Goal: Task Accomplishment & Management: Use online tool/utility

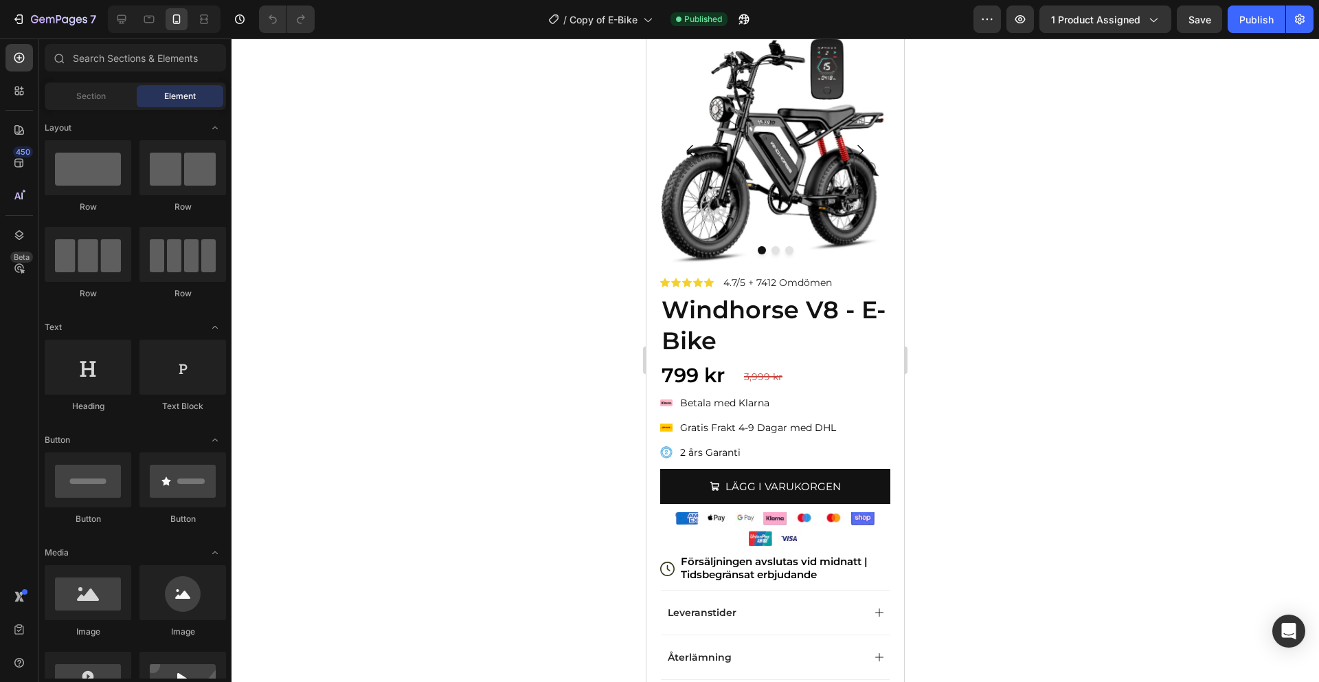
scroll to position [27, 0]
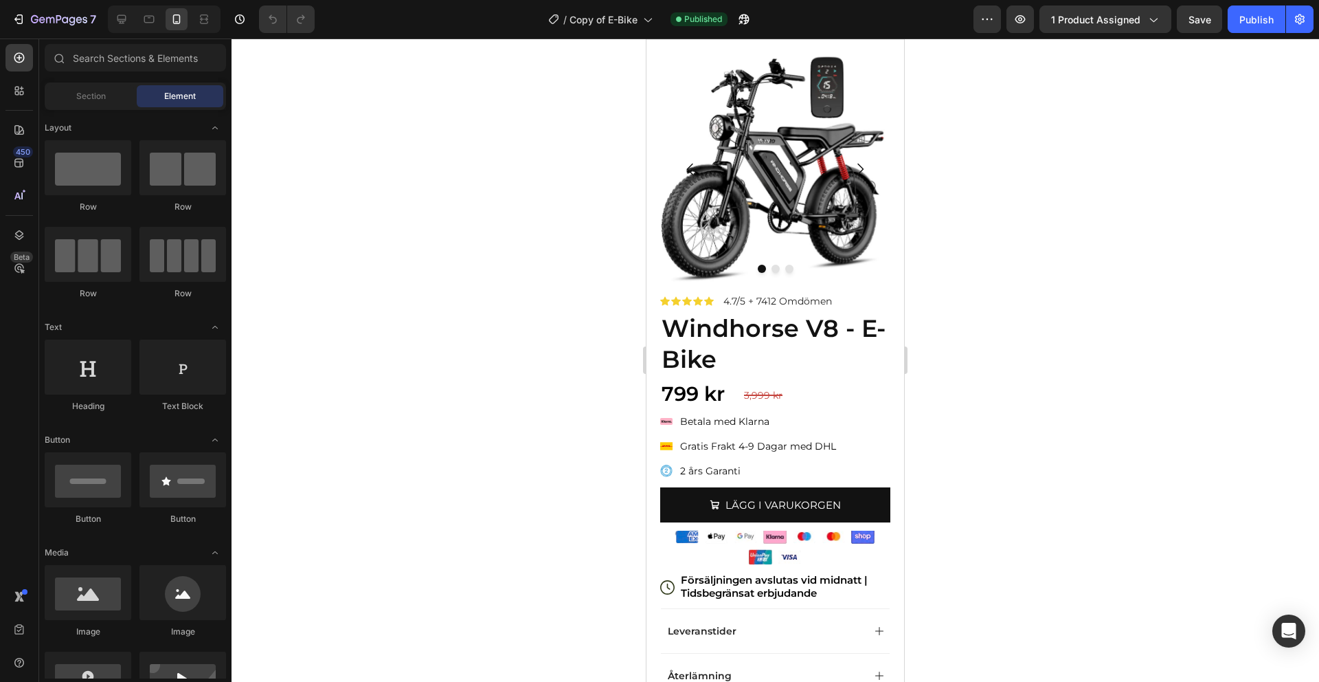
click at [759, 339] on strong "Windhorse V8 - E-Bike" at bounding box center [774, 343] width 224 height 61
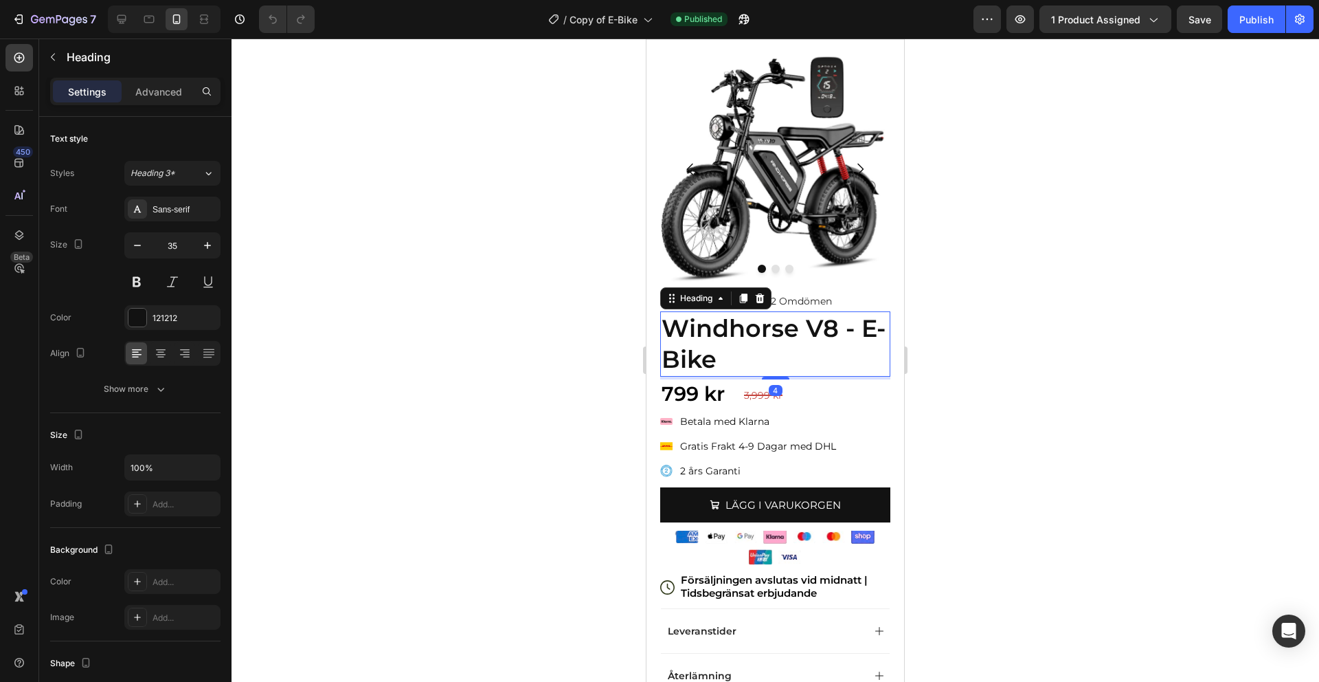
click at [761, 332] on strong "Windhorse V8 - E-Bike" at bounding box center [774, 343] width 224 height 61
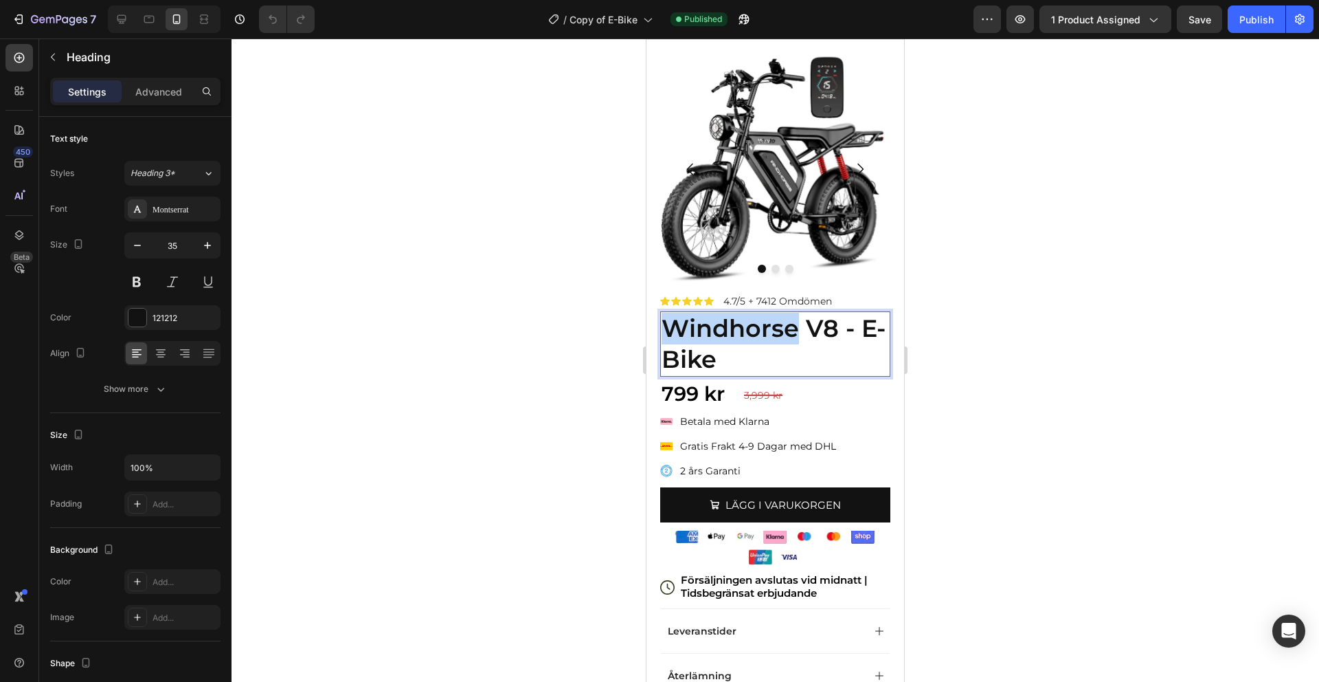
click at [761, 332] on strong "Windhorse V8 - E-Bike" at bounding box center [774, 343] width 224 height 61
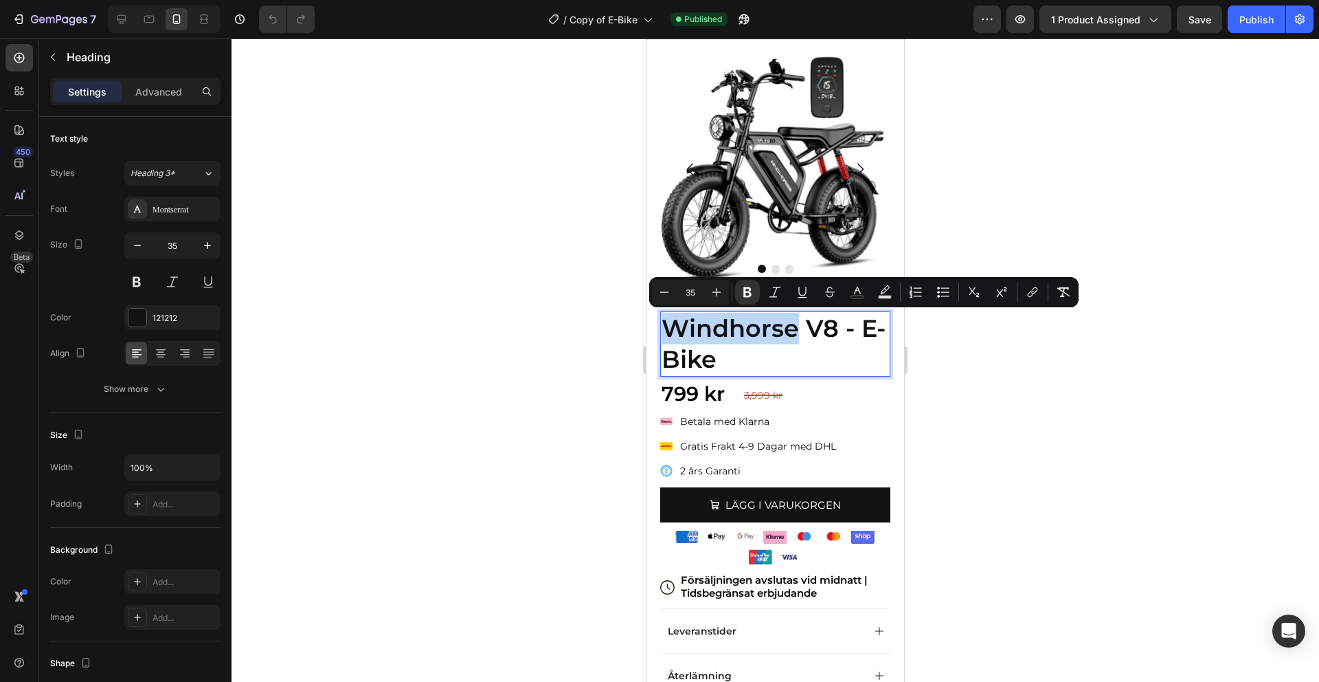
click at [761, 332] on strong "Windhorse V8 - E-Bike" at bounding box center [774, 343] width 224 height 61
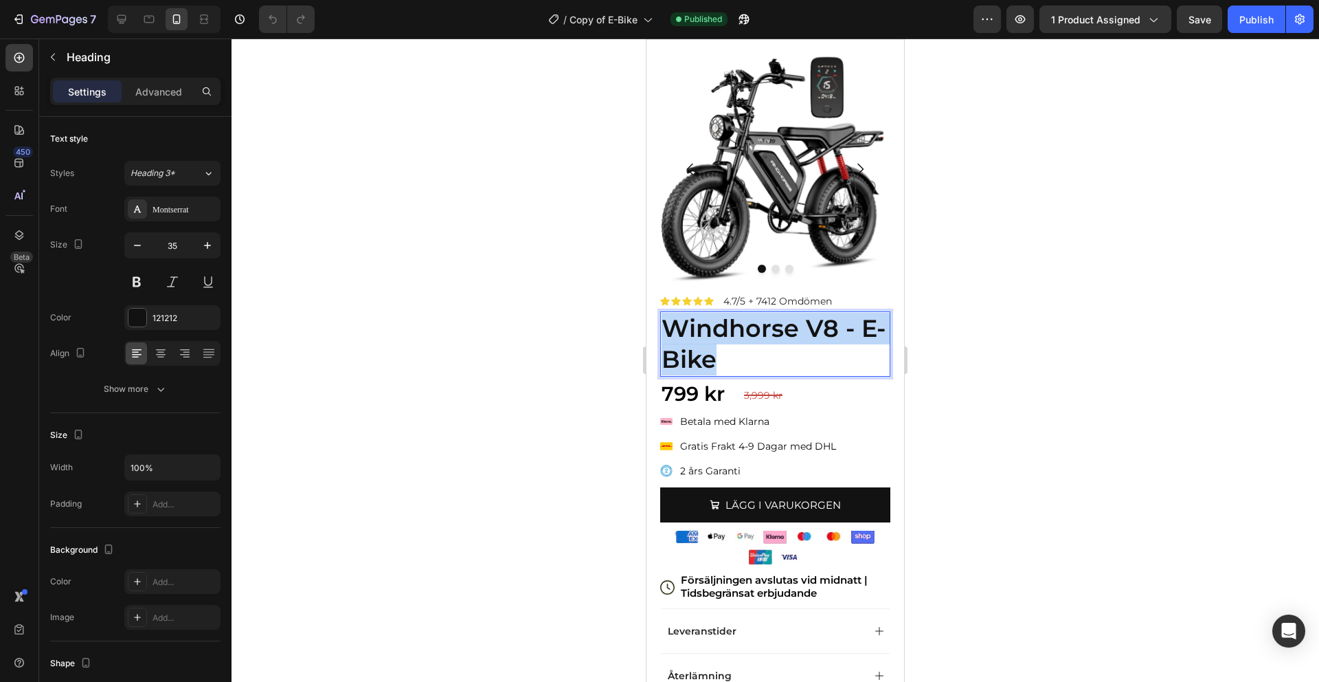
click at [761, 332] on strong "Windhorse V8 - E-Bike" at bounding box center [774, 343] width 224 height 61
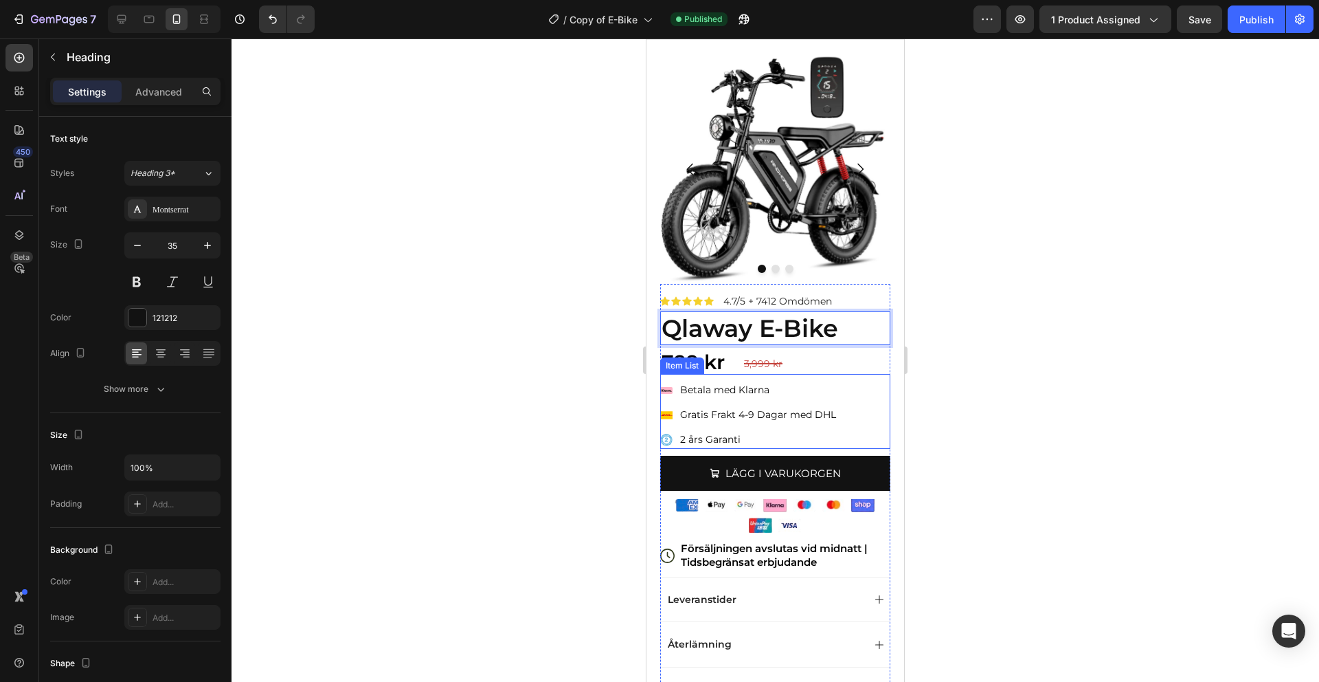
click at [852, 394] on div "Klarna Payment Badge Betala med Klarna Gratis Frakt 4-9 Dagar med DHL 2 års Gar…" at bounding box center [775, 415] width 230 height 68
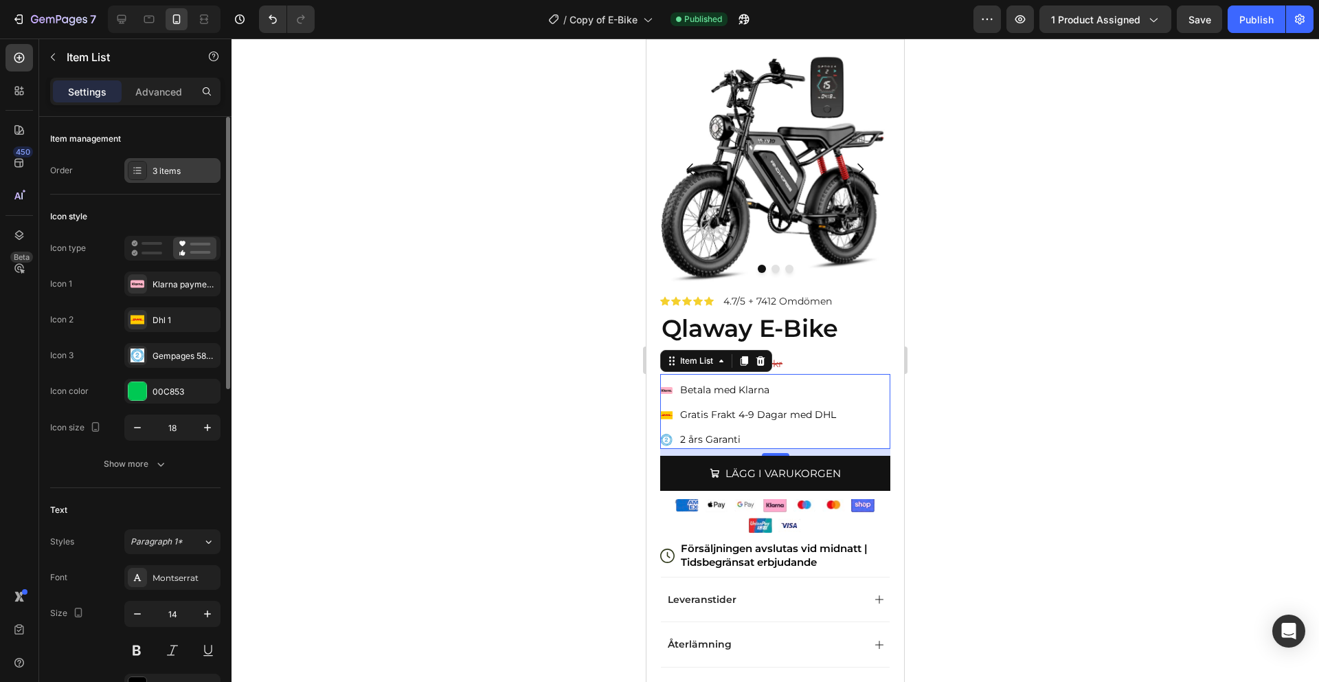
click at [172, 179] on div "3 items" at bounding box center [172, 170] width 96 height 25
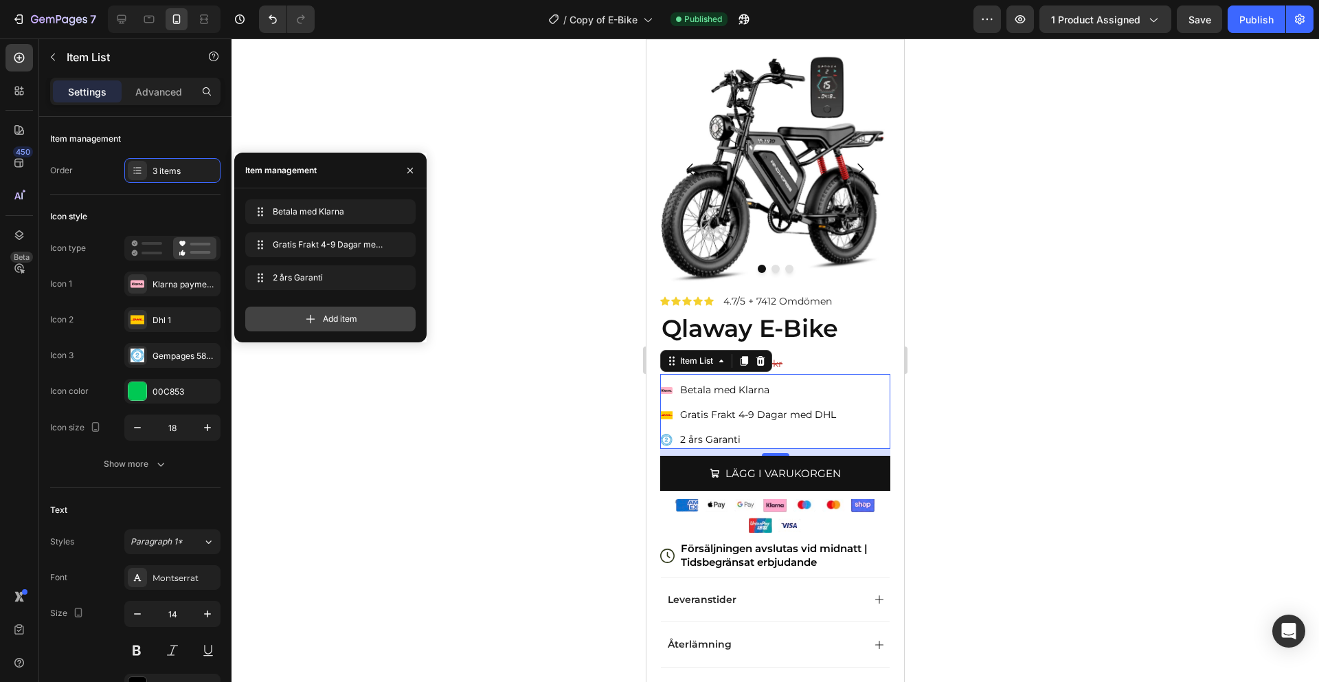
click at [310, 322] on icon at bounding box center [310, 319] width 9 height 9
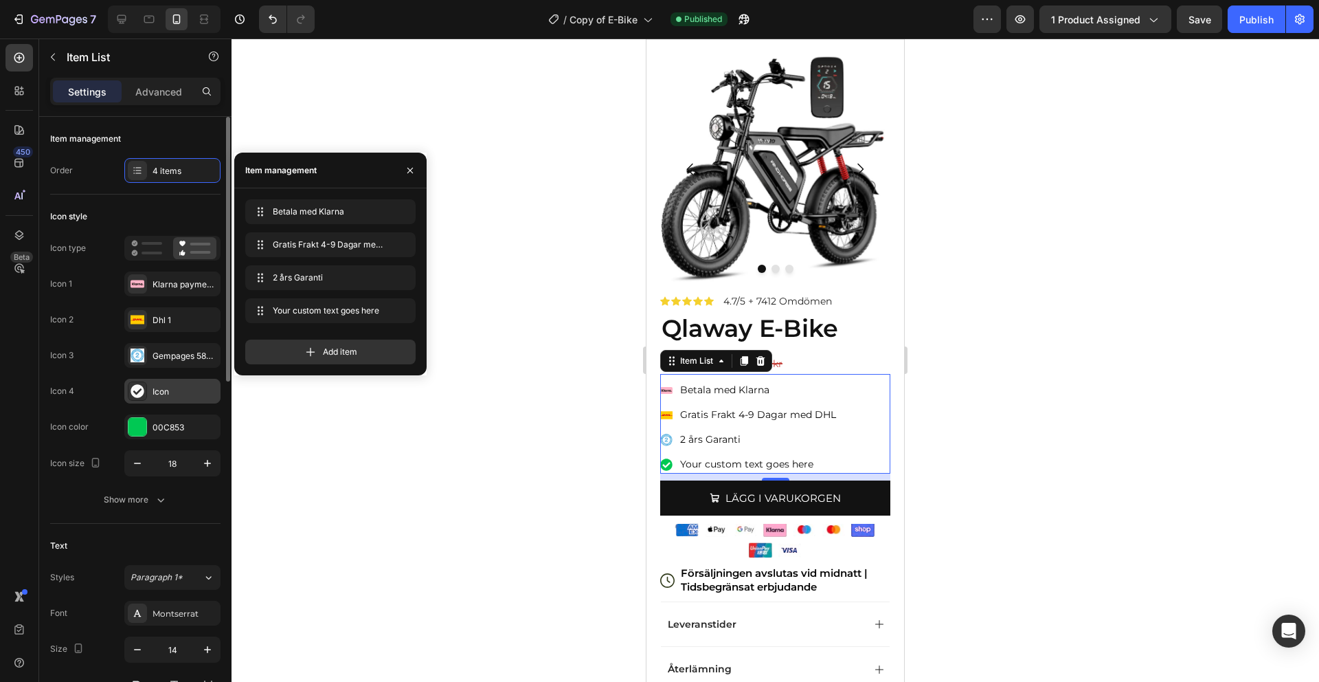
click at [146, 394] on div at bounding box center [137, 390] width 19 height 19
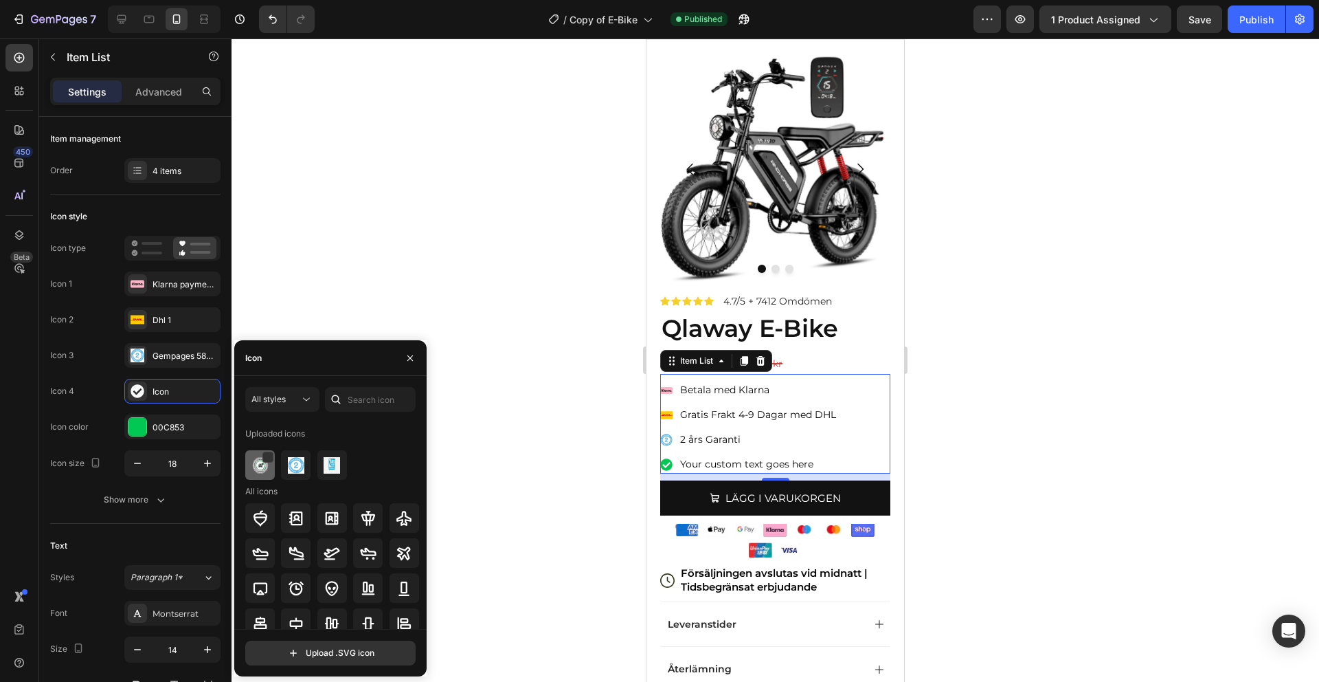
click at [261, 470] on img at bounding box center [260, 465] width 16 height 16
click at [704, 459] on div "Your custom text goes here" at bounding box center [758, 464] width 160 height 19
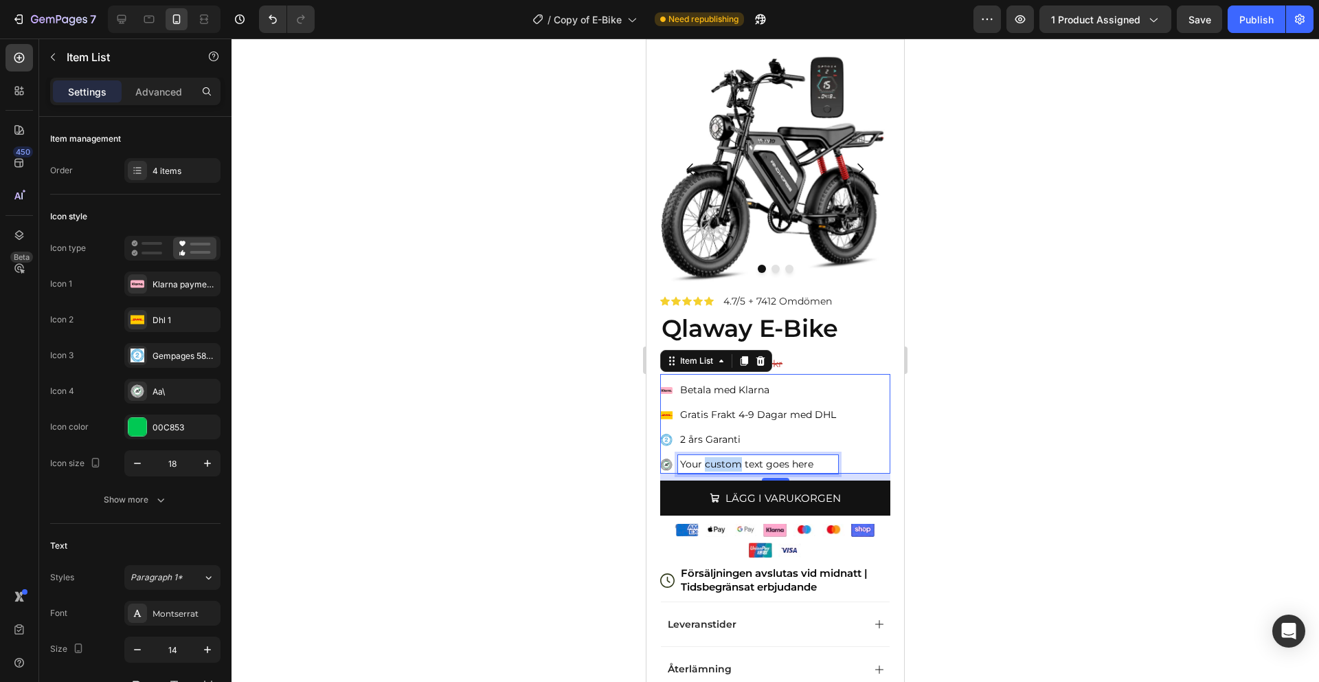
click at [704, 459] on p "Your custom text goes here" at bounding box center [758, 464] width 156 height 14
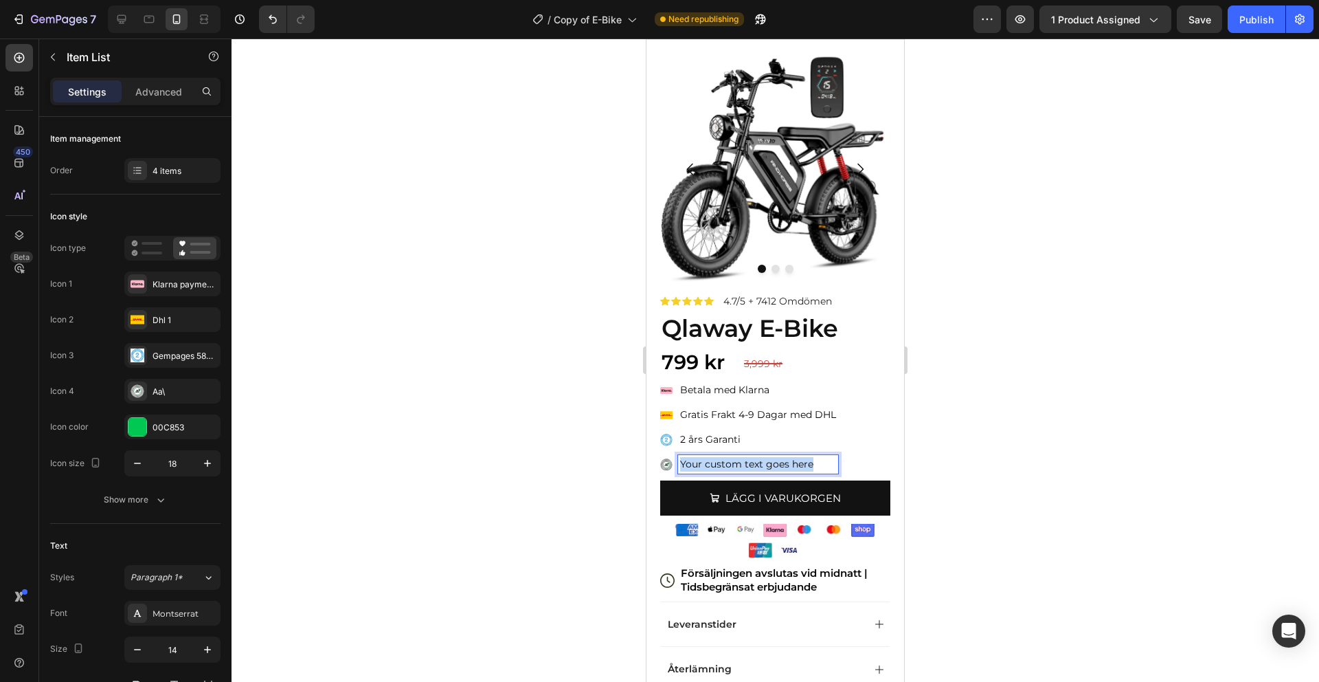
click at [704, 459] on p "Your custom text goes here" at bounding box center [758, 464] width 156 height 14
click at [921, 410] on div at bounding box center [776, 359] width 1088 height 643
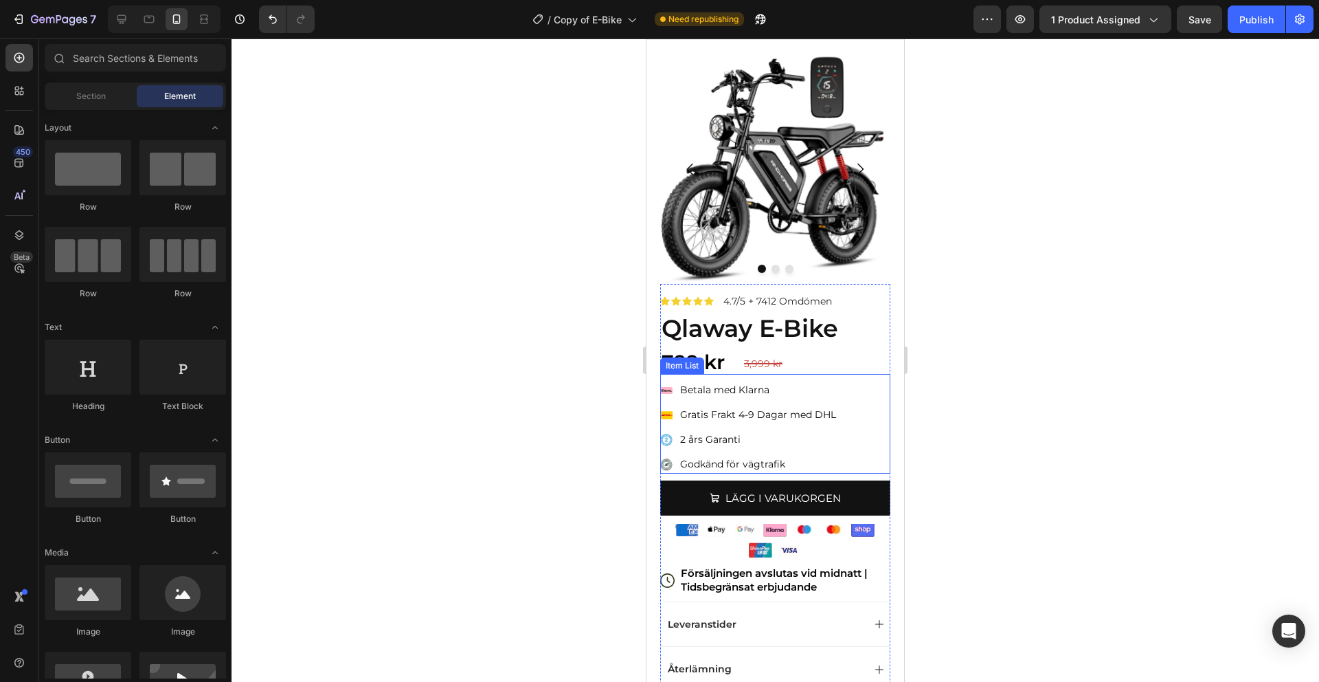
scroll to position [36, 0]
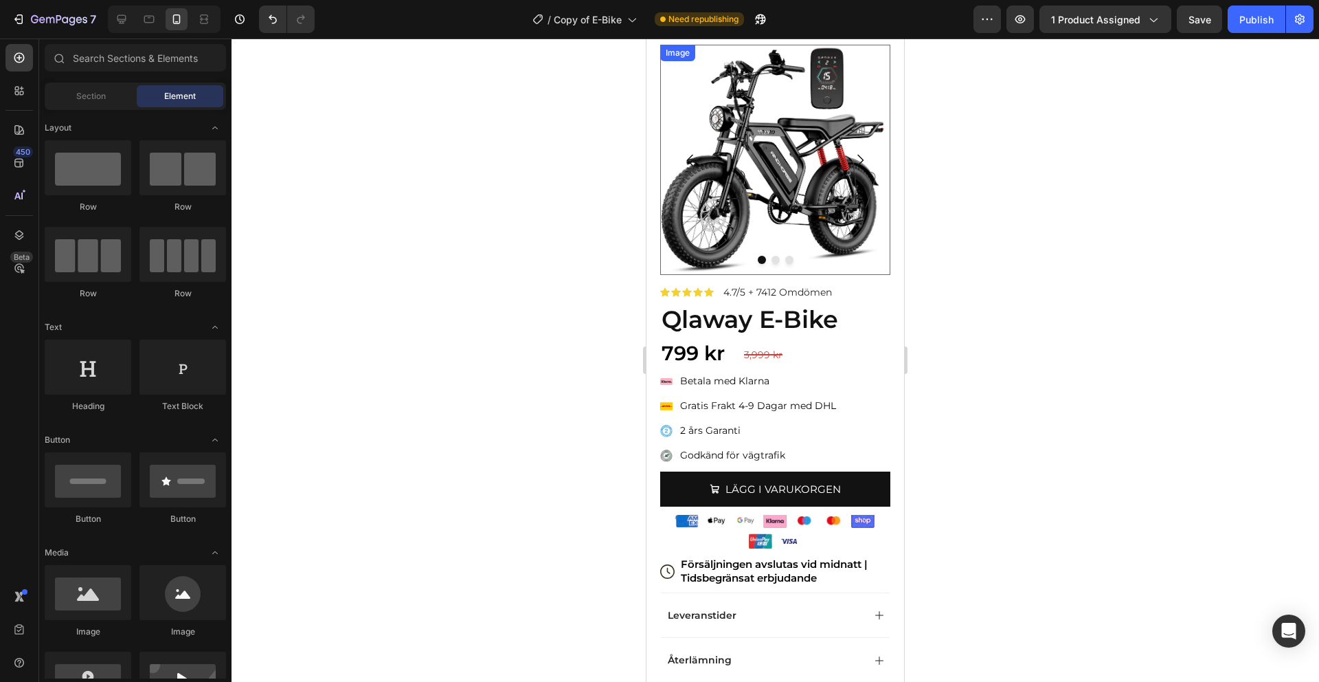
click at [779, 214] on img at bounding box center [775, 160] width 230 height 230
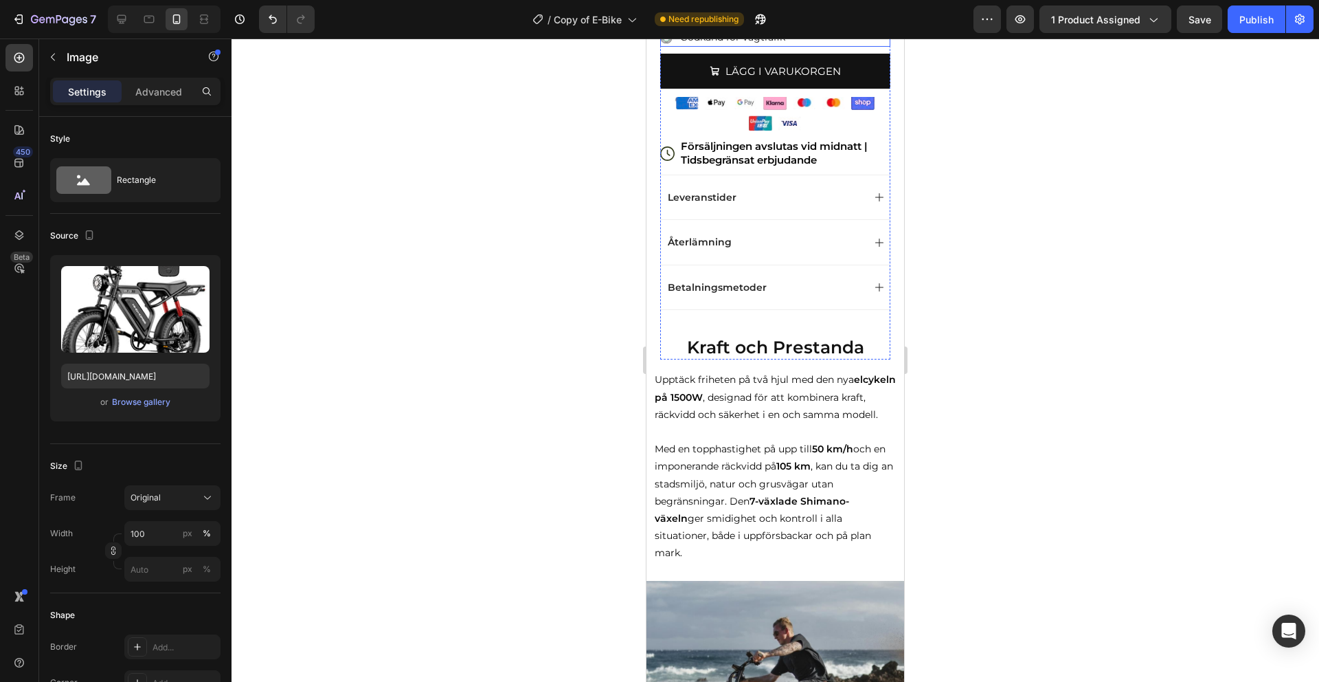
scroll to position [465, 0]
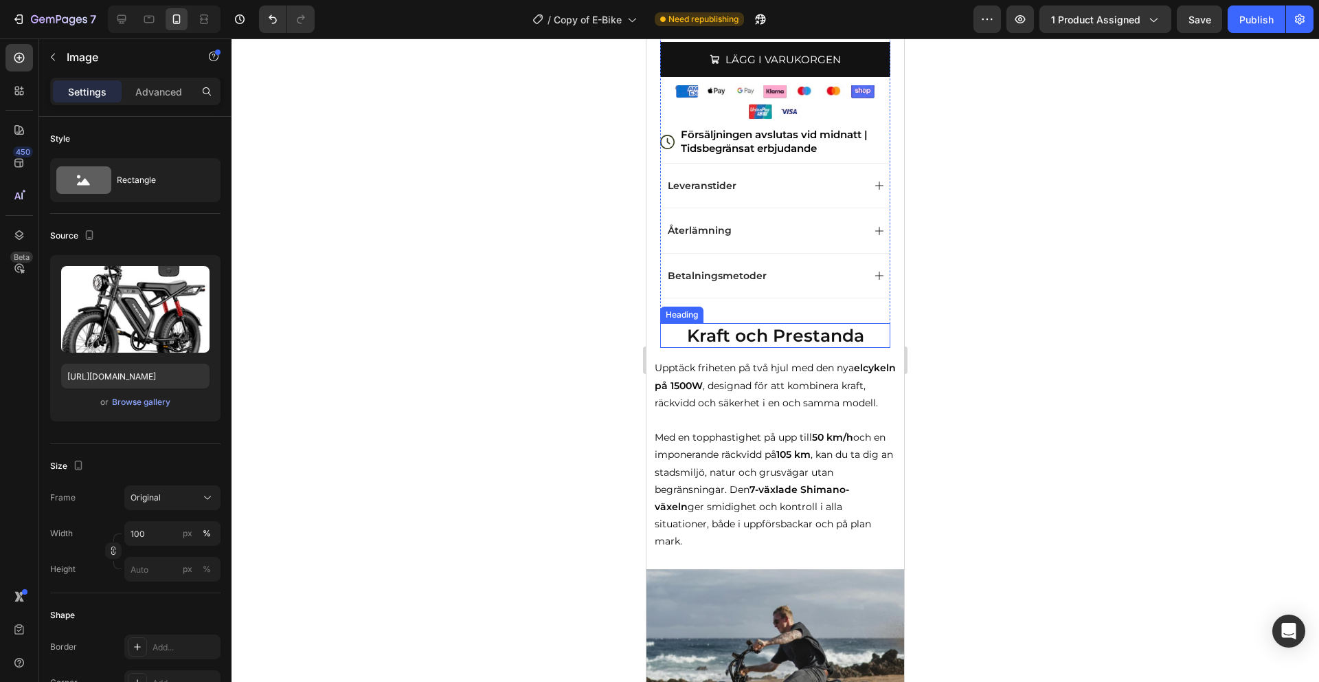
click at [773, 335] on h2 "Kraft och Prestanda" at bounding box center [775, 335] width 230 height 25
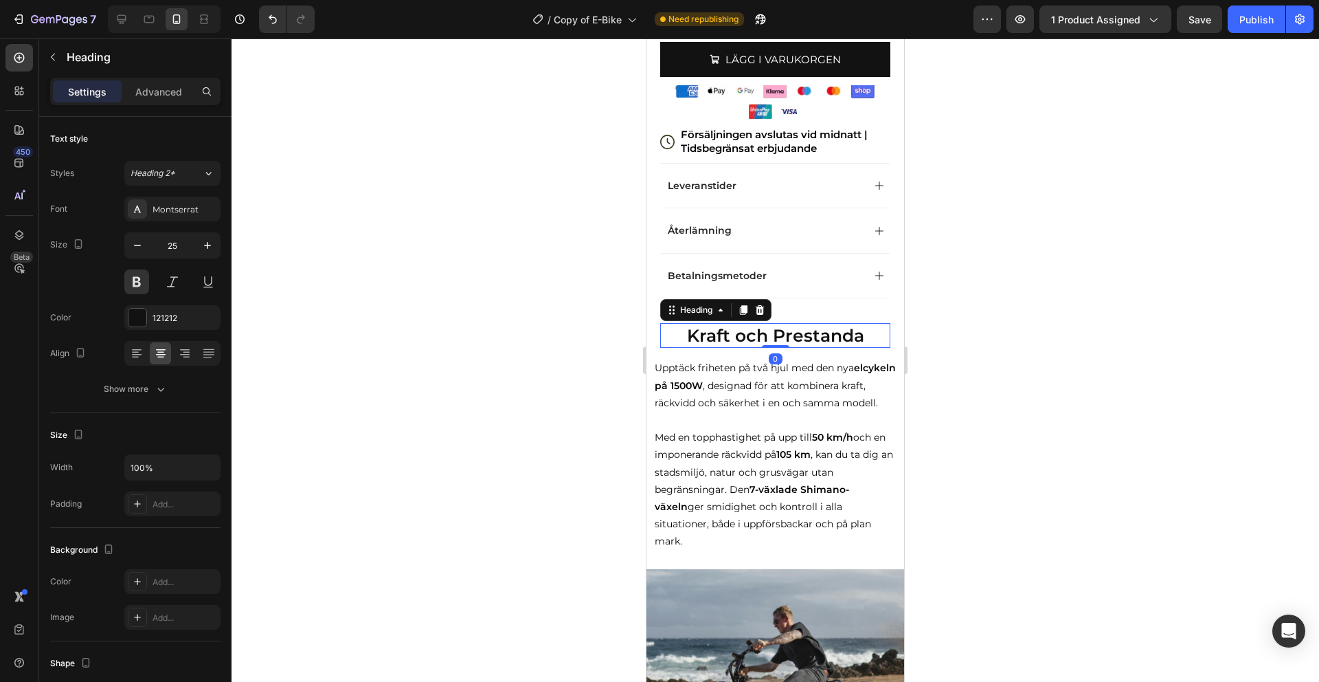
click at [774, 335] on h2 "Kraft och Prestanda" at bounding box center [775, 335] width 230 height 25
click at [774, 335] on p "Kraft och Prestanda" at bounding box center [775, 335] width 227 height 23
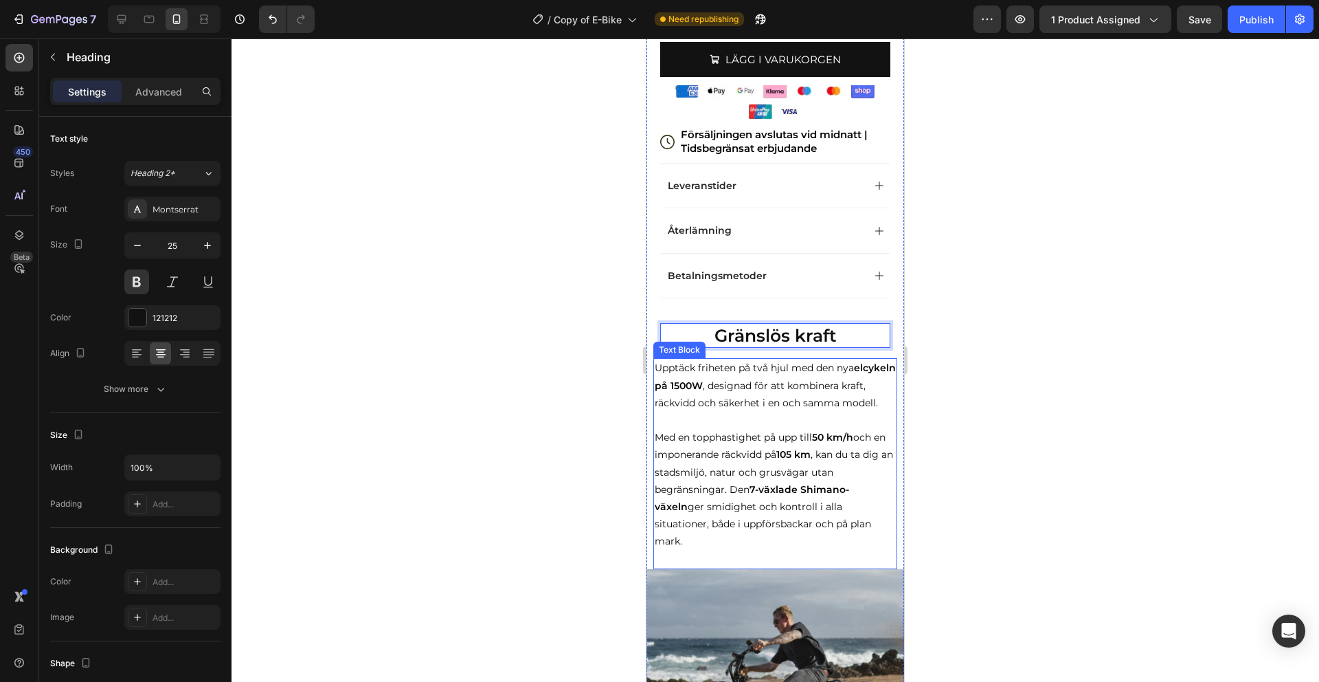
click at [765, 474] on p "Med en topphastighet på upp till 50 km/h och en imponerande räckvidd på 105 km …" at bounding box center [775, 498] width 241 height 139
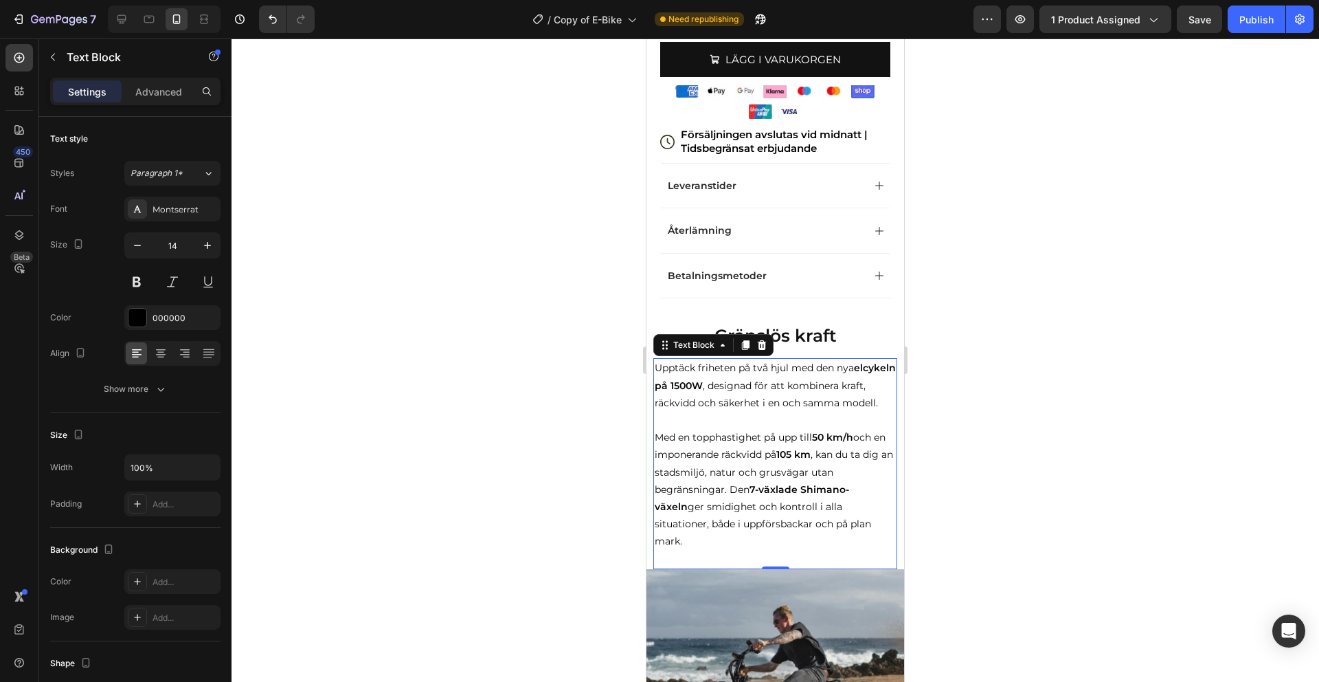
click at [827, 531] on p "Med en topphastighet på upp till 50 km/h och en imponerande räckvidd på 105 km …" at bounding box center [775, 498] width 241 height 139
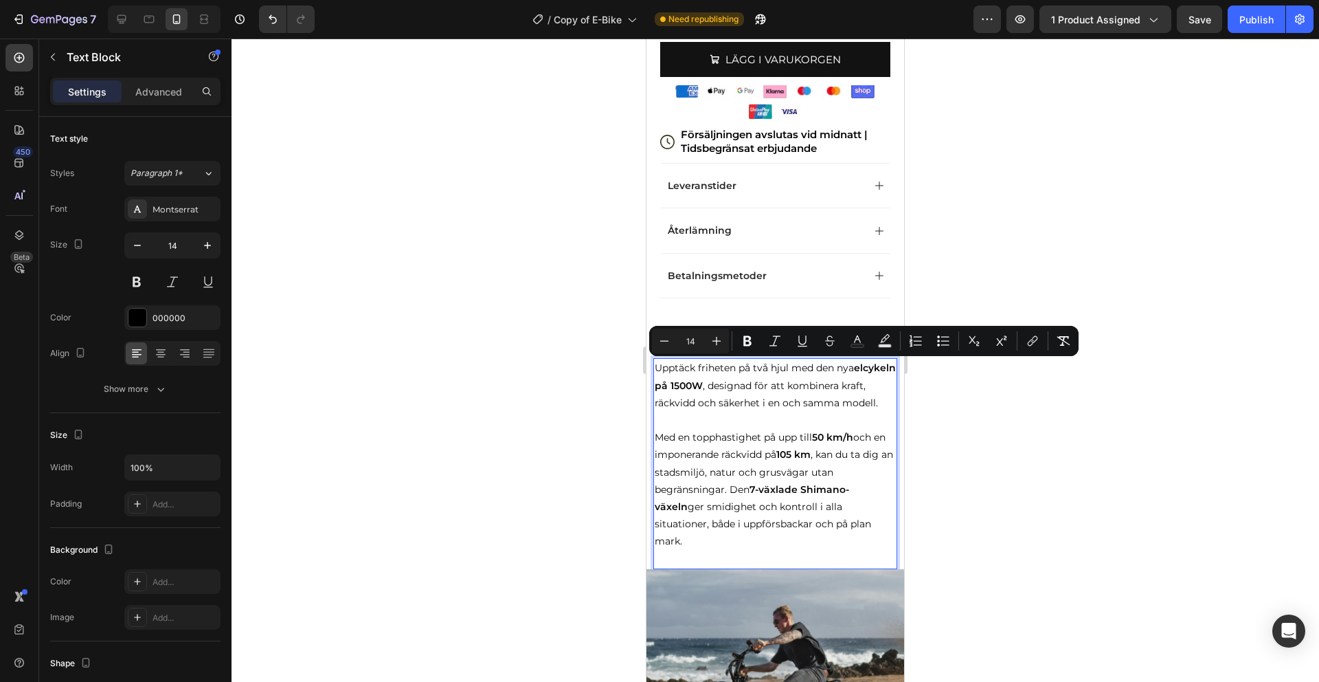
drag, startPoint x: 825, startPoint y: 538, endPoint x: 653, endPoint y: 369, distance: 241.0
click at [653, 368] on div "Upptäck friheten på två hjul med den nya elcykeln på 1500W , designad för att k…" at bounding box center [775, 463] width 244 height 210
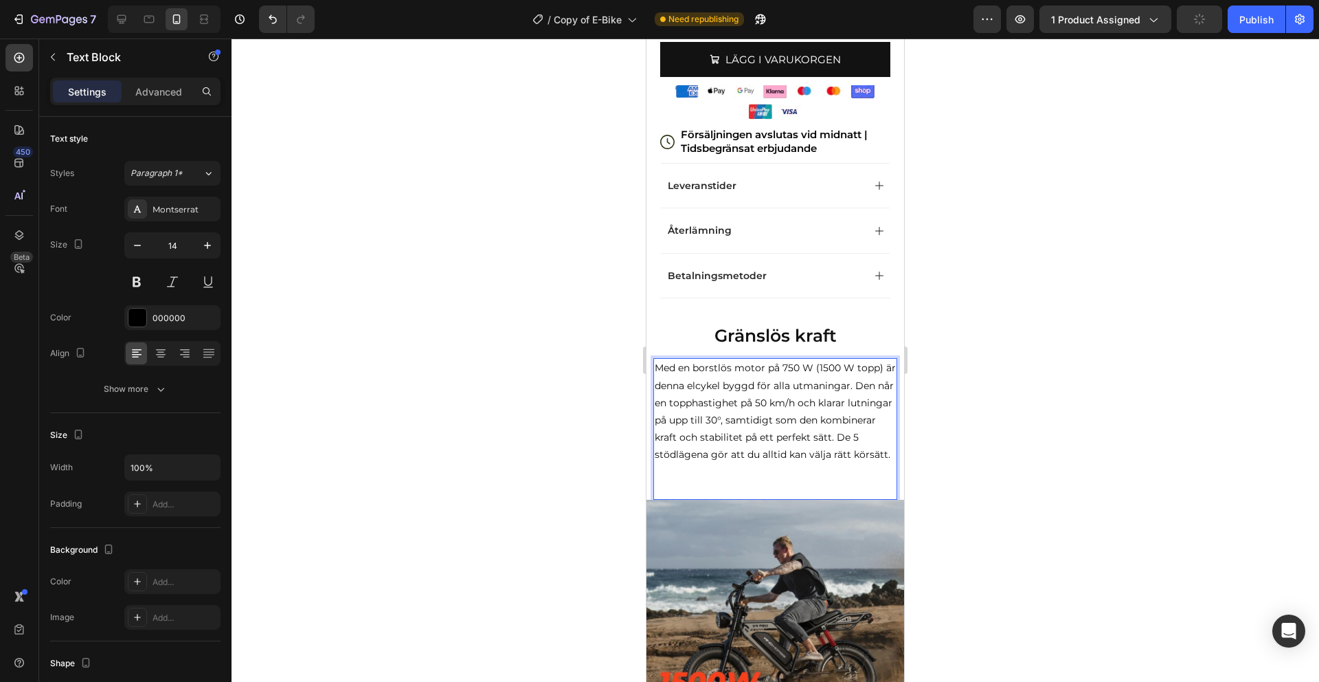
click at [833, 436] on p "Med en borstlös motor på 750 W (1500 W topp) är denna elcykel byggd för alla ut…" at bounding box center [775, 428] width 241 height 139
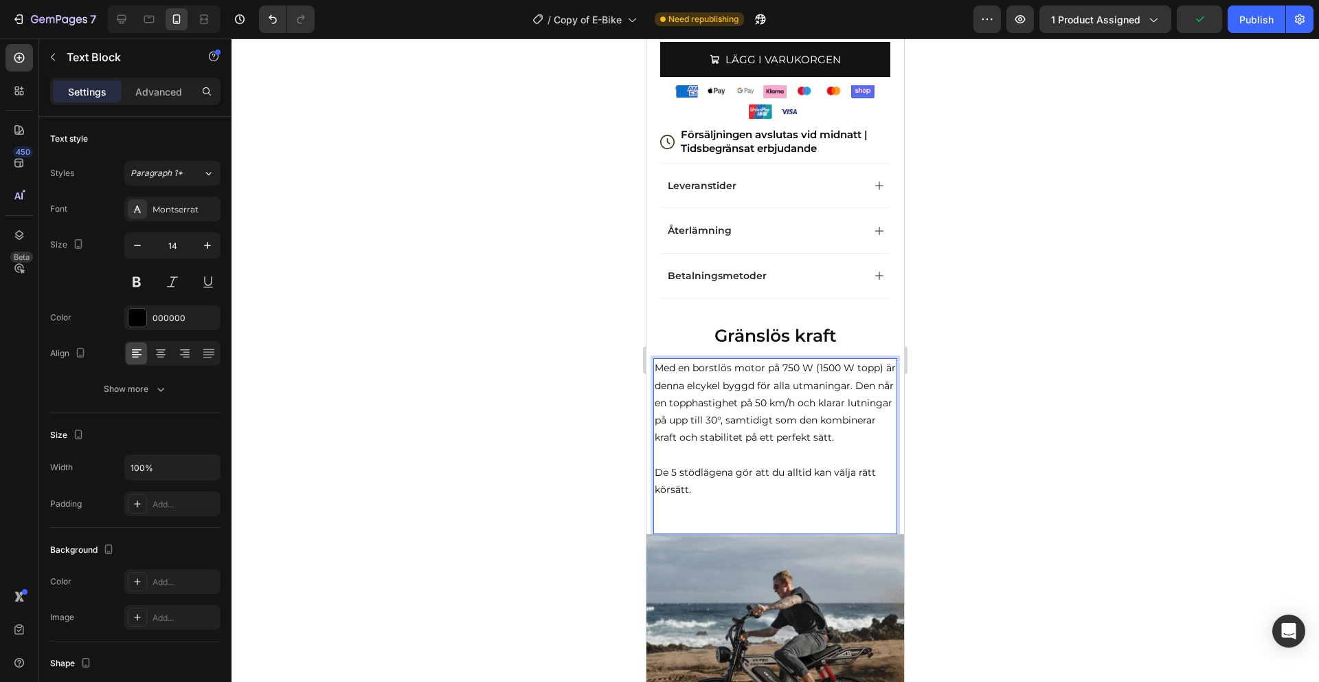
click at [735, 504] on p "De 5 stödlägena gör att du alltid kan välja rätt körsätt." at bounding box center [775, 498] width 241 height 69
click at [710, 524] on p "De 5 stödlägena gör att du alltid kan välja rätt körsätt. ⁠⁠⁠⁠⁠⁠⁠" at bounding box center [775, 498] width 241 height 69
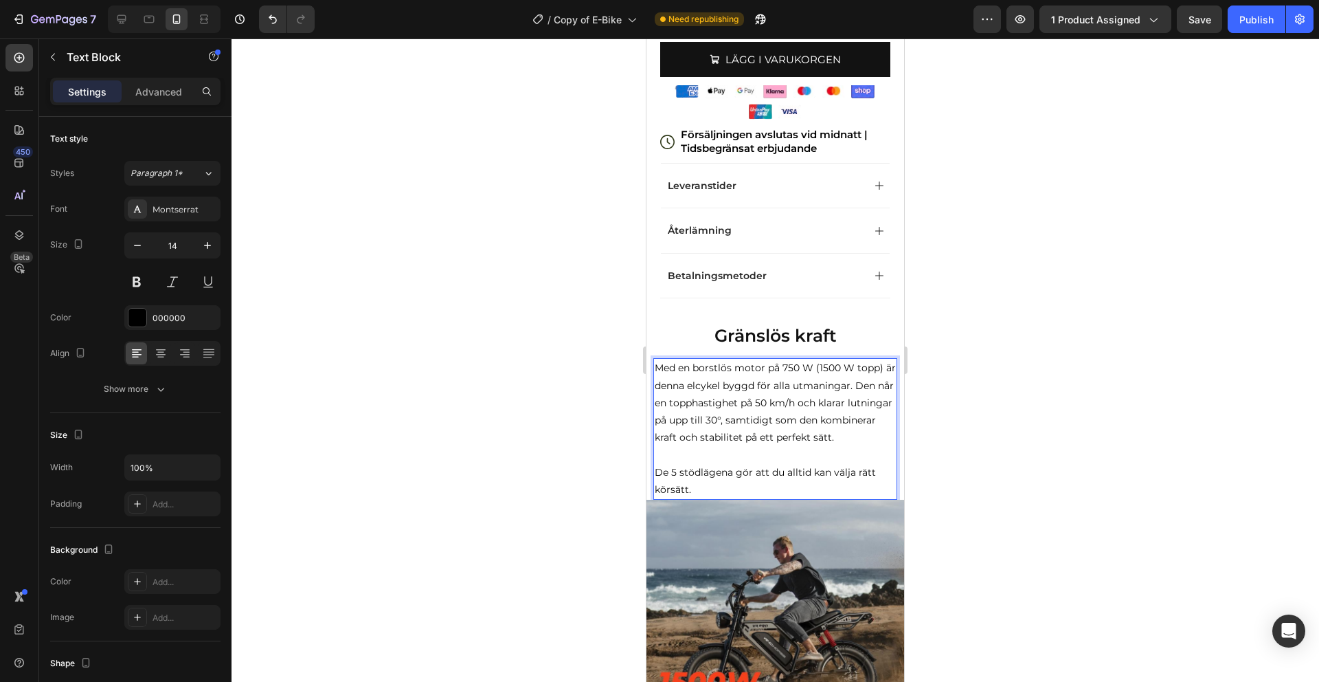
click at [791, 373] on p "Med en borstlös motor på 750 W (1500 W topp) är denna elcykel byggd för alla ut…" at bounding box center [775, 402] width 241 height 87
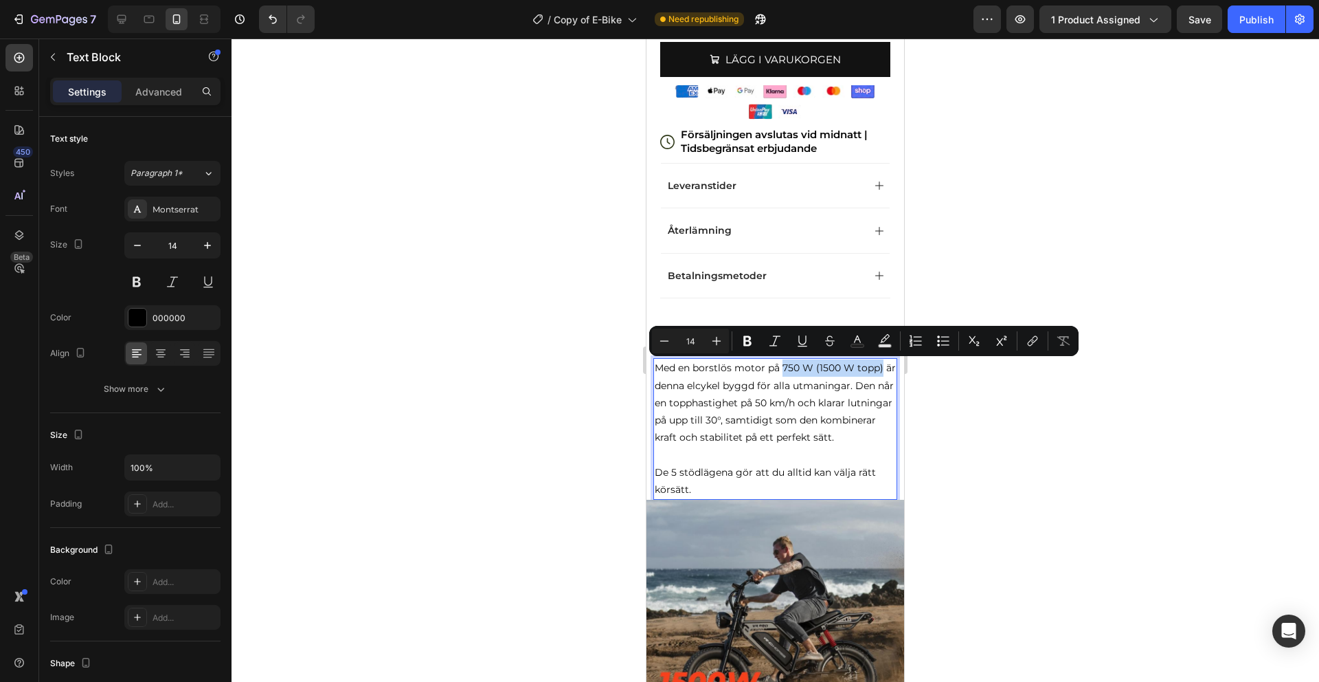
drag, startPoint x: 783, startPoint y: 369, endPoint x: 881, endPoint y: 370, distance: 98.3
click at [881, 370] on p "Med en borstlös motor på 750 W (1500 W topp) är denna elcykel byggd för alla ut…" at bounding box center [775, 402] width 241 height 87
click at [741, 334] on icon "Editor contextual toolbar" at bounding box center [748, 341] width 14 height 14
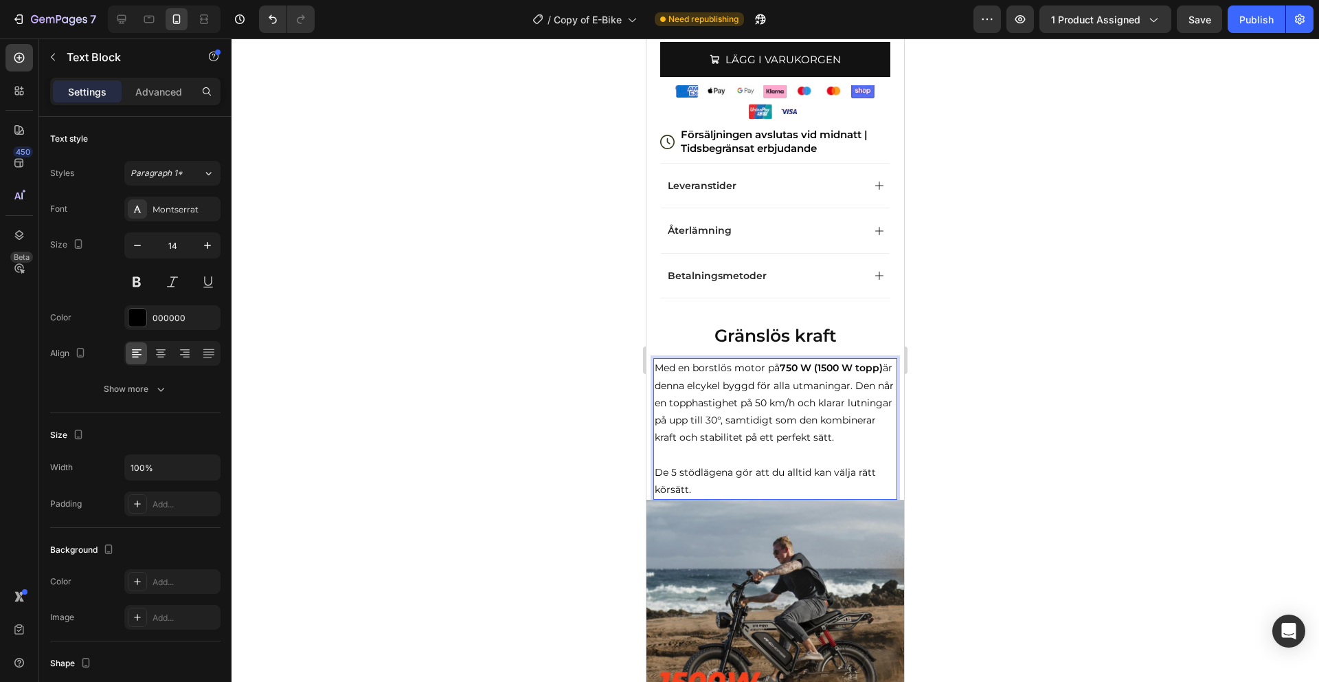
drag, startPoint x: 773, startPoint y: 401, endPoint x: 820, endPoint y: 399, distance: 47.4
click at [821, 399] on p "Med en borstlös motor på 750 W (1500 W topp) är denna elcykel byggd för alla ut…" at bounding box center [775, 402] width 241 height 87
drag, startPoint x: 813, startPoint y: 402, endPoint x: 774, endPoint y: 405, distance: 39.3
click at [774, 405] on p "Med en borstlös motor på 750 W (1500 W topp) är denna elcykel byggd för alla ut…" at bounding box center [775, 402] width 241 height 87
click at [795, 405] on p "Med en borstlös motor på 750 W (1500 W topp) är denna elcykel byggd för alla ut…" at bounding box center [775, 402] width 241 height 87
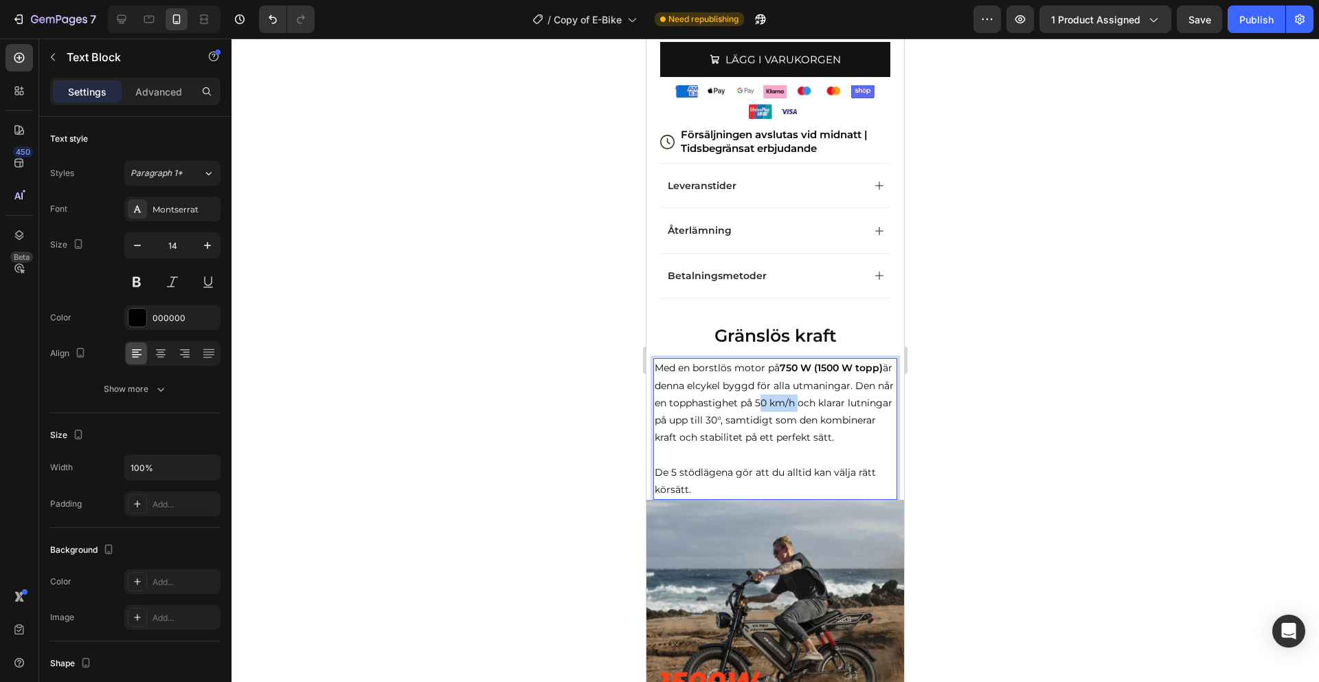
drag, startPoint x: 813, startPoint y: 404, endPoint x: 775, endPoint y: 402, distance: 38.5
click at [775, 402] on p "Med en borstlös motor på 750 W (1500 W topp) är denna elcykel byggd för alla ut…" at bounding box center [775, 402] width 241 height 87
click at [965, 340] on div at bounding box center [776, 359] width 1088 height 643
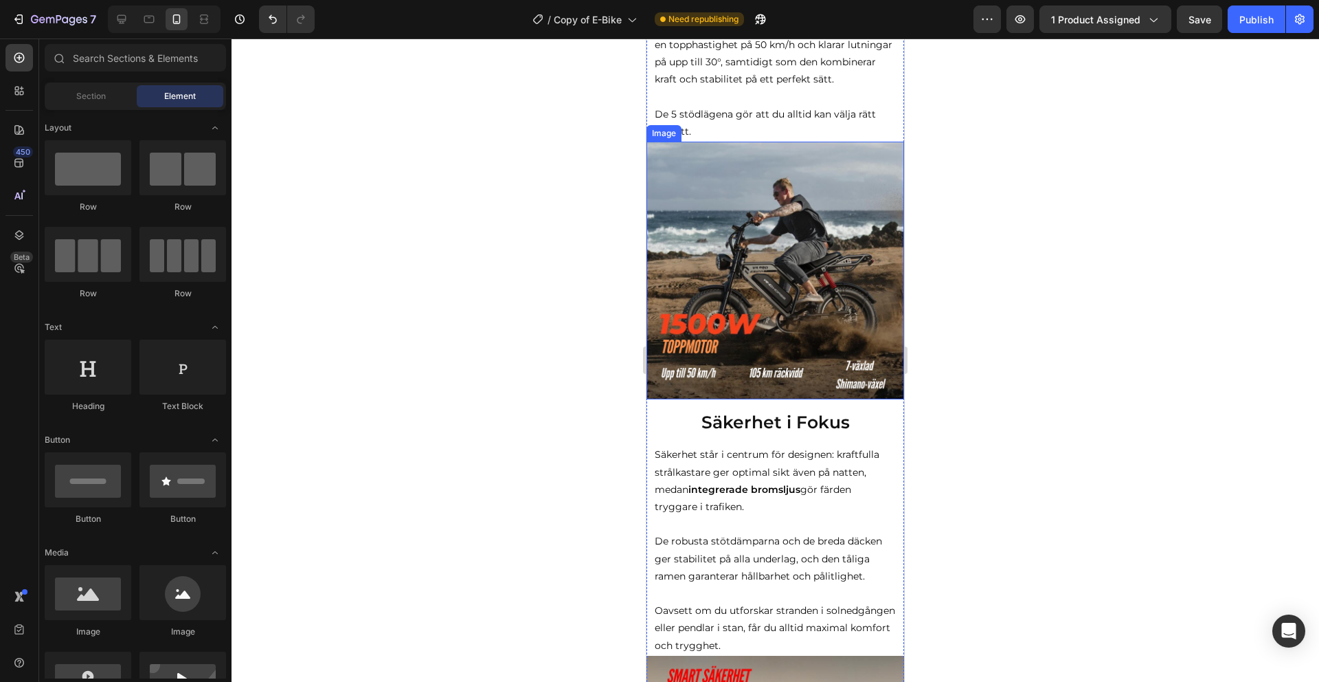
scroll to position [824, 0]
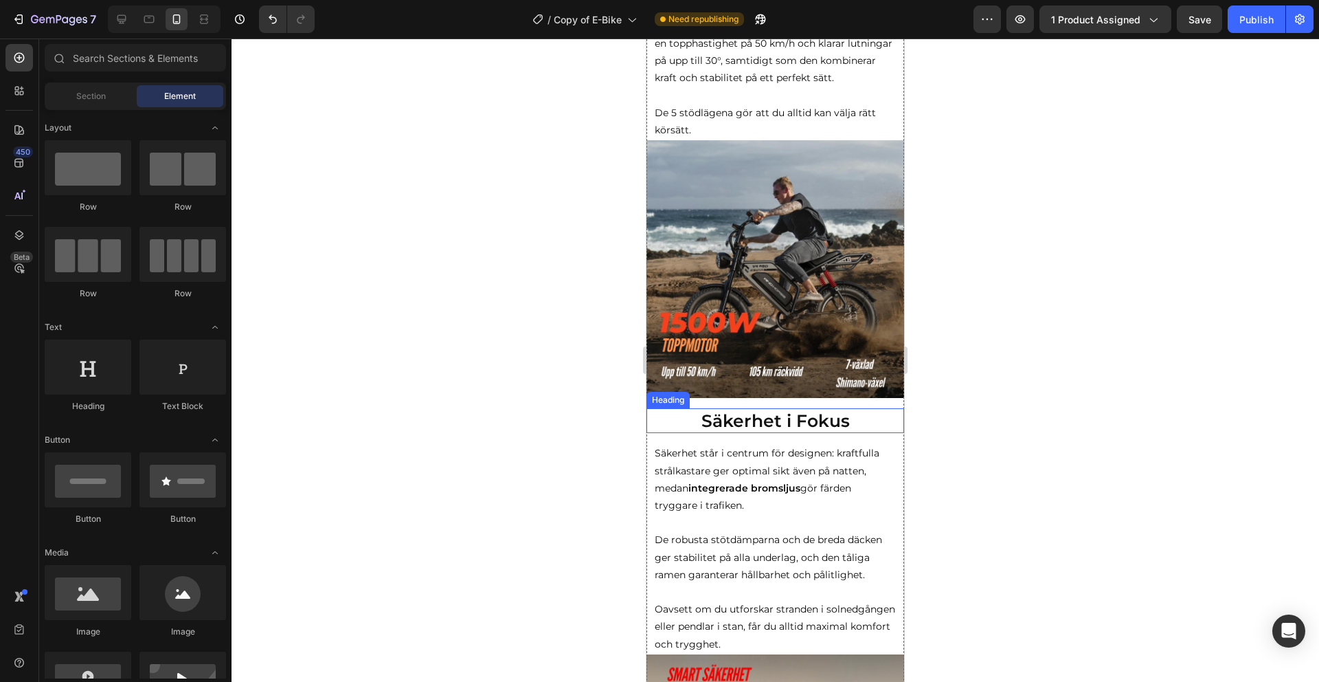
click at [812, 416] on h2 "Säkerhet i Fokus" at bounding box center [776, 420] width 258 height 25
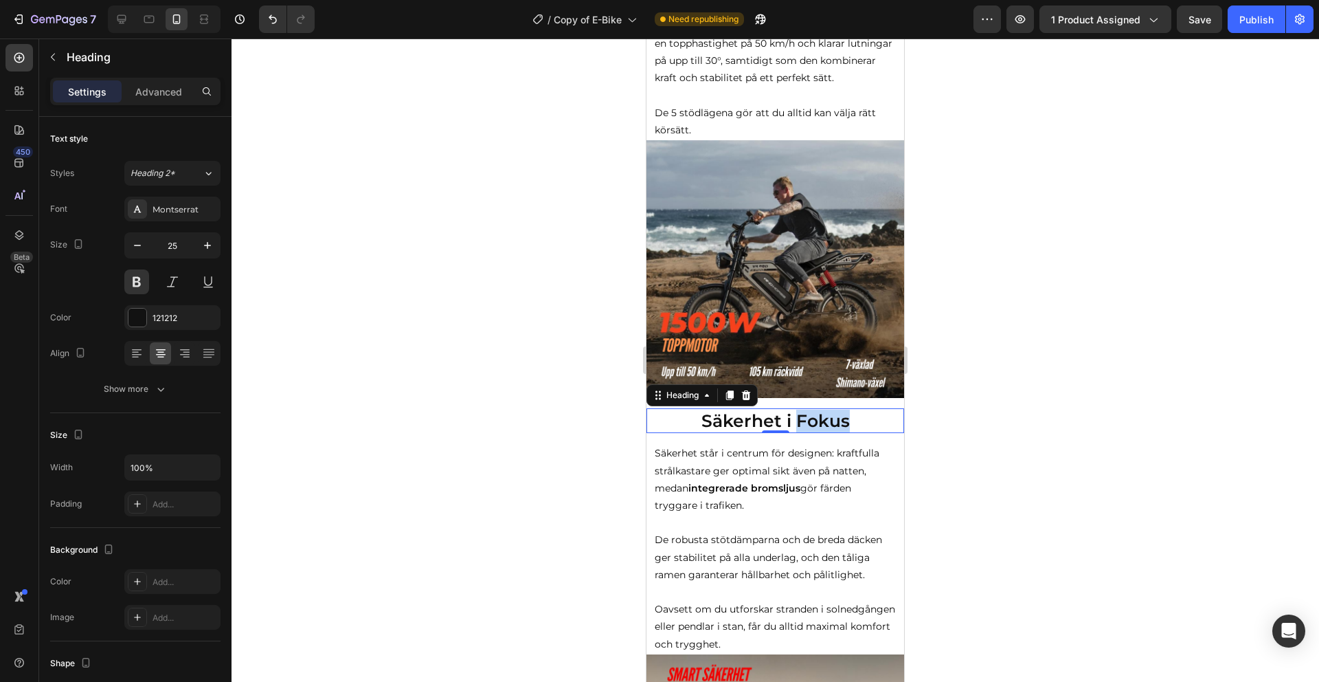
click at [812, 416] on h2 "Säkerhet i Fokus" at bounding box center [776, 420] width 258 height 25
click at [812, 416] on p "Säkerhet i Fokus" at bounding box center [775, 420] width 255 height 23
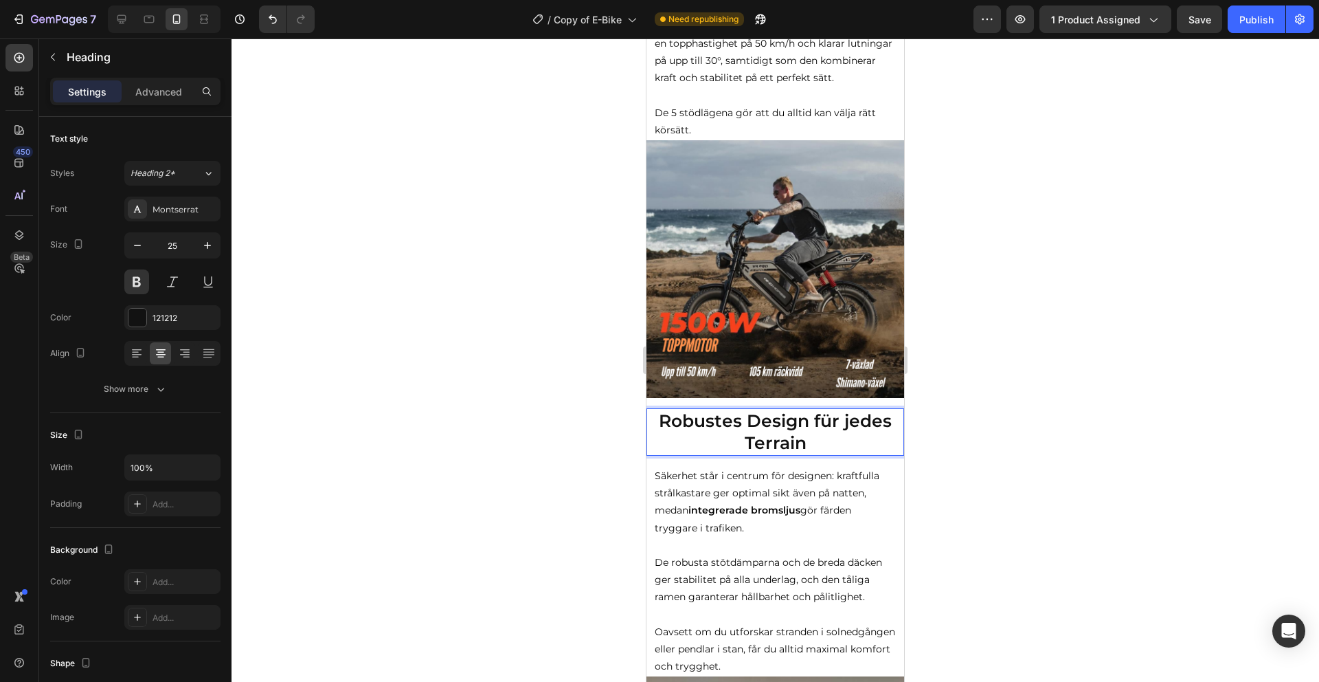
click at [765, 422] on p "Robustes Design für jedes Terrain" at bounding box center [775, 431] width 255 height 45
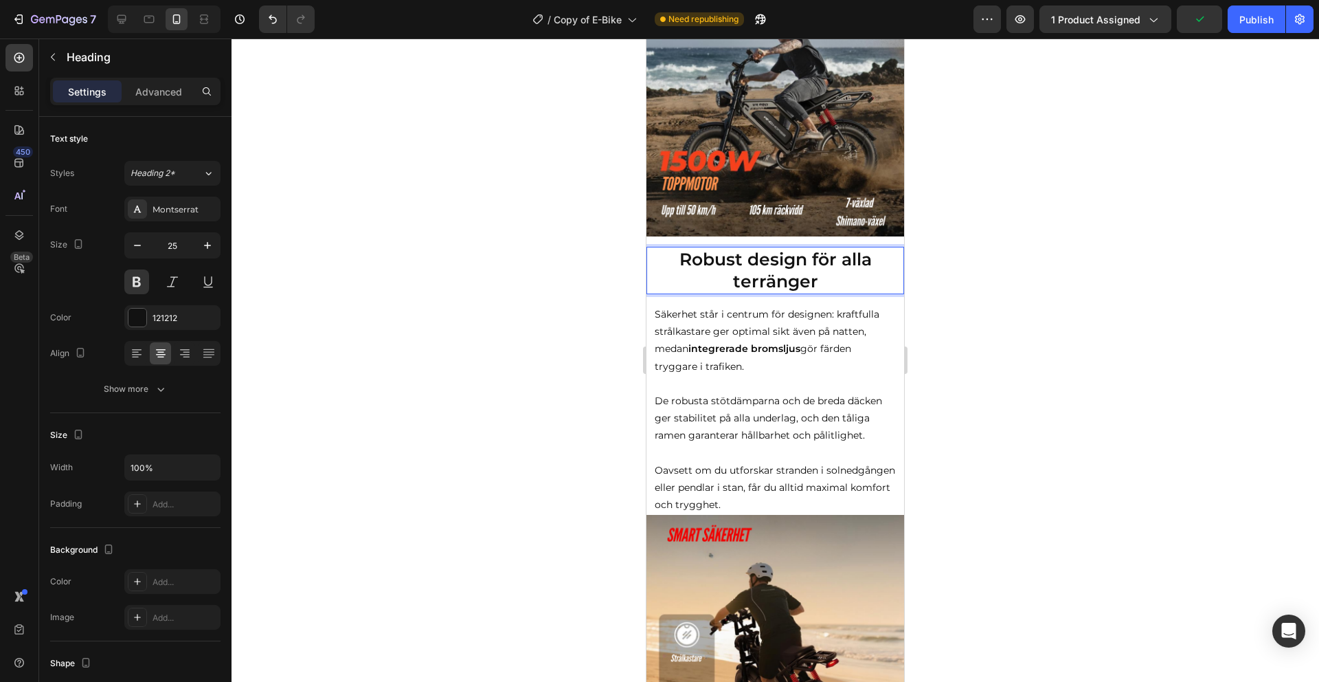
scroll to position [1007, 0]
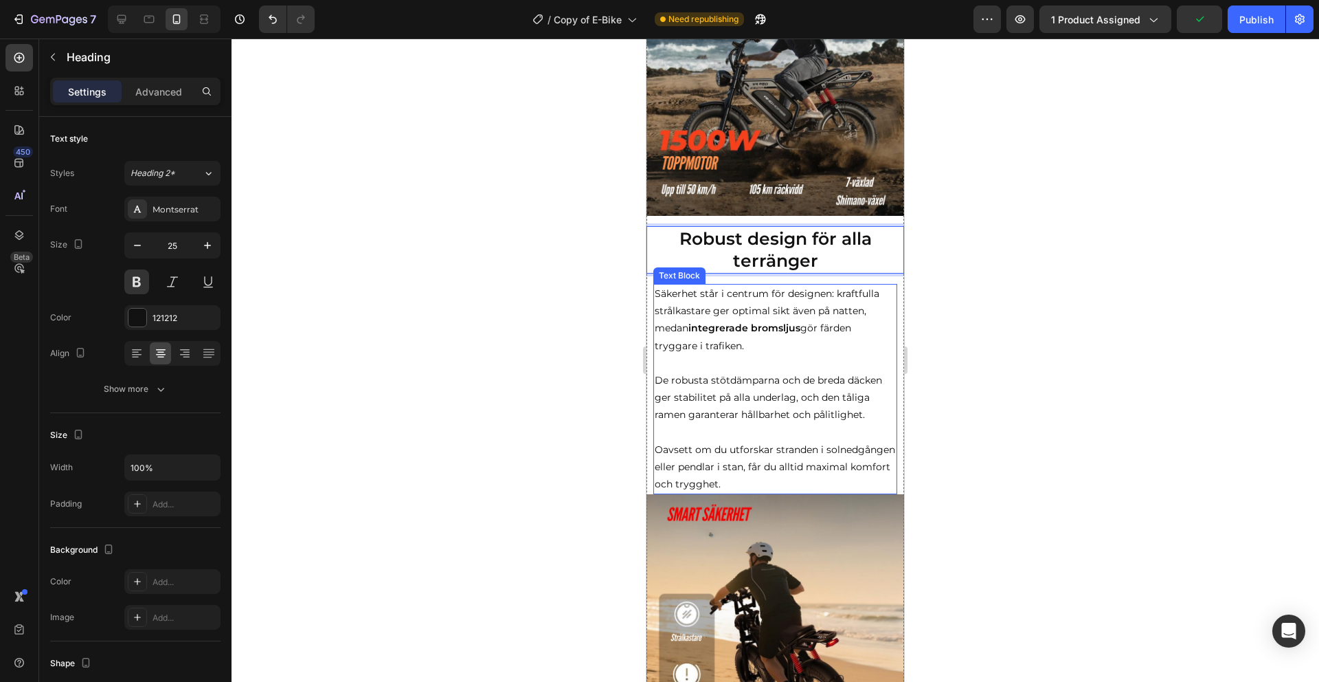
click at [779, 460] on p "Oavsett om du utforskar stranden i solnedgången eller pendlar i stan, får du al…" at bounding box center [775, 467] width 241 height 52
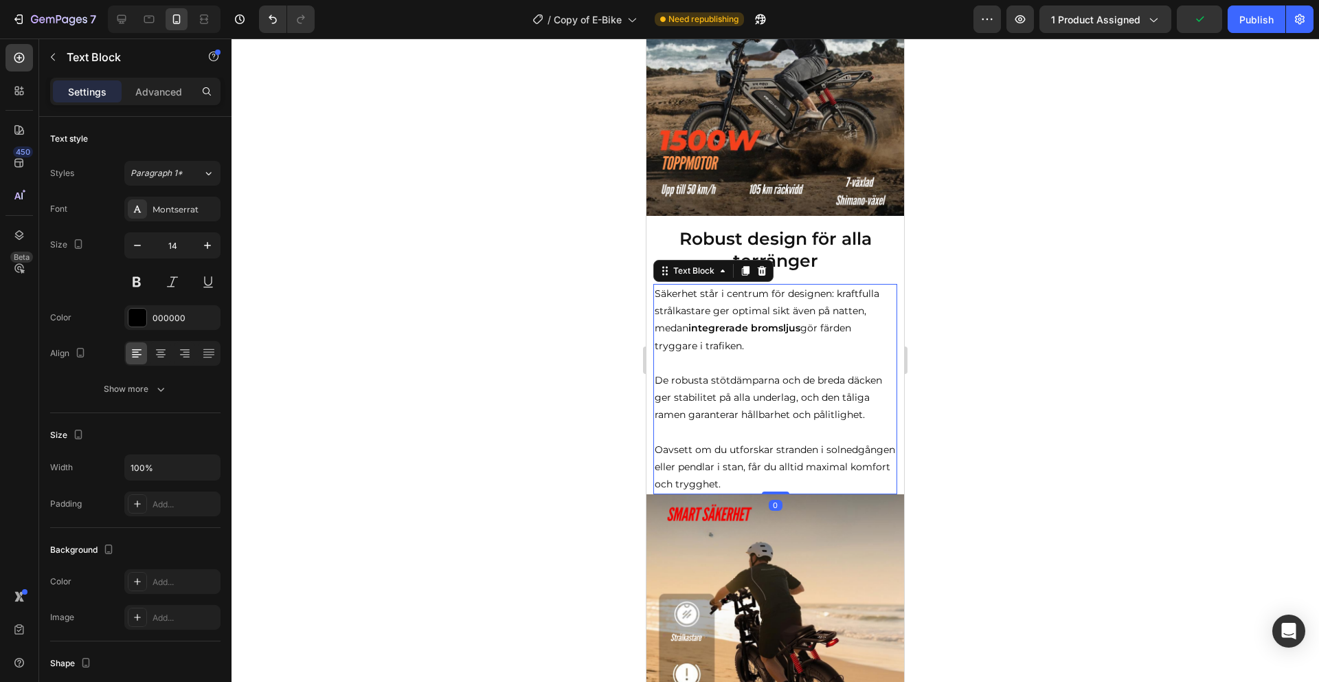
click at [743, 477] on p "Oavsett om du utforskar stranden i solnedgången eller pendlar i stan, får du al…" at bounding box center [775, 467] width 241 height 52
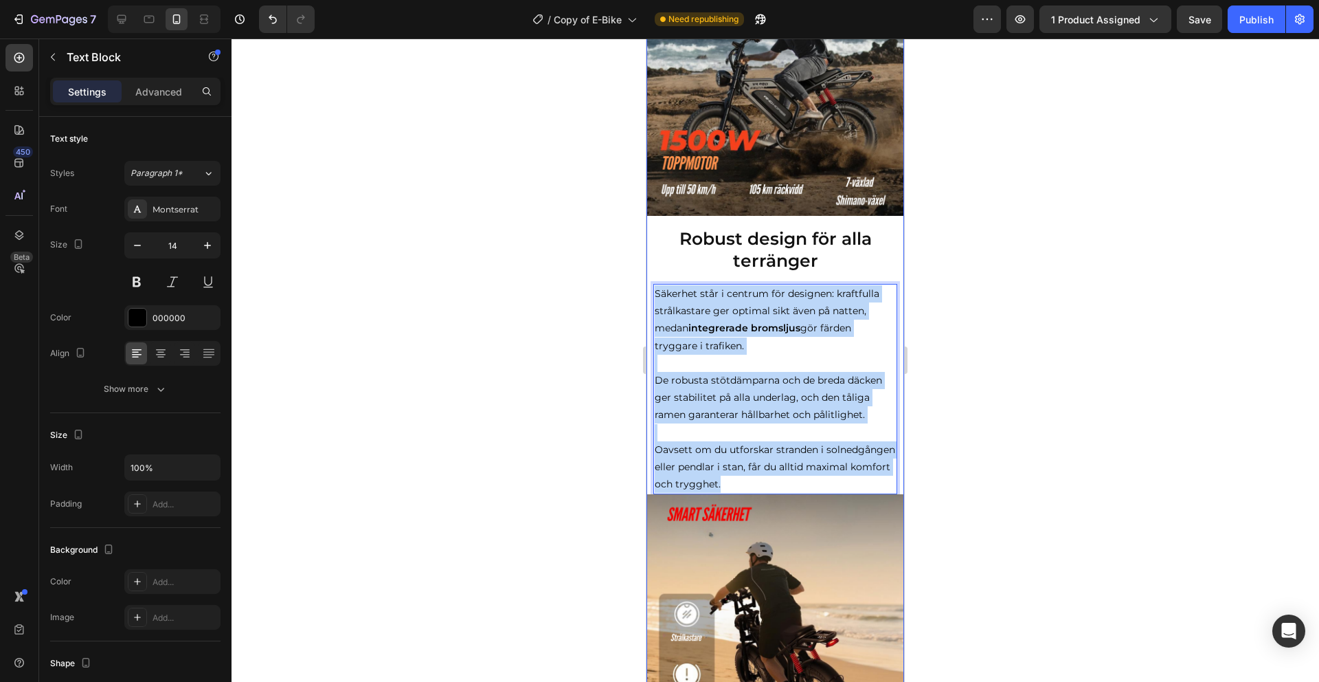
drag, startPoint x: 734, startPoint y: 478, endPoint x: 651, endPoint y: 302, distance: 194.8
click at [651, 300] on div "Image Image Image Image Carousel Row Icon Icon Icon Icon Icon Icon List 4.7/5 +…" at bounding box center [776, 25] width 258 height 1931
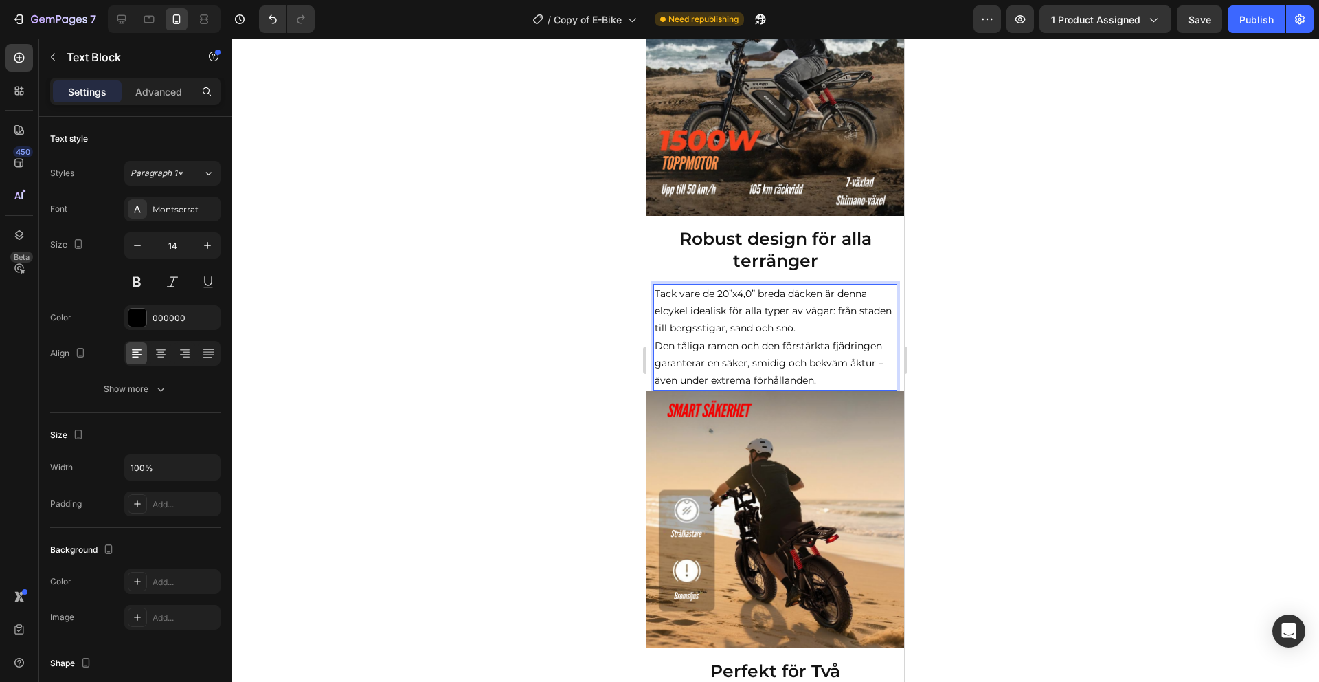
click at [799, 331] on p "Tack vare de 20”x4,0” breda däcken är denna elcykel idealisk för alla typer av …" at bounding box center [775, 311] width 241 height 52
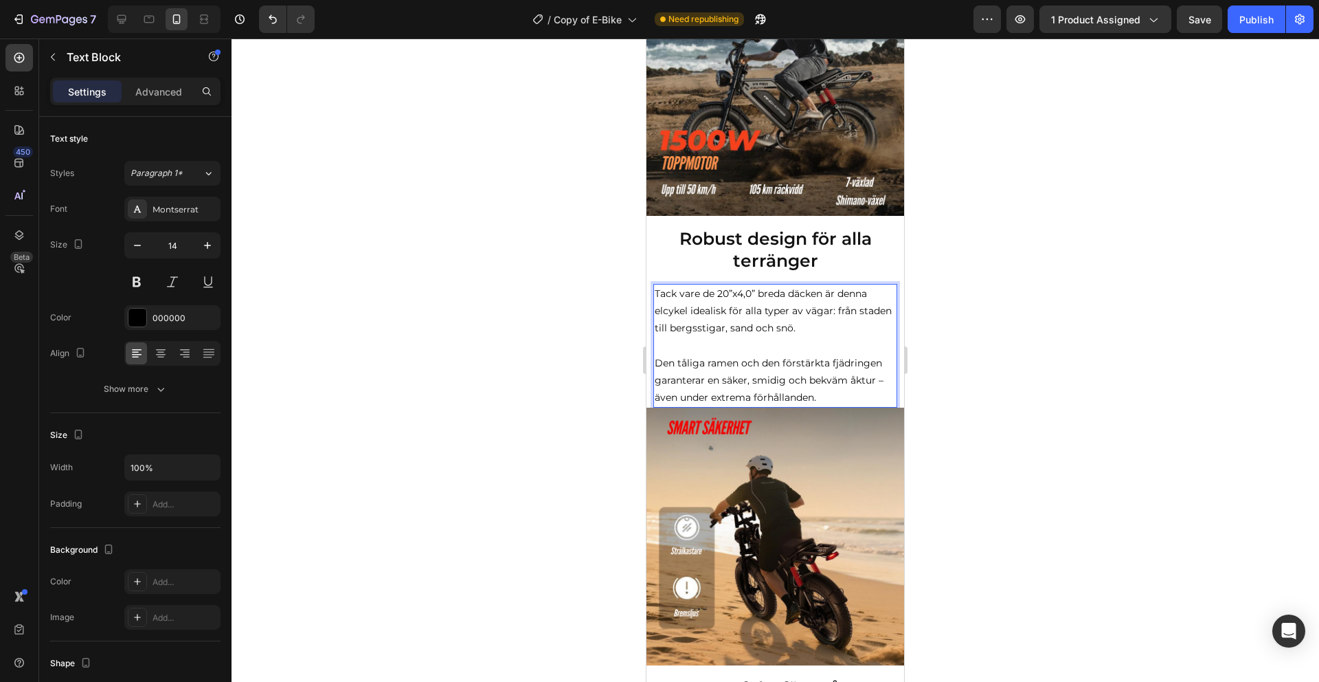
click at [824, 402] on p "Den tåliga ramen och den förstärkta fjädringen garanterar en säker, smidig och …" at bounding box center [775, 381] width 241 height 52
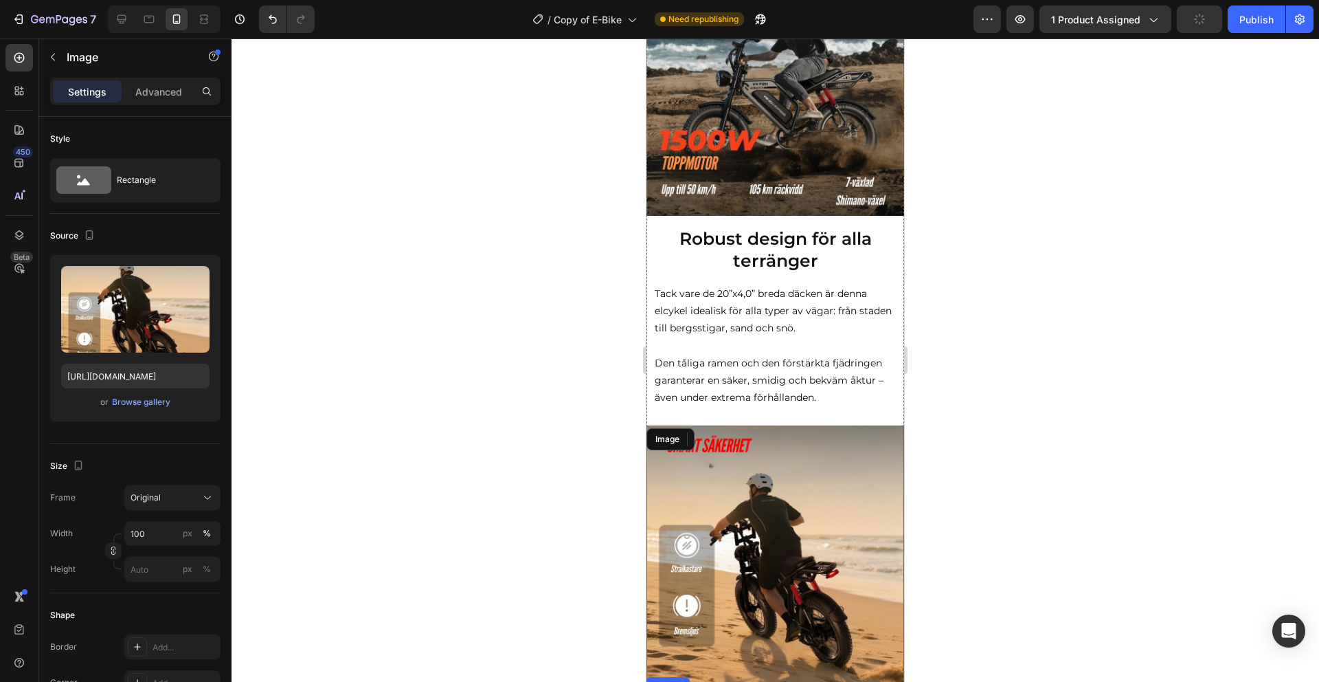
scroll to position [1403, 0]
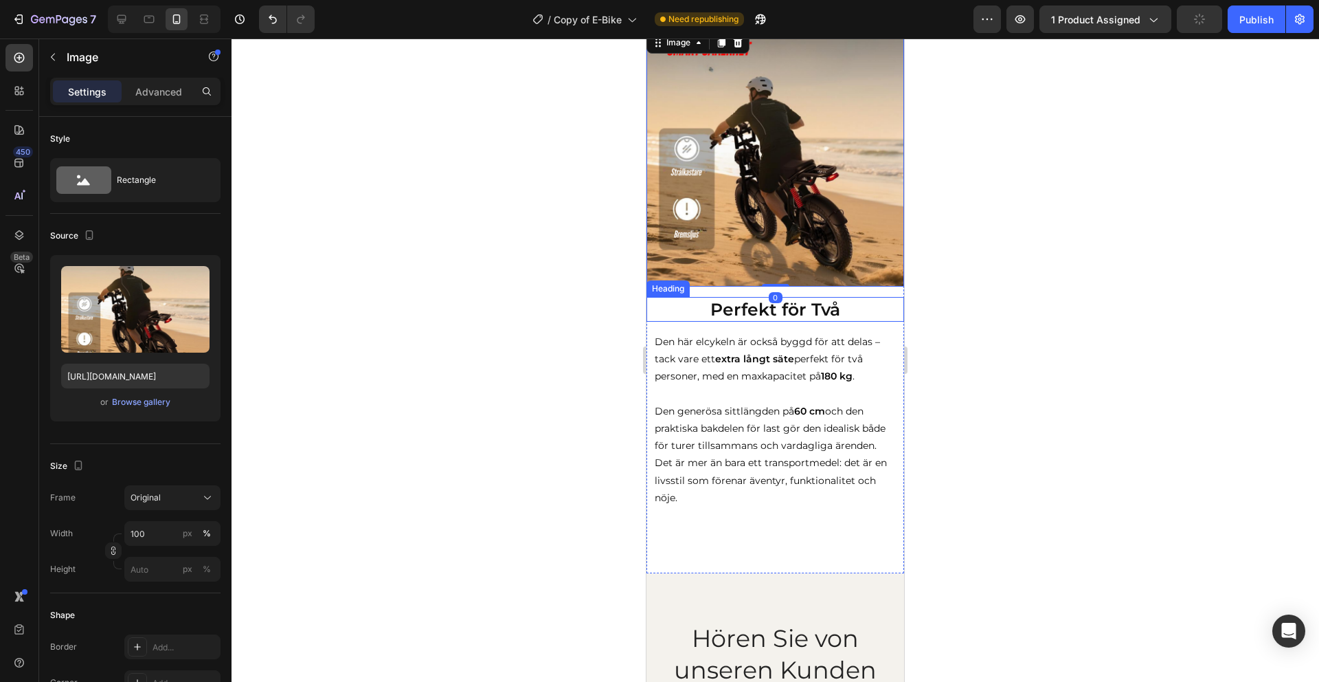
click at [747, 316] on h2 "Perfekt för Två" at bounding box center [776, 309] width 258 height 25
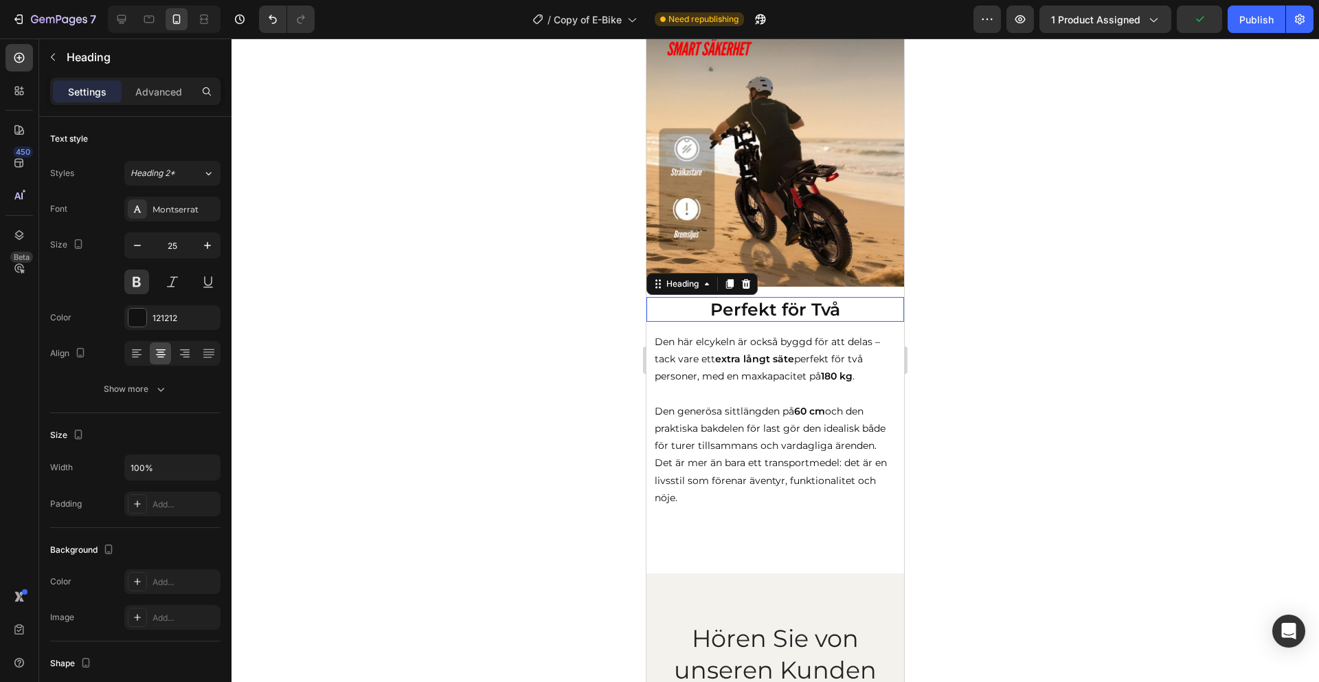
click at [747, 316] on h2 "Perfekt för Två" at bounding box center [776, 309] width 258 height 25
click at [747, 316] on p "Perfekt för Två" at bounding box center [775, 309] width 255 height 23
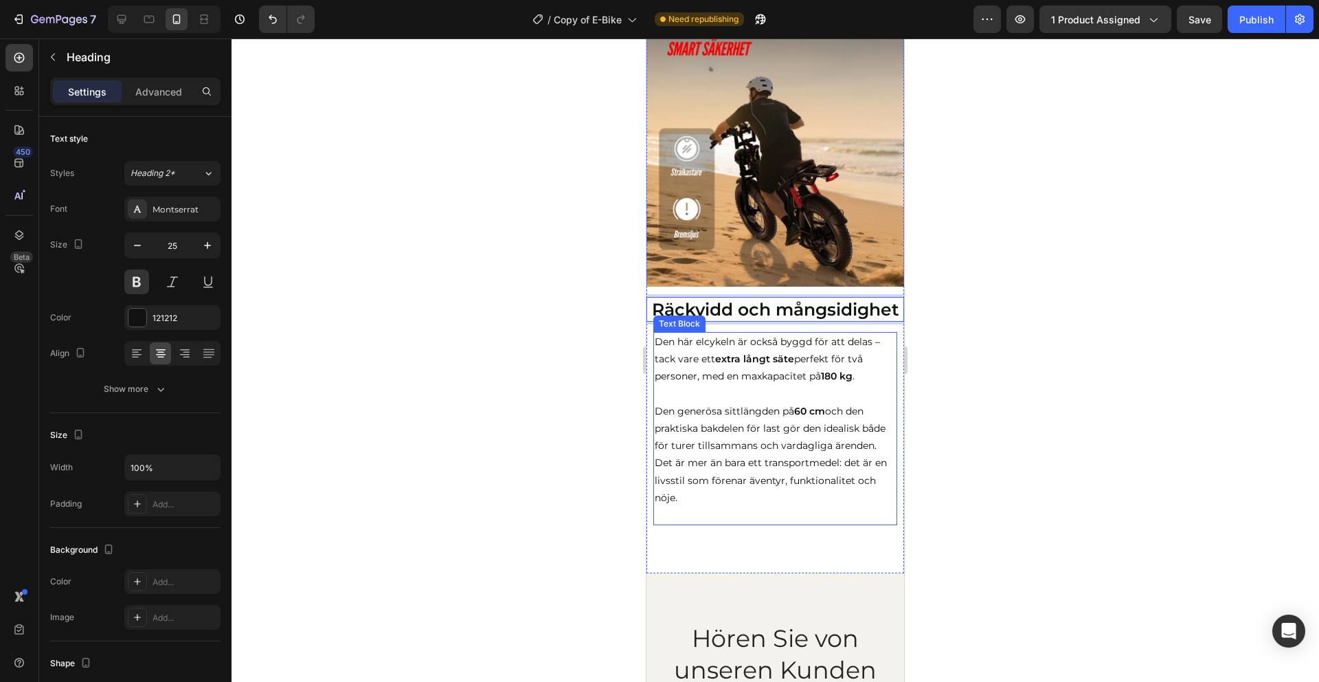
click at [761, 482] on p "Den generösa sittlängden på 60 cm och den praktiska bakdelen för last gör den i…" at bounding box center [775, 455] width 241 height 104
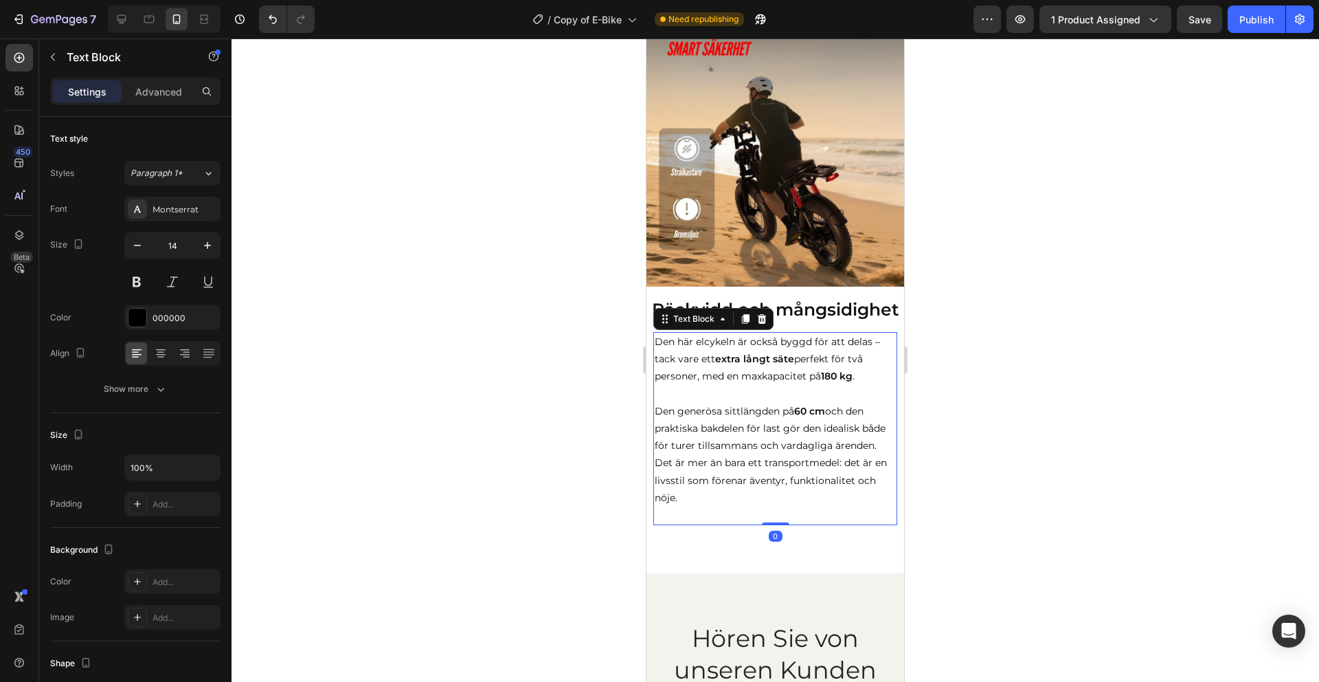
click at [682, 493] on p "Den generösa sittlängden på 60 cm och den praktiska bakdelen för last gör den i…" at bounding box center [775, 455] width 241 height 104
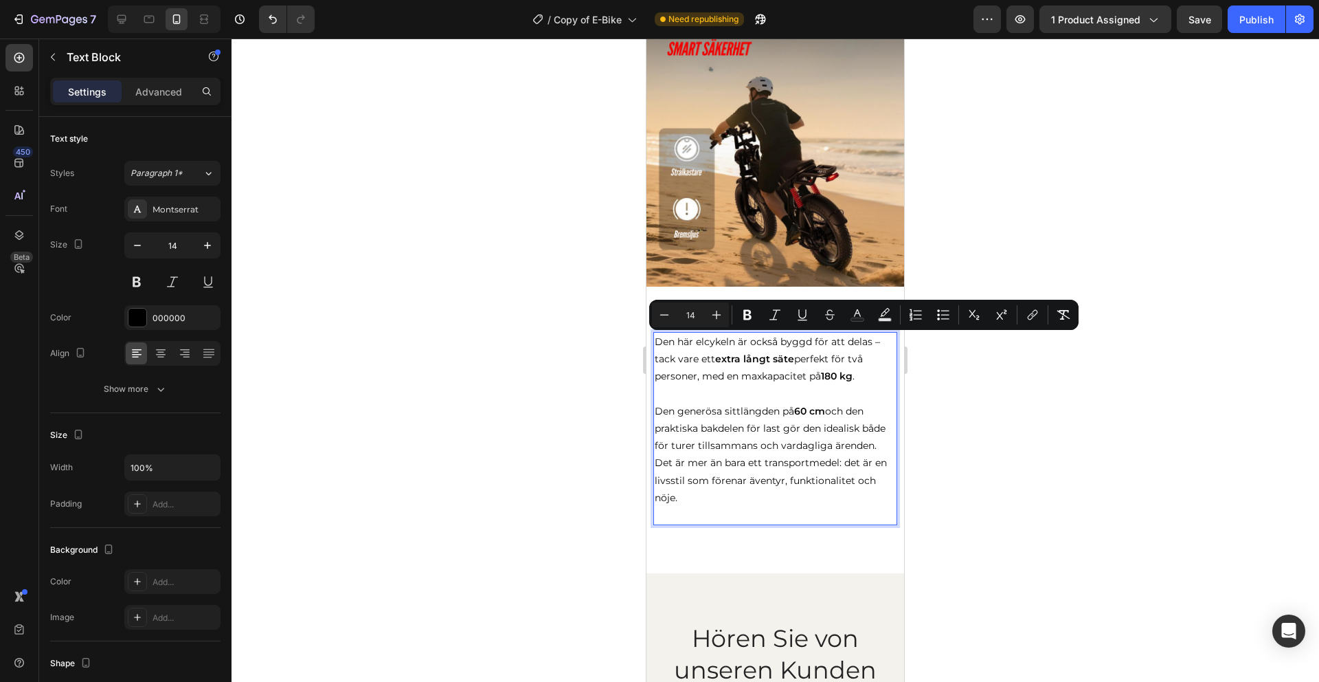
drag, startPoint x: 688, startPoint y: 500, endPoint x: 654, endPoint y: 348, distance: 155.5
click at [654, 348] on div "Den här elcykeln är också byggd för att delas – tack vare ett extra långt säte …" at bounding box center [775, 428] width 244 height 193
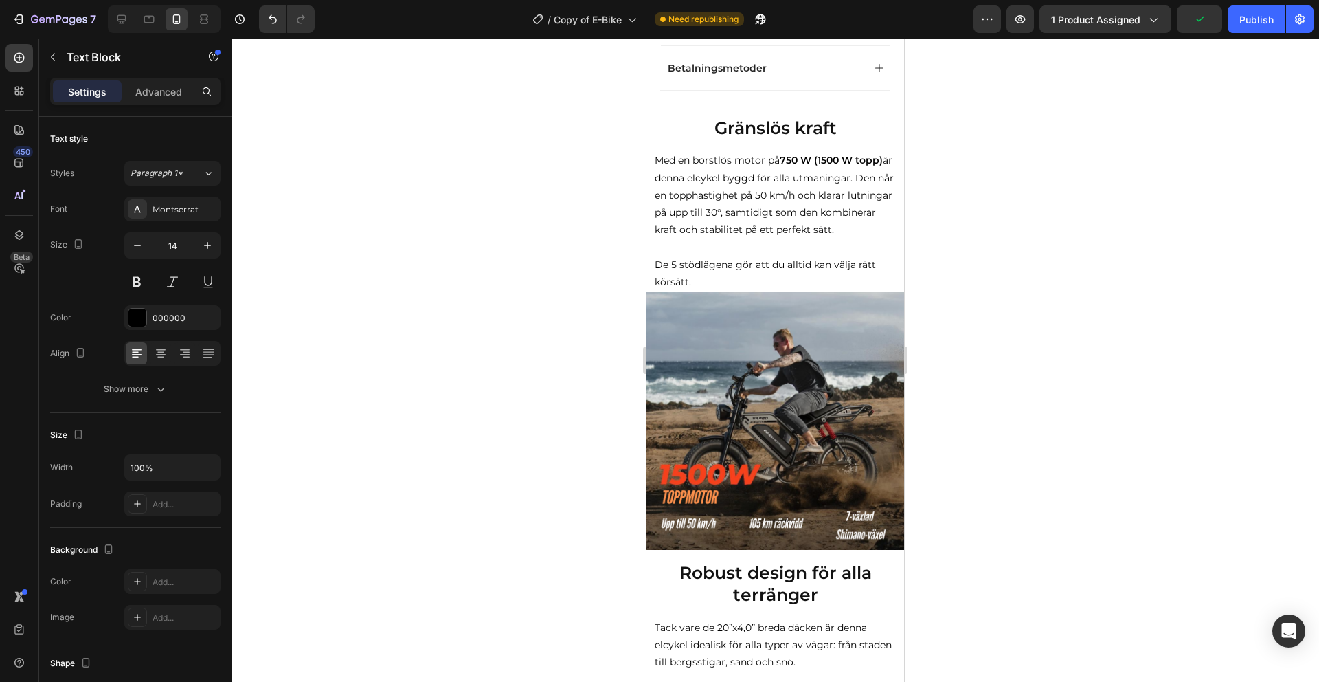
scroll to position [773, 0]
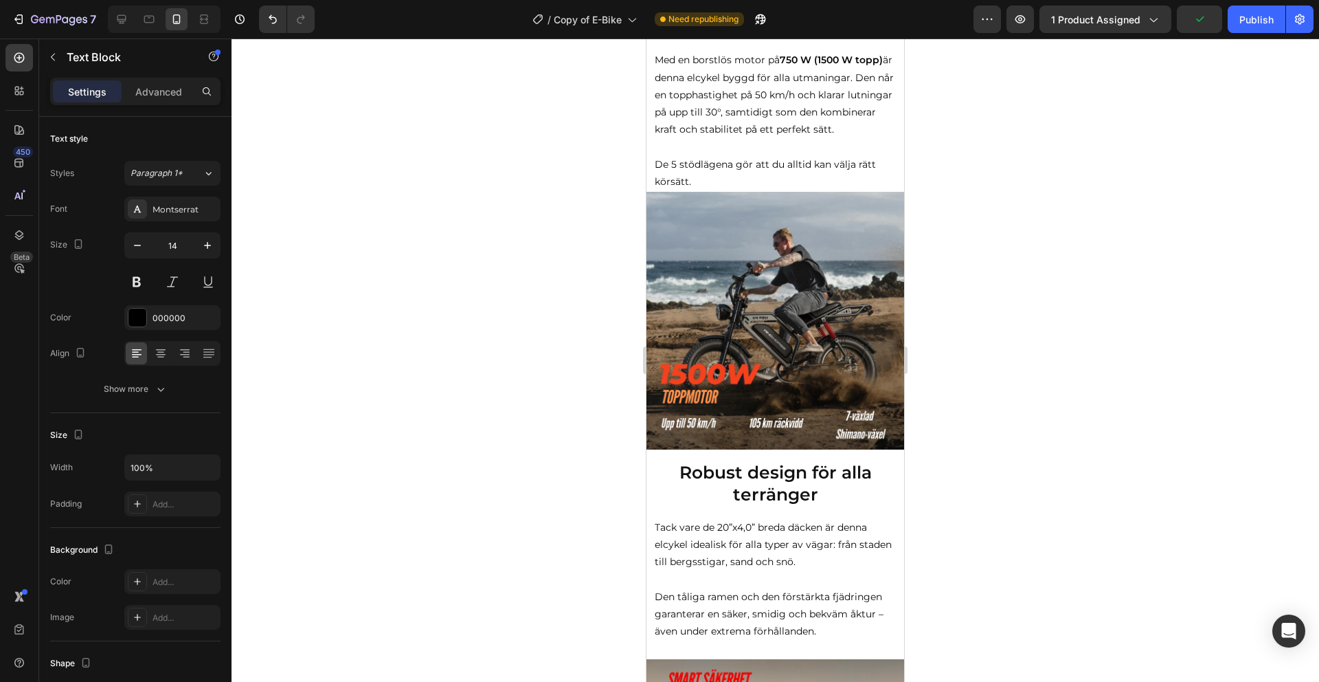
click at [771, 346] on img at bounding box center [776, 321] width 258 height 258
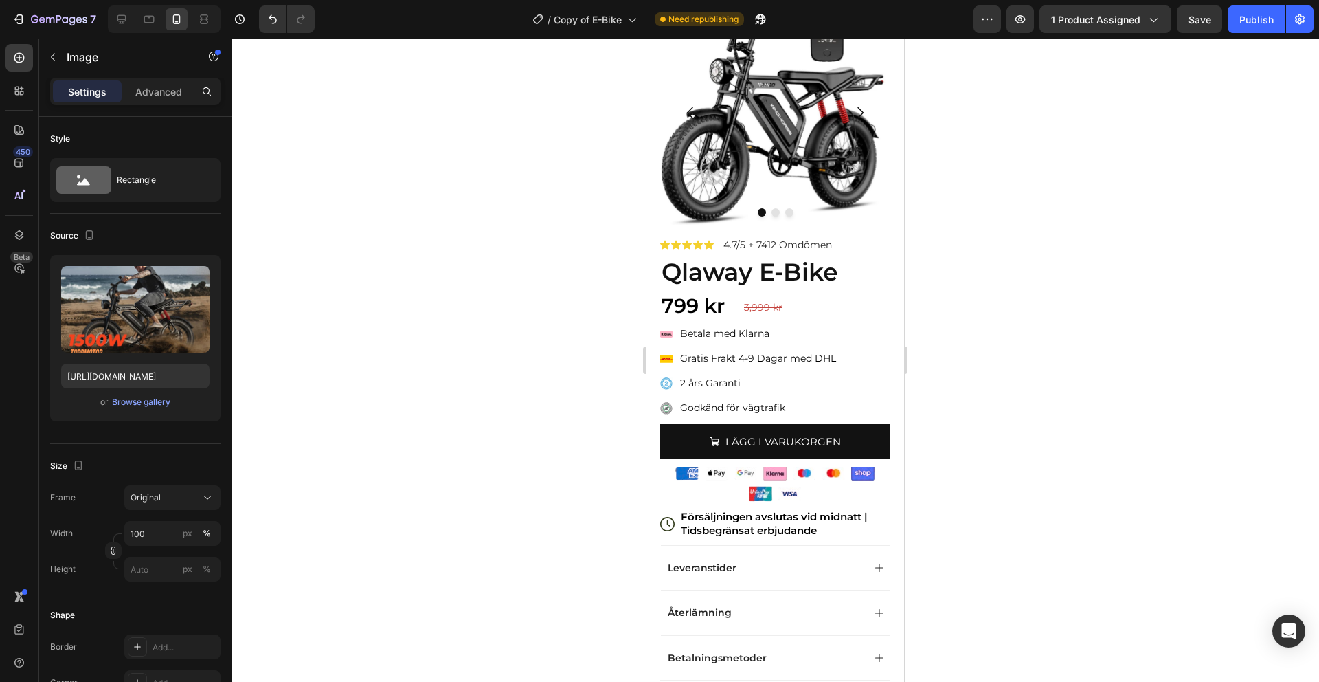
scroll to position [0, 0]
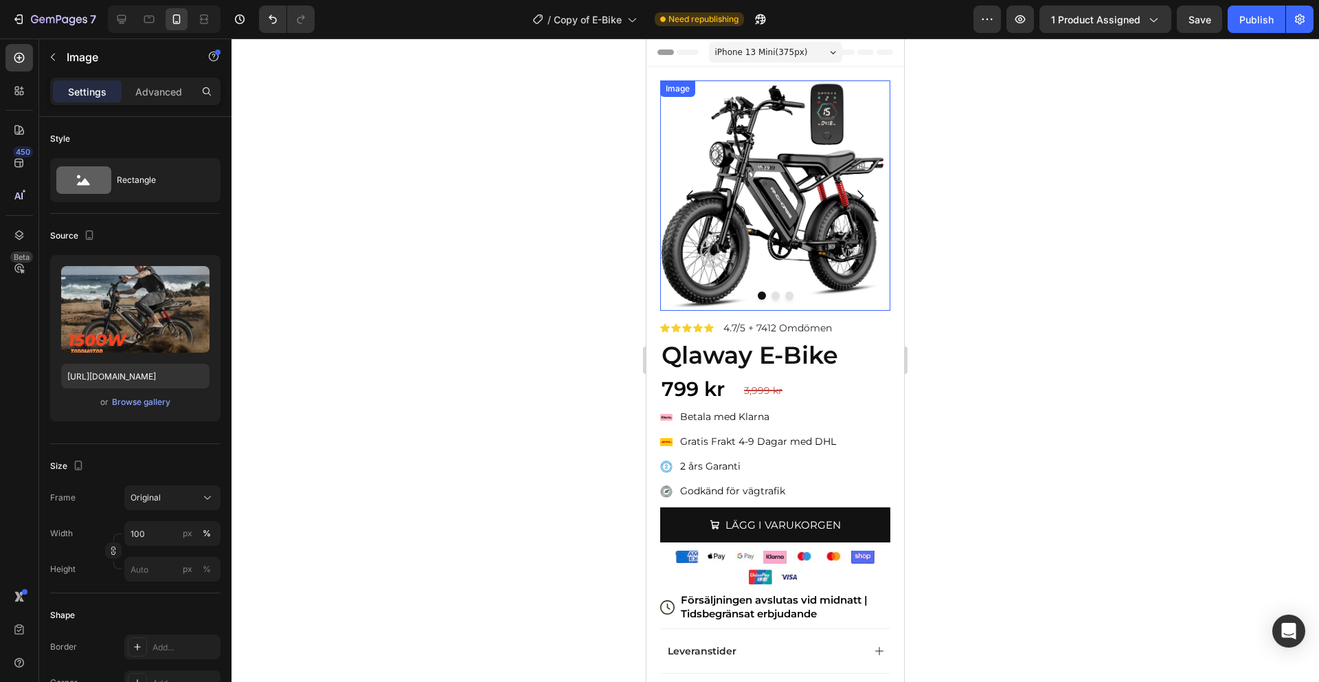
click at [786, 165] on img at bounding box center [775, 195] width 230 height 230
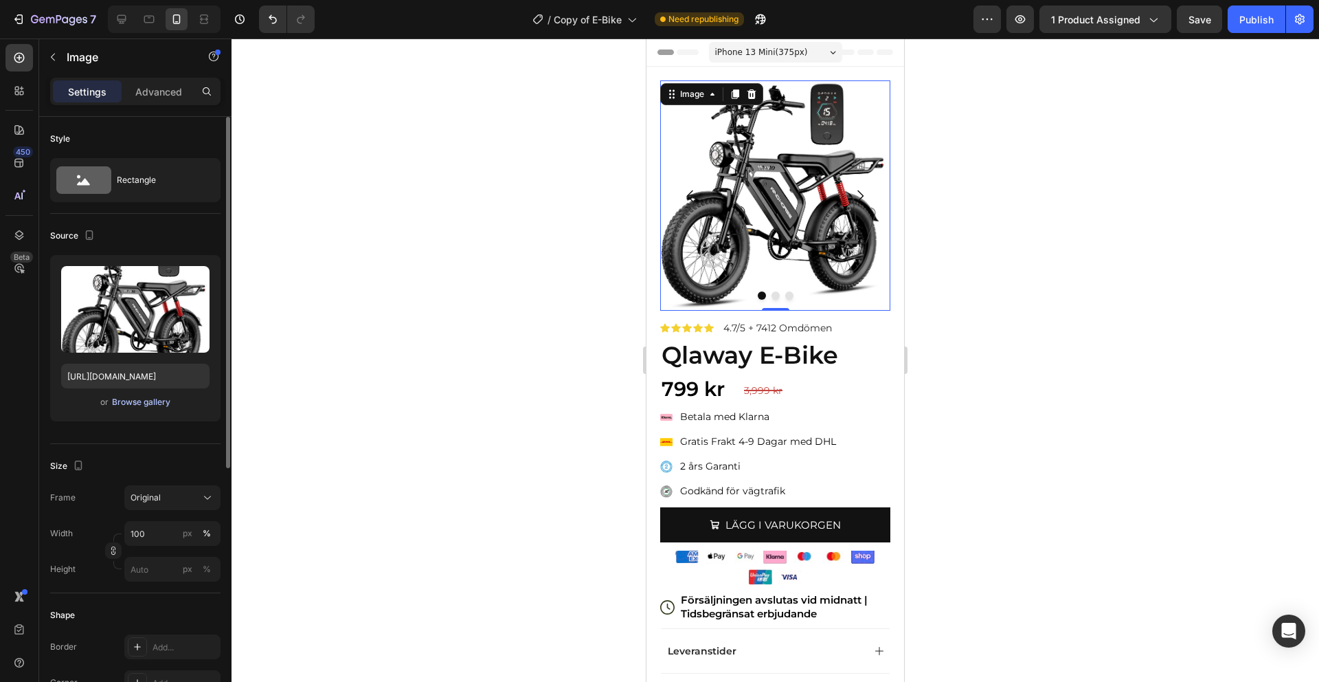
click at [135, 401] on div "Browse gallery" at bounding box center [141, 402] width 58 height 12
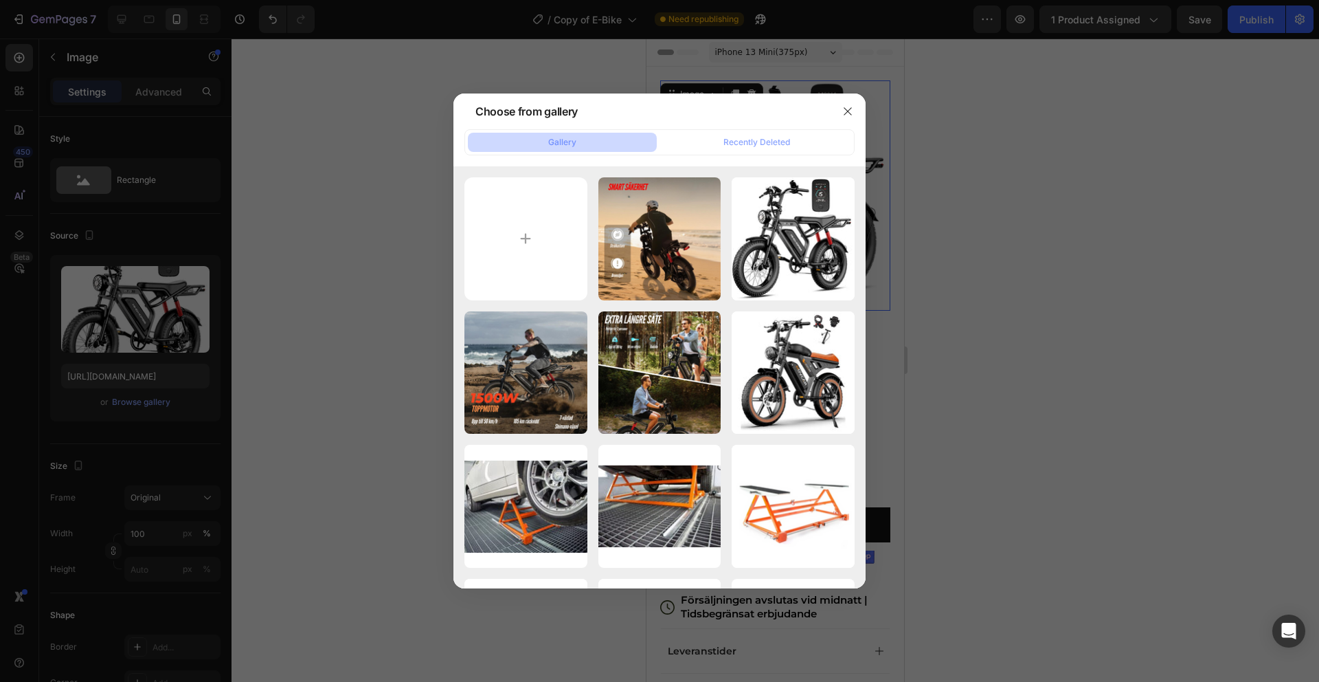
type input "C:\fakepath\gempages_581273785013895763-97063260-7b91-4383-8f24-f2944094b0f2.we…"
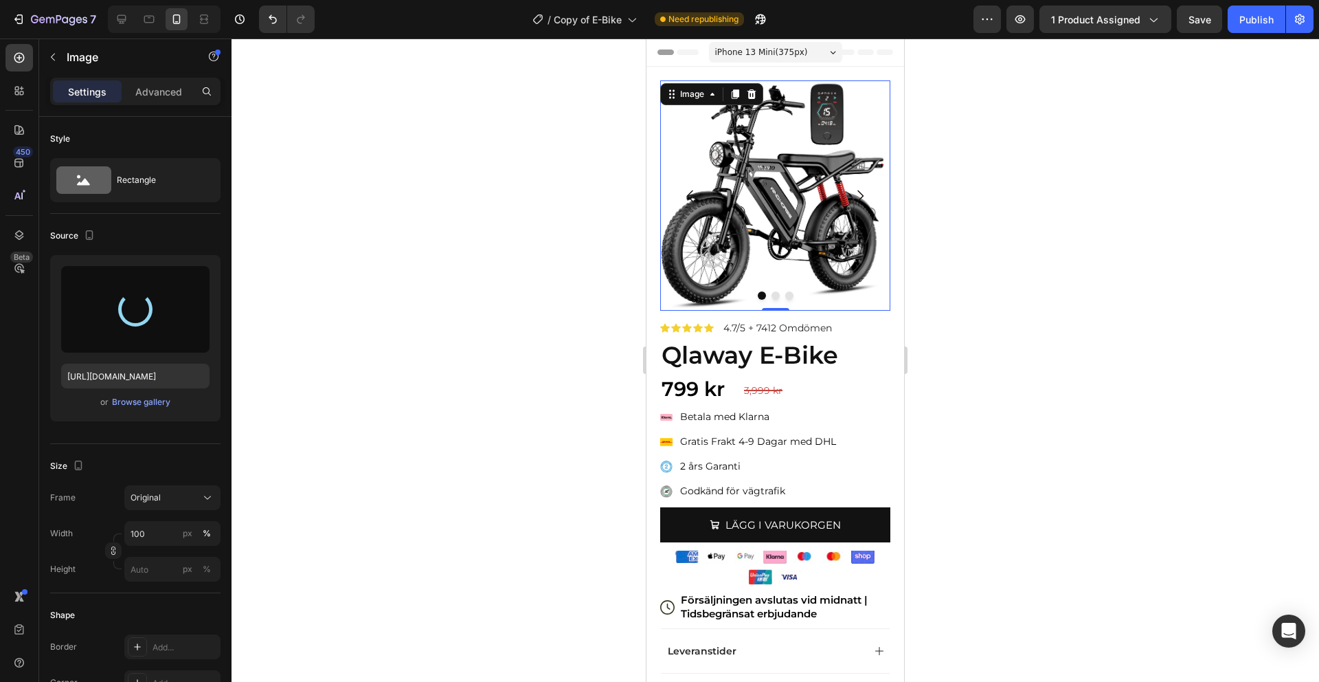
type input "https://cdn.shopify.com/s/files/1/0910/9402/4458/files/gempages_581251560135197…"
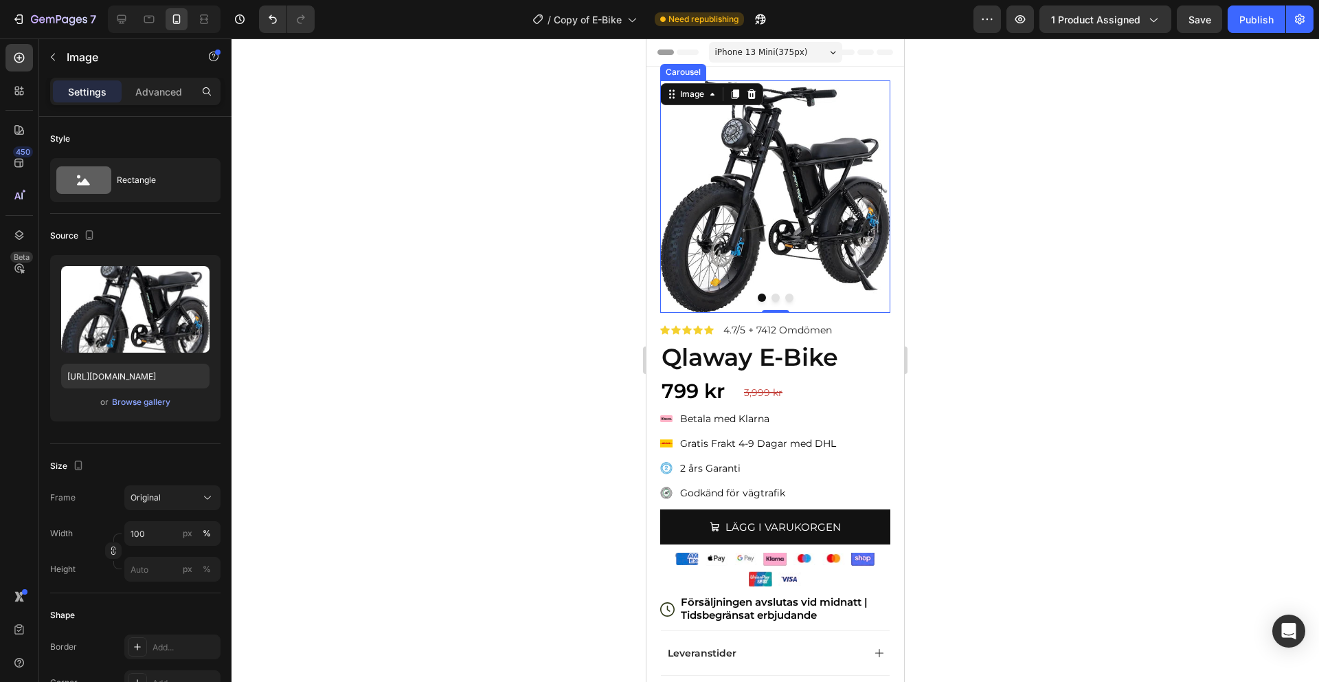
click at [774, 296] on button "Dot" at bounding box center [776, 297] width 8 height 8
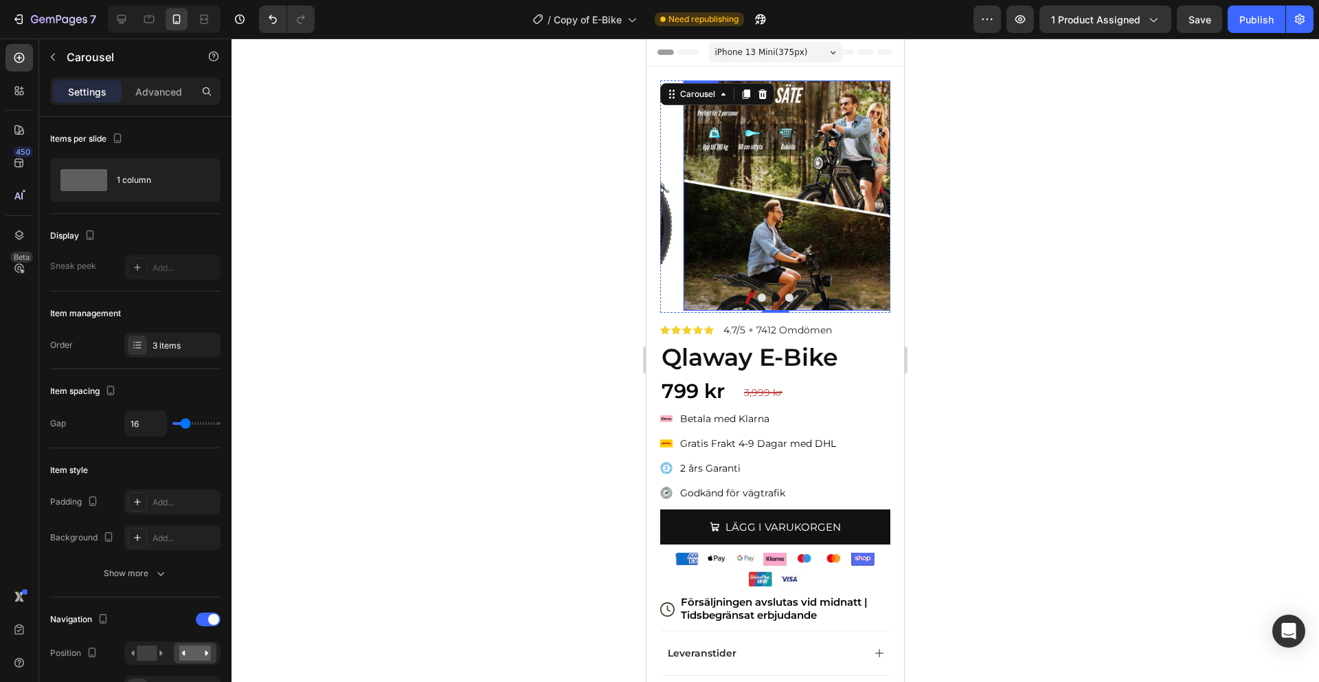
click at [787, 237] on img at bounding box center [799, 195] width 230 height 230
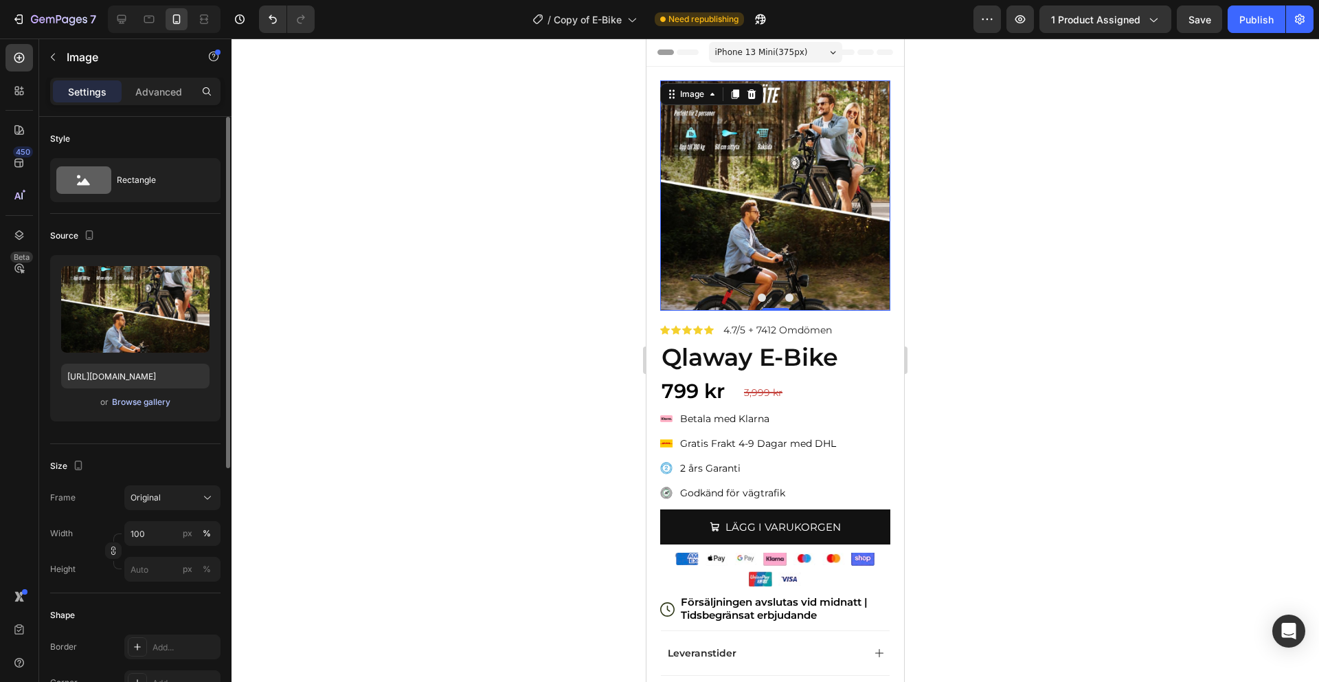
click at [157, 408] on button "Browse gallery" at bounding box center [141, 402] width 60 height 14
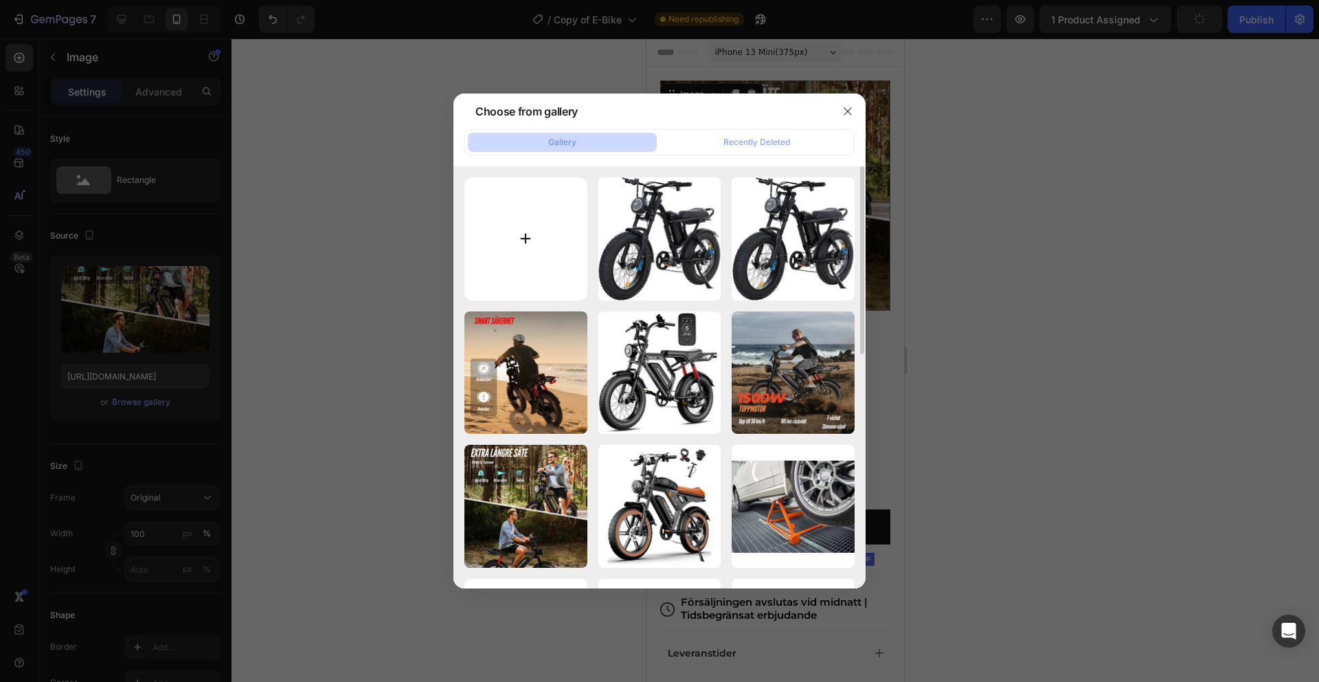
type input "C:\fakepath\CALIENNE (52).png"
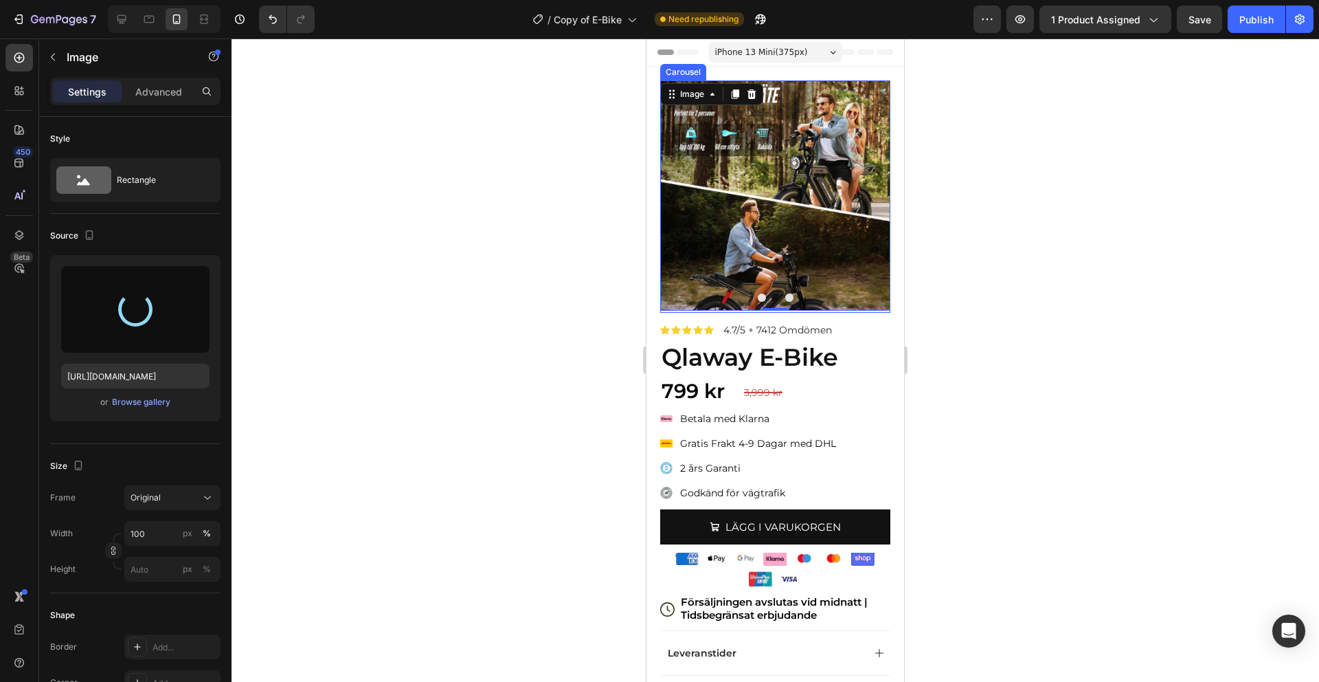
type input "https://cdn.shopify.com/s/files/1/0910/9402/4458/files/gempages_581251560135197…"
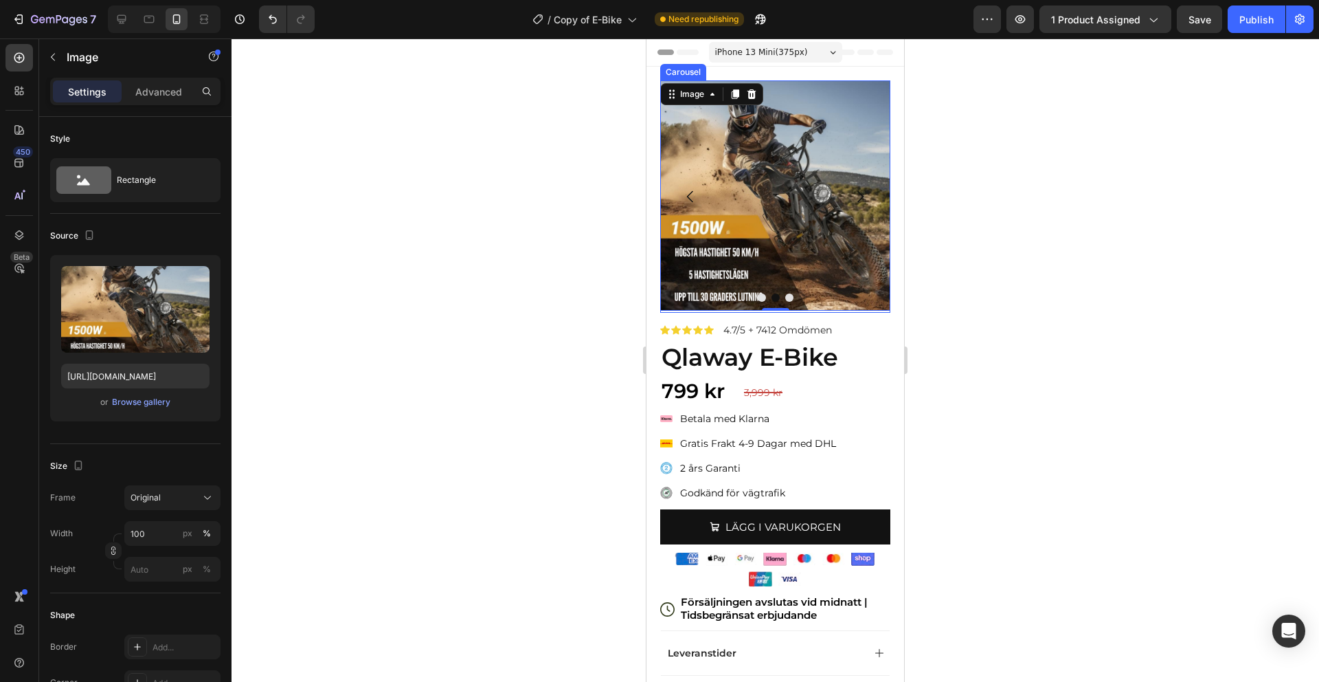
click at [791, 295] on button "Dot" at bounding box center [789, 297] width 8 height 8
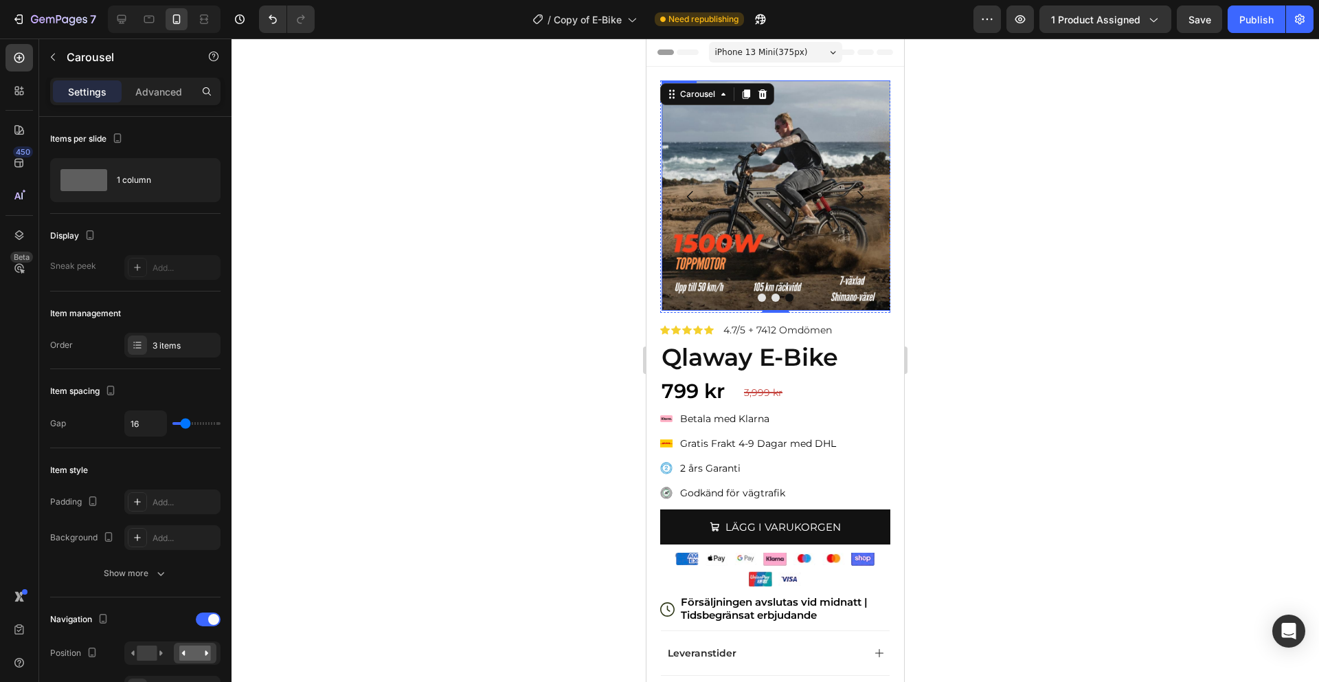
click at [791, 169] on img at bounding box center [777, 195] width 230 height 230
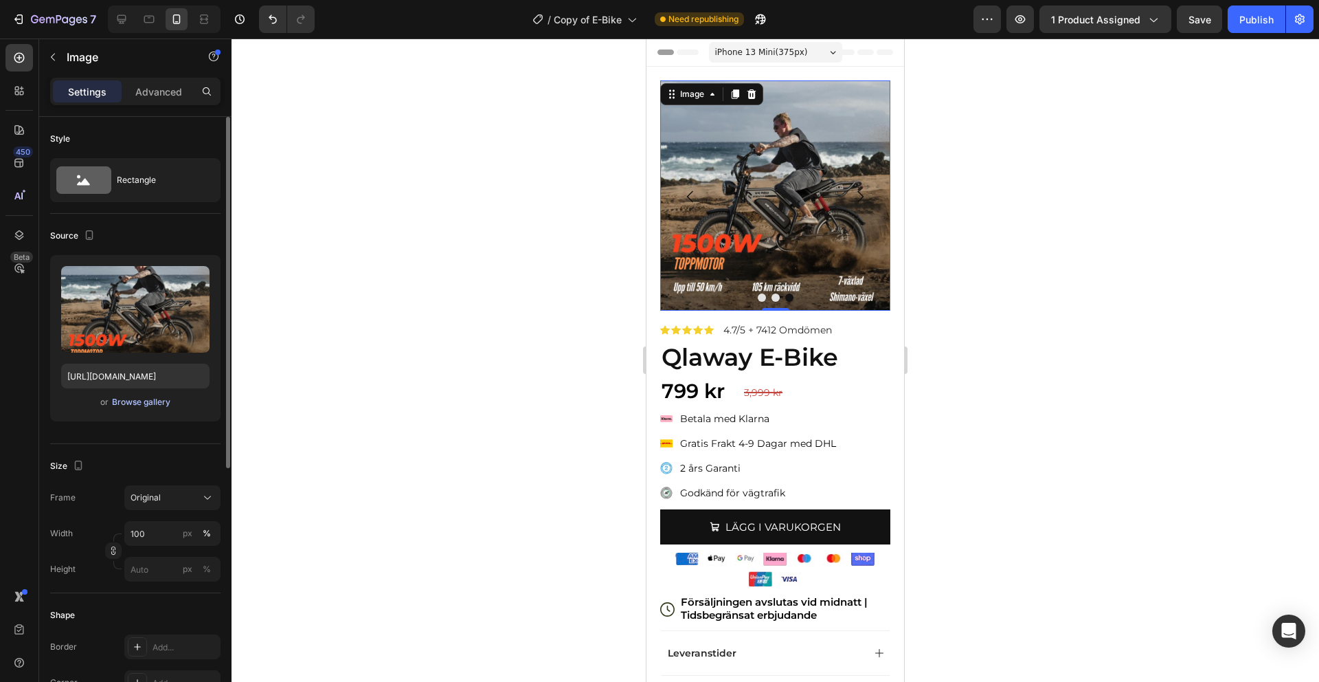
click at [155, 406] on div "Browse gallery" at bounding box center [141, 402] width 58 height 12
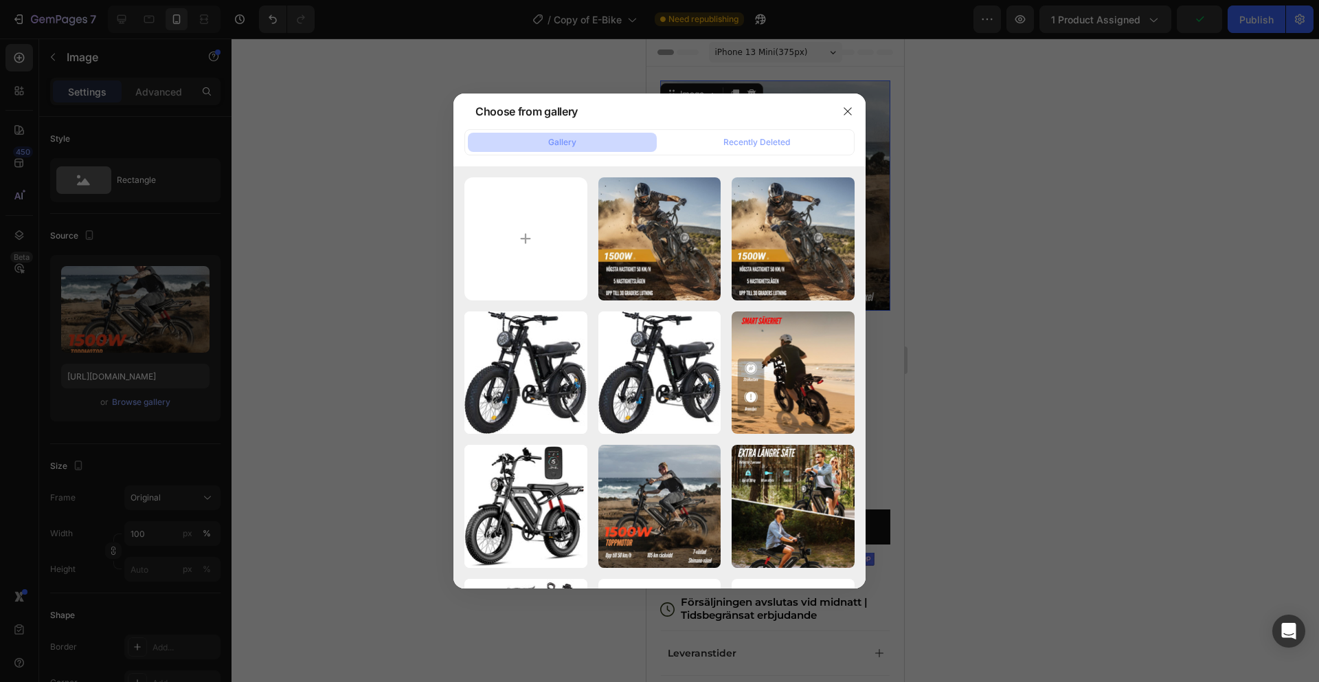
type input "C:\fakepath\7dce02e976d643acb4a9008ec5adbaf9.png"
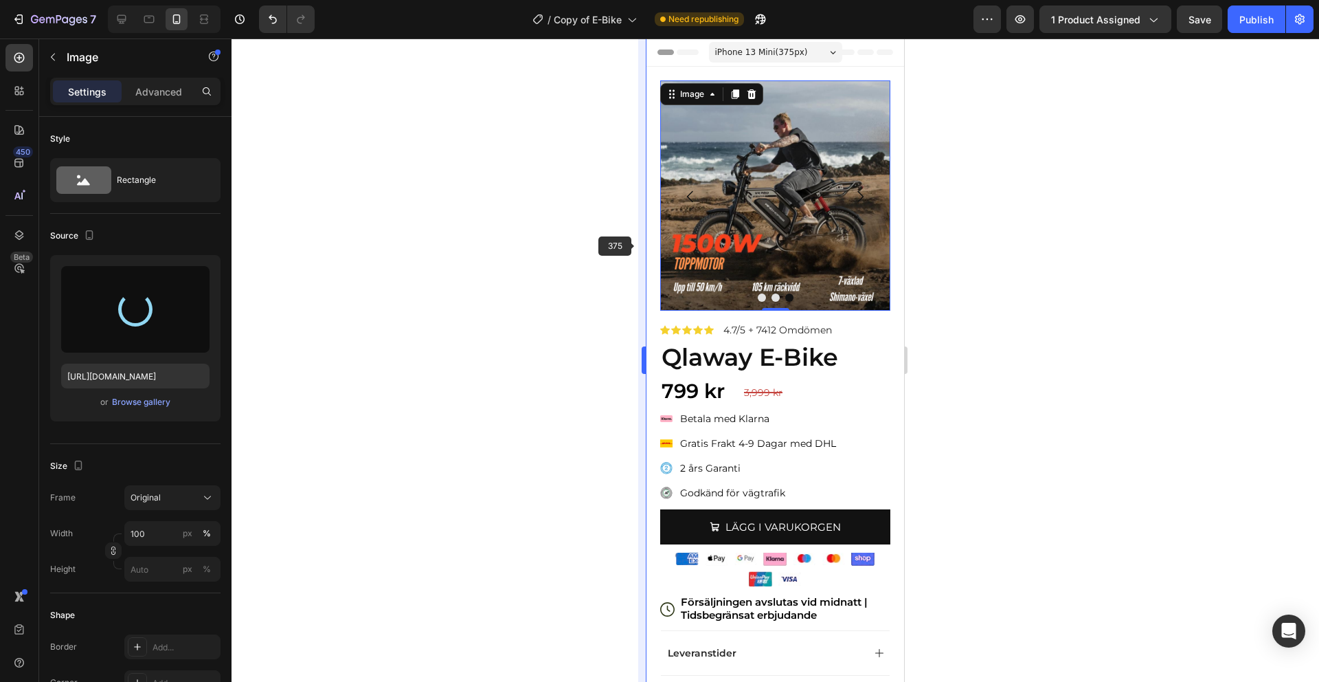
type input "https://cdn.shopify.com/s/files/1/0910/9402/4458/files/gempages_581251560135197…"
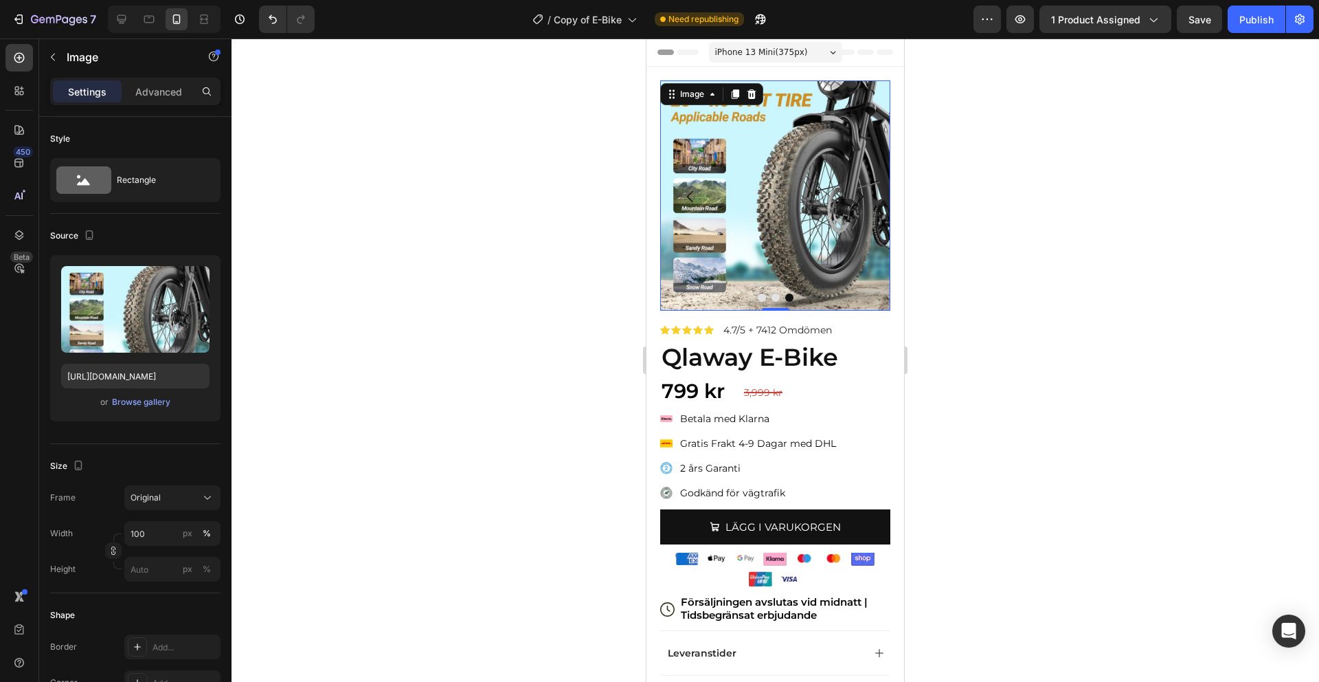
click at [812, 80] on img at bounding box center [775, 195] width 230 height 230
click at [826, 73] on div "Image Image Image Image 0 Carousel Row Icon Icon Icon Icon Icon Icon List 4.7/5…" at bounding box center [776, 441] width 258 height 748
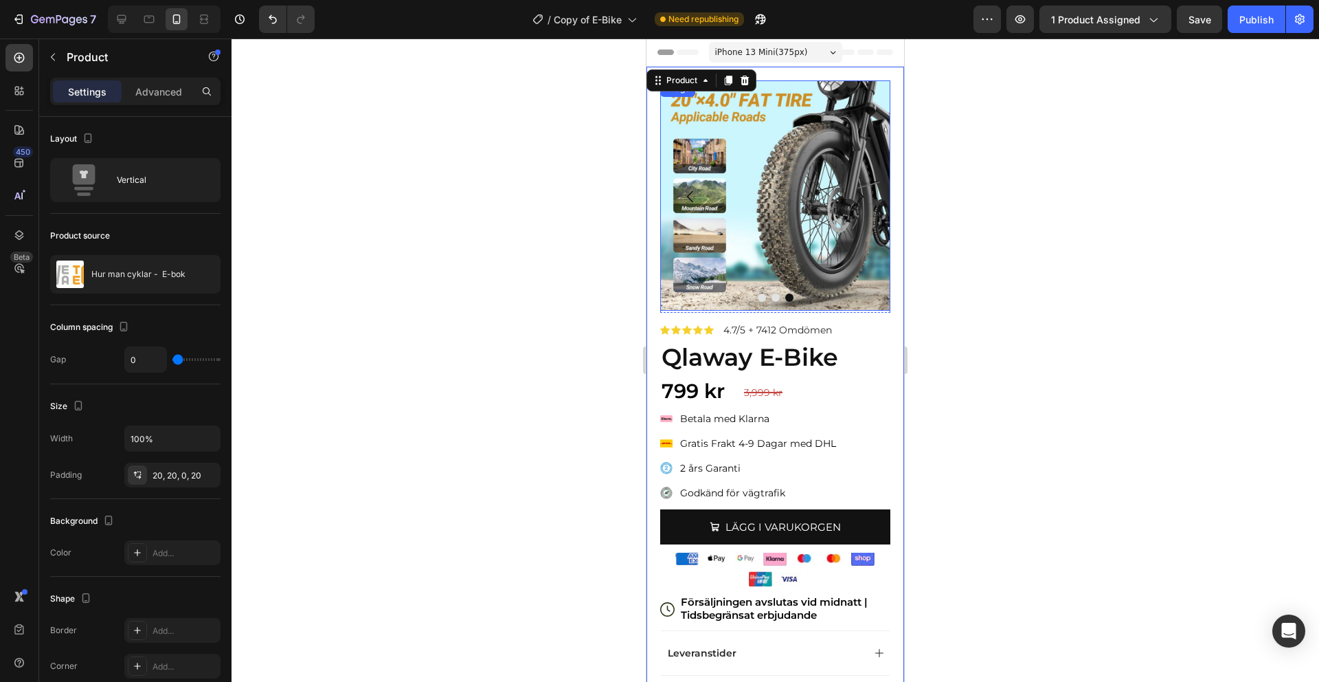
click at [840, 95] on img at bounding box center [775, 195] width 230 height 230
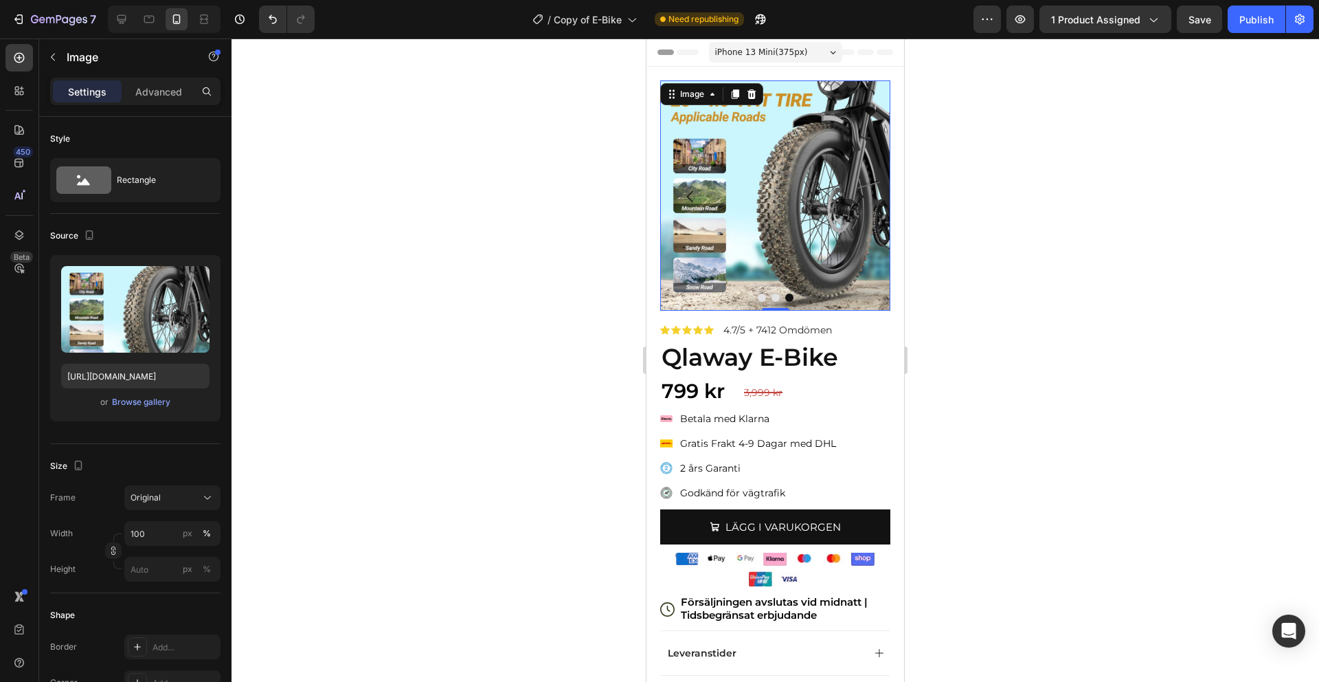
click at [662, 128] on img at bounding box center [775, 195] width 230 height 230
click at [673, 130] on img at bounding box center [775, 195] width 230 height 230
click at [855, 377] on div "799 kr" at bounding box center [775, 391] width 230 height 29
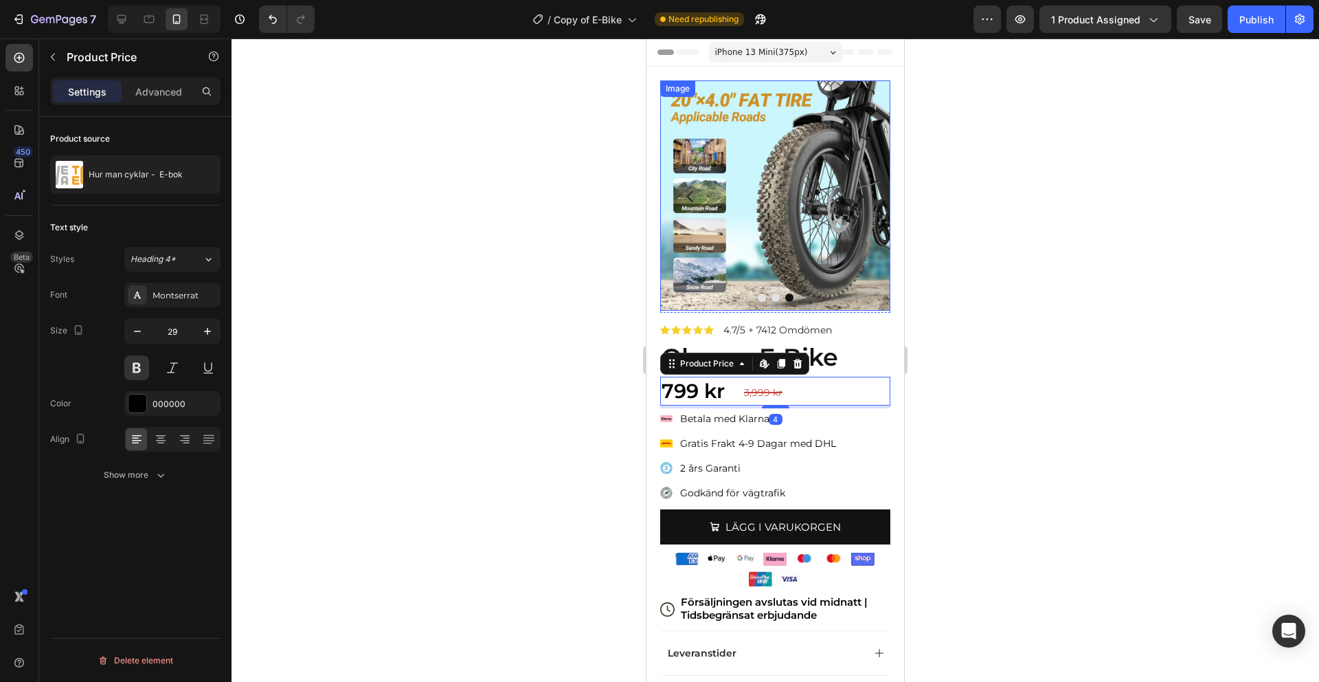
click at [747, 111] on img at bounding box center [775, 195] width 230 height 230
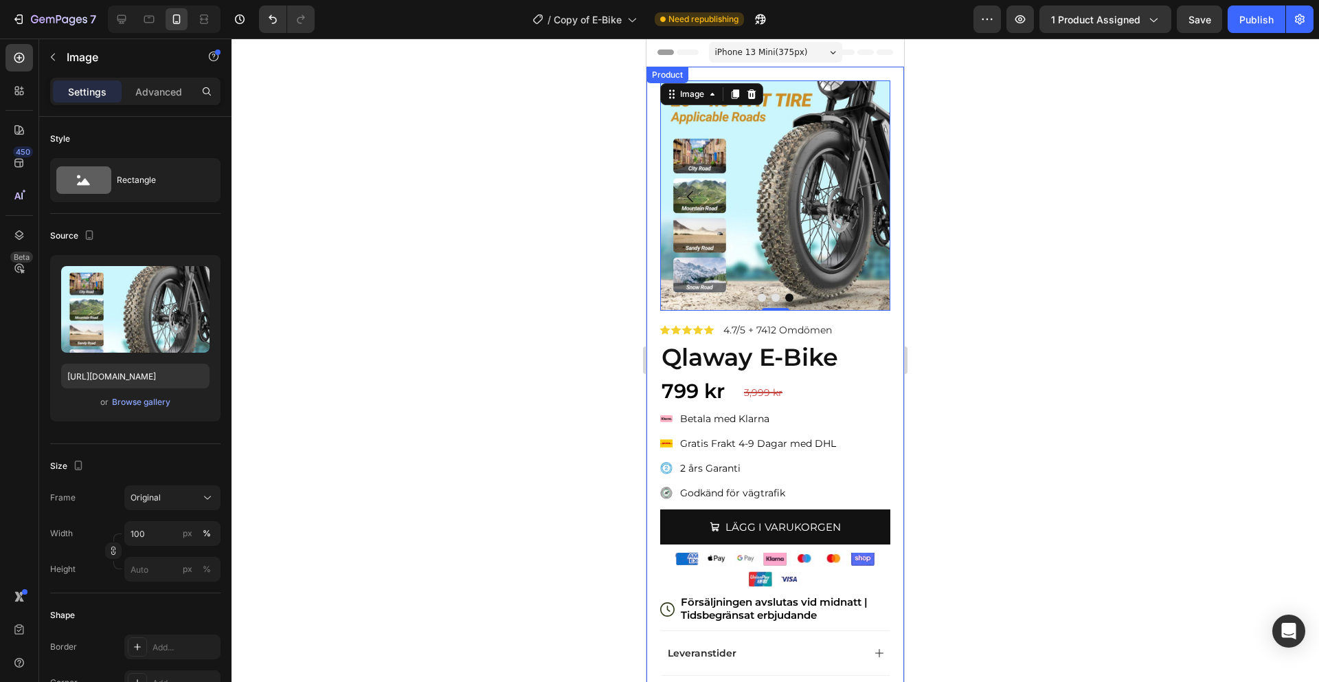
click at [655, 102] on div "Image Image Image Image 0 Carousel Row Icon Icon Icon Icon Icon Icon List 4.7/5…" at bounding box center [776, 441] width 258 height 748
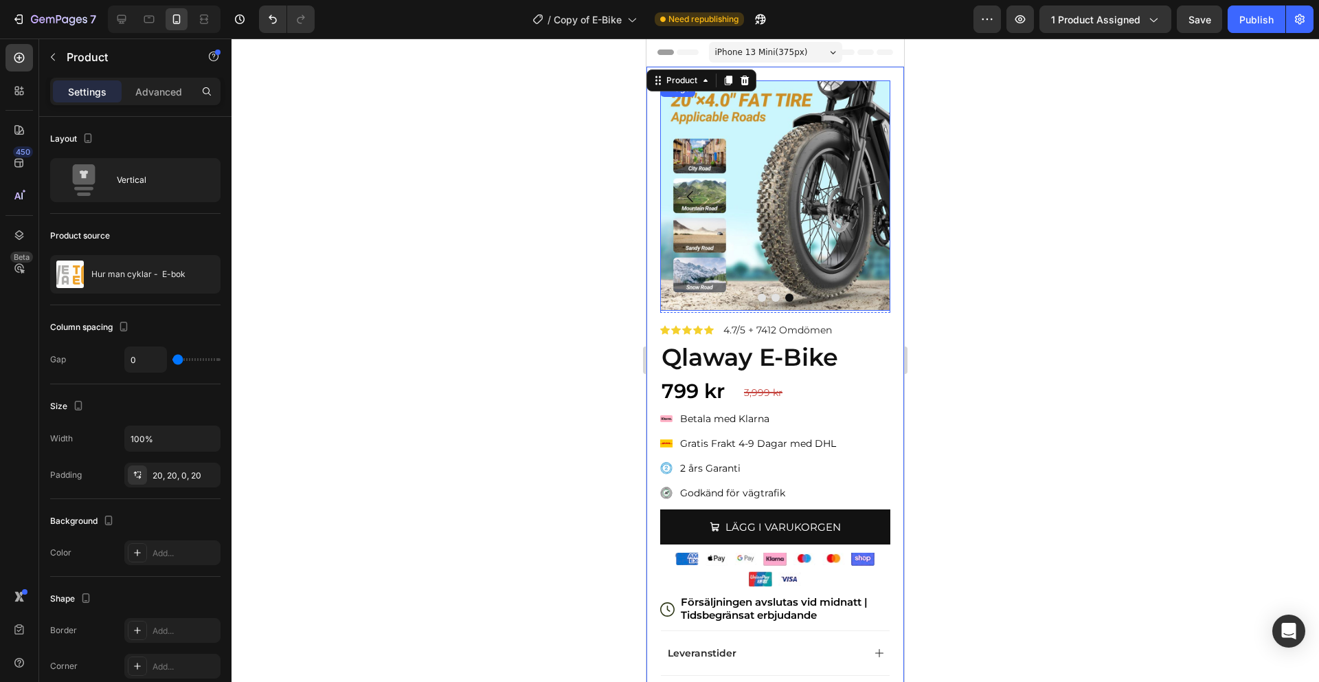
click at [680, 110] on img at bounding box center [775, 195] width 230 height 230
click at [677, 78] on div "Product" at bounding box center [682, 80] width 36 height 12
click at [765, 128] on img at bounding box center [775, 195] width 230 height 230
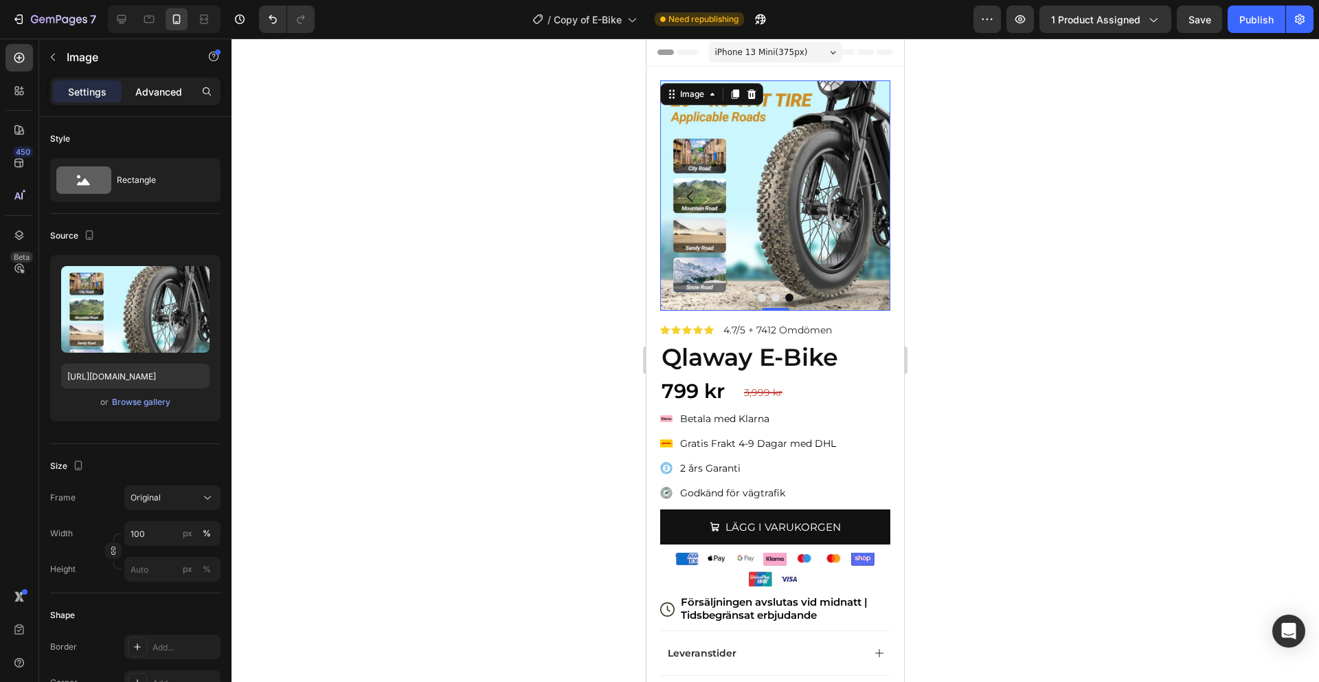
click at [162, 101] on div "Advanced" at bounding box center [158, 91] width 69 height 22
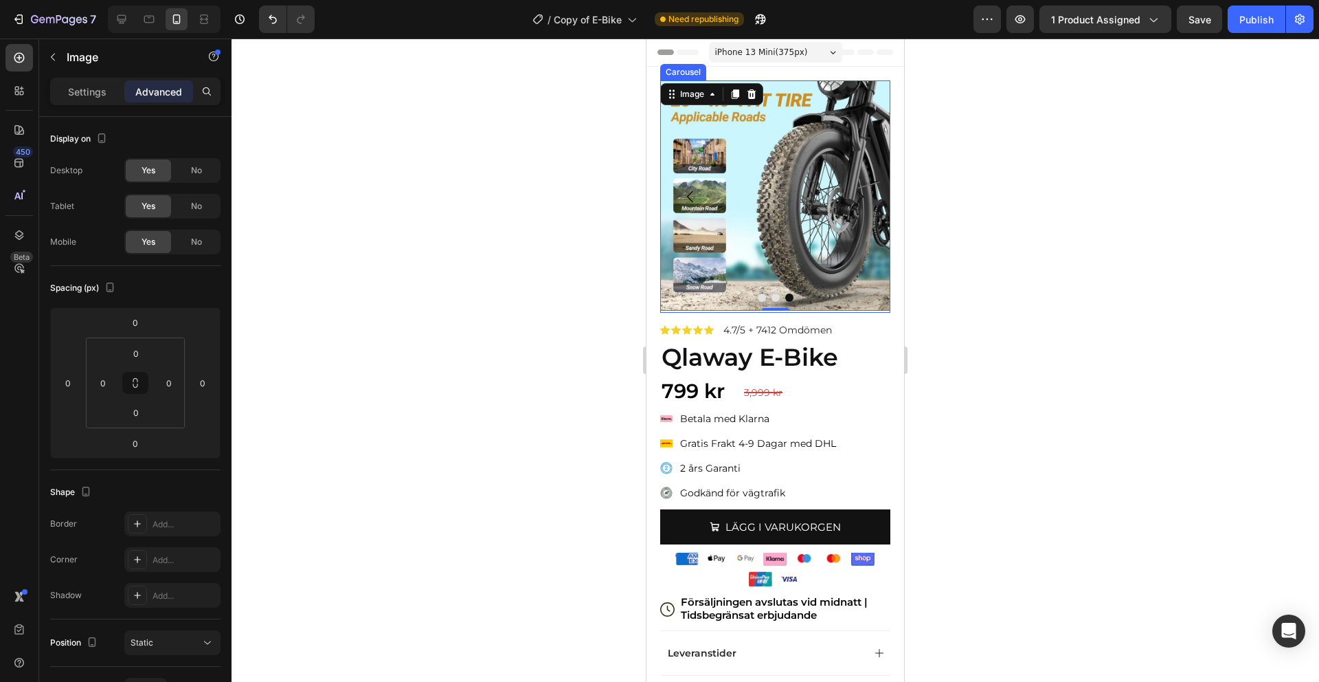
click at [822, 194] on img at bounding box center [775, 195] width 230 height 230
click at [690, 332] on icon at bounding box center [687, 330] width 10 height 10
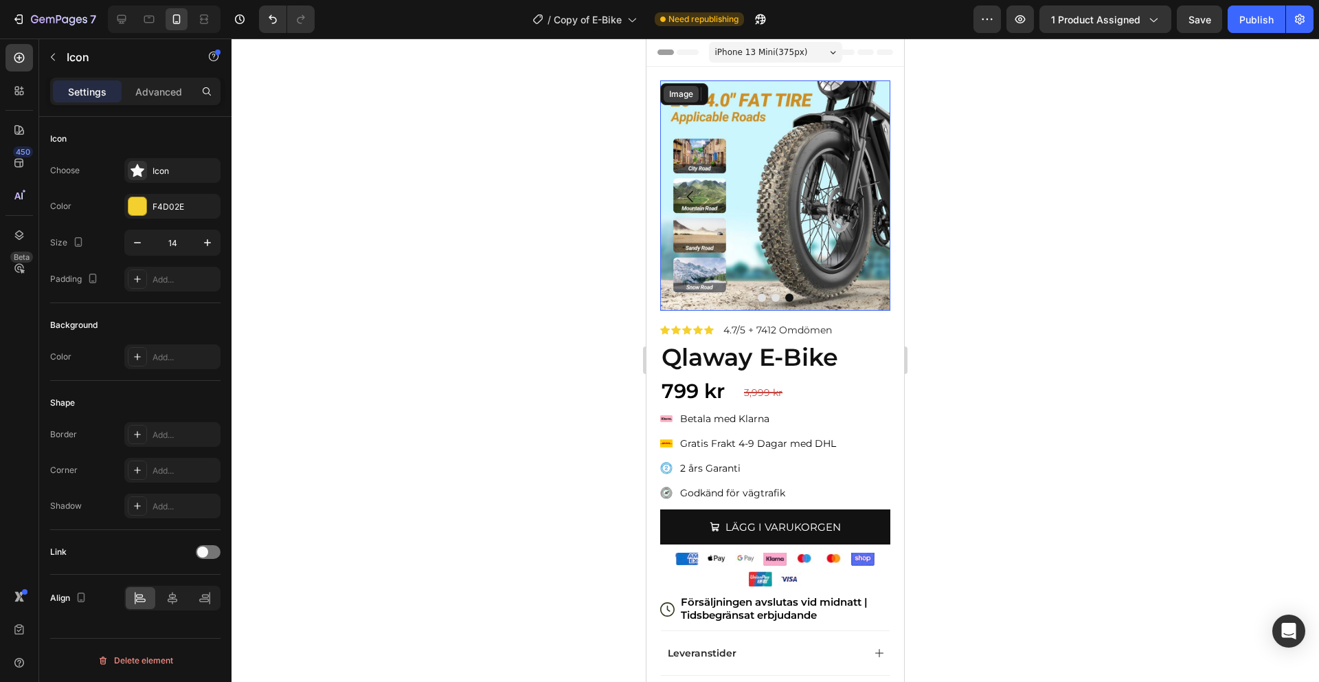
click at [672, 85] on div "Image" at bounding box center [684, 94] width 48 height 22
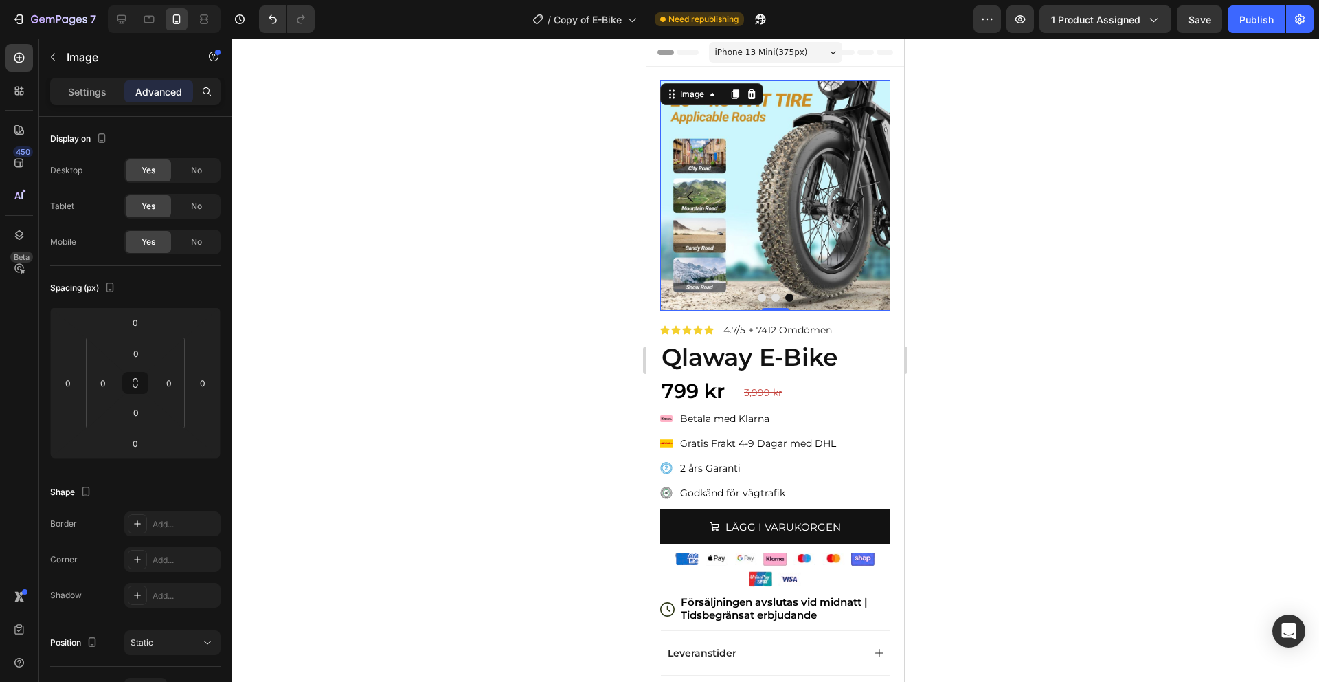
click at [665, 135] on img at bounding box center [775, 195] width 230 height 230
click at [675, 80] on img at bounding box center [775, 195] width 230 height 230
click at [701, 89] on div "Image" at bounding box center [692, 94] width 30 height 12
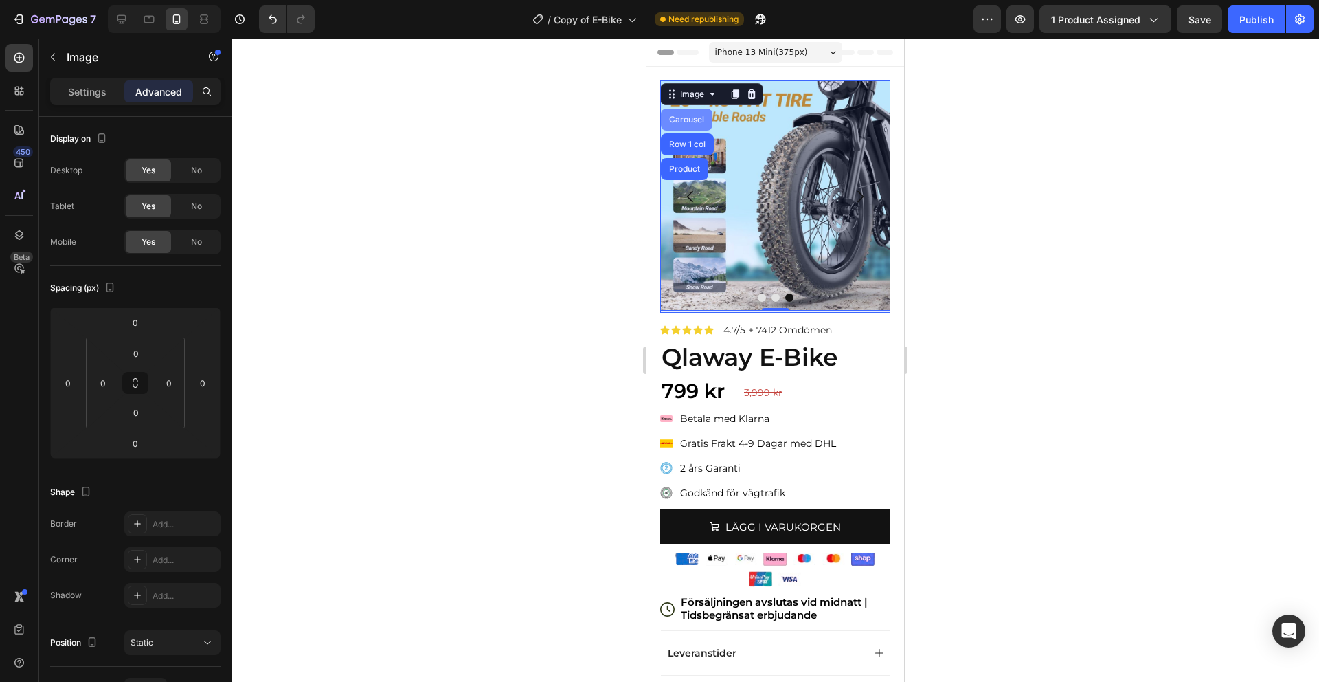
click at [694, 122] on div "Carousel" at bounding box center [686, 119] width 41 height 8
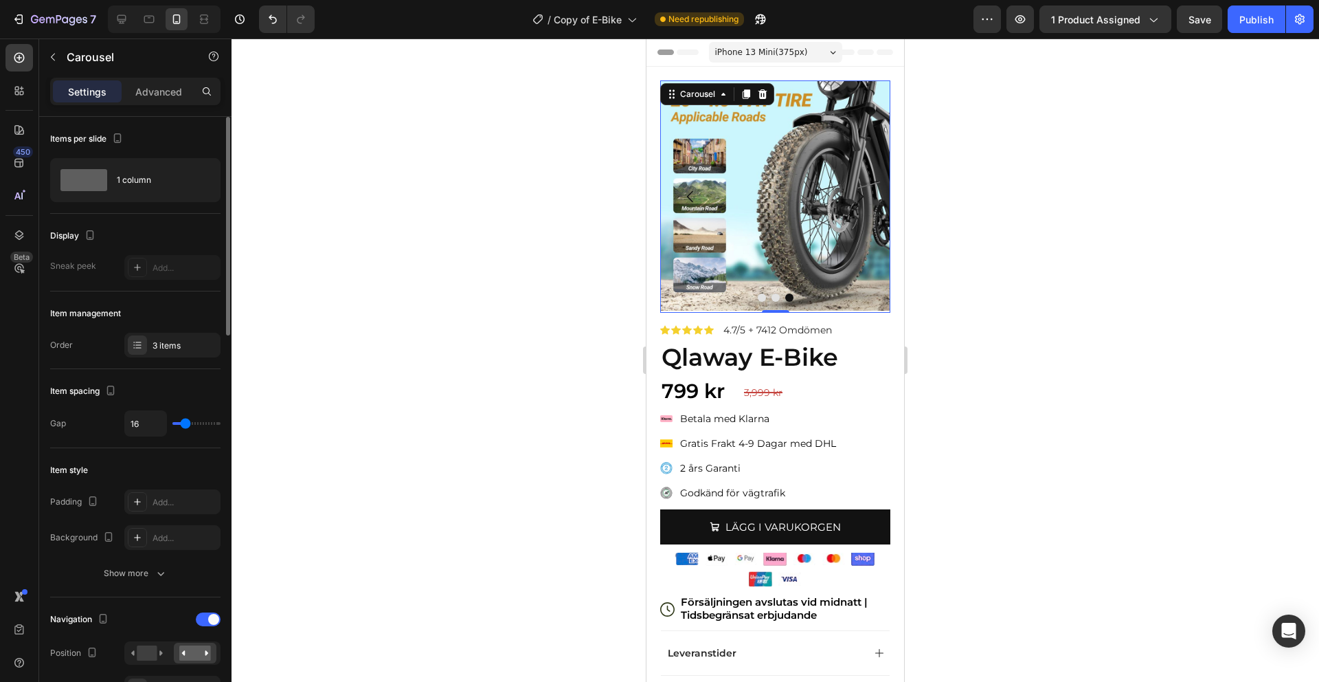
click at [175, 339] on div "3 items" at bounding box center [185, 345] width 65 height 12
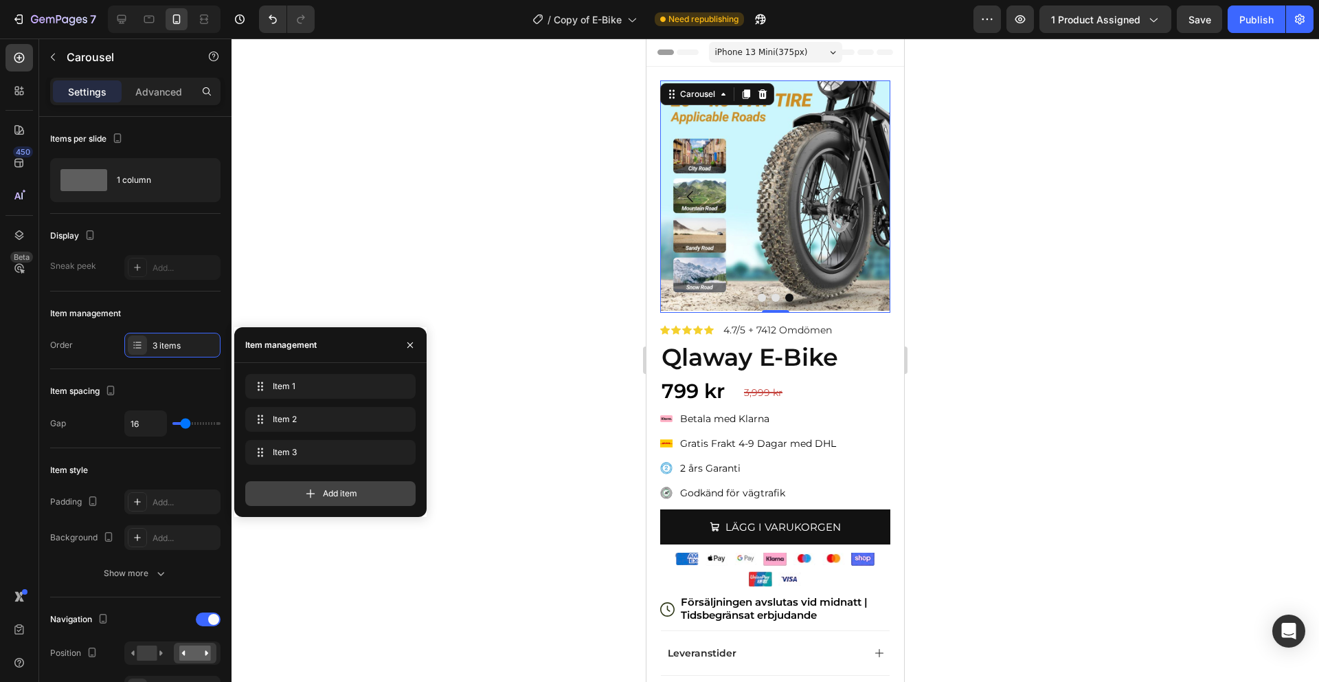
click at [352, 497] on span "Add item" at bounding box center [340, 493] width 34 height 12
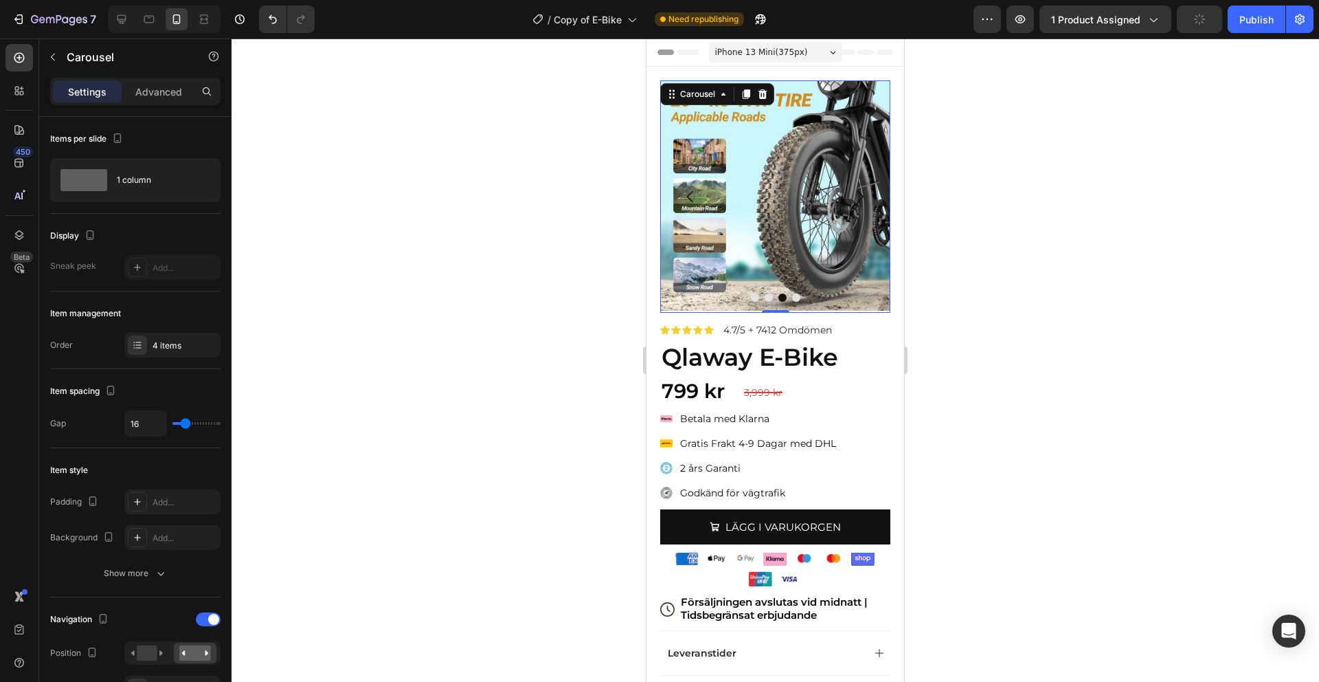
click at [798, 294] on button "Dot" at bounding box center [796, 297] width 8 height 8
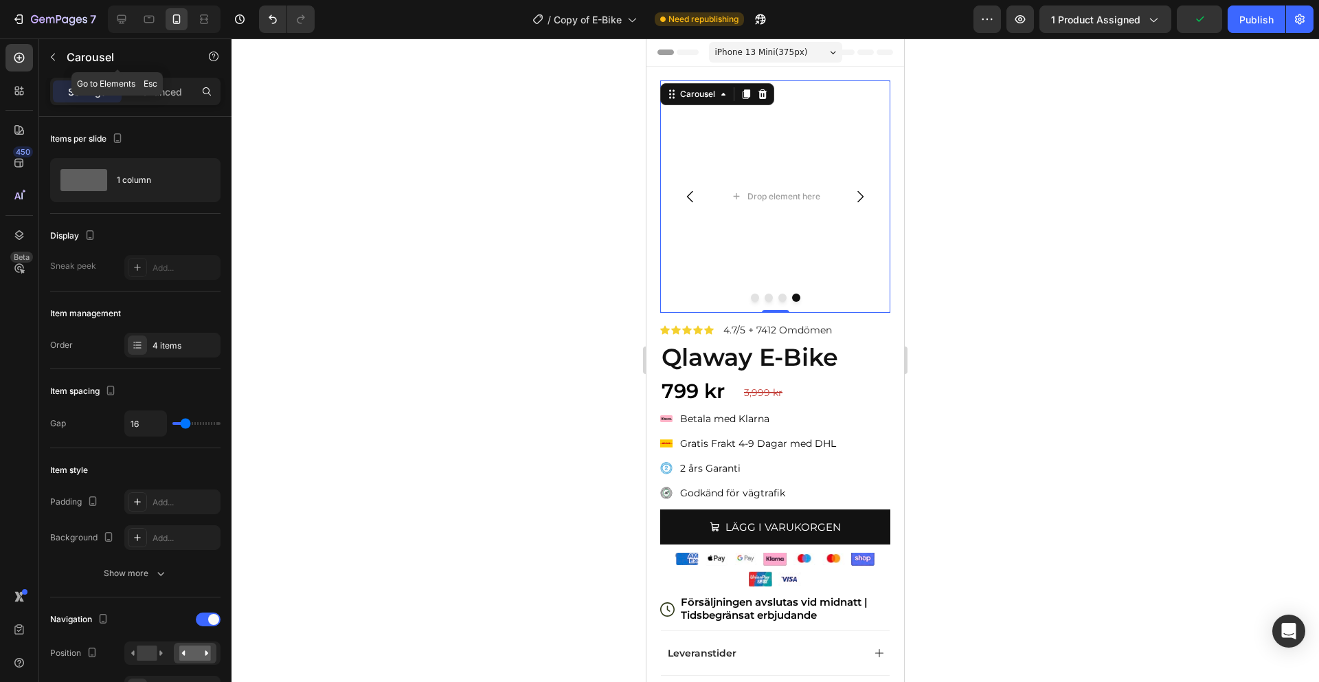
click at [57, 43] on div "Carousel" at bounding box center [117, 57] width 157 height 36
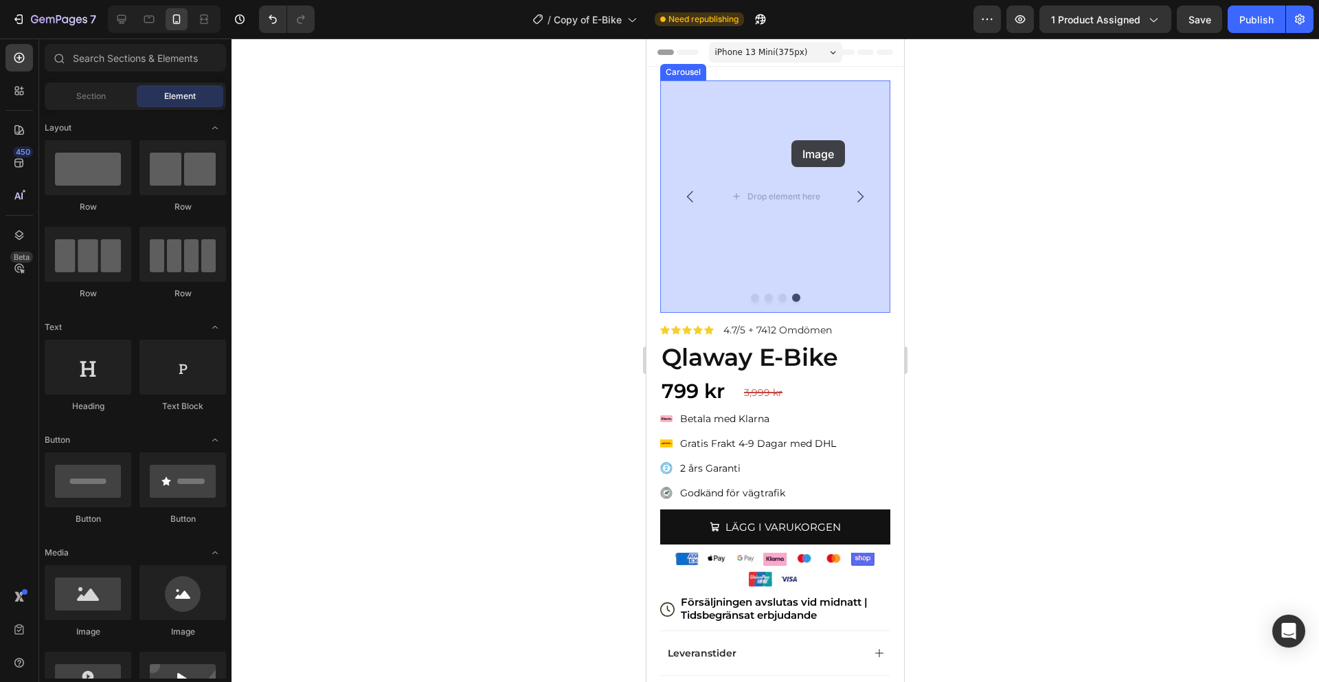
drag, startPoint x: 817, startPoint y: 594, endPoint x: 790, endPoint y: 139, distance: 455.6
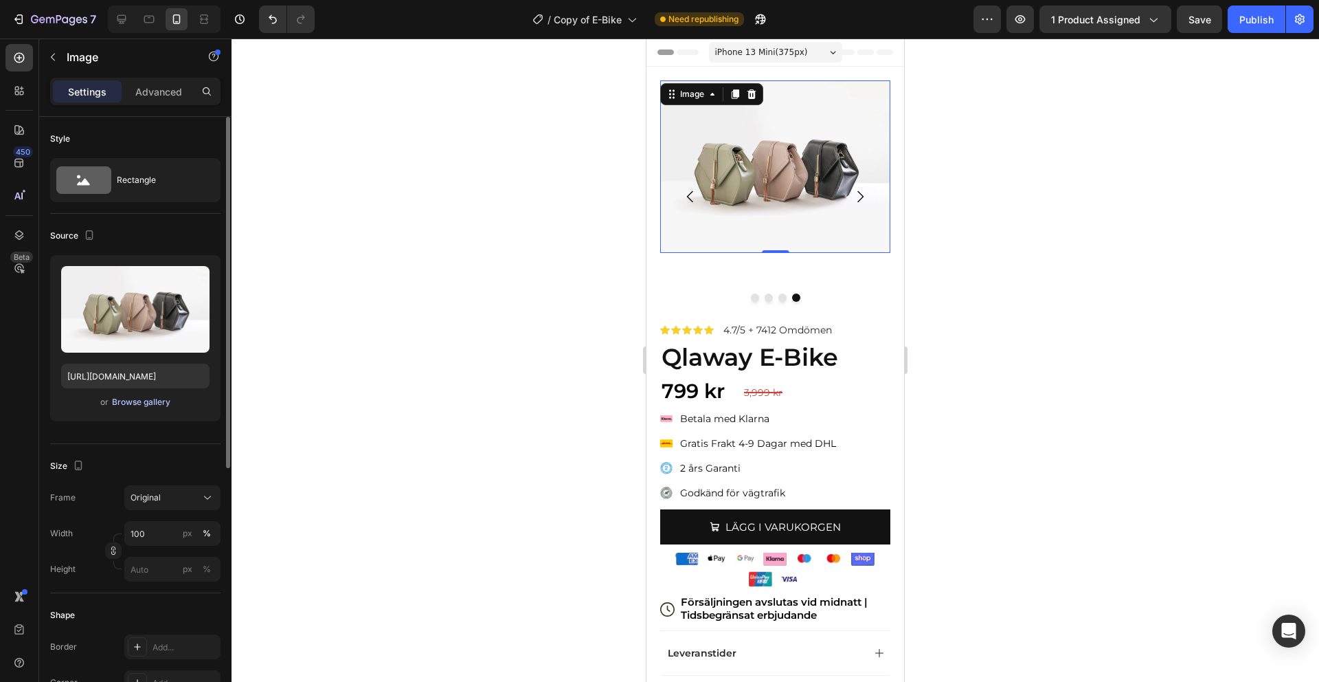
click at [139, 405] on div "Browse gallery" at bounding box center [141, 402] width 58 height 12
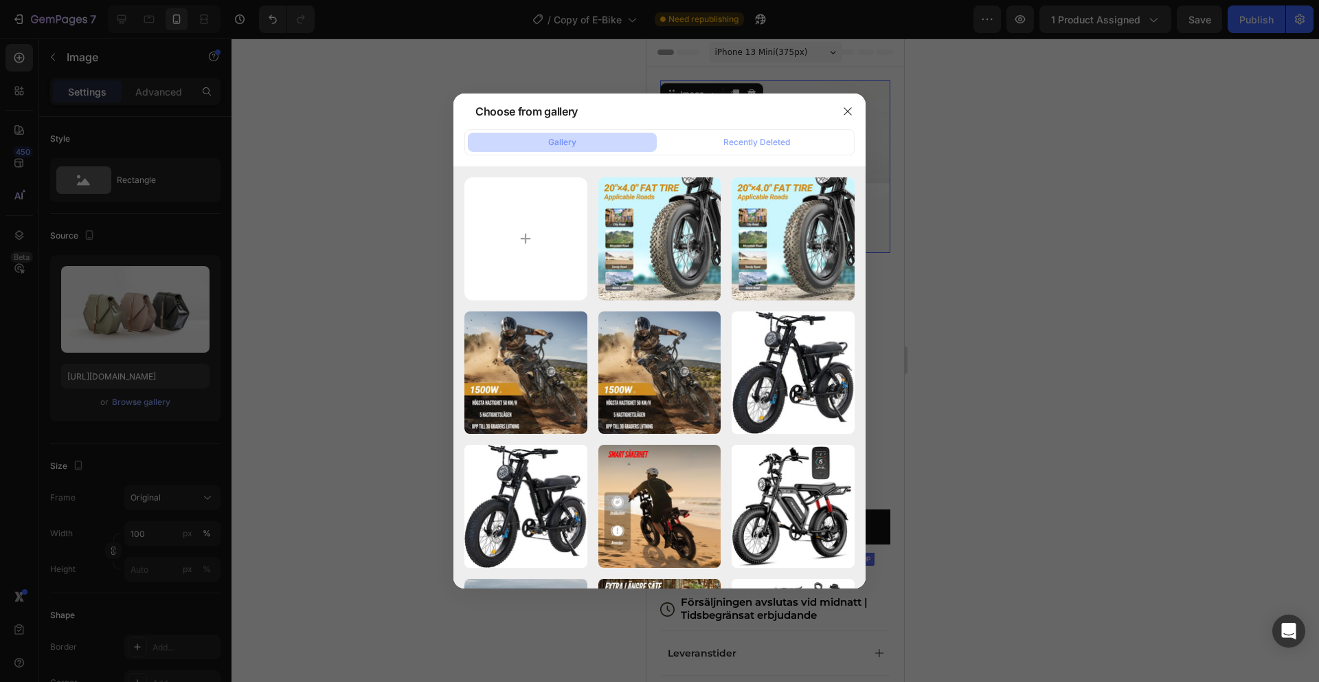
type input "C:\fakepath\e89963fc66f042c3b0323c852747dc5b.png"
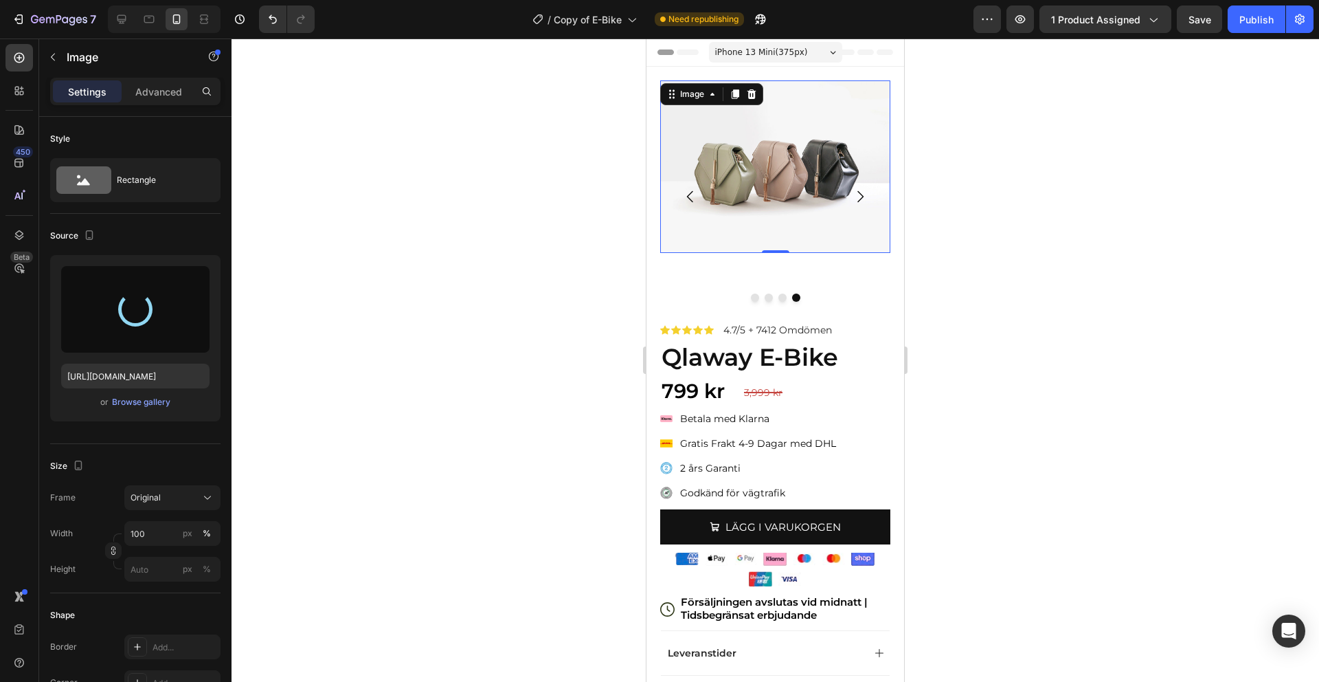
type input "https://cdn.shopify.com/s/files/1/0910/9402/4458/files/gempages_581251560135197…"
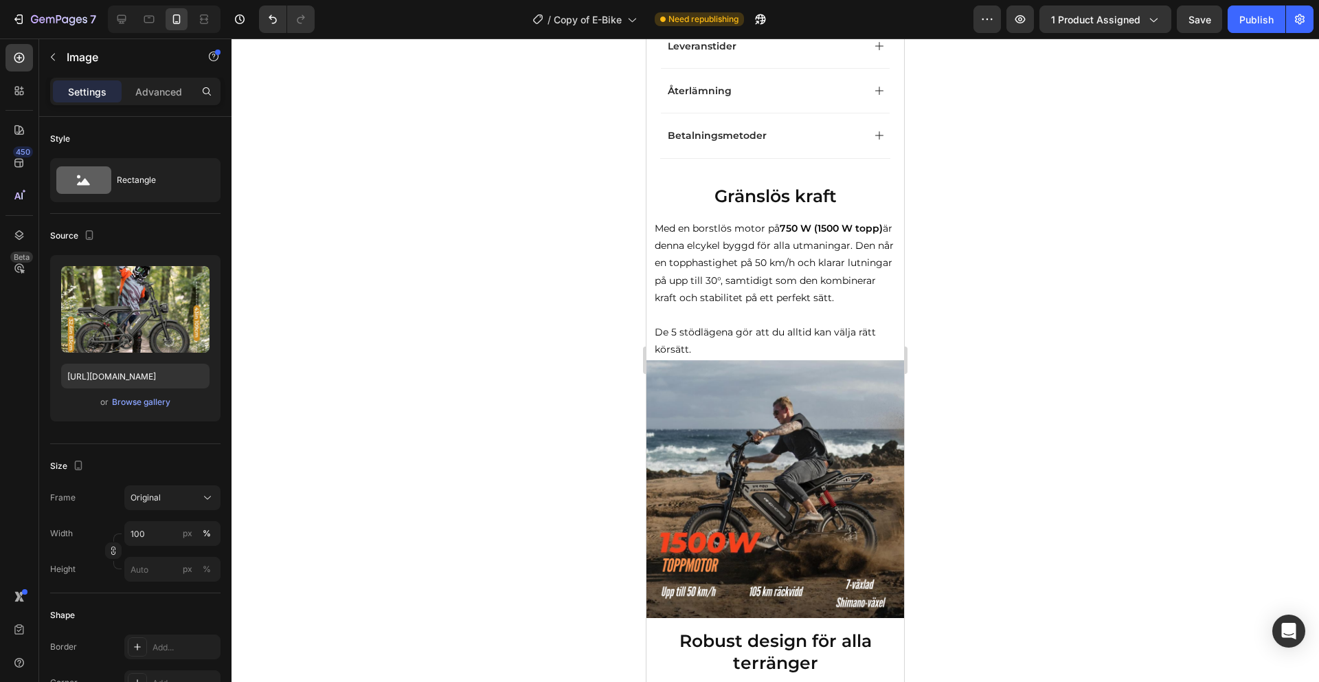
scroll to position [842, 0]
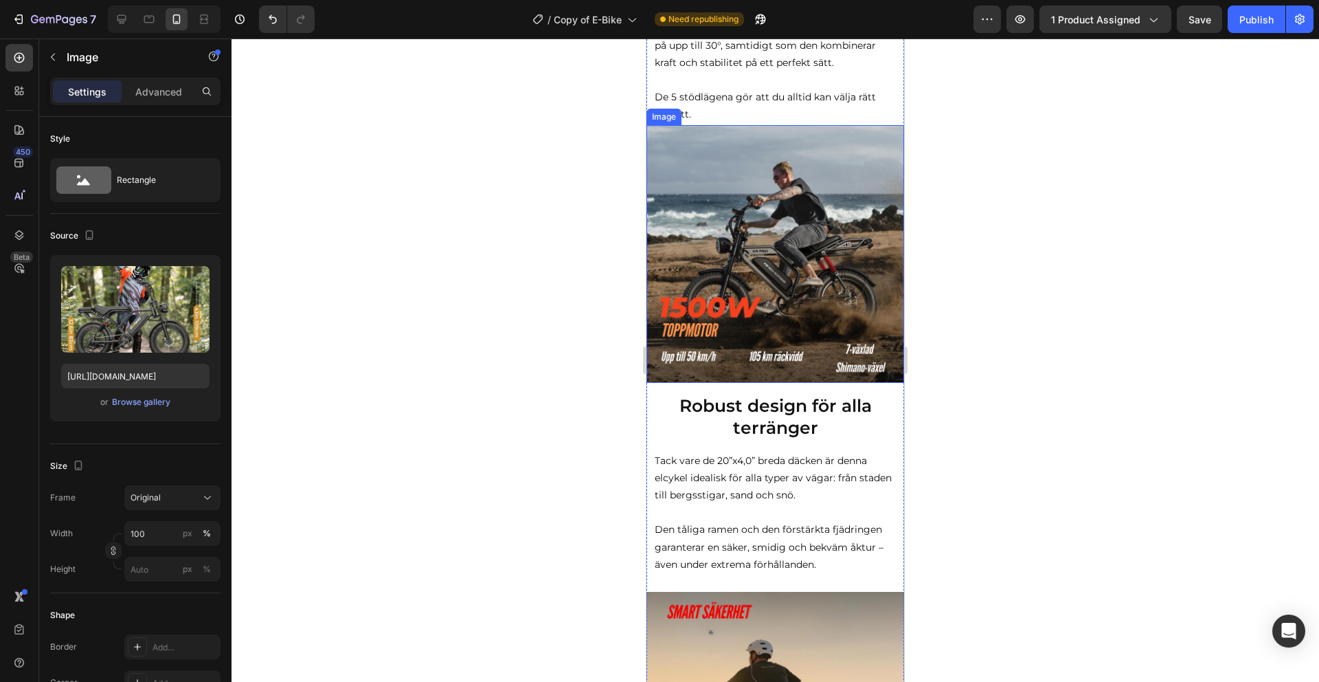
click at [751, 246] on img at bounding box center [776, 254] width 258 height 258
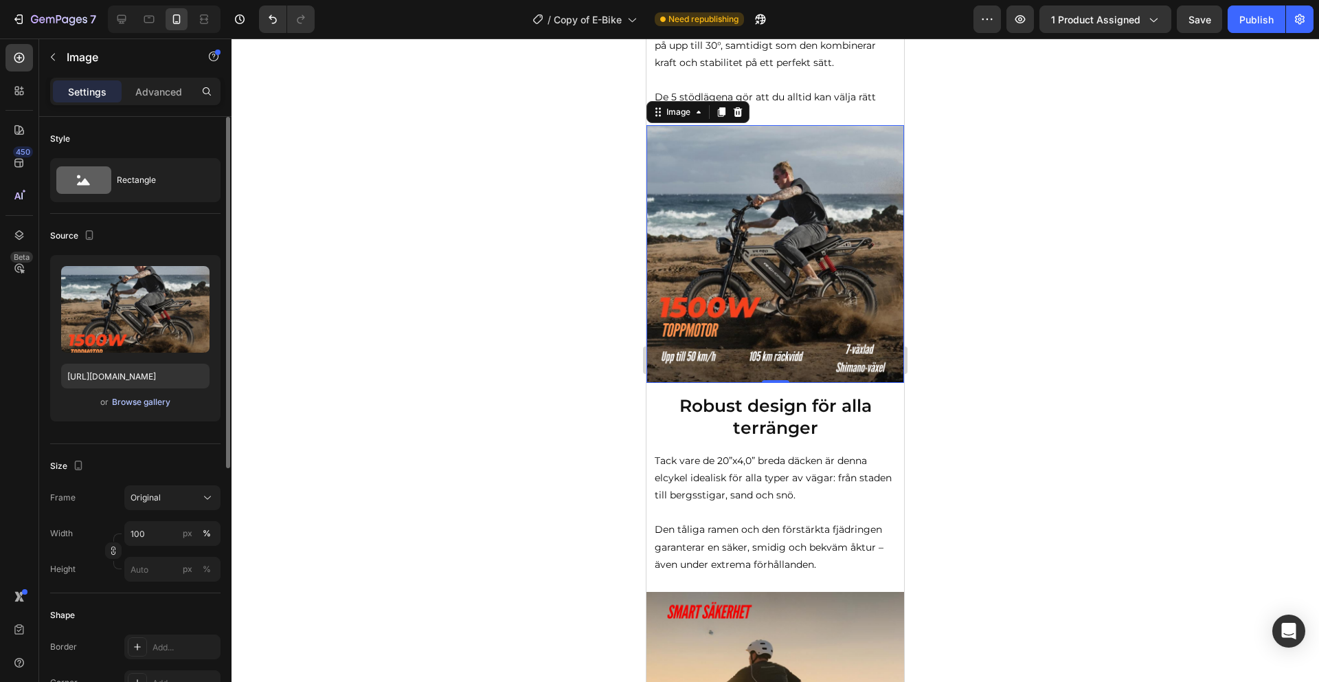
click at [142, 403] on div "Browse gallery" at bounding box center [141, 402] width 58 height 12
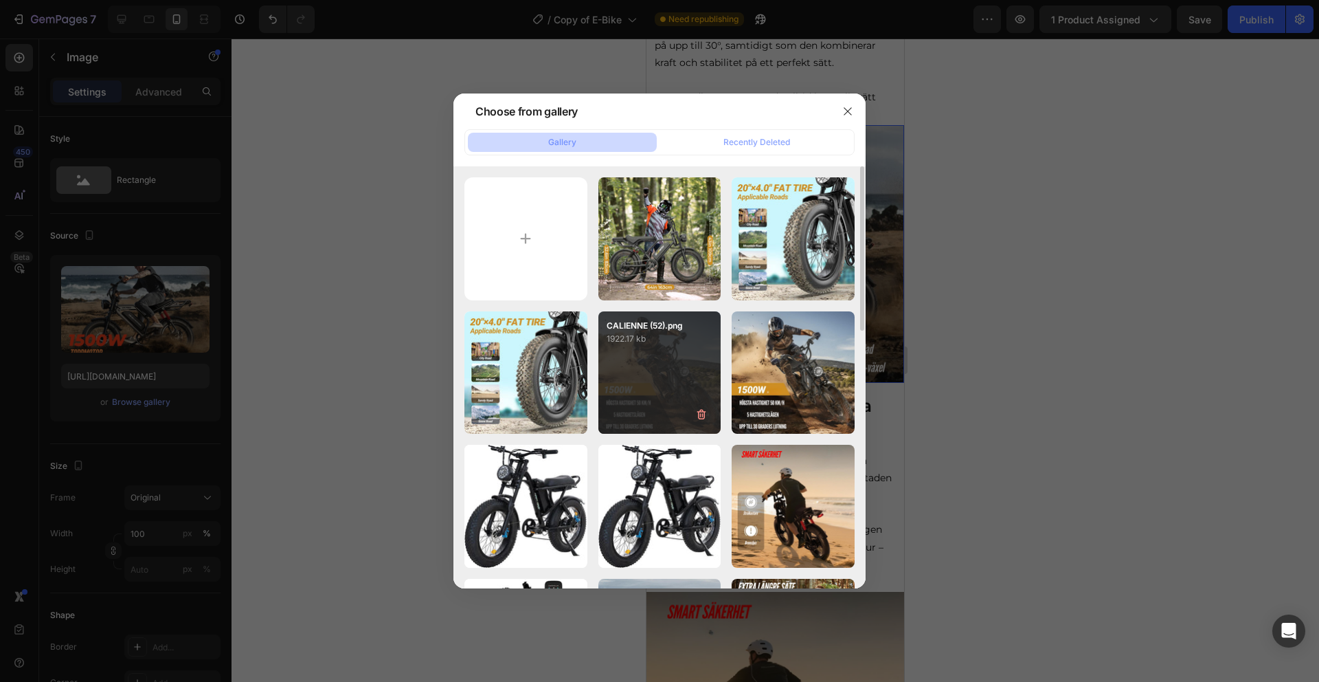
click at [655, 373] on div "CALIENNE (52).png 1922.17 kb" at bounding box center [659, 372] width 123 height 123
type input "https://cdn.shopify.com/s/files/1/0910/9402/4458/files/gempages_581251560135197…"
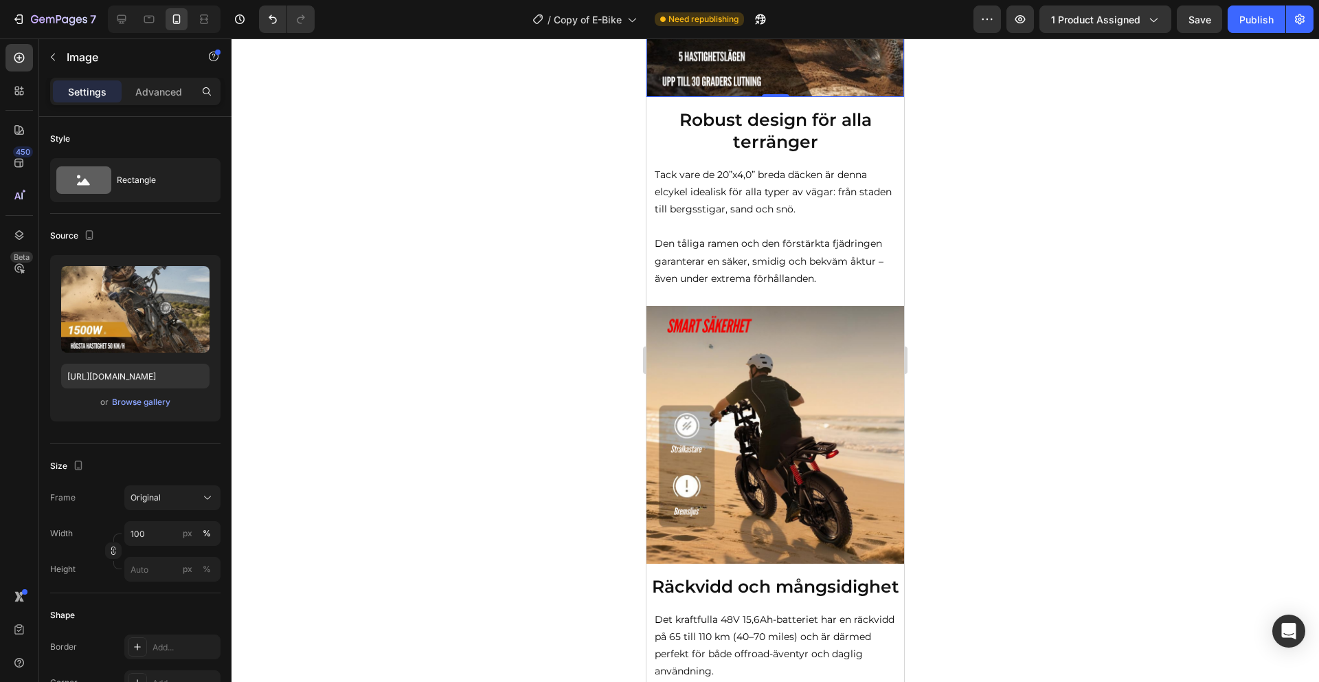
scroll to position [1135, 0]
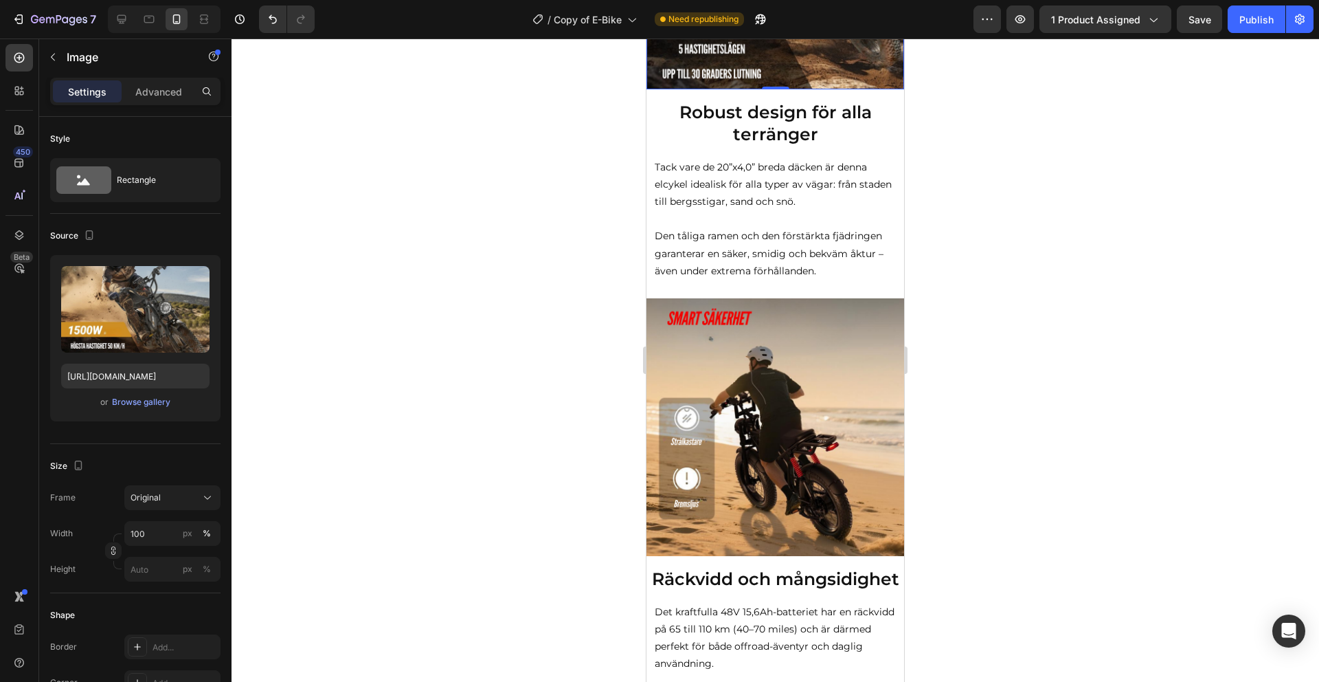
click at [838, 425] on img at bounding box center [776, 427] width 258 height 258
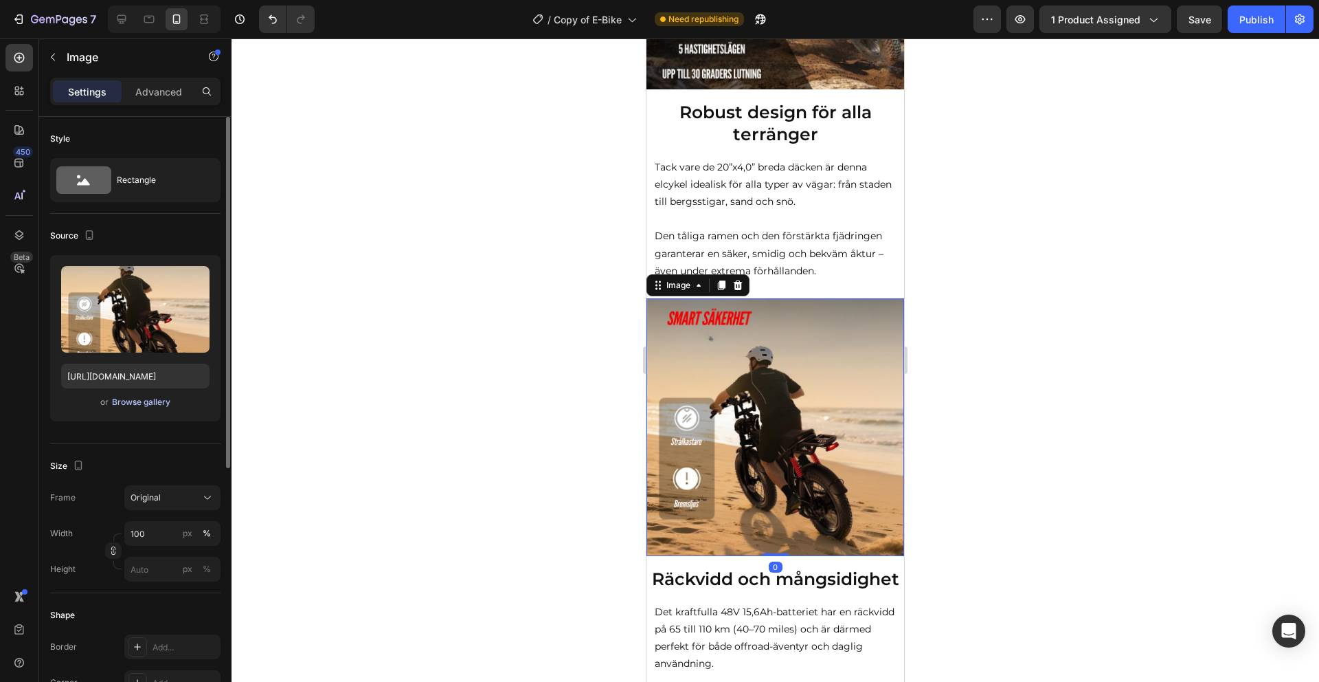
click at [155, 397] on div "Browse gallery" at bounding box center [141, 402] width 58 height 12
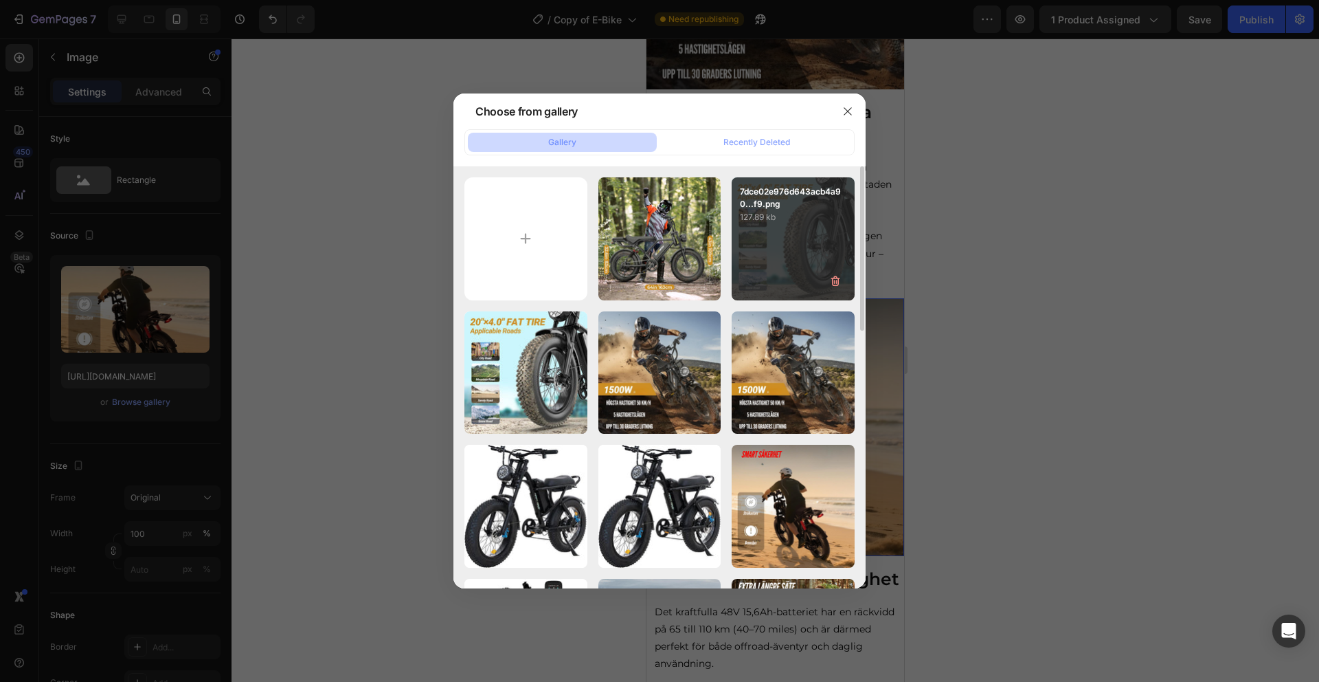
click at [783, 219] on p "127.89 kb" at bounding box center [793, 217] width 106 height 14
type input "https://cdn.shopify.com/s/files/1/0910/9402/4458/files/gempages_581251560135197…"
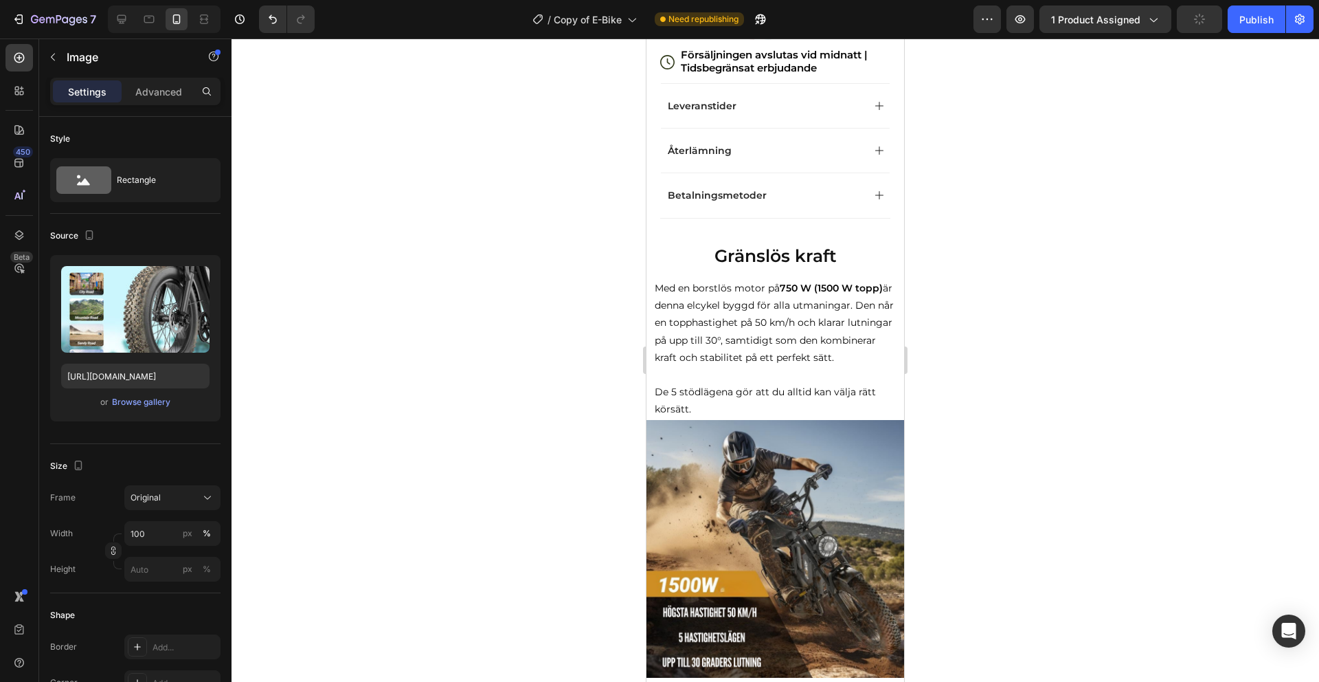
scroll to position [488, 0]
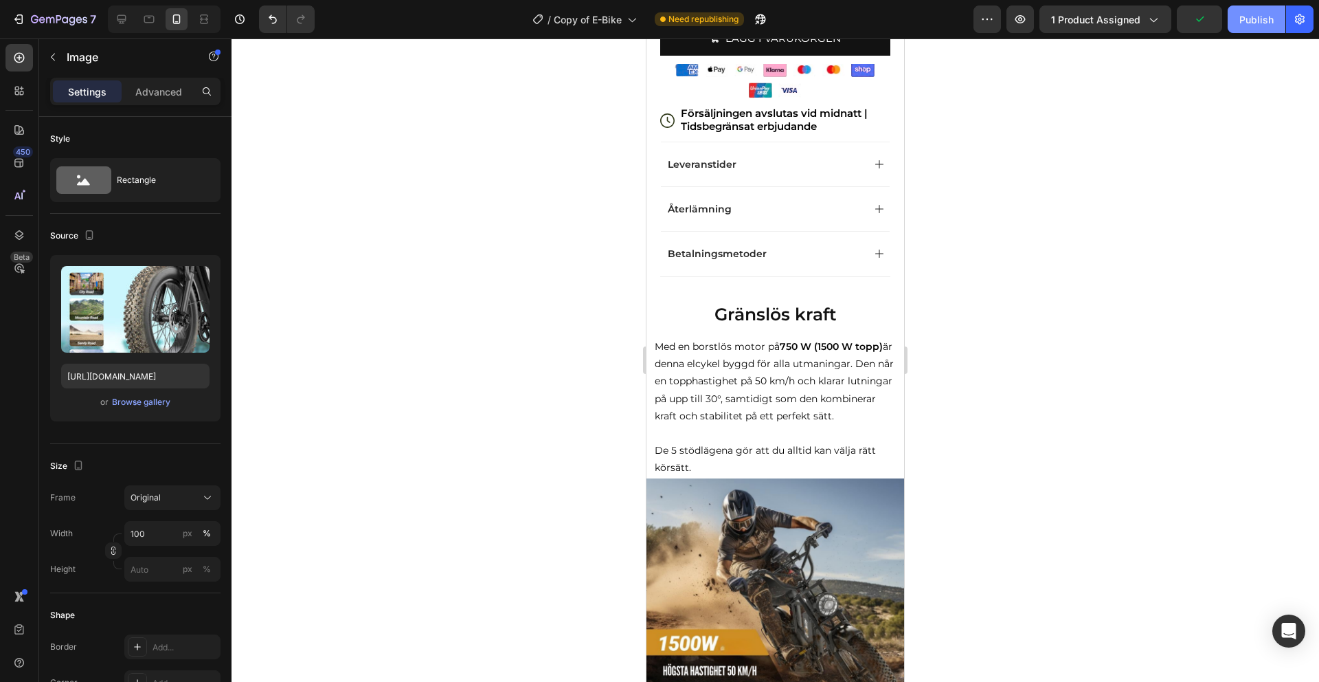
click at [1250, 30] on button "Publish" at bounding box center [1257, 18] width 58 height 27
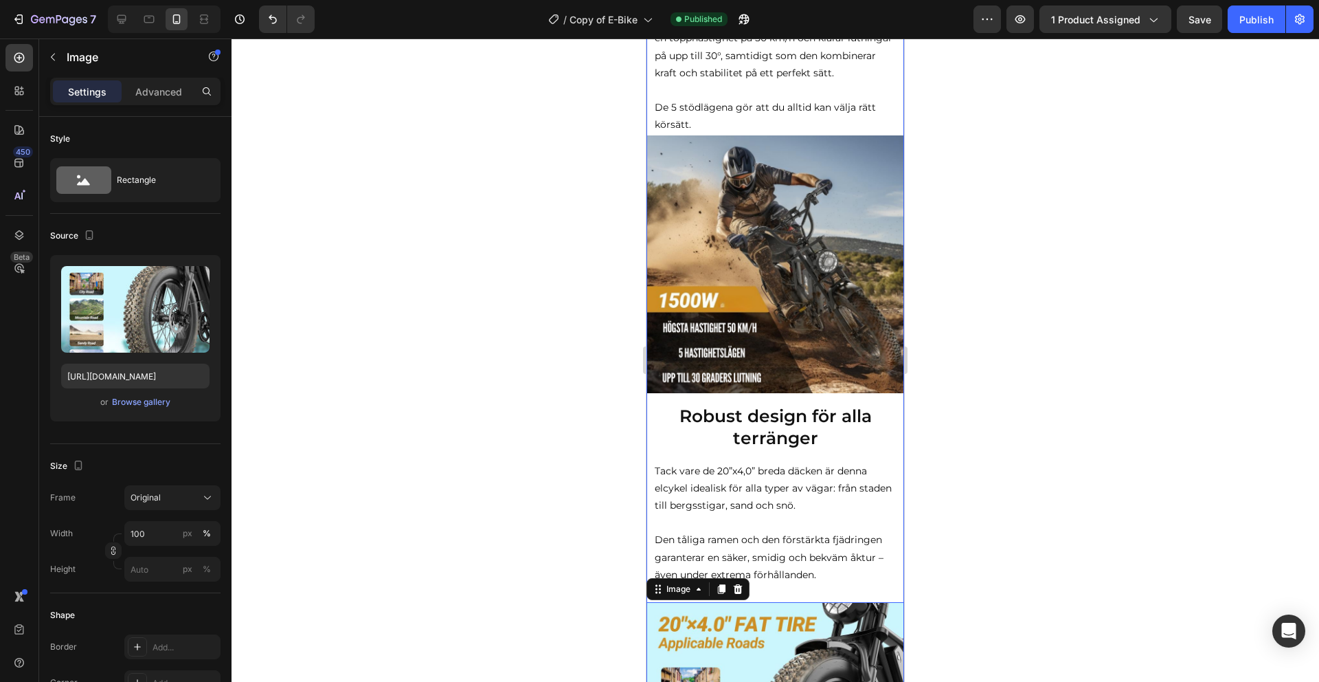
scroll to position [952, 0]
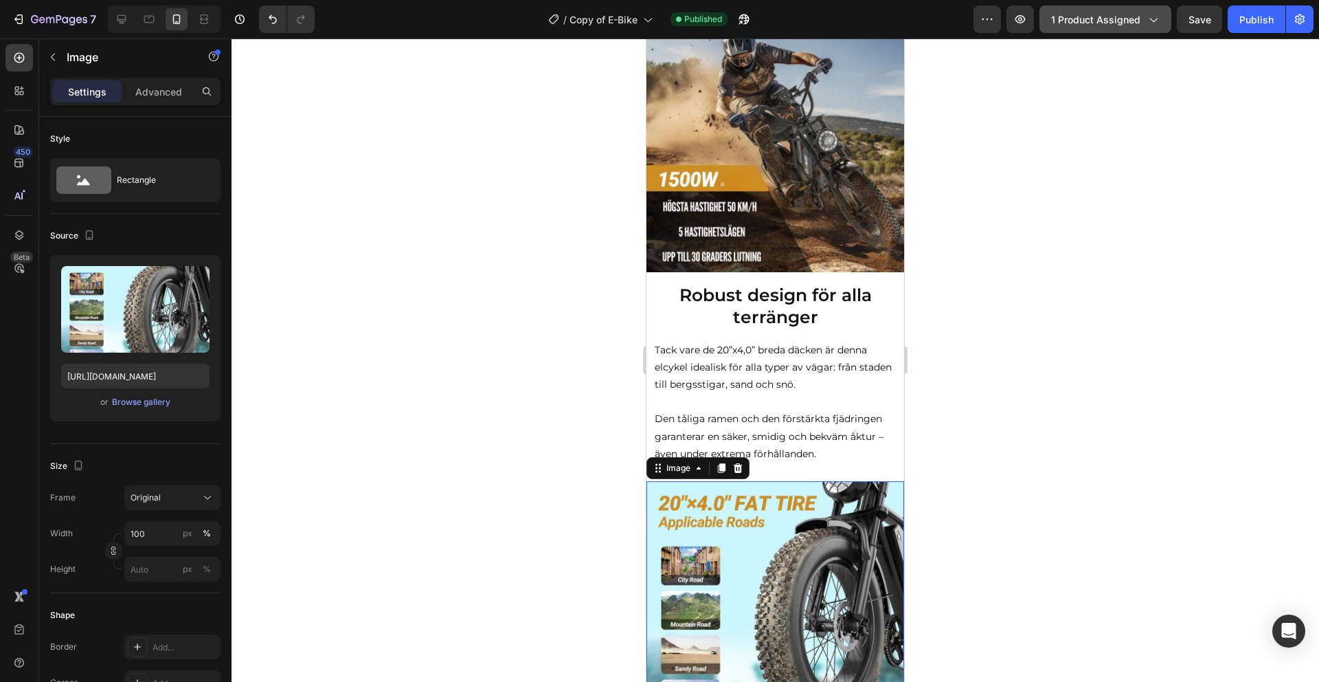
click at [1144, 22] on div "1 product assigned" at bounding box center [1105, 19] width 109 height 14
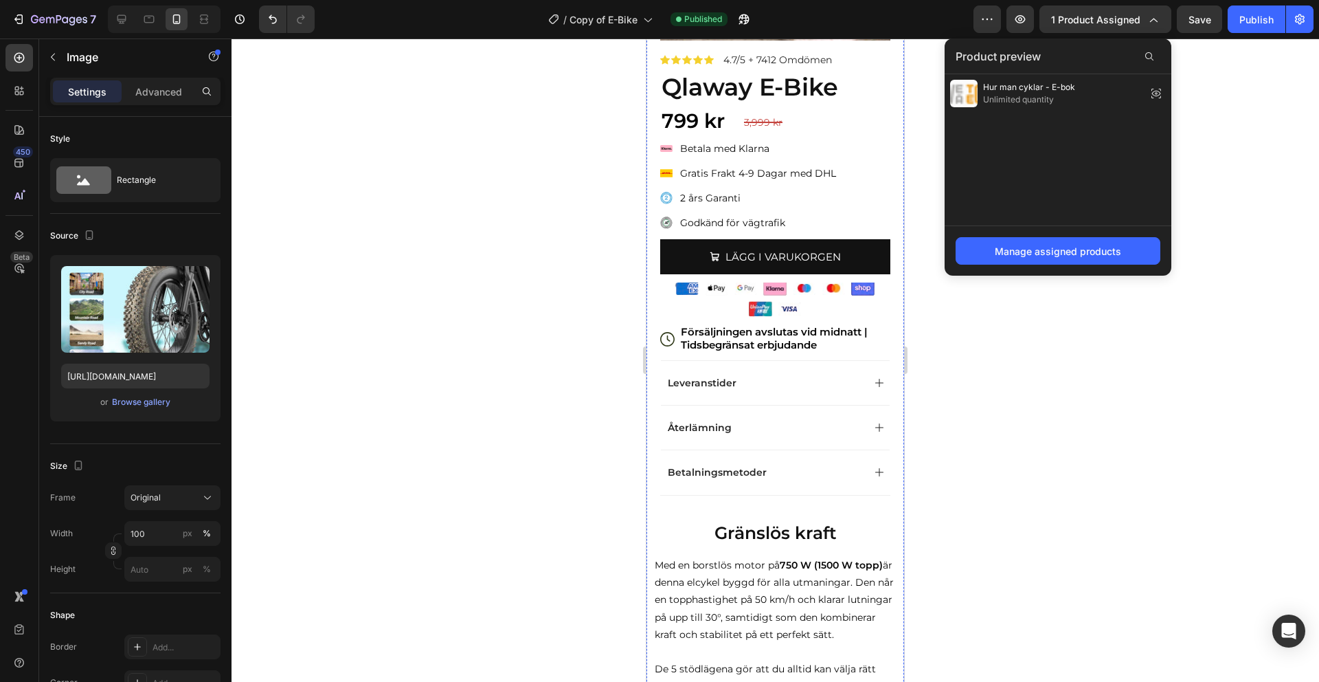
scroll to position [89, 0]
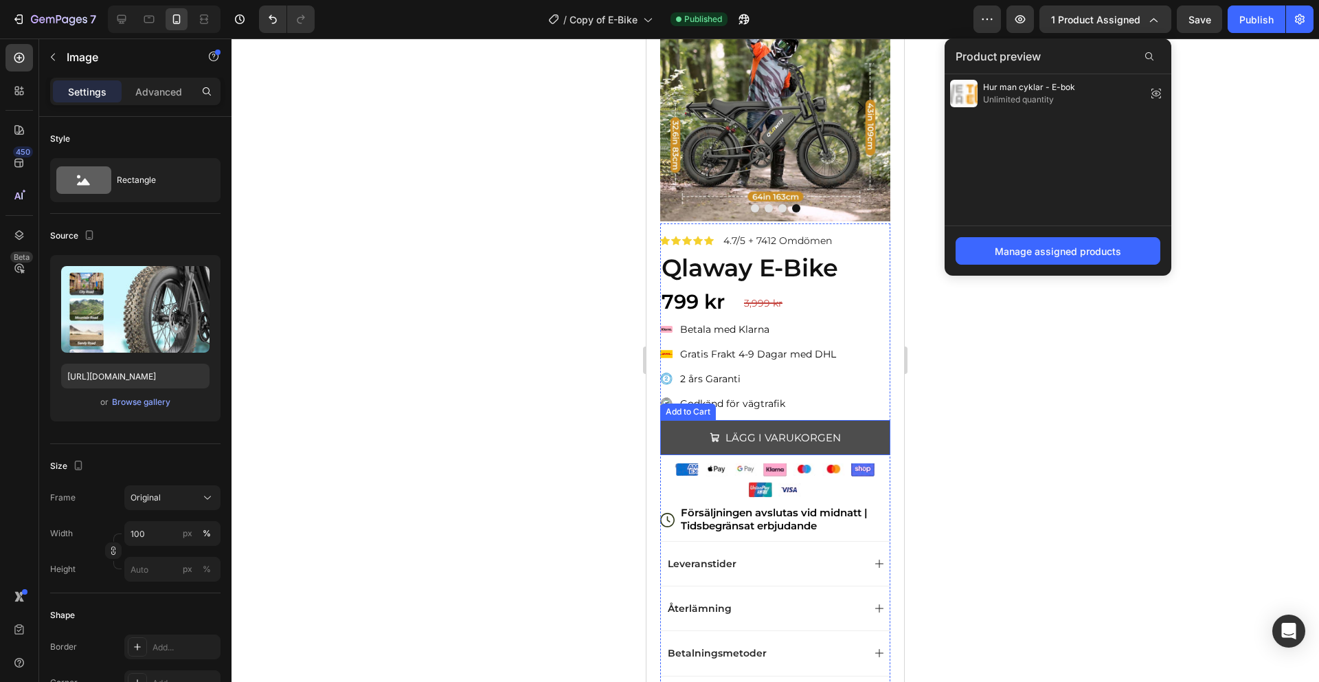
click at [868, 436] on button "LÄGG I VARUKORGEN" at bounding box center [775, 437] width 230 height 35
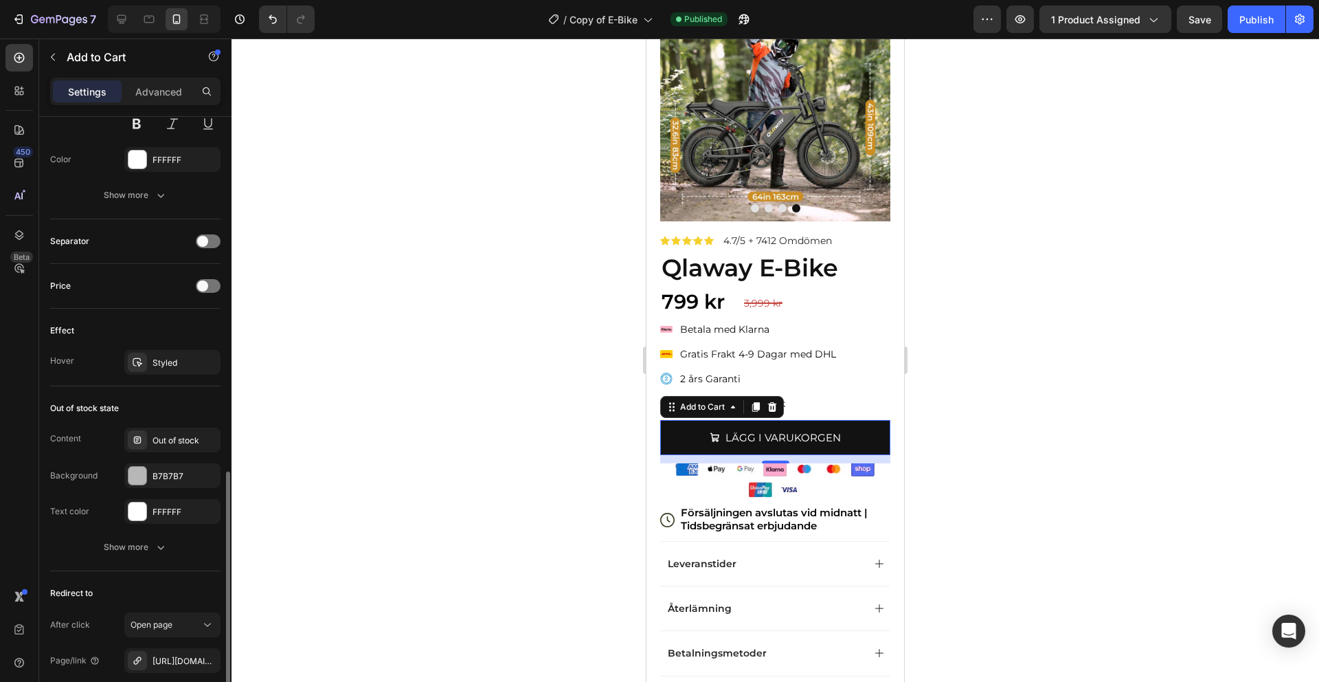
scroll to position [1048, 0]
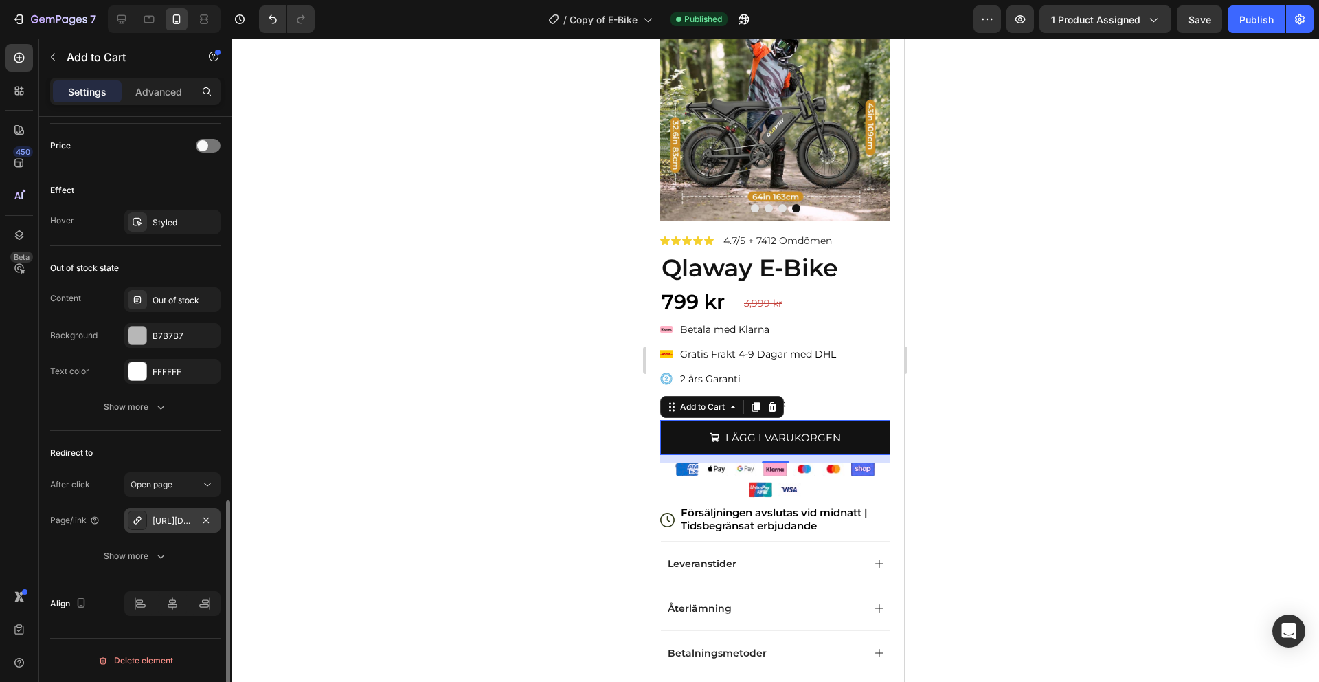
click at [162, 513] on div "https://sveatechh.store/checkouts/cn/hWN2F9XGUEMSADaTnGJ41gKk" at bounding box center [172, 520] width 96 height 25
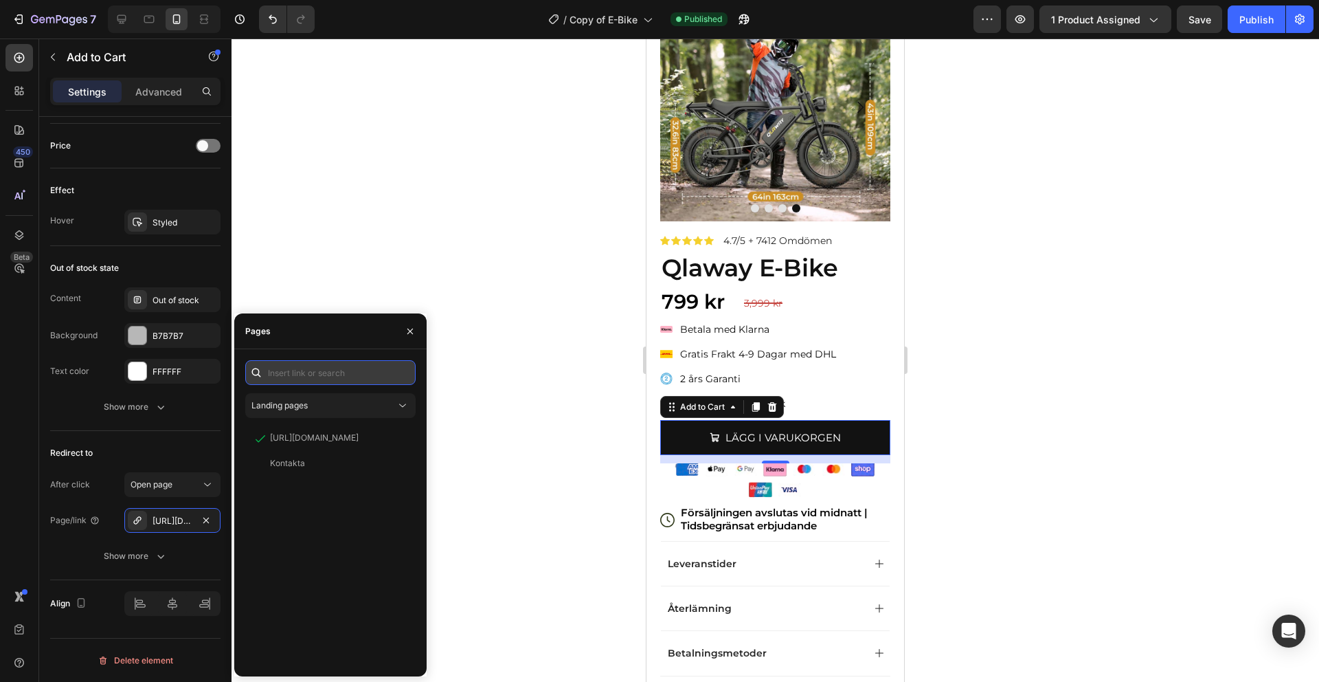
click at [331, 377] on input "text" at bounding box center [330, 372] width 170 height 25
paste input "https://sveatechh.store/checkouts/cn/hWN2GDRBgZ41QrQtI8LPLuek"
type input "https://sveatechh.store/checkouts/cn/hWN2GDRBgZ41QrQtI8LPLuek"
click at [352, 410] on div "https://sveatechh.store/checkouts/cn/hWN2GDRBgZ41QrQtI8LPLuek" at bounding box center [314, 405] width 89 height 12
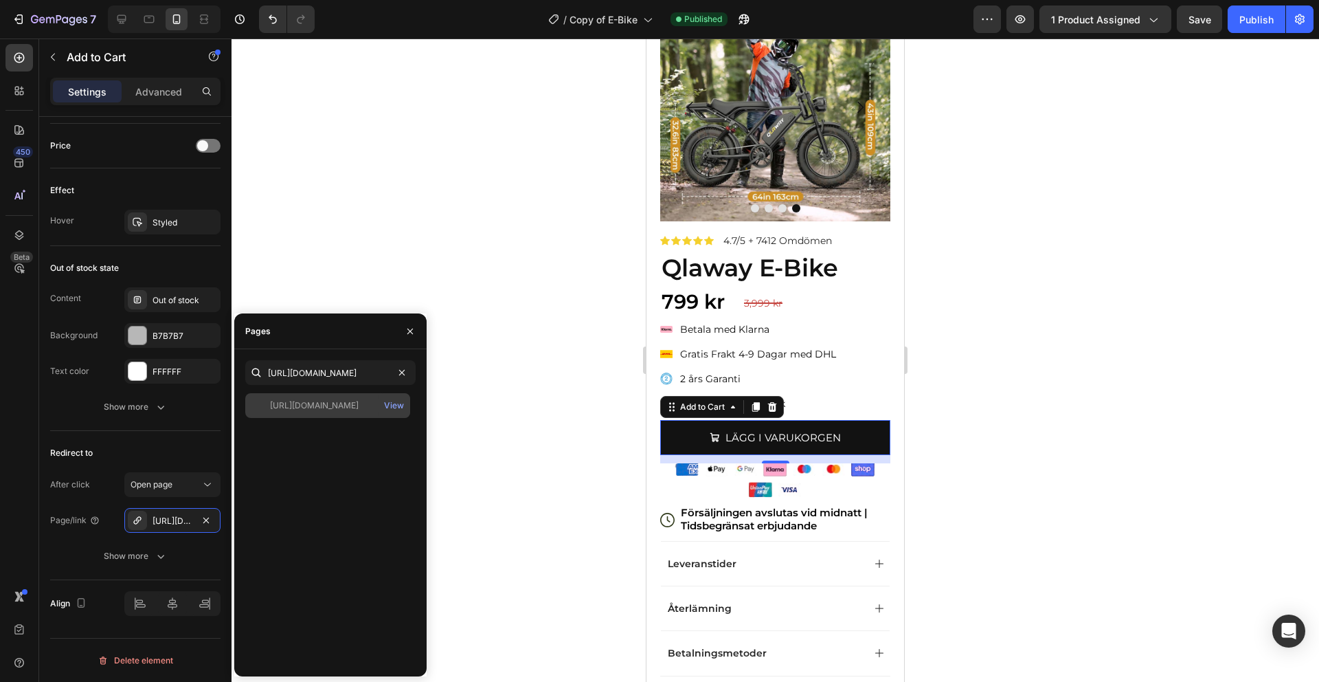
scroll to position [0, 0]
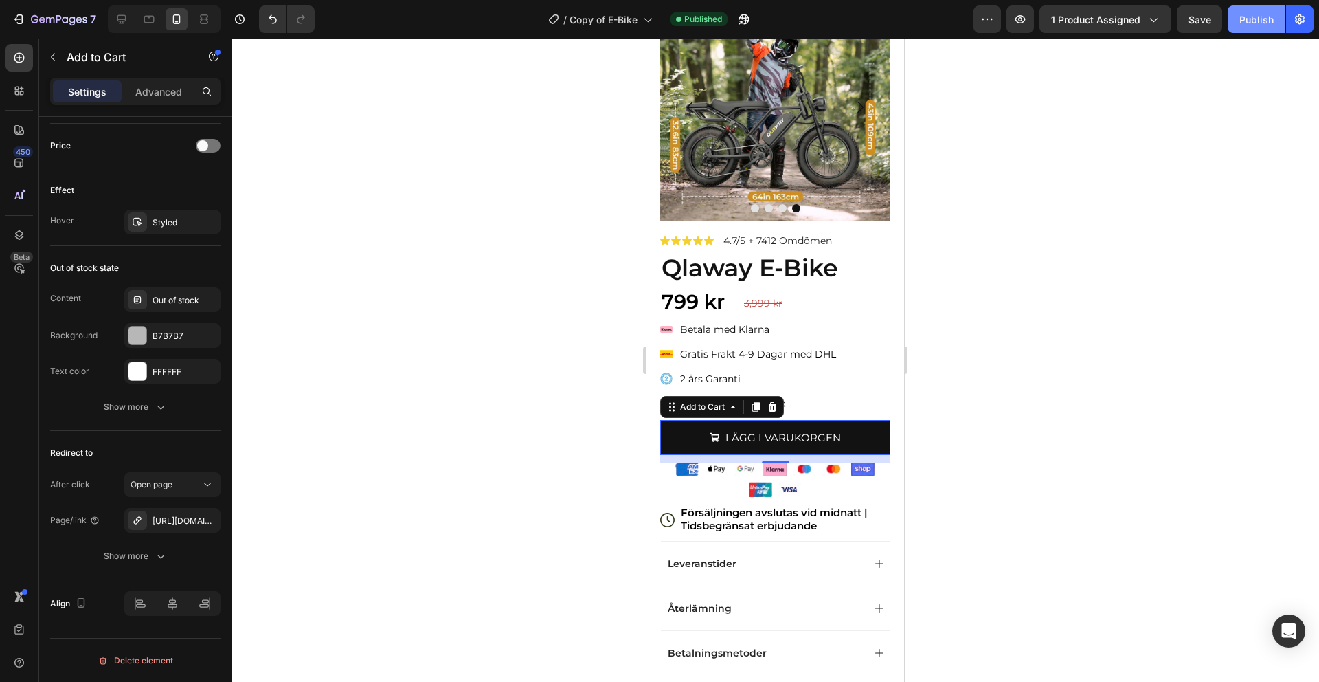
click at [1241, 23] on div "Publish" at bounding box center [1256, 19] width 34 height 14
click at [80, 12] on div "7" at bounding box center [63, 19] width 65 height 16
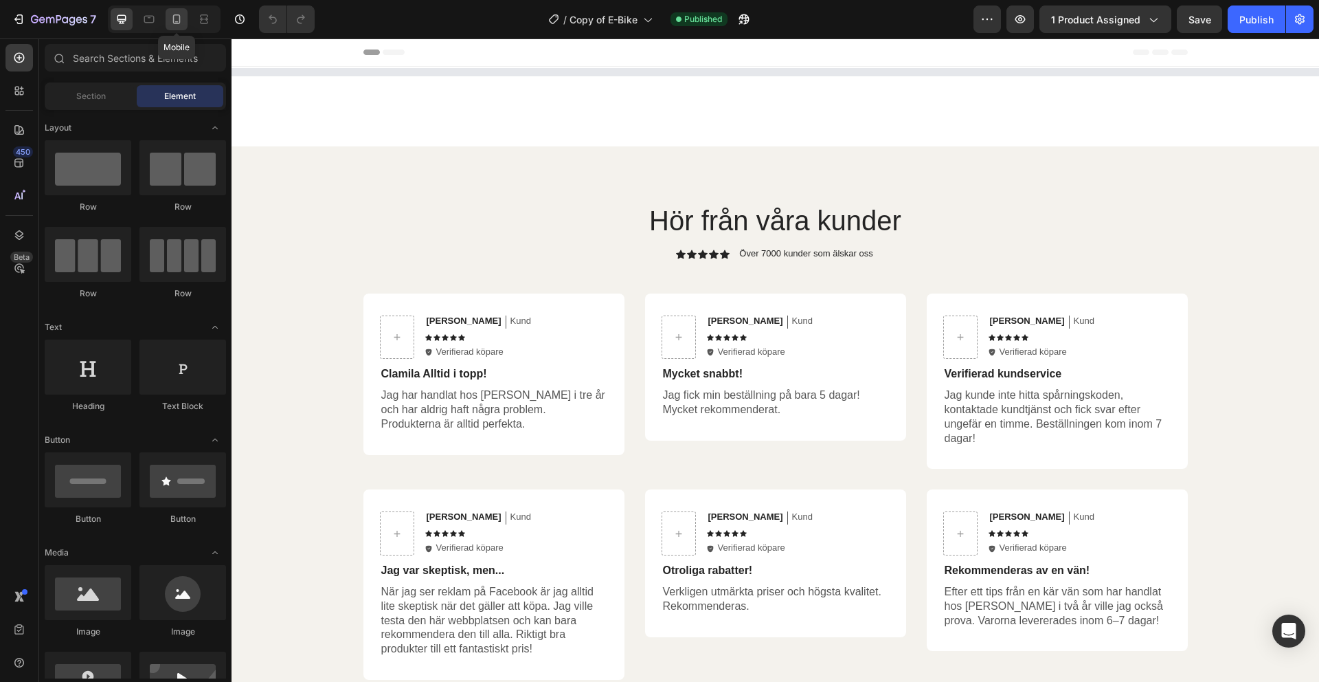
click at [170, 18] on icon at bounding box center [177, 19] width 14 height 14
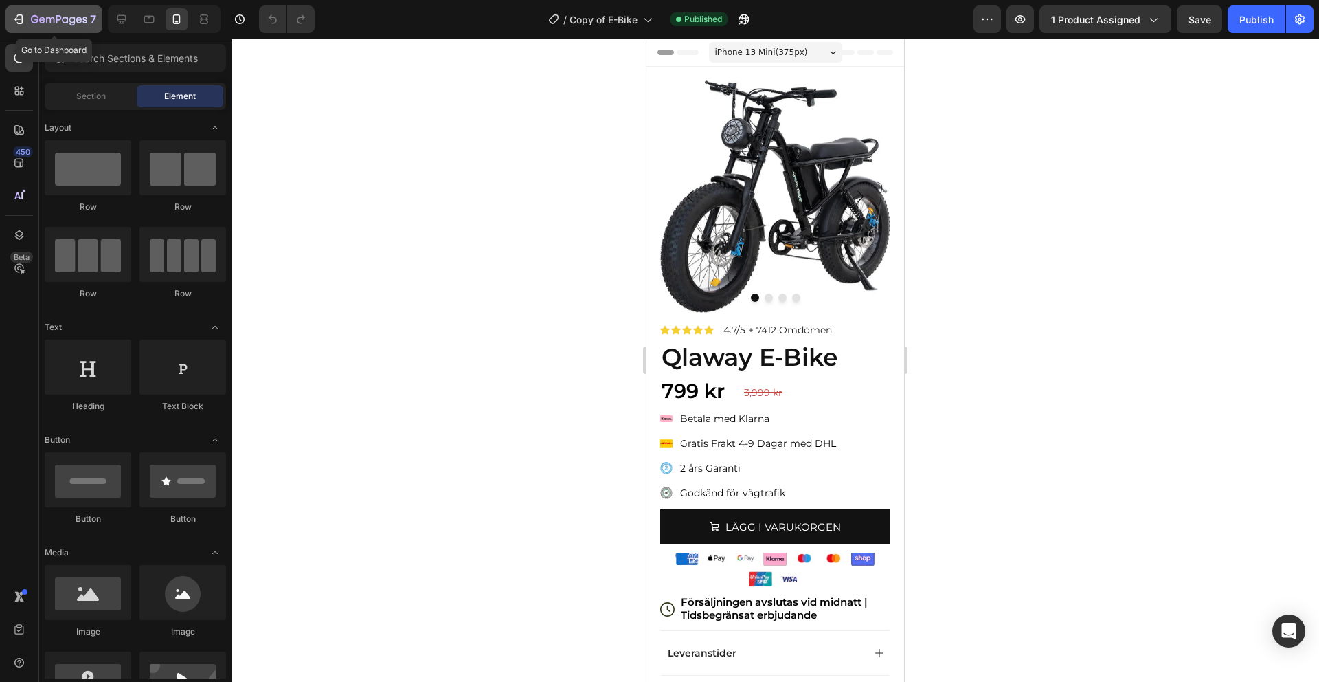
click at [45, 12] on div "7" at bounding box center [63, 19] width 65 height 16
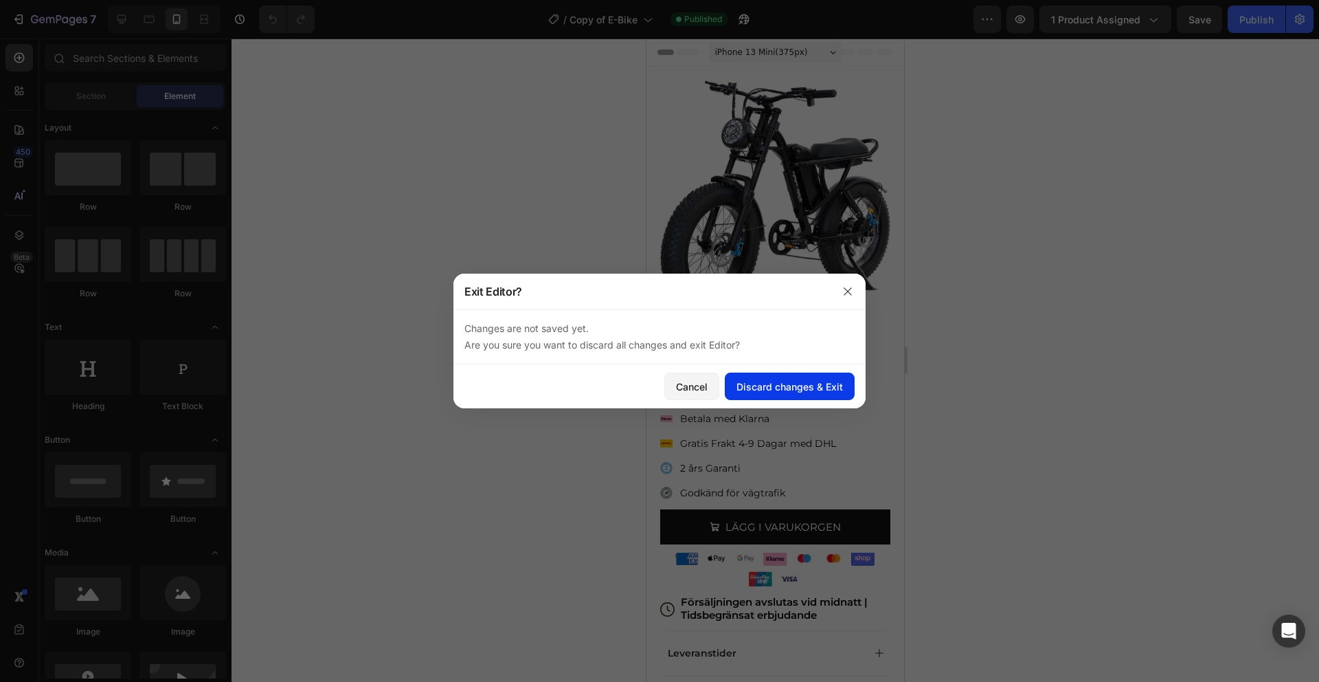
click at [807, 391] on div "Discard changes & Exit" at bounding box center [790, 386] width 106 height 14
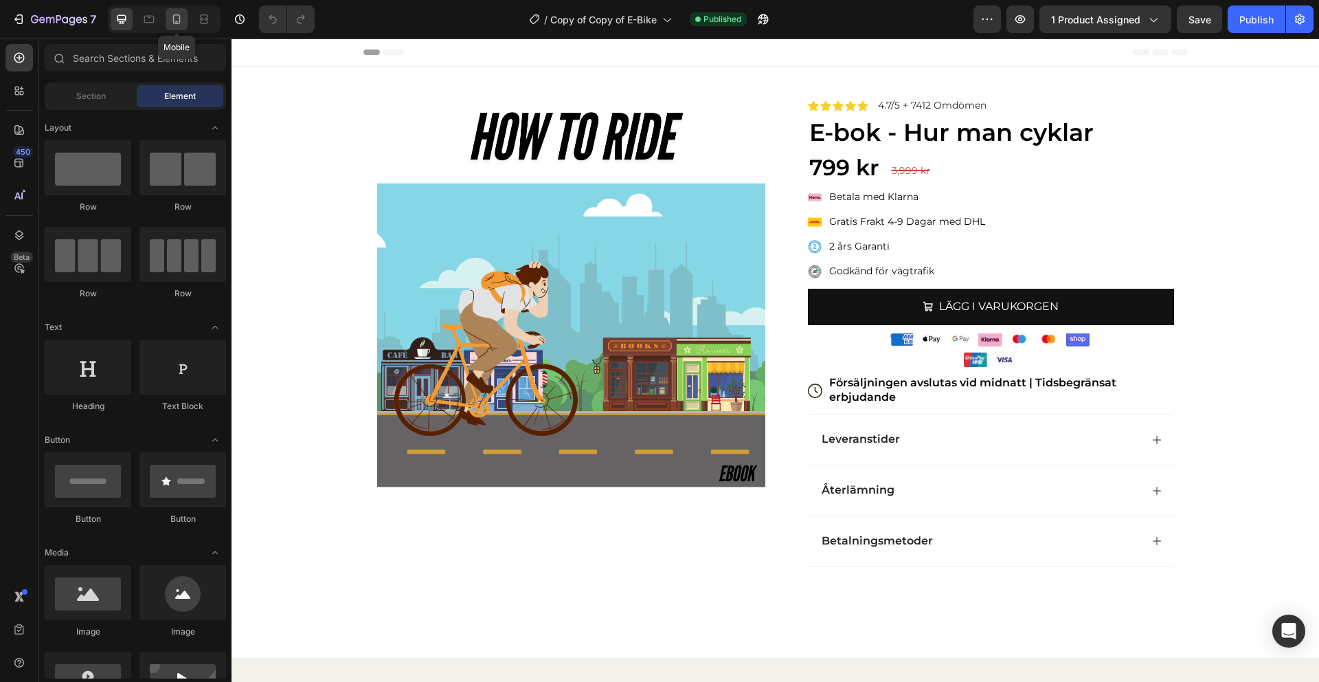
click at [174, 24] on icon at bounding box center [177, 19] width 14 height 14
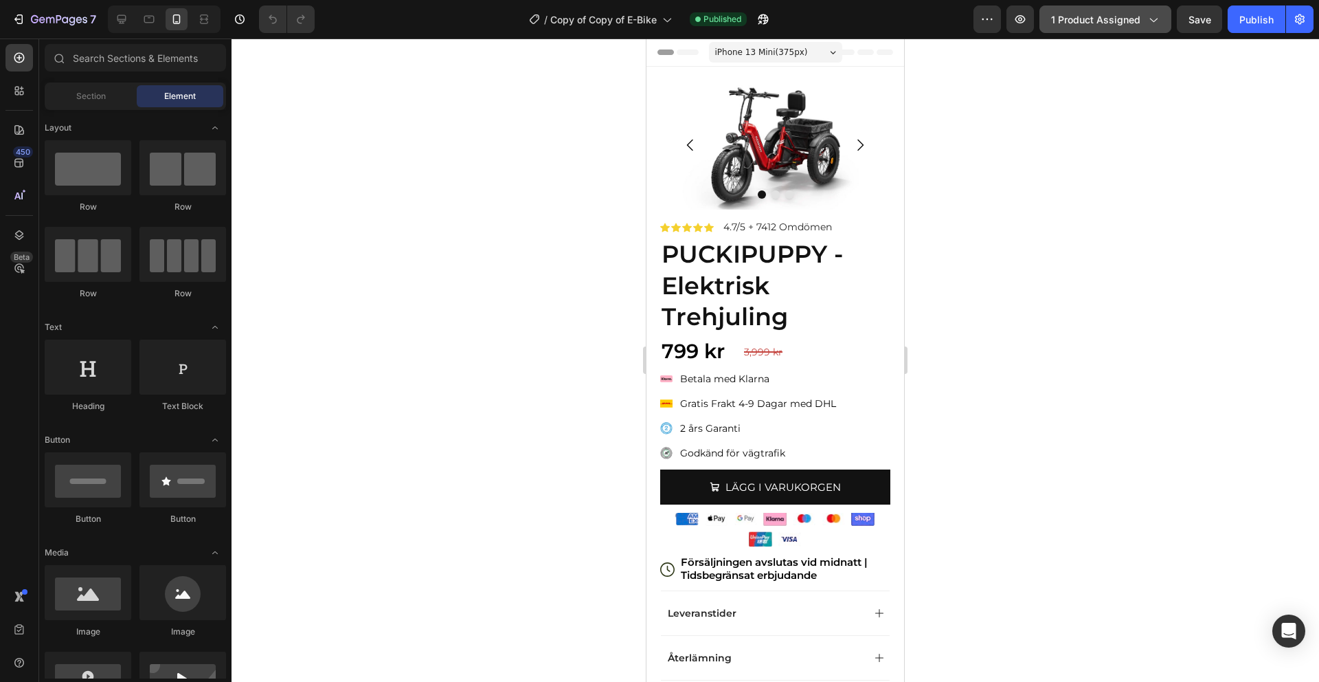
click at [1081, 20] on span "1 product assigned" at bounding box center [1095, 19] width 89 height 14
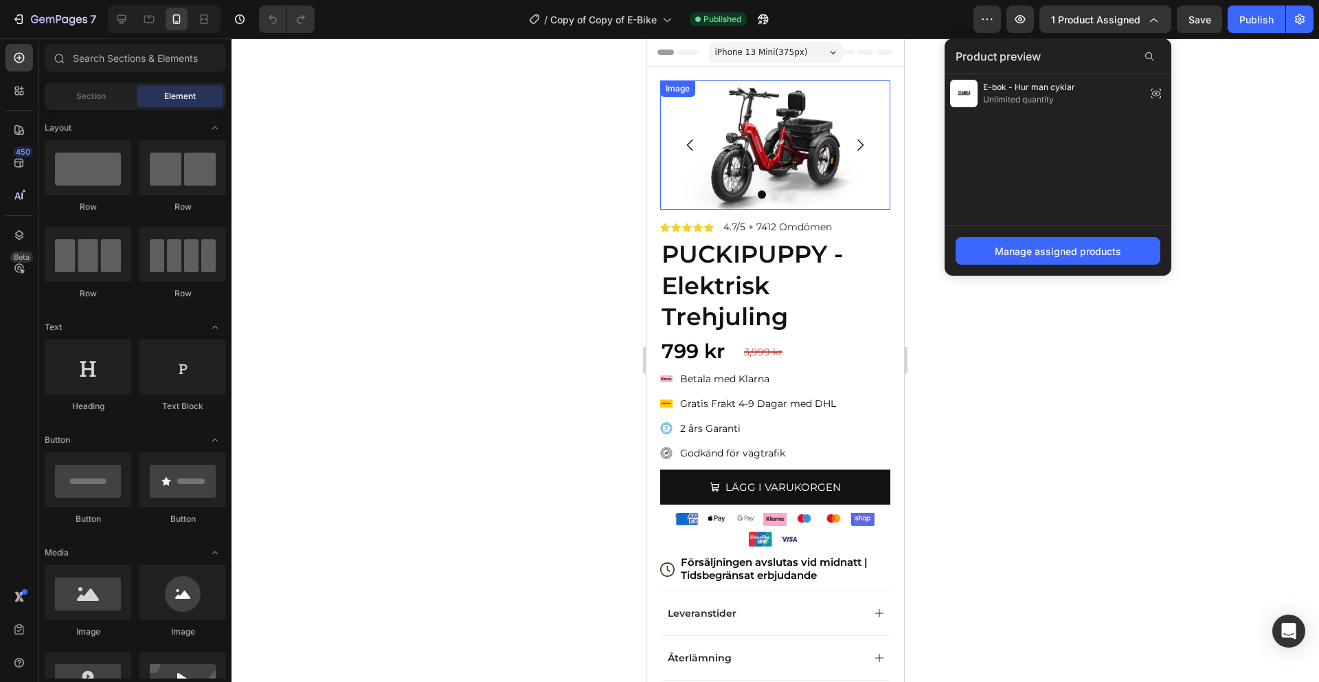
click at [756, 135] on img at bounding box center [775, 144] width 230 height 129
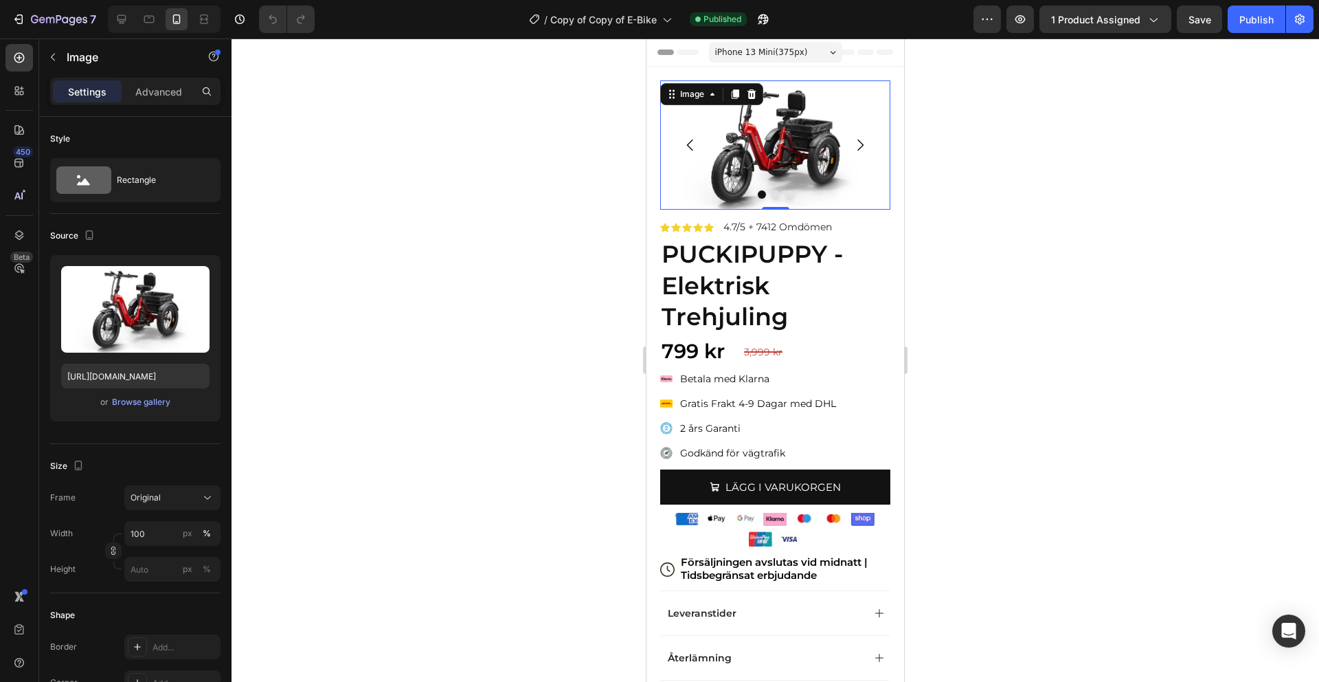
click at [763, 297] on strong "PUCKIPUPPY - Elektrisk Trehjuling" at bounding box center [752, 285] width 181 height 92
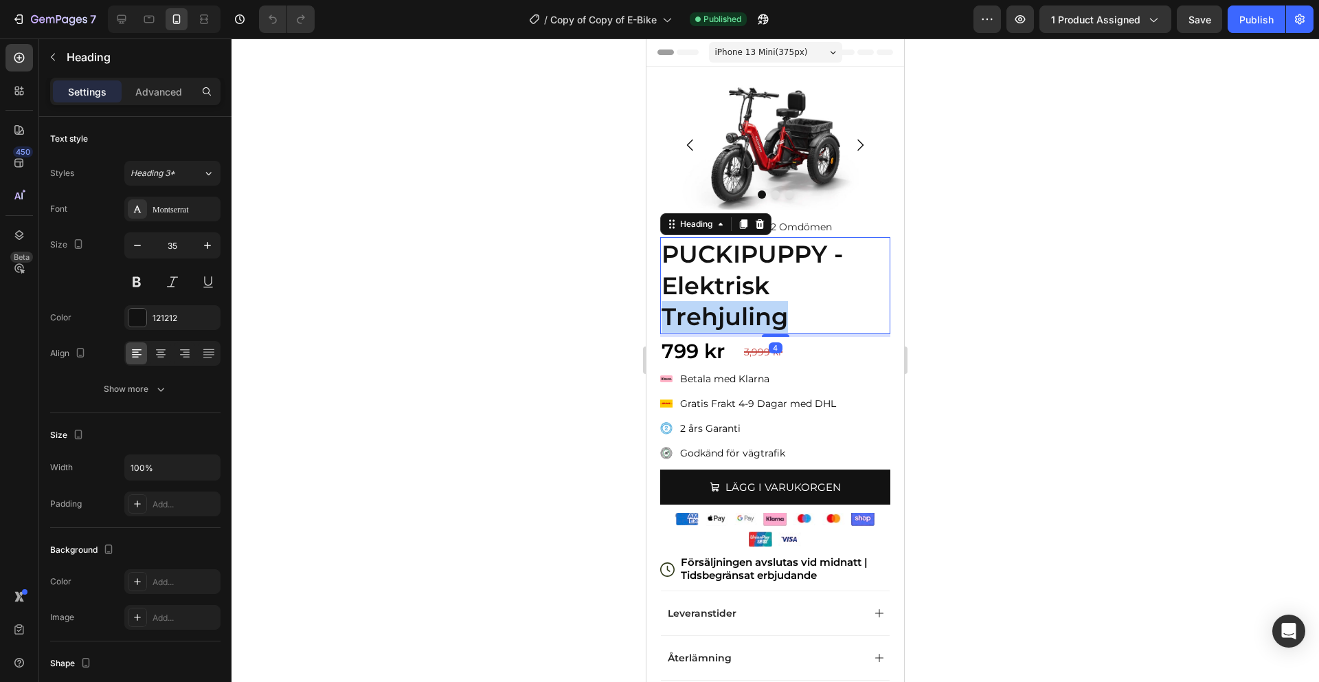
click at [764, 309] on strong "PUCKIPUPPY - Elektrisk Trehjuling" at bounding box center [752, 285] width 181 height 92
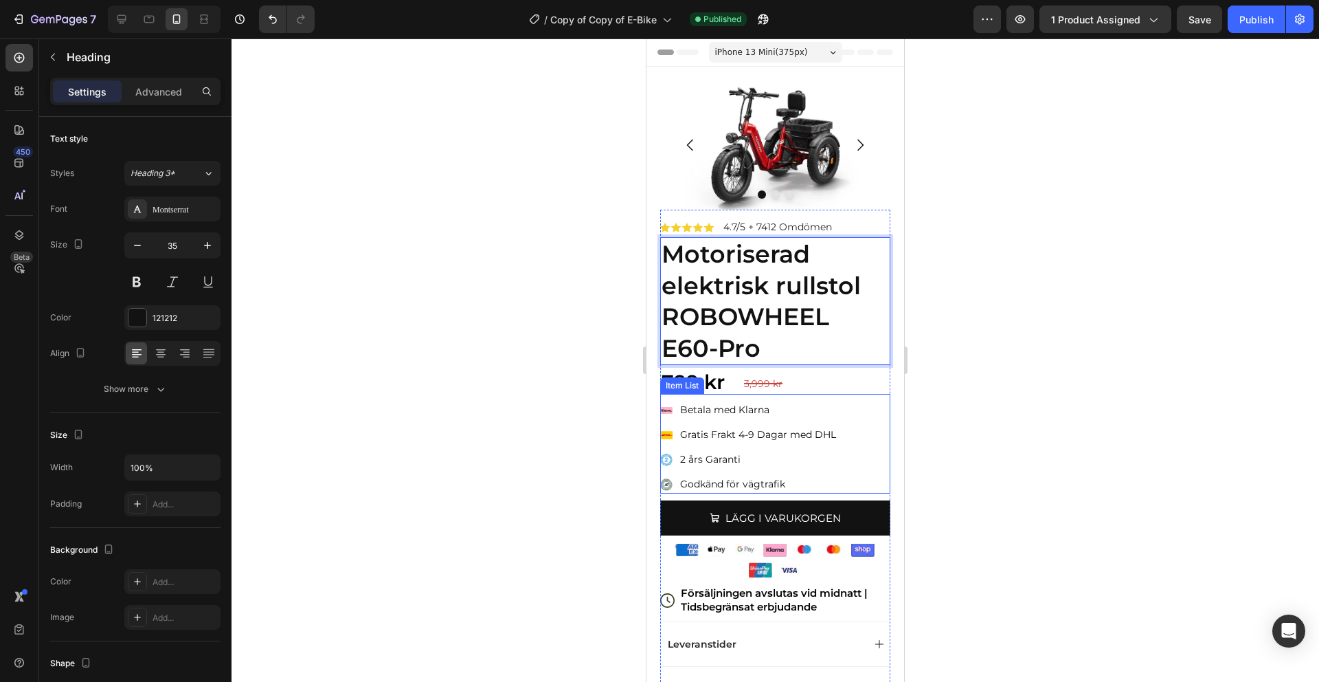
click at [851, 414] on div "Klarna Payment Badge Betala med Klarna Gratis Frakt 4-9 Dagar med DHL 2 års Gar…" at bounding box center [775, 447] width 230 height 93
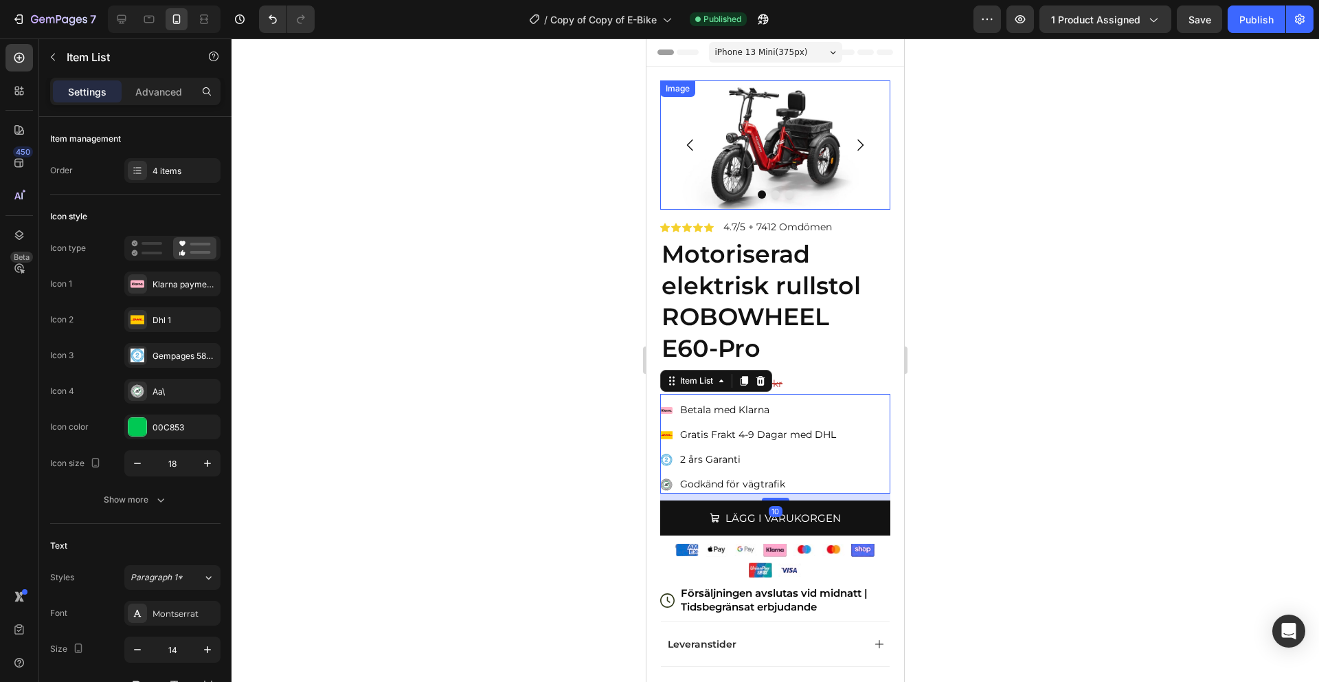
click at [781, 120] on img at bounding box center [775, 144] width 230 height 129
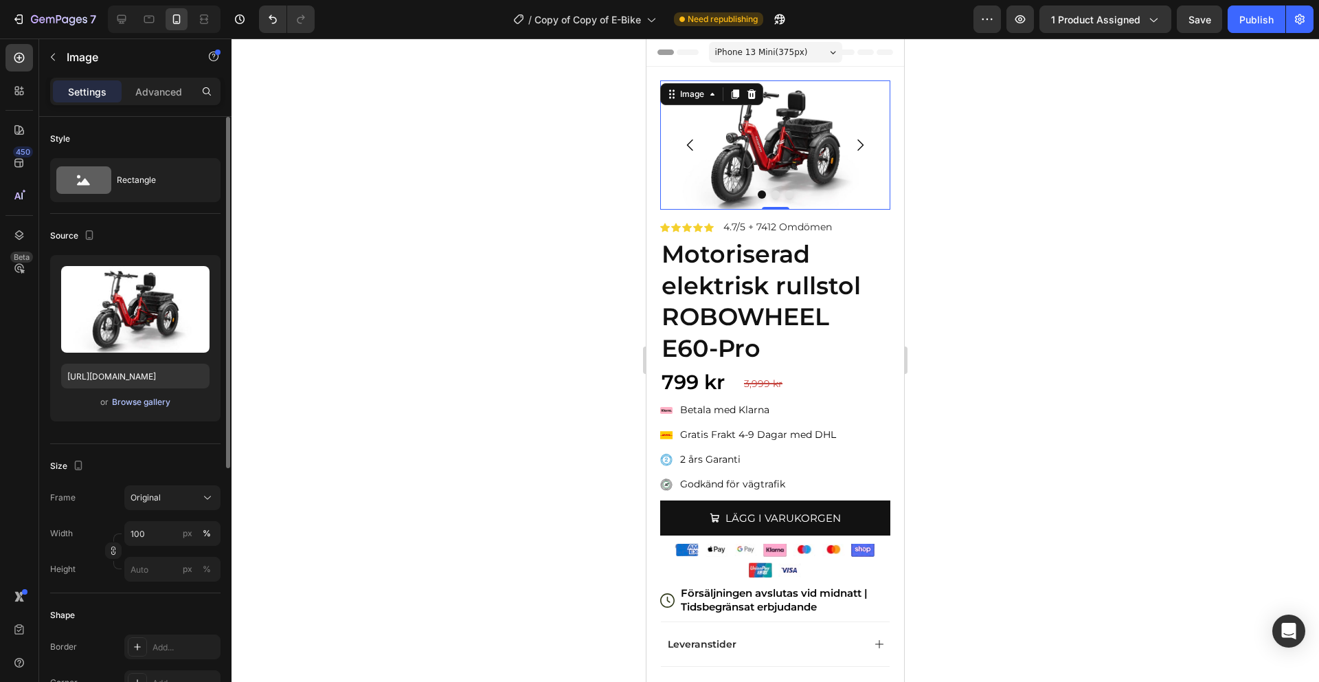
click at [149, 399] on div "Browse gallery" at bounding box center [141, 402] width 58 height 12
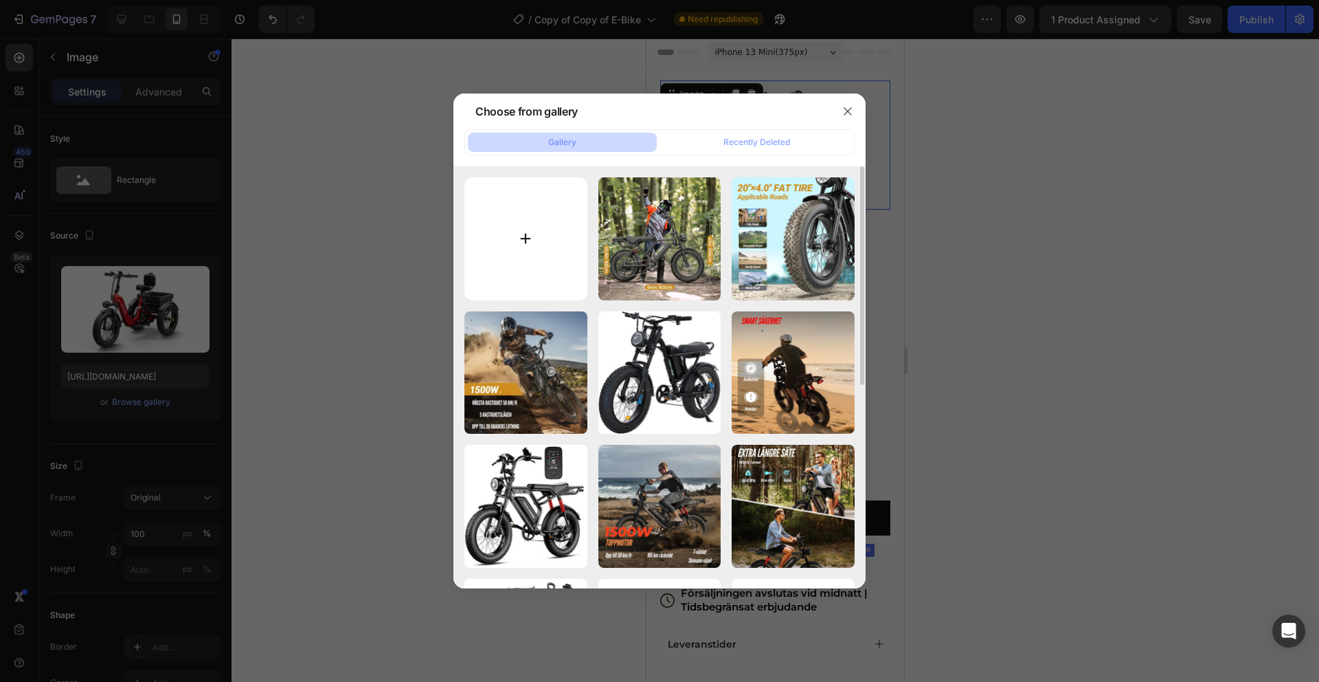
type input "C:\fakepath\77f1422b1.webp"
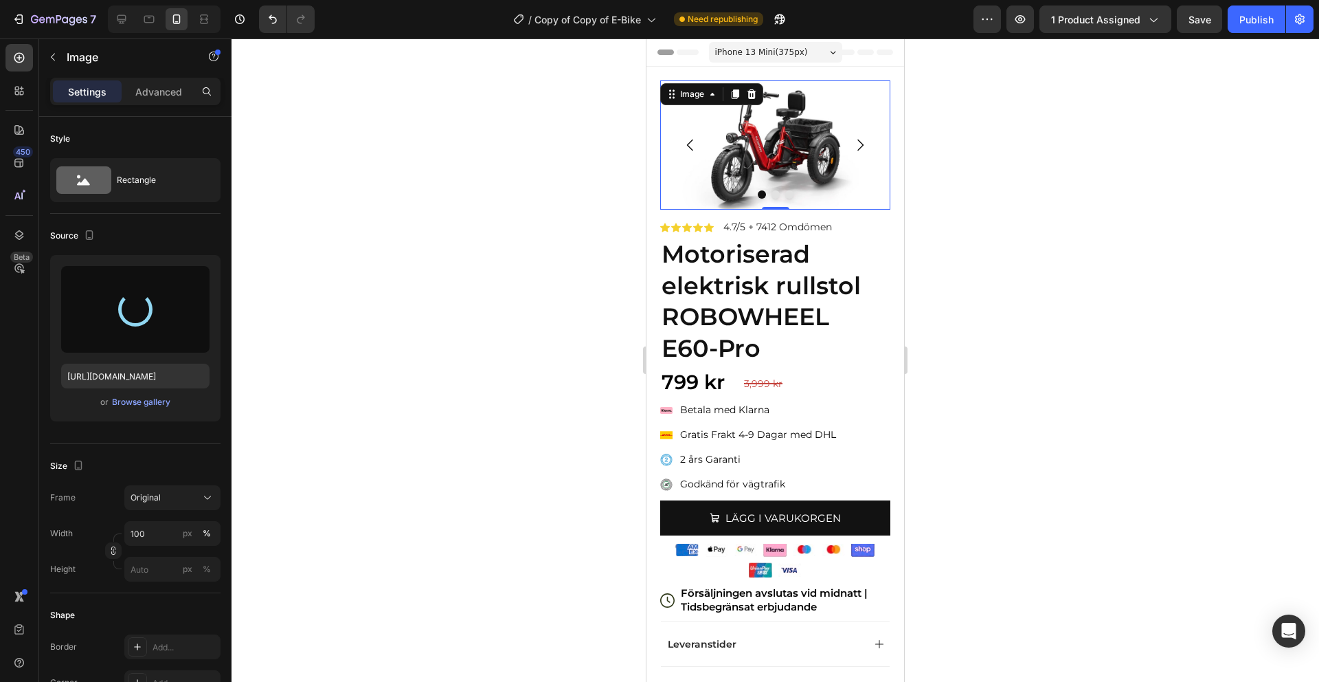
type input "[URL][DOMAIN_NAME]"
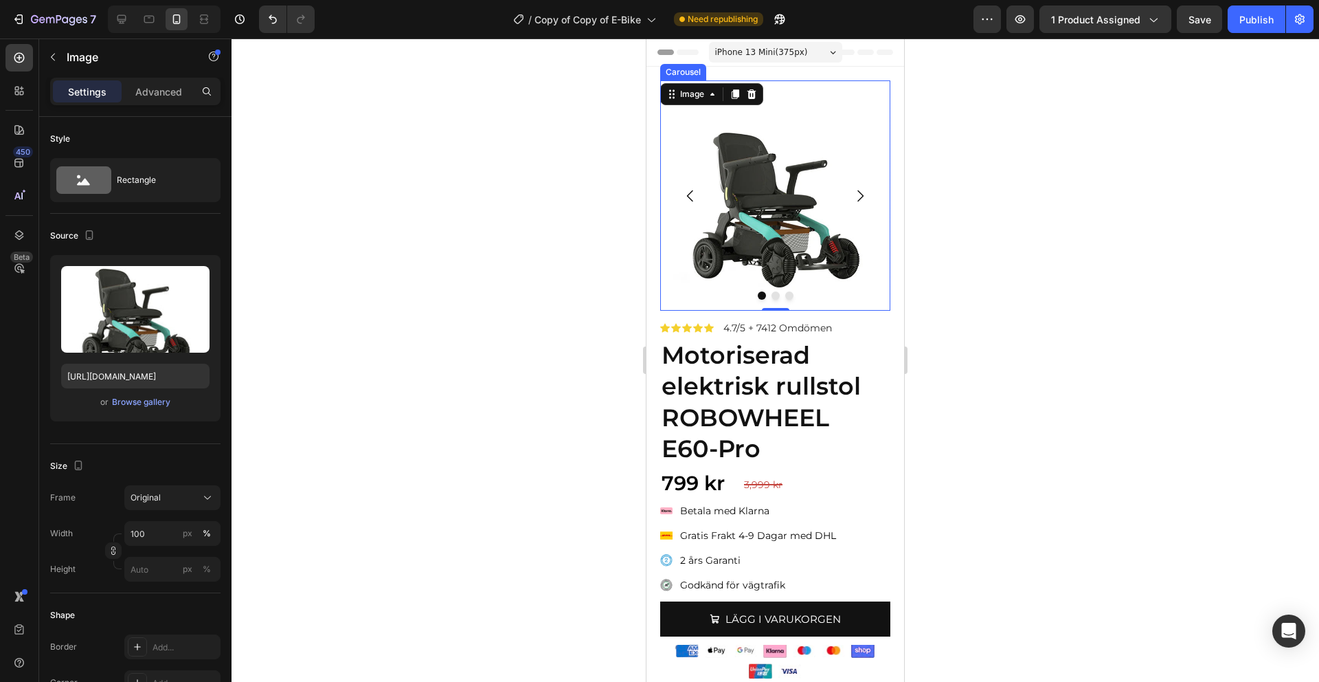
click at [868, 194] on icon "Carousel Next Arrow" at bounding box center [860, 196] width 16 height 16
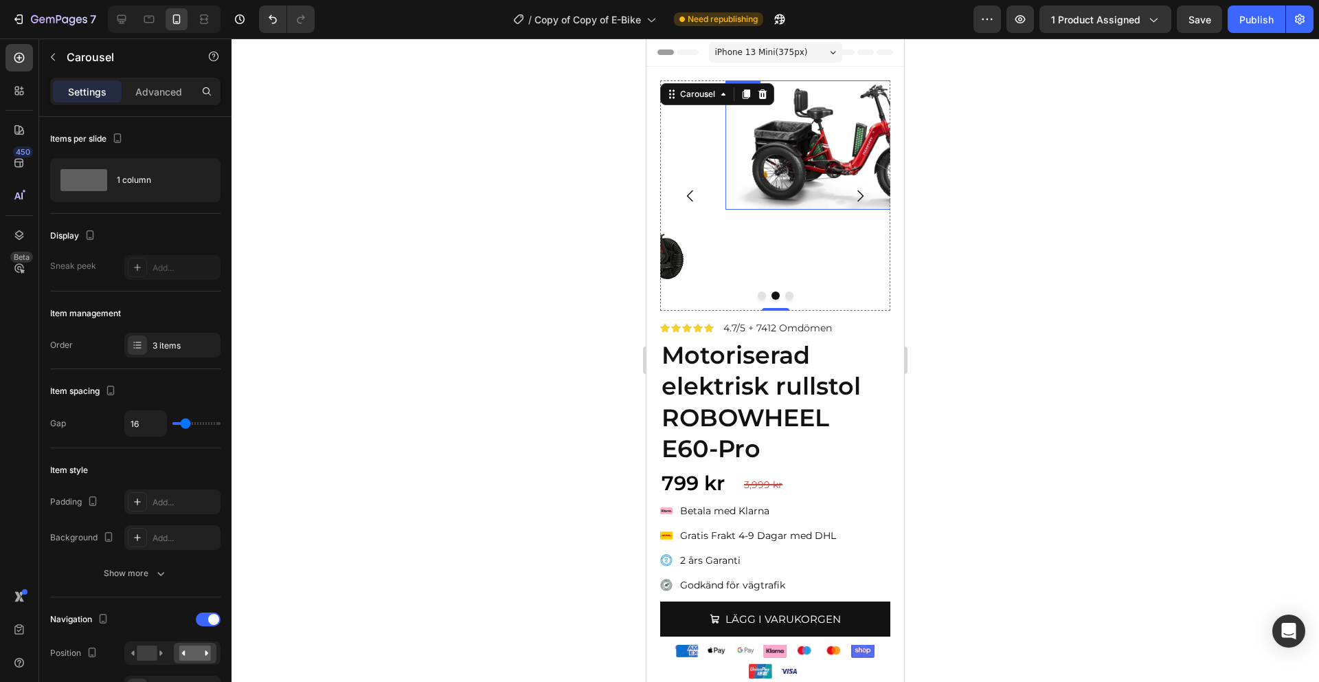
click at [811, 175] on img at bounding box center [841, 144] width 230 height 129
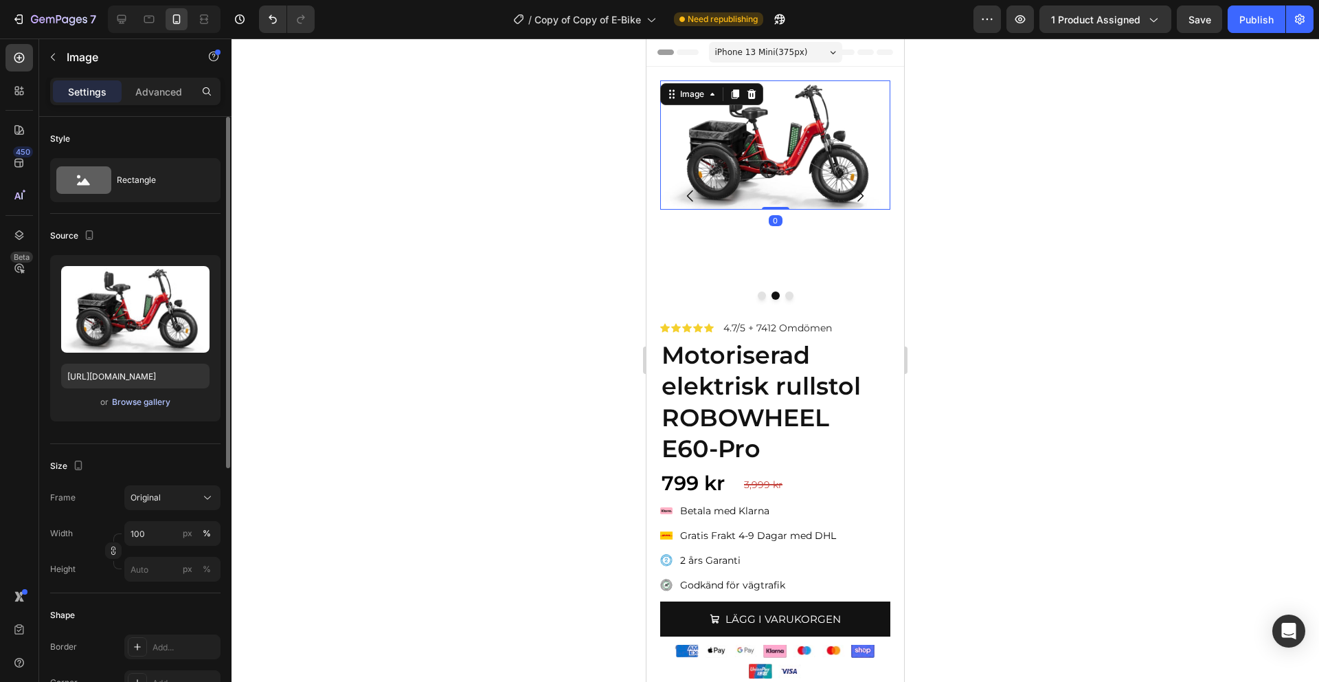
click at [148, 399] on div "Browse gallery" at bounding box center [141, 402] width 58 height 12
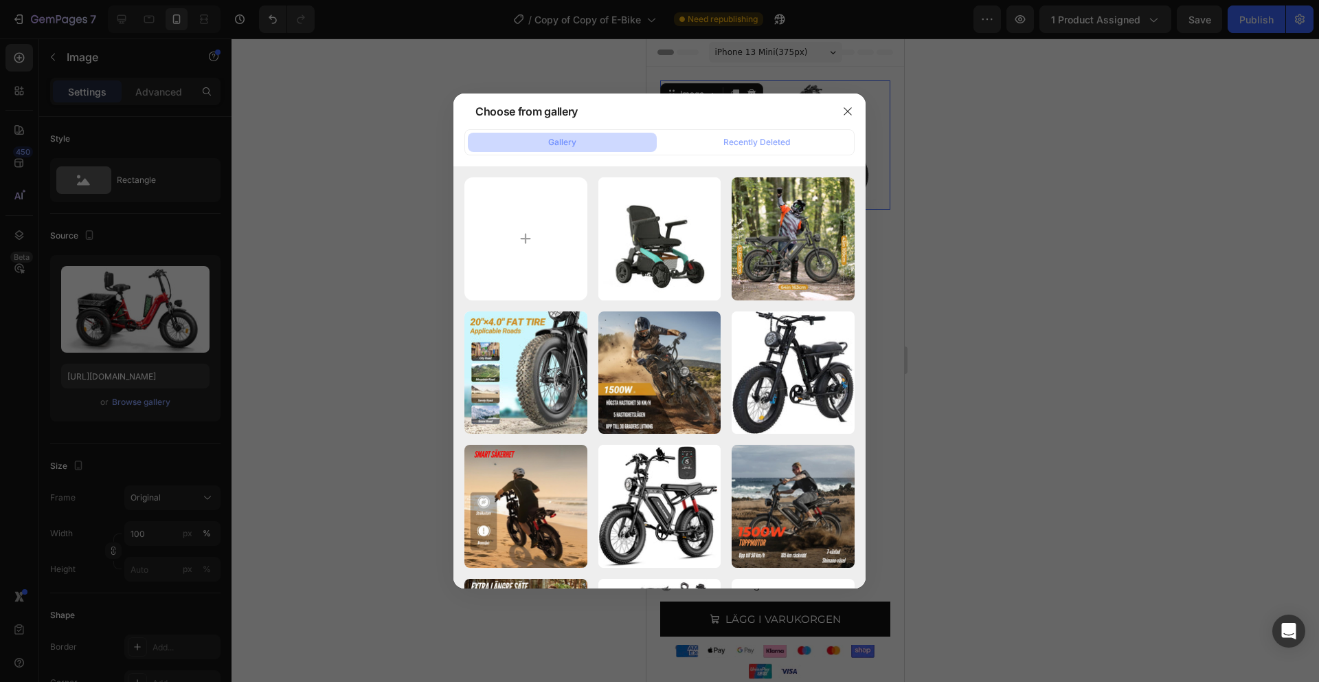
type input "C:\fakepath\Untitled-design-12tbtv4565265.webp"
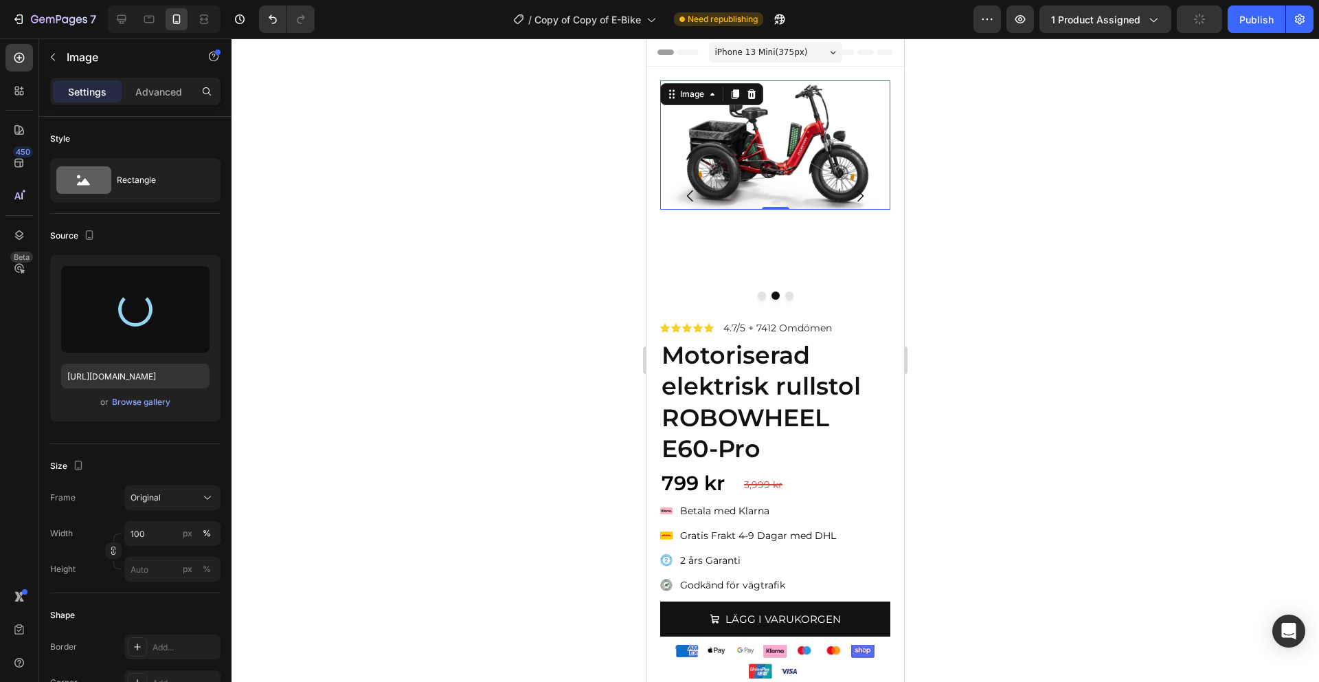
type input "[URL][DOMAIN_NAME]"
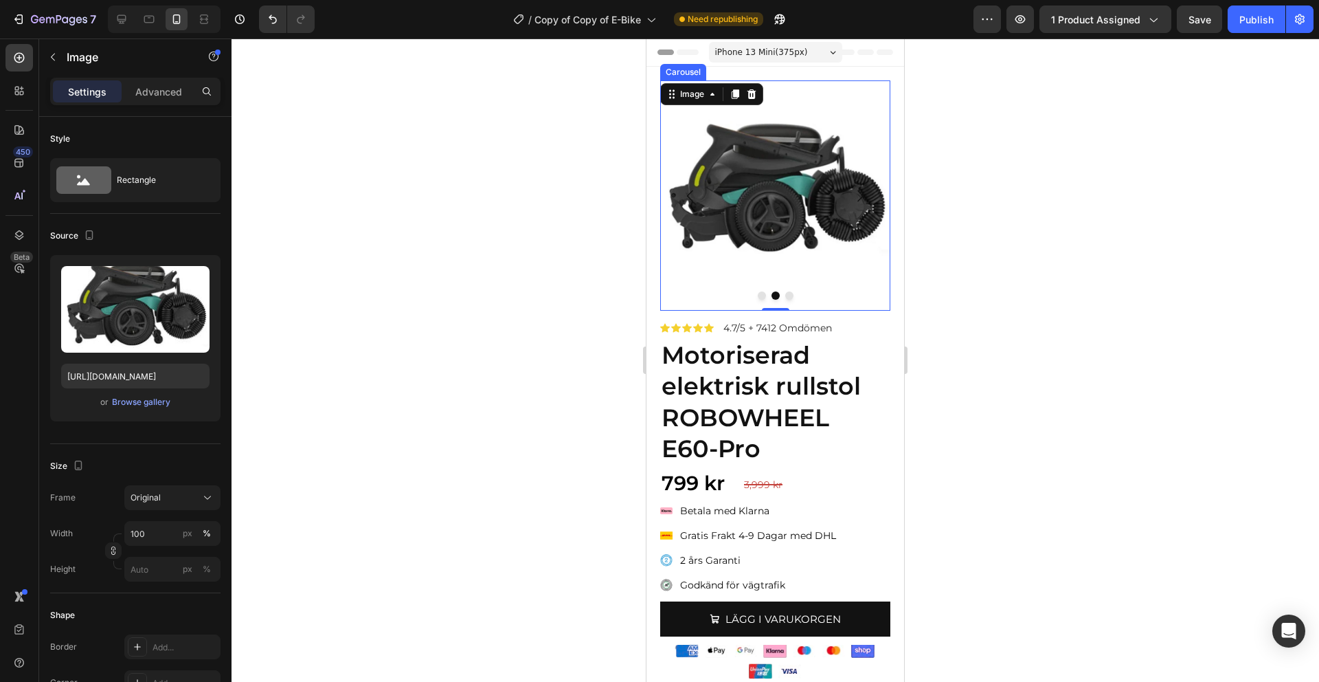
click at [855, 195] on icon "Carousel Next Arrow" at bounding box center [860, 196] width 16 height 16
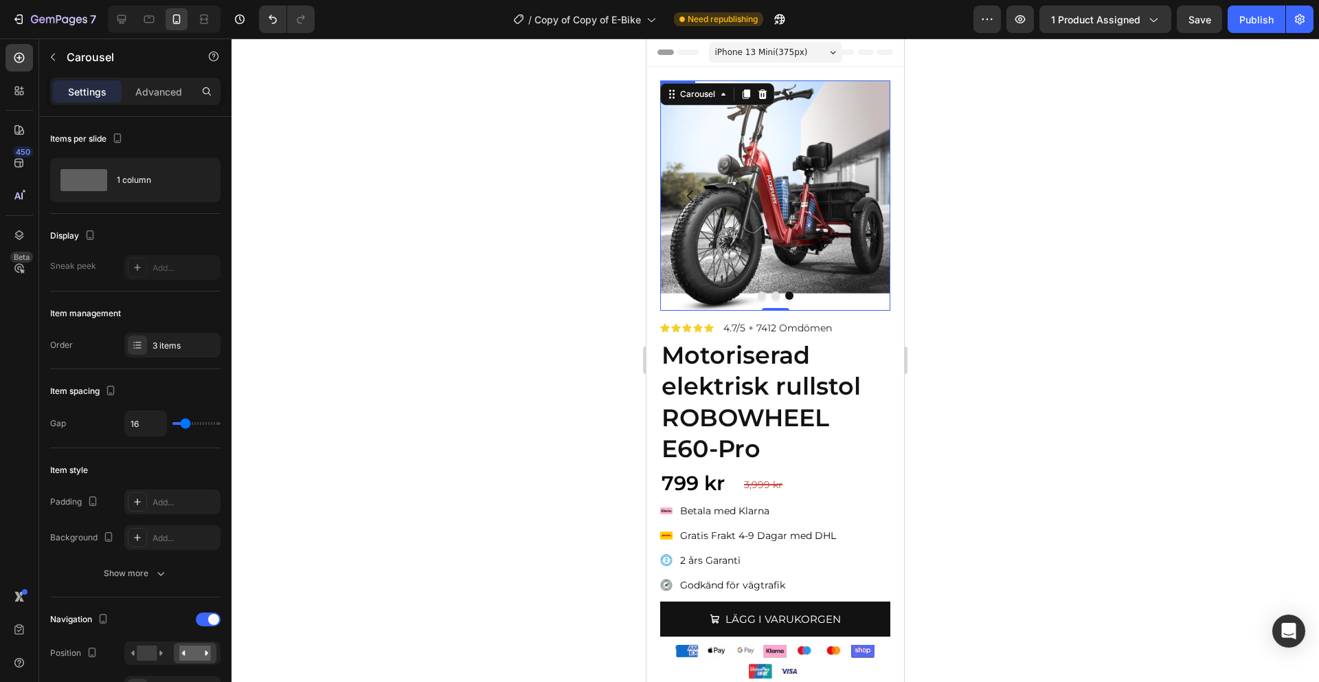
click at [802, 173] on img at bounding box center [775, 195] width 230 height 230
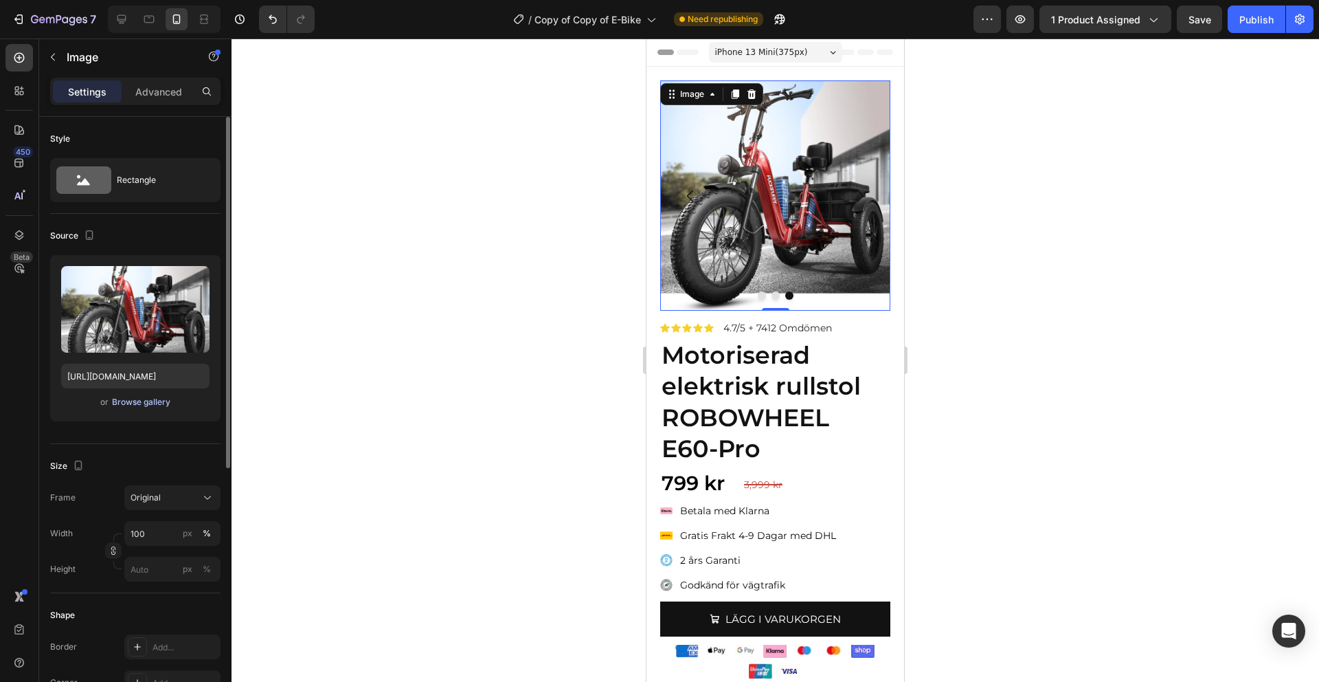
click at [150, 398] on div "Browse gallery" at bounding box center [141, 402] width 58 height 12
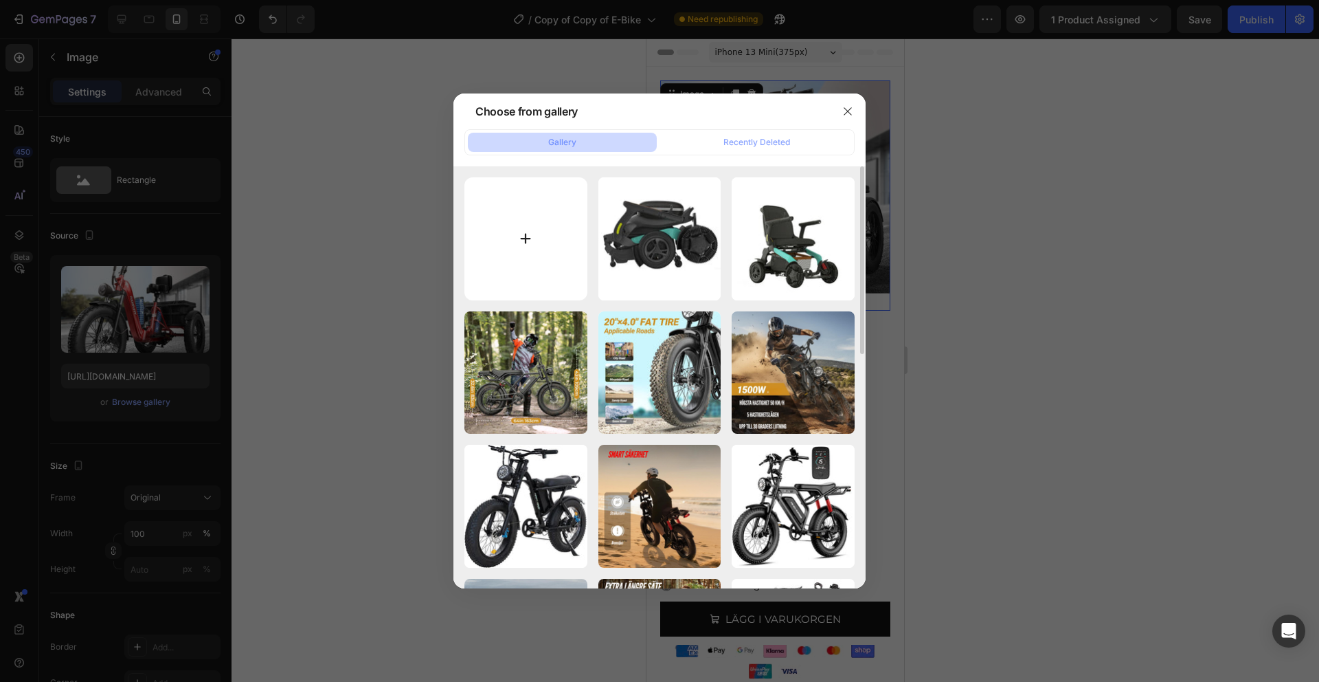
type input "C:\fakepath\Screenshot_2024-10-25_125817.webp"
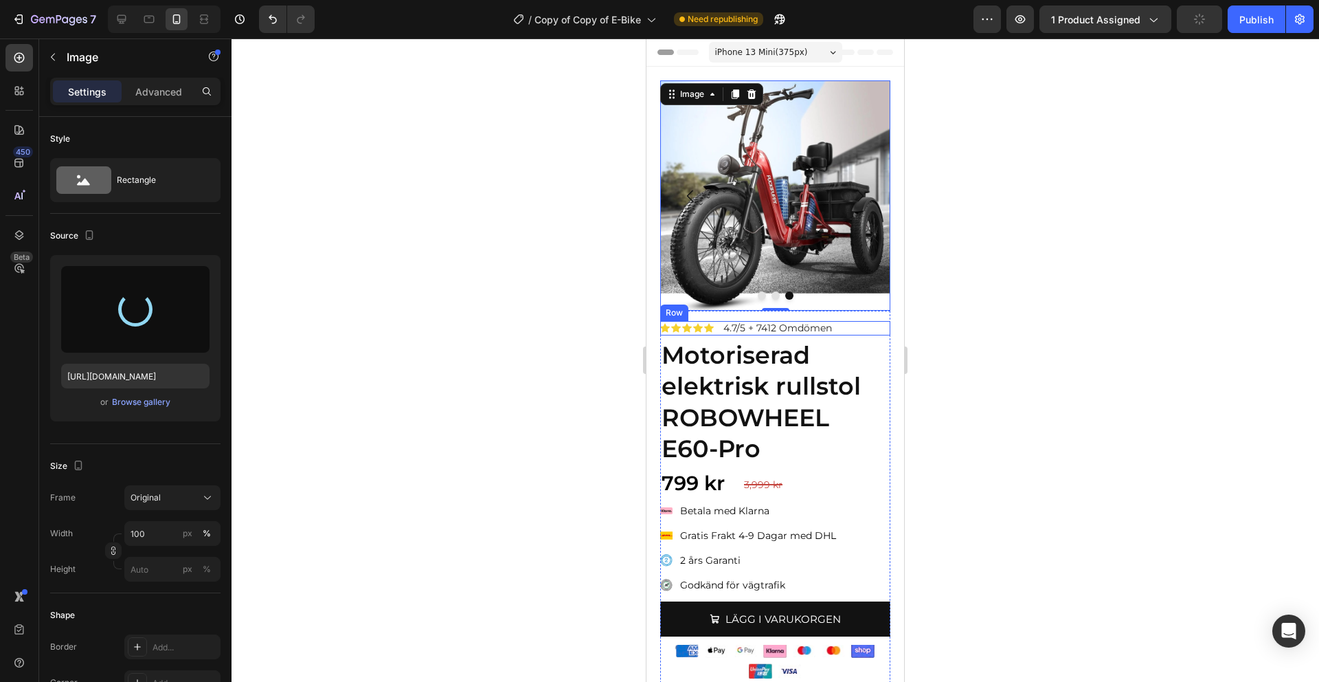
type input "[URL][DOMAIN_NAME]"
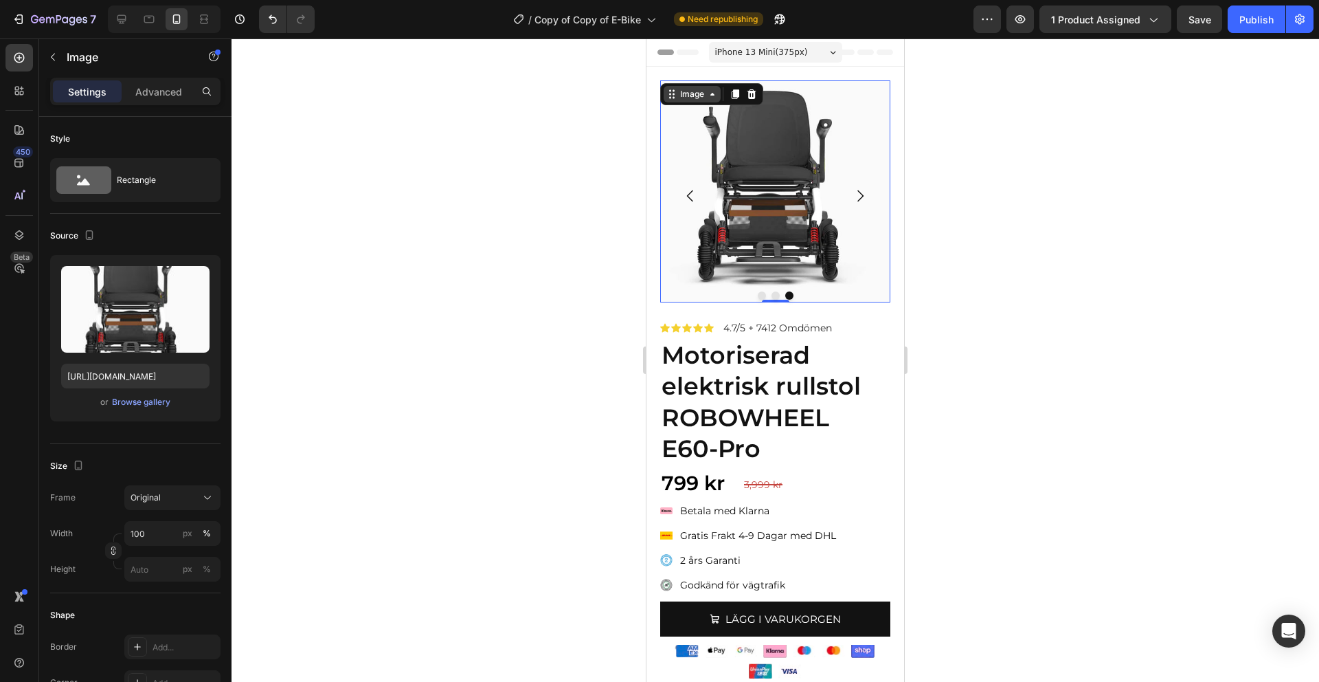
click at [666, 95] on icon at bounding box center [671, 94] width 11 height 11
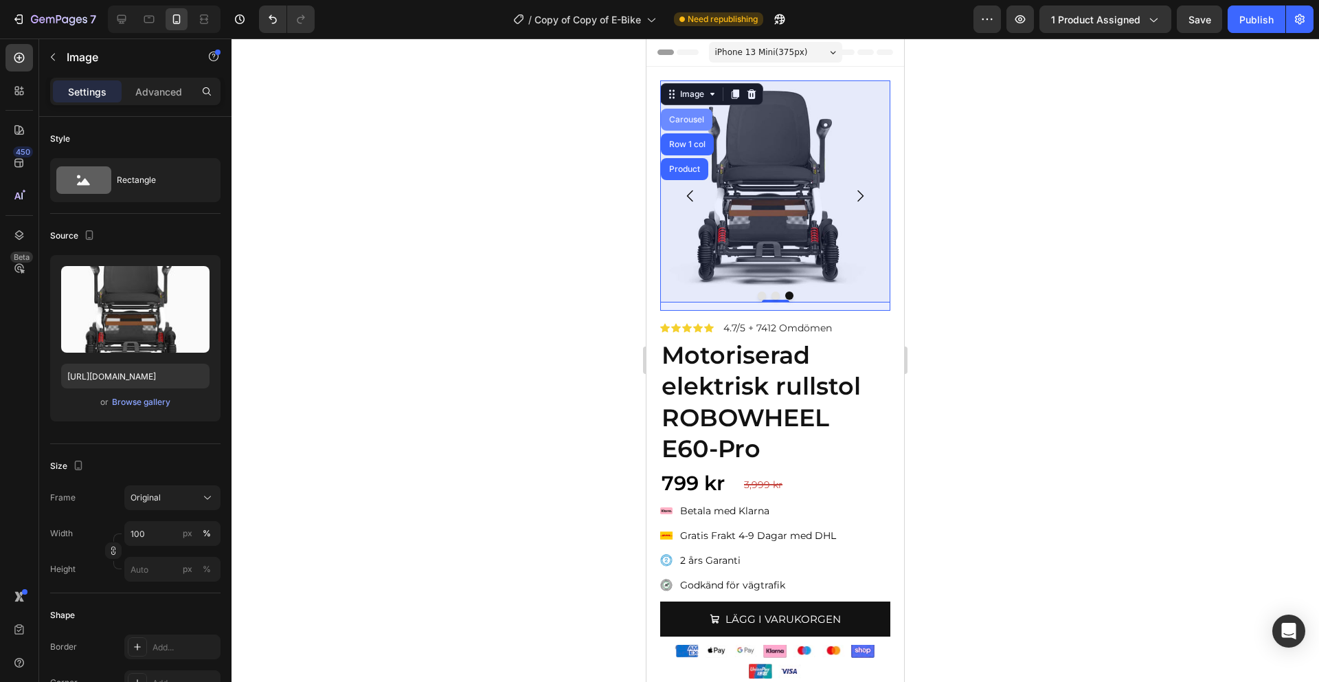
click at [681, 115] on div "Carousel" at bounding box center [686, 119] width 41 height 8
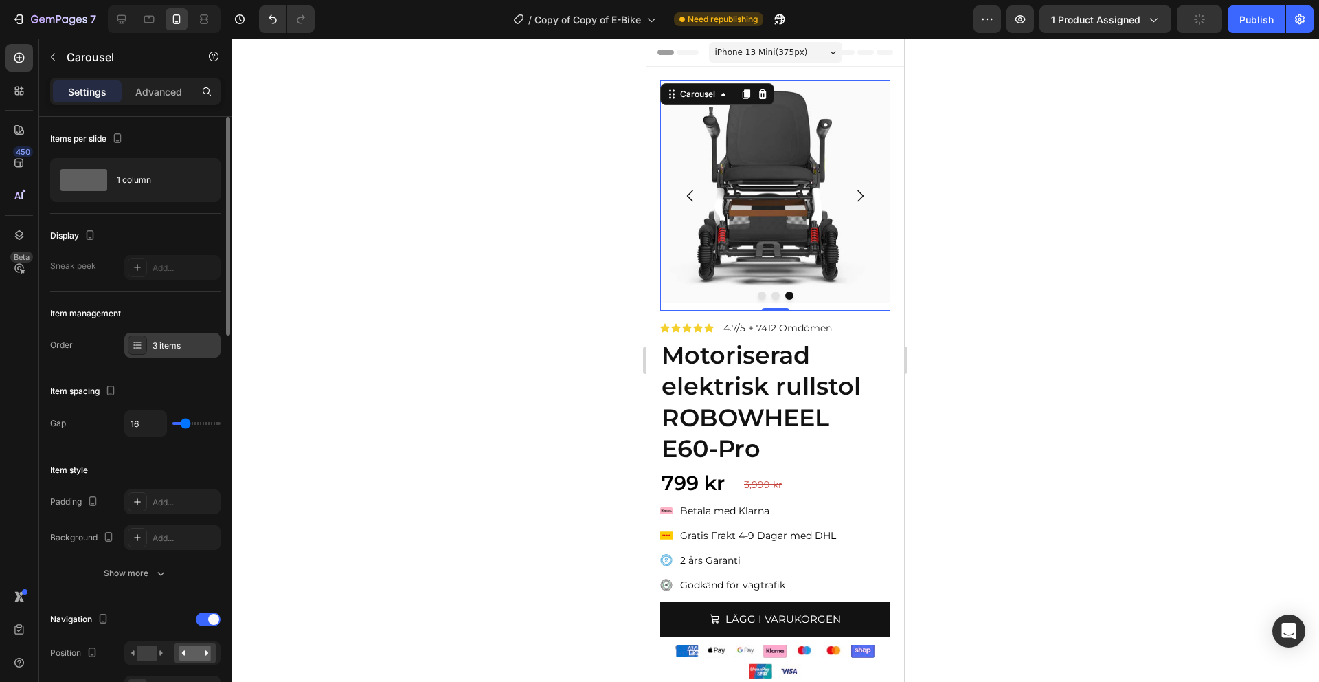
click at [172, 350] on div "3 items" at bounding box center [185, 345] width 65 height 12
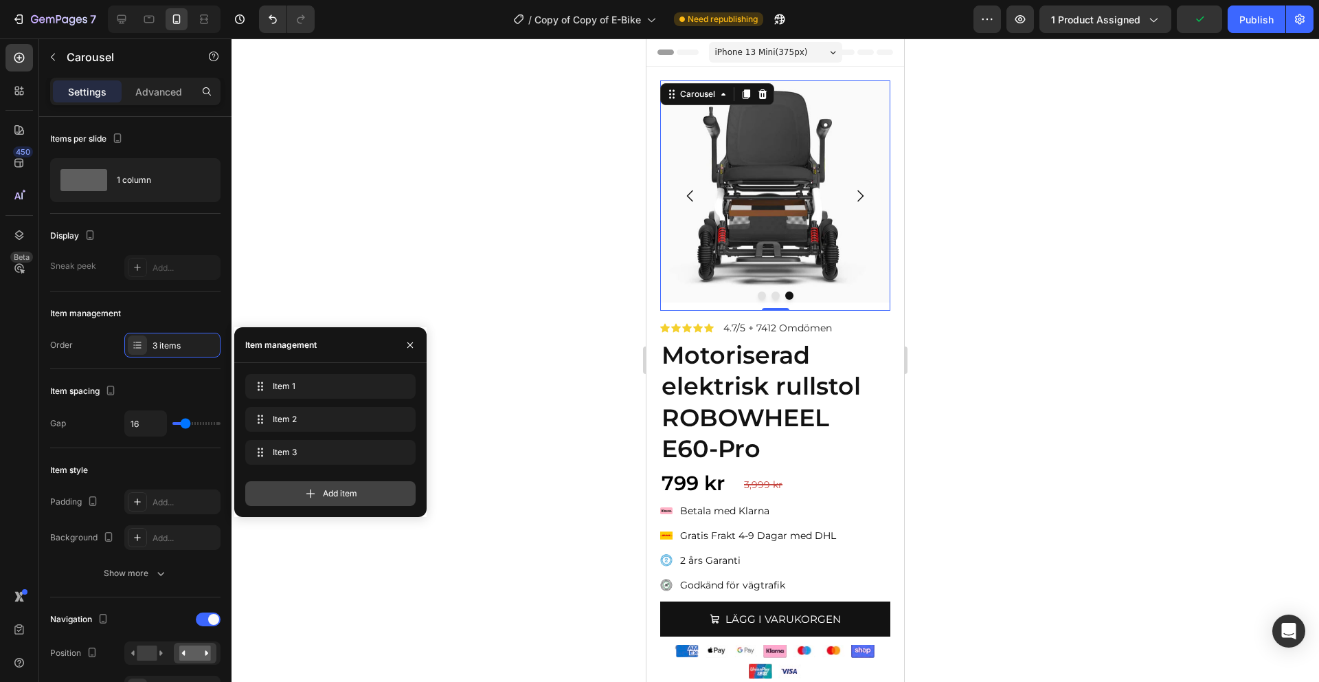
click at [314, 496] on icon at bounding box center [311, 493] width 14 height 14
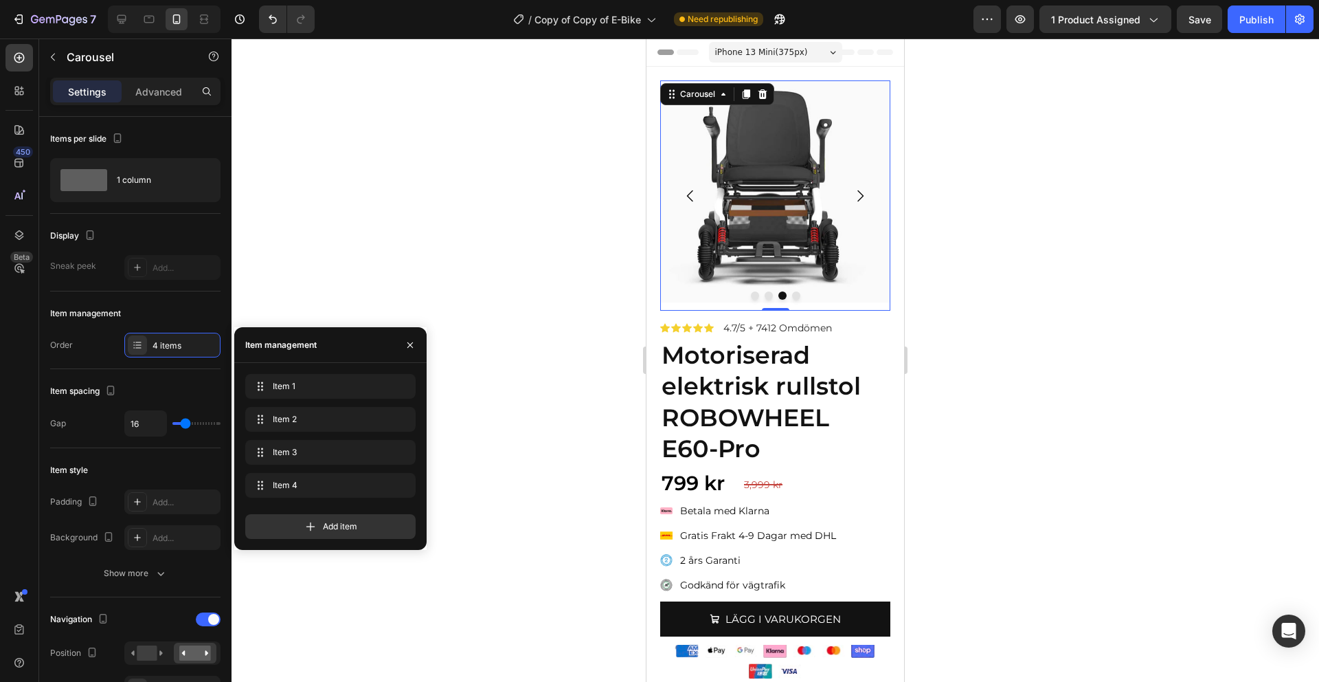
click at [796, 292] on button "Dot" at bounding box center [796, 295] width 8 height 8
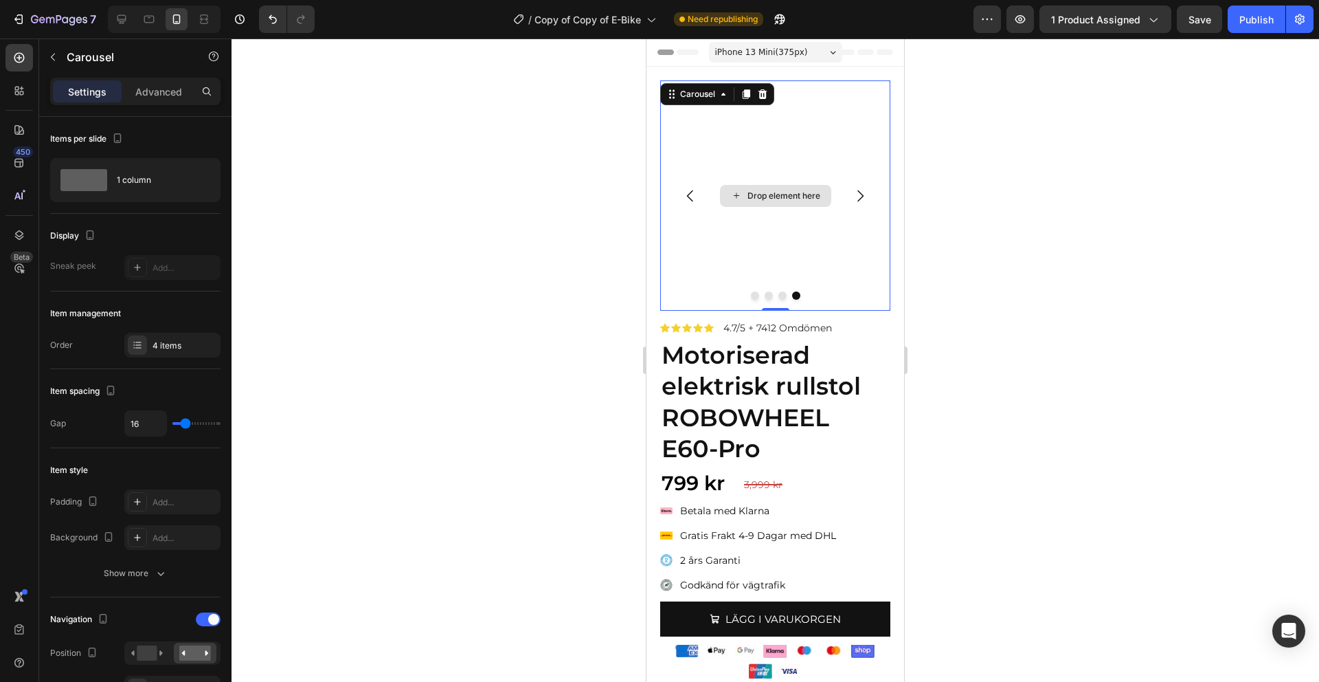
click at [778, 114] on div "Drop element here" at bounding box center [775, 195] width 230 height 230
click at [74, 61] on p "Carousel" at bounding box center [125, 57] width 117 height 16
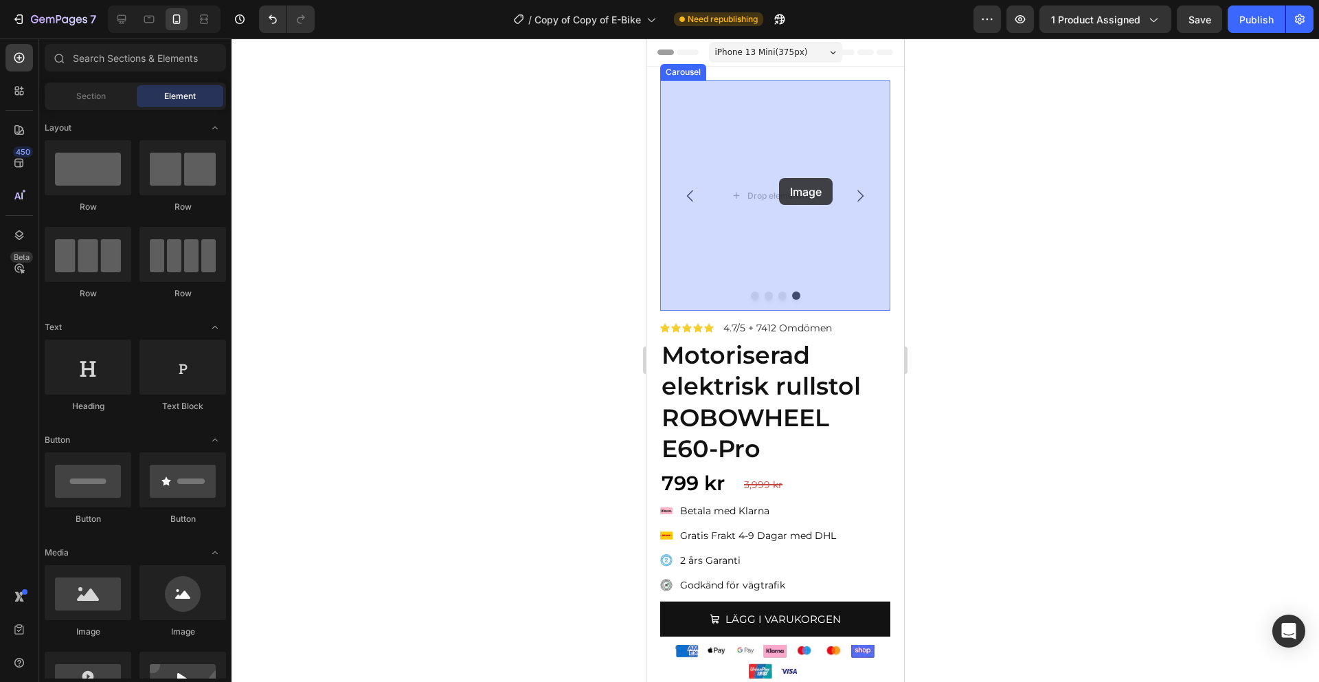
drag, startPoint x: 914, startPoint y: 493, endPoint x: 774, endPoint y: 176, distance: 346.7
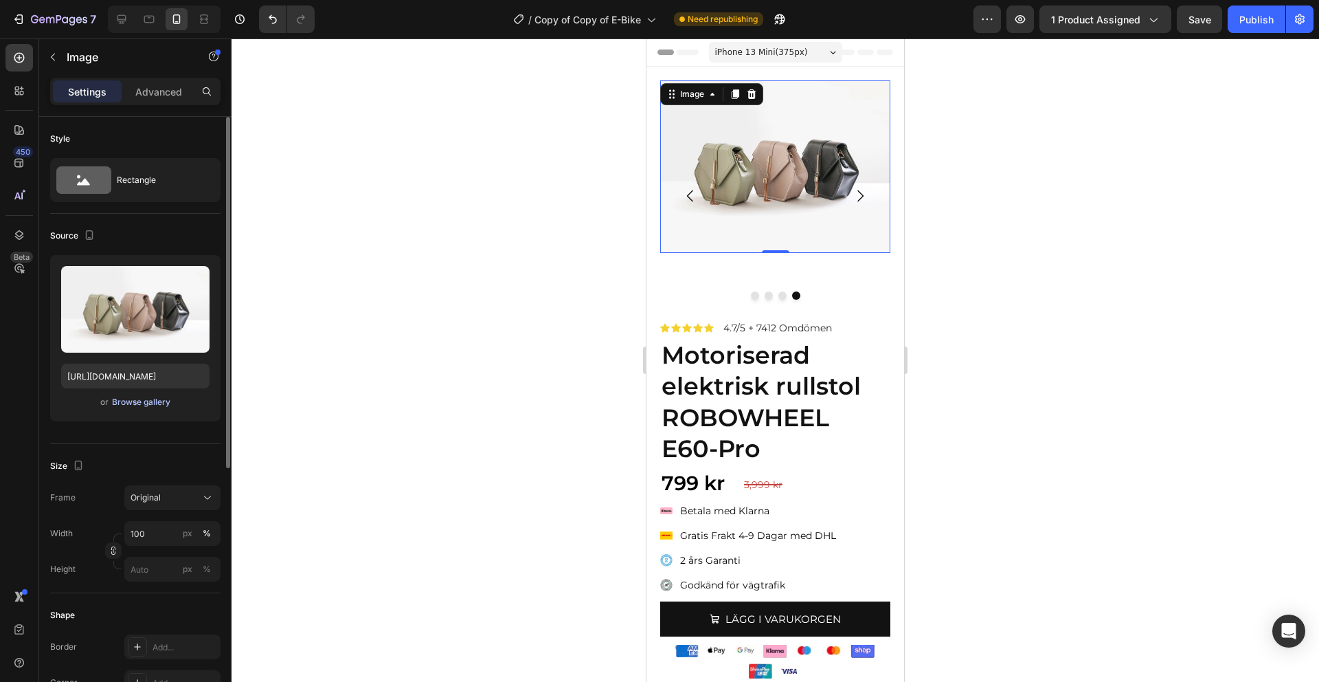
click at [164, 398] on div "Browse gallery" at bounding box center [141, 402] width 58 height 12
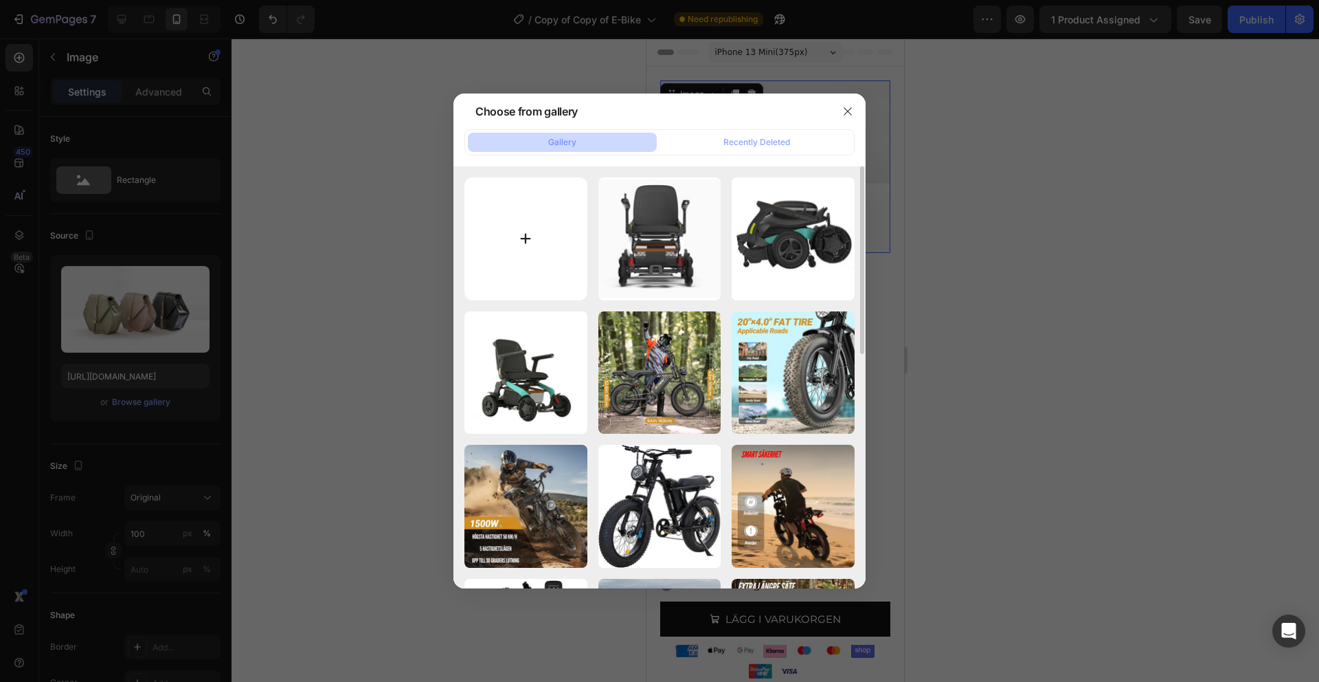
type input "C:\fakepath\4a2964db00e.webp"
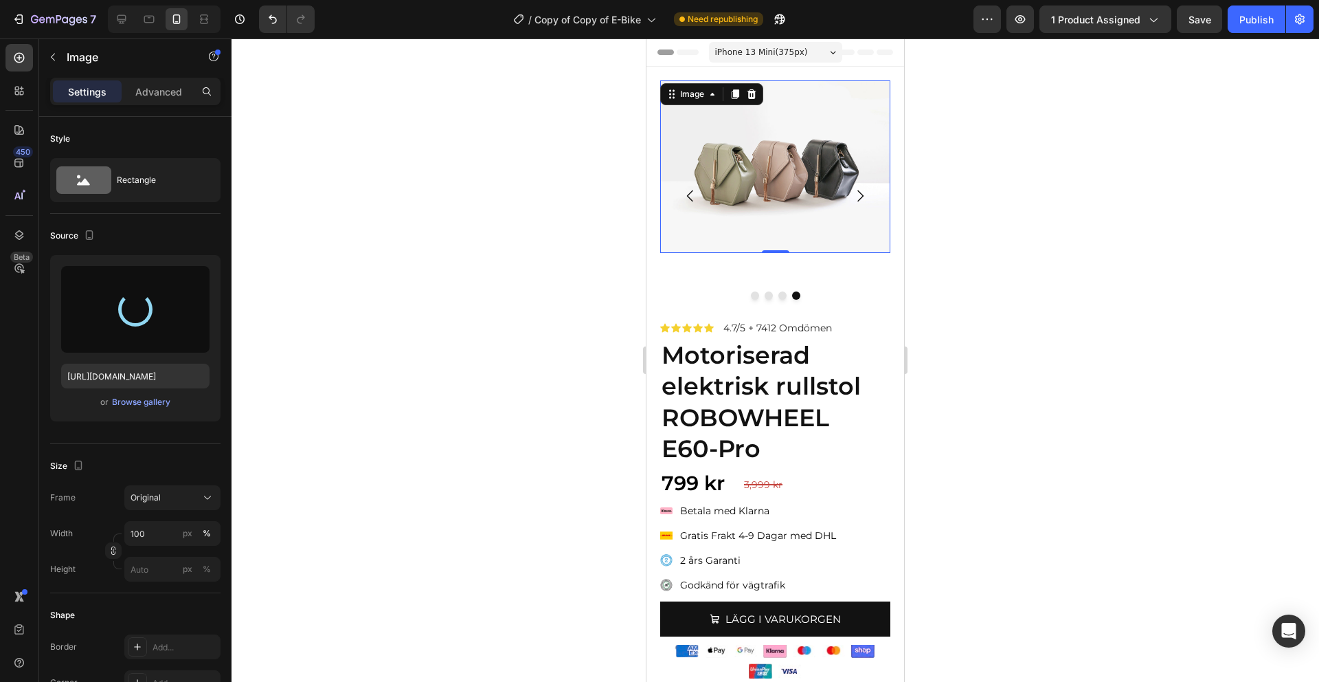
type input "[URL][DOMAIN_NAME]"
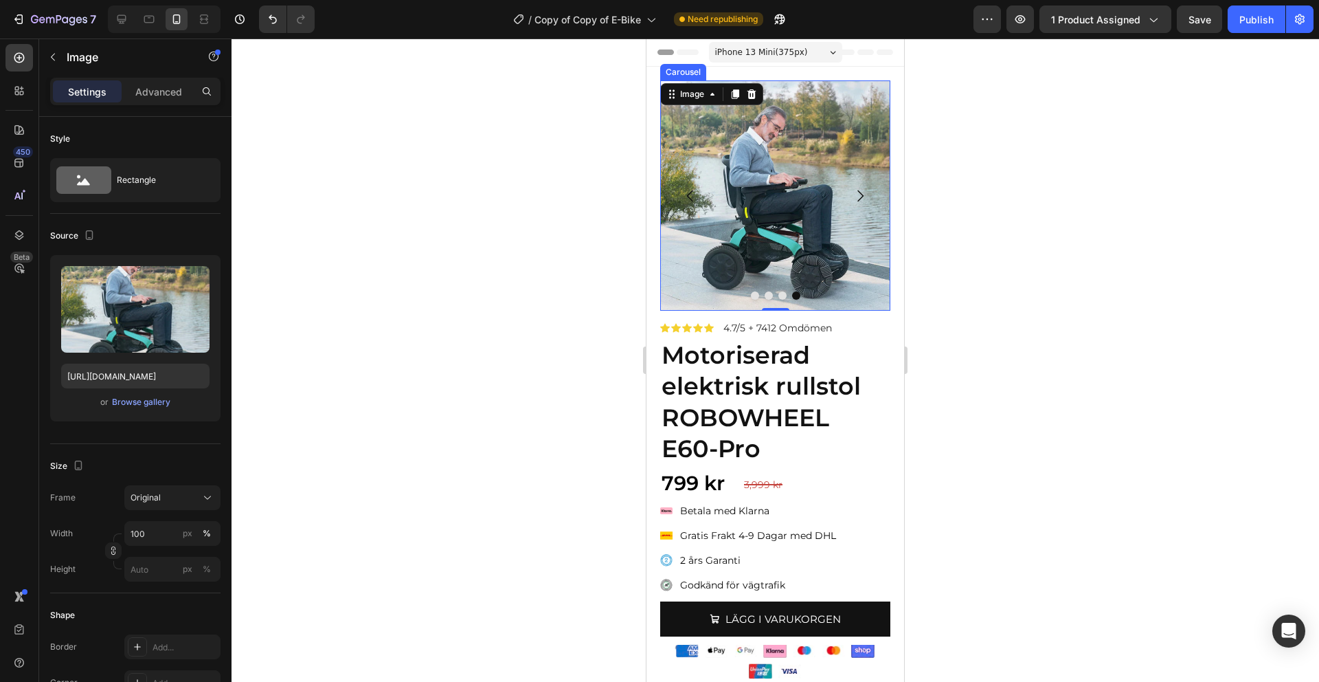
click at [692, 192] on icon "Carousel Back Arrow" at bounding box center [690, 196] width 16 height 16
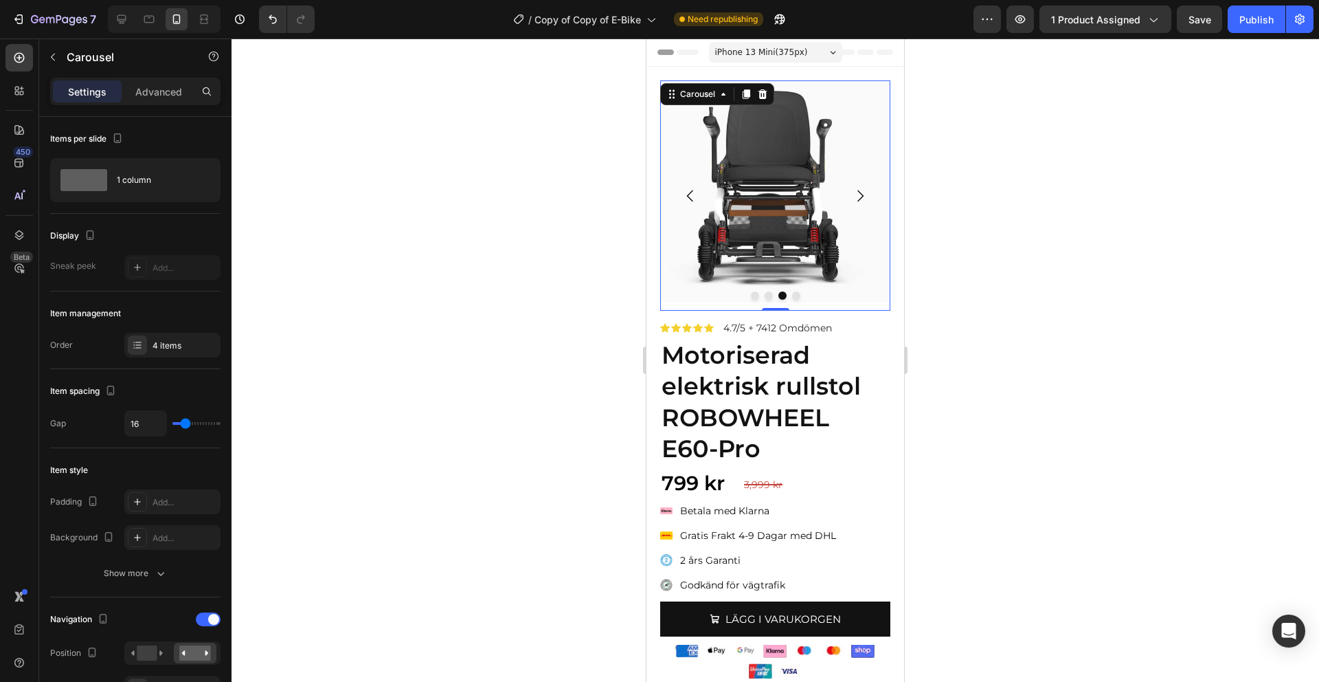
click at [692, 192] on icon "Carousel Back Arrow" at bounding box center [690, 196] width 16 height 16
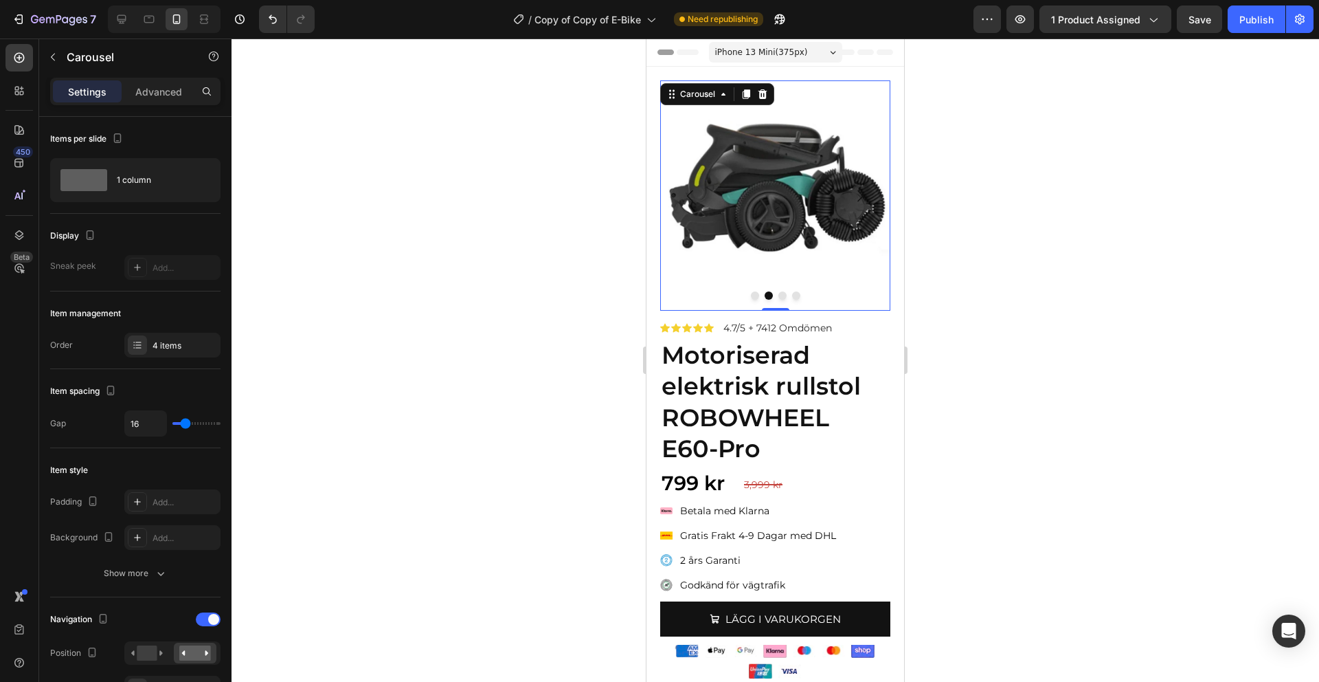
click at [692, 192] on icon "Carousel Back Arrow" at bounding box center [690, 196] width 16 height 16
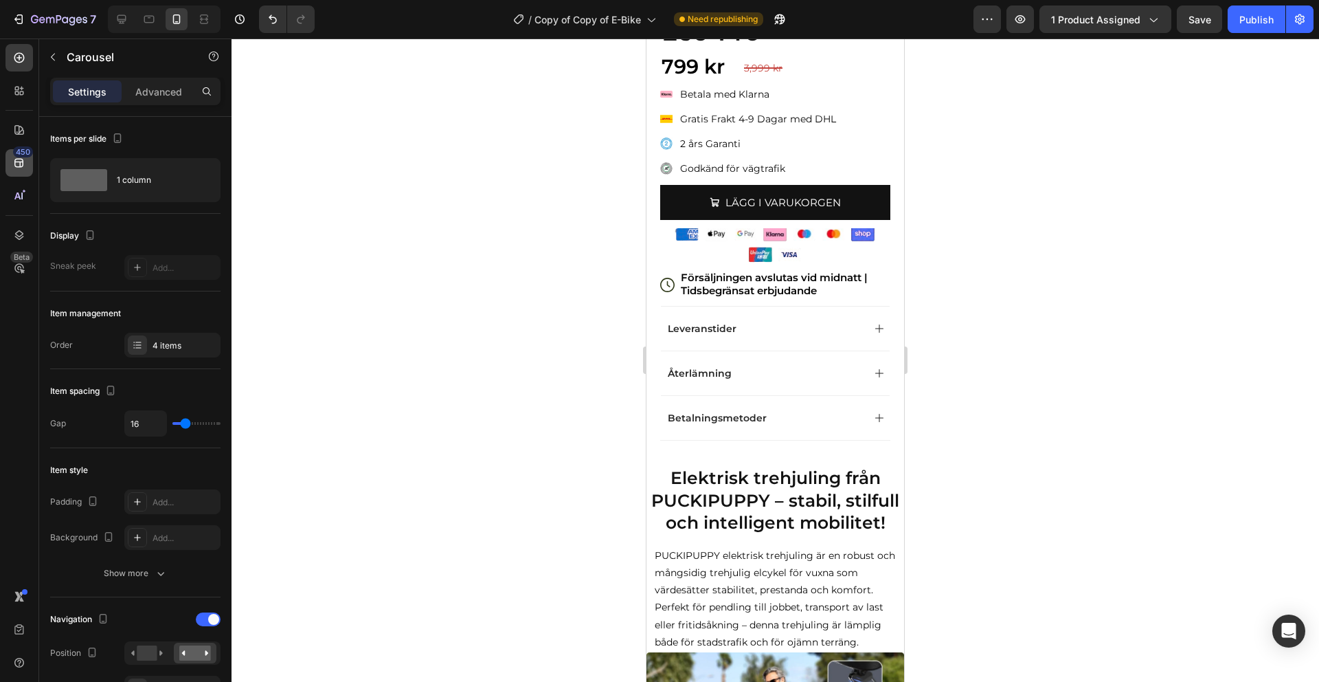
scroll to position [519, 0]
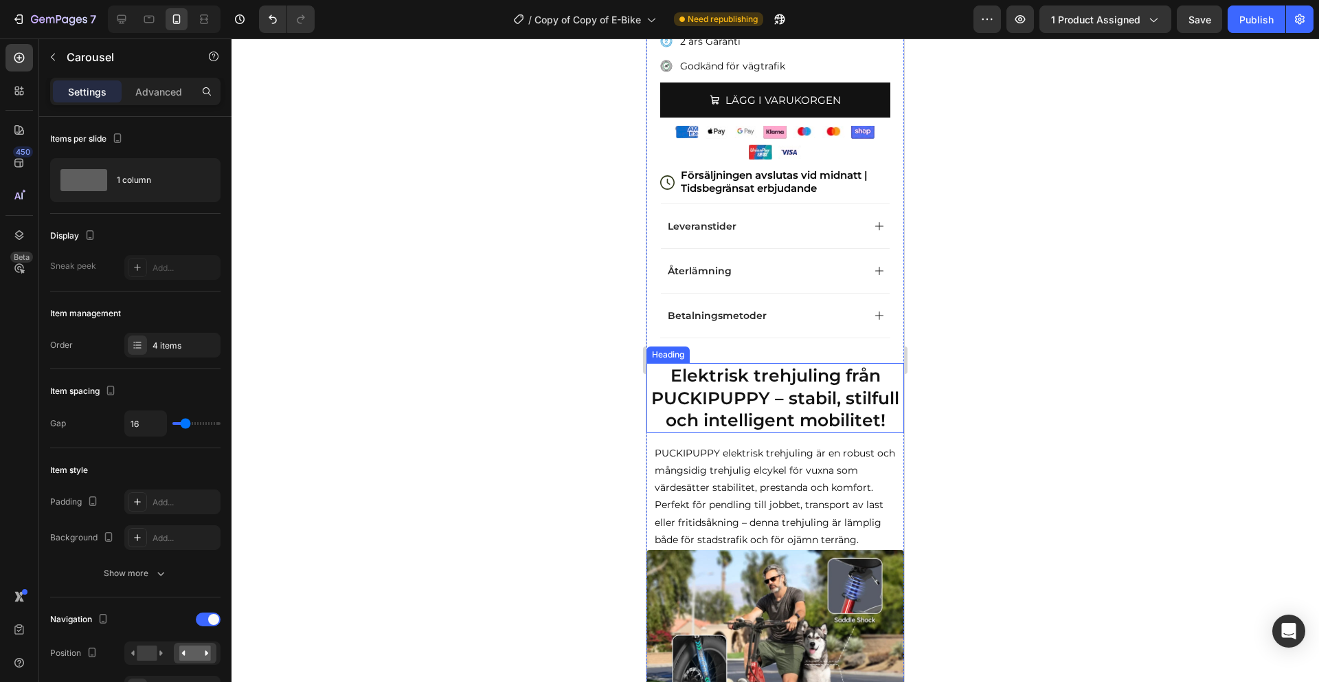
click at [797, 387] on strong "Elektrisk trehjuling från PUCKIPUPPY – stabil, stilfull och intelligent mobilit…" at bounding box center [775, 397] width 248 height 65
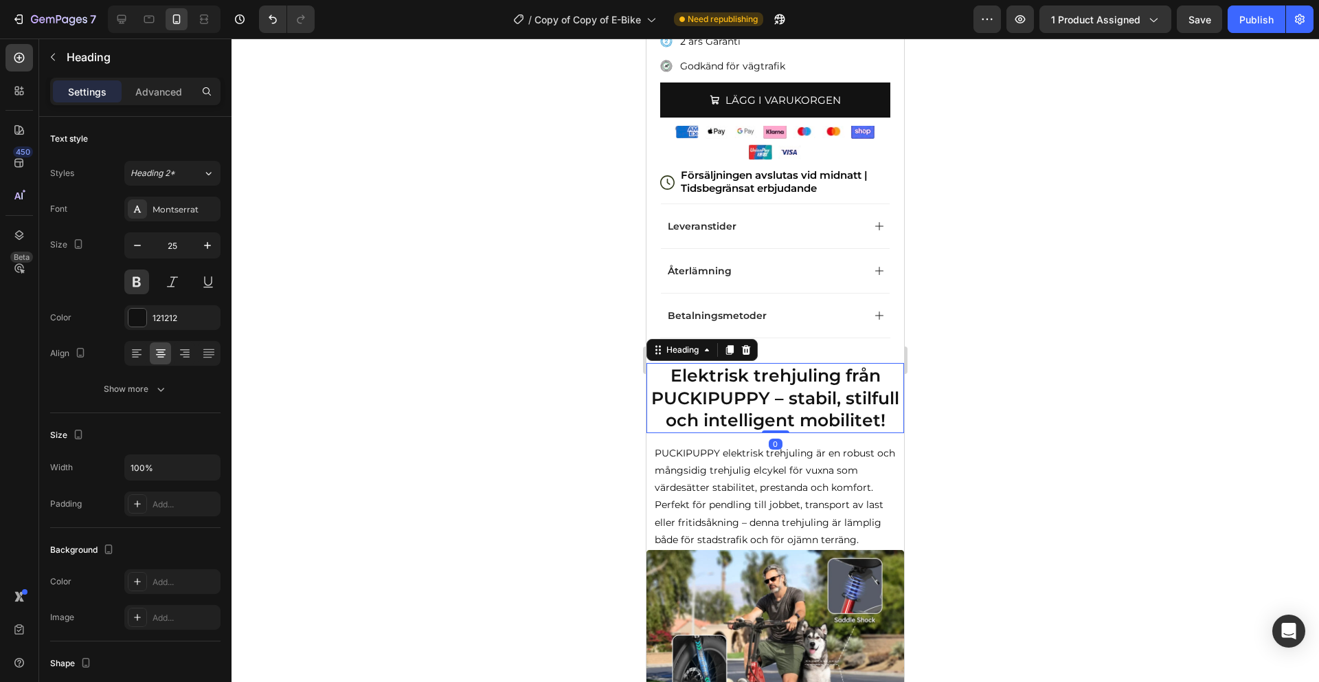
click at [797, 387] on strong "Elektrisk trehjuling från PUCKIPUPPY – stabil, stilfull och intelligent mobilit…" at bounding box center [775, 397] width 248 height 65
click at [785, 482] on p "PUCKIPUPPY elektrisk trehjuling är en robust och mångsidig trehjulig elcykel fö…" at bounding box center [775, 497] width 241 height 104
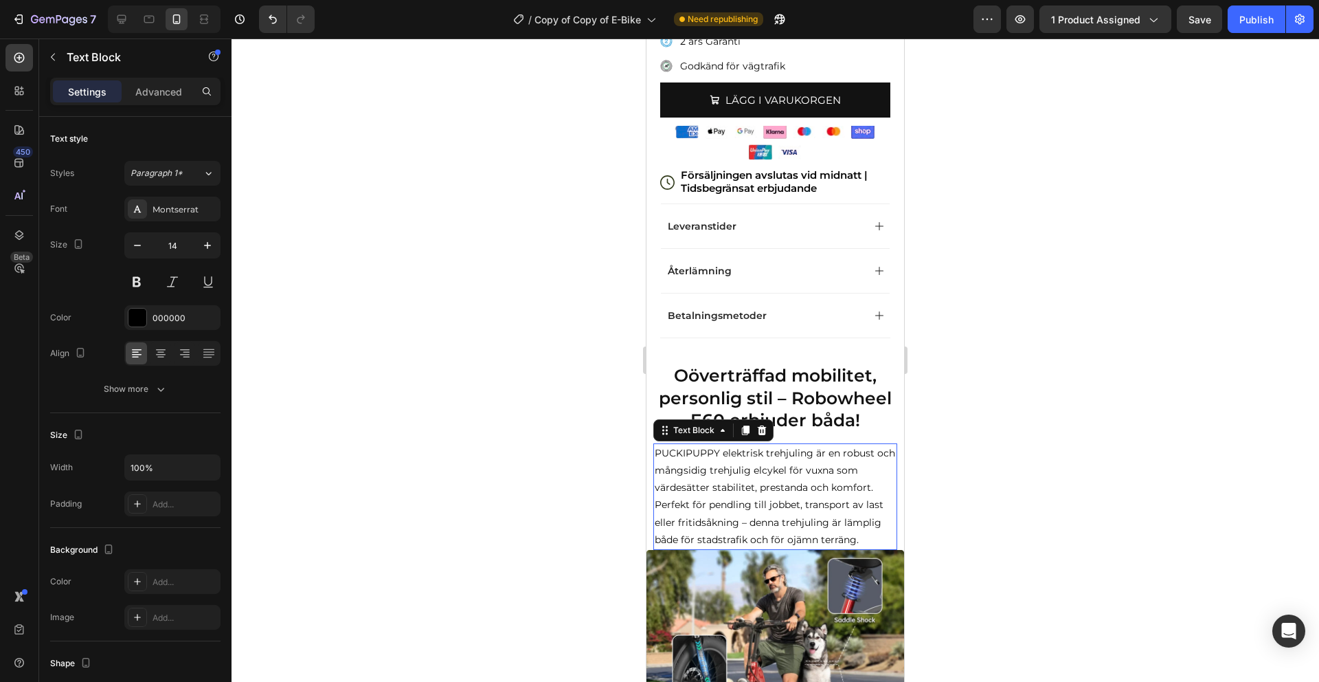
click at [785, 482] on p "PUCKIPUPPY elektrisk trehjuling är en robust och mångsidig trehjulig elcykel fö…" at bounding box center [775, 497] width 241 height 104
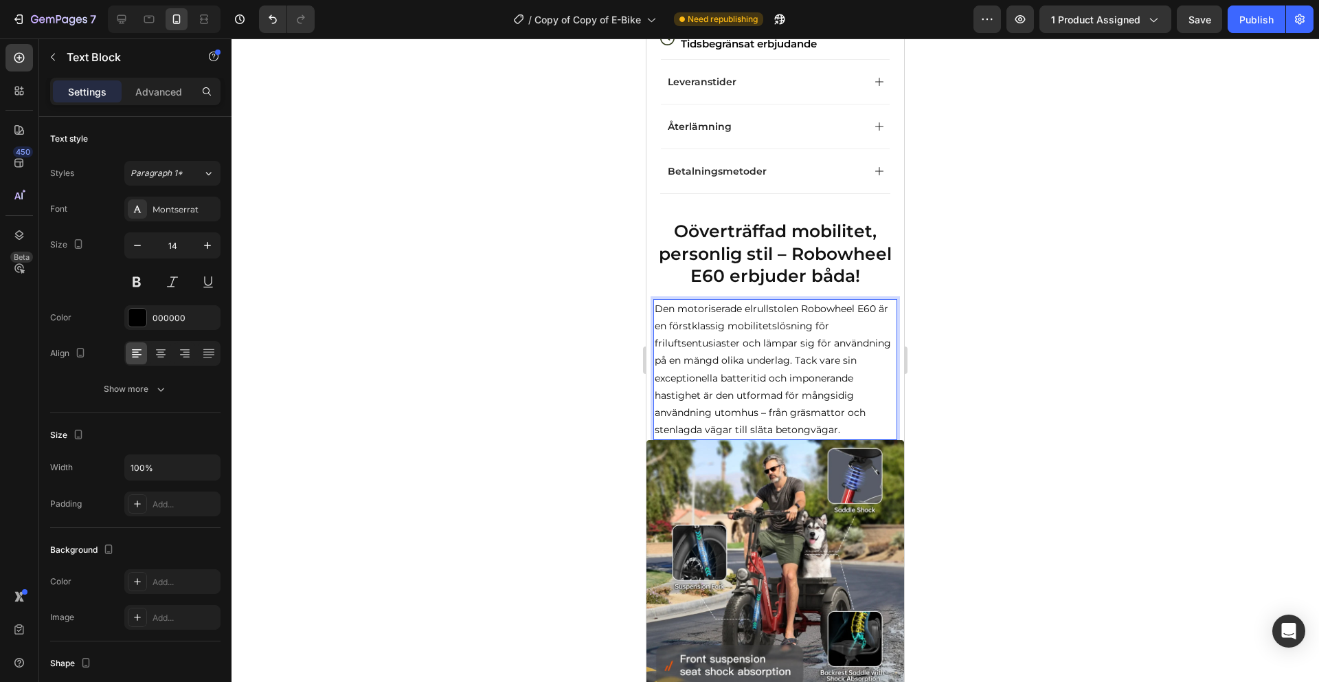
scroll to position [692, 0]
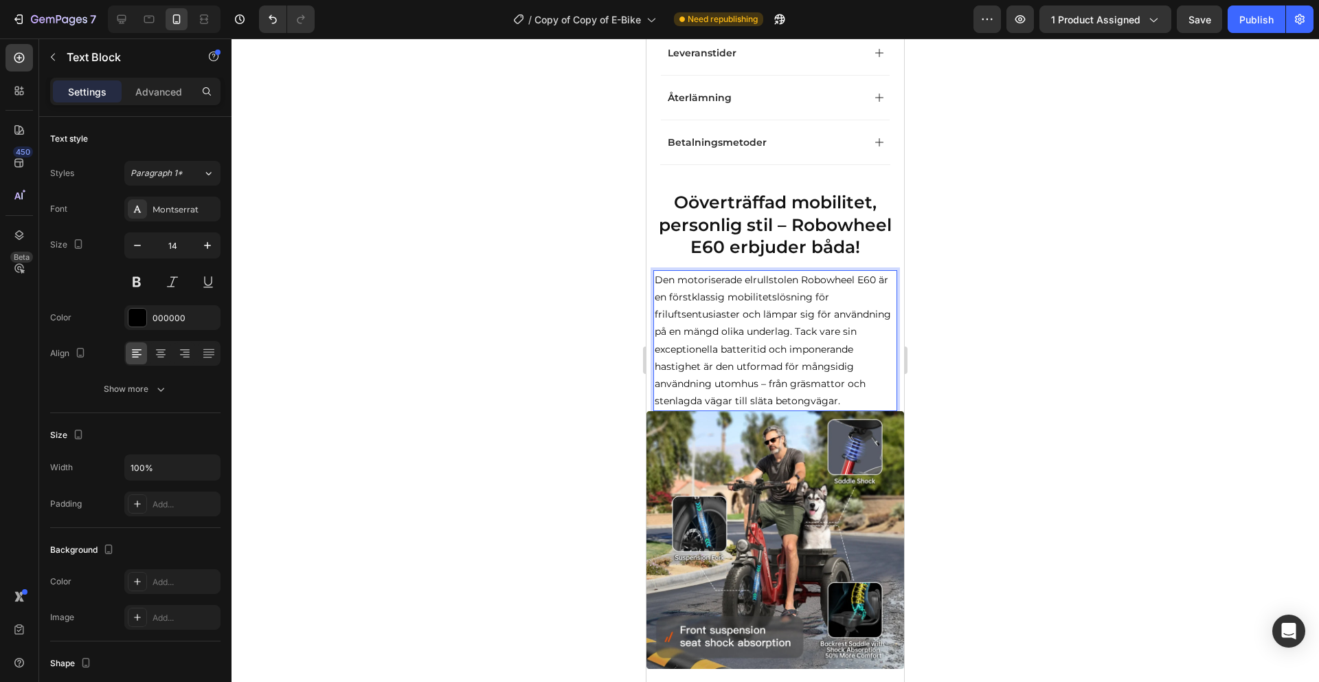
click at [785, 482] on img at bounding box center [776, 540] width 258 height 258
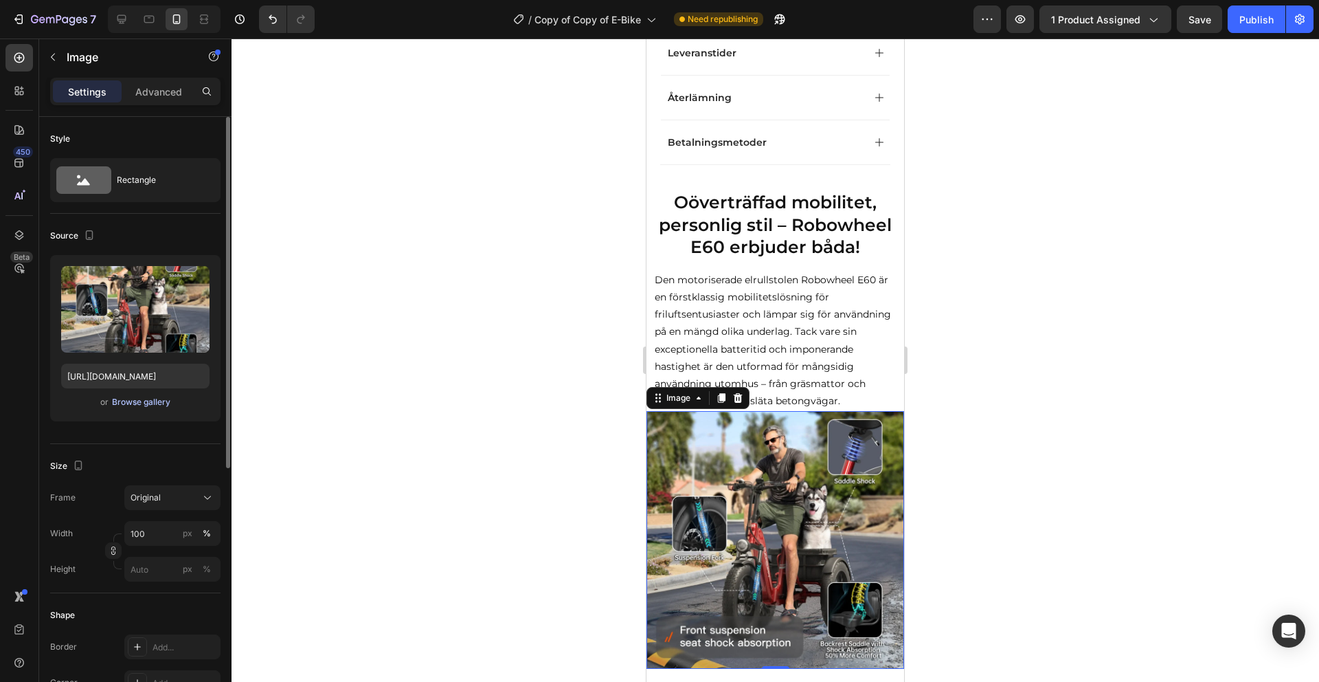
click at [160, 397] on div "Browse gallery" at bounding box center [141, 402] width 58 height 12
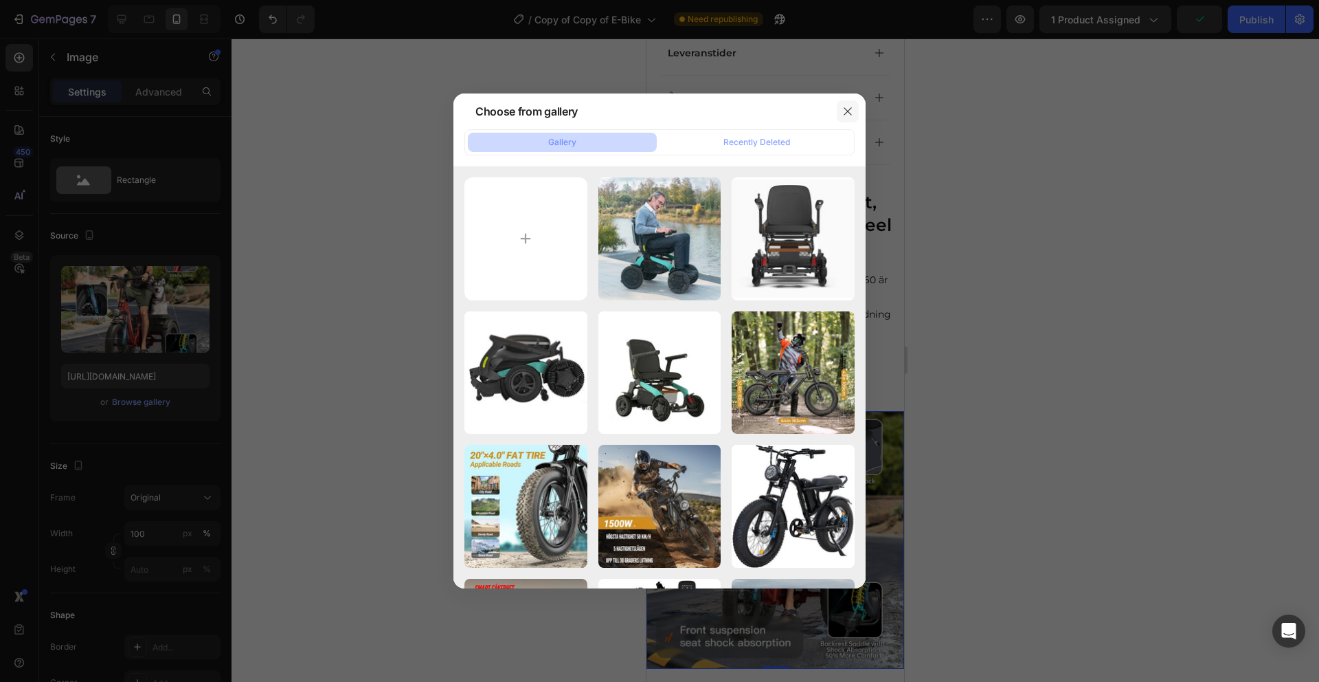
click at [848, 113] on icon "button" at bounding box center [847, 111] width 11 height 11
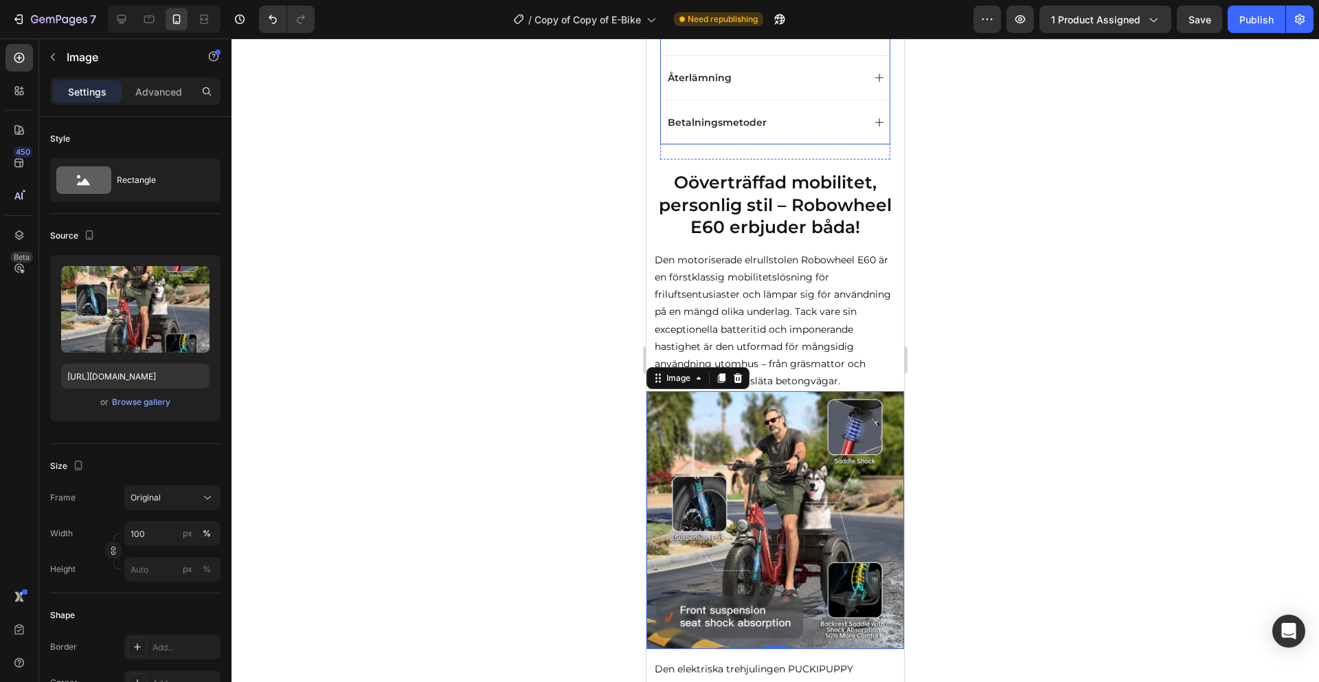
scroll to position [688, 0]
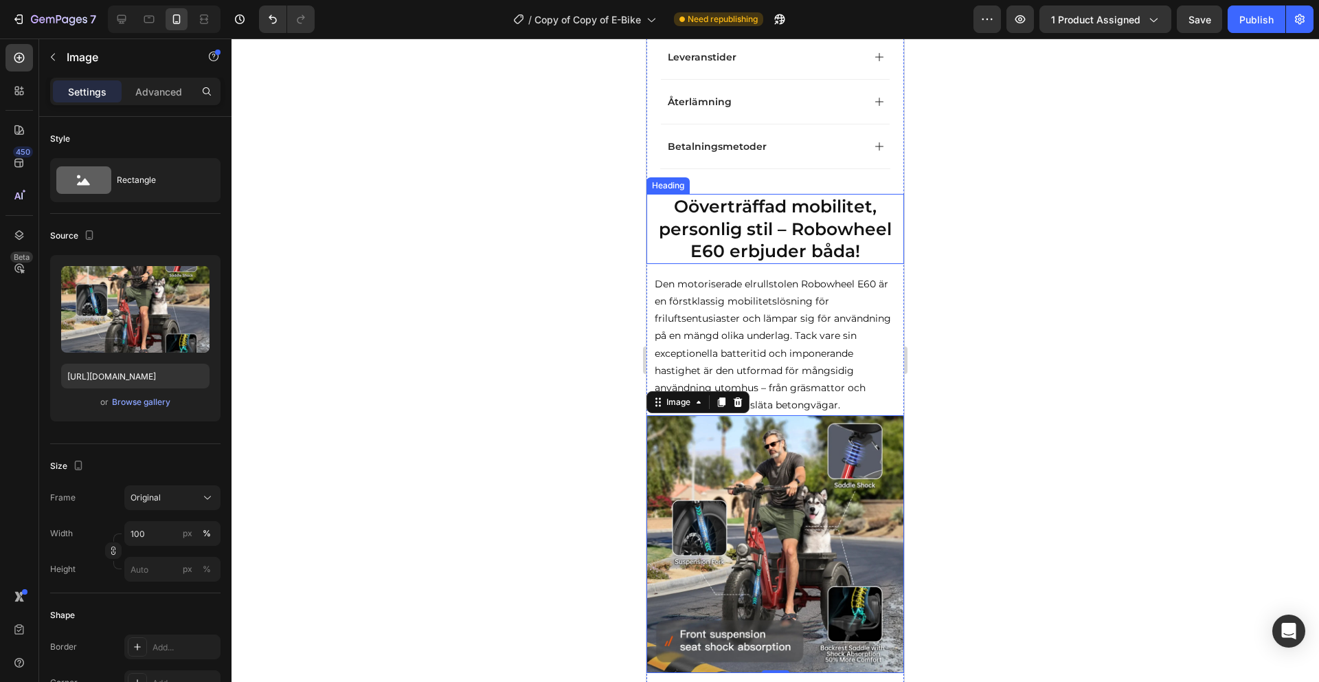
click at [835, 225] on strong "Oöverträffad mobilitet, personlig stil – Robowheel E60 erbjuder båda!" at bounding box center [775, 228] width 233 height 65
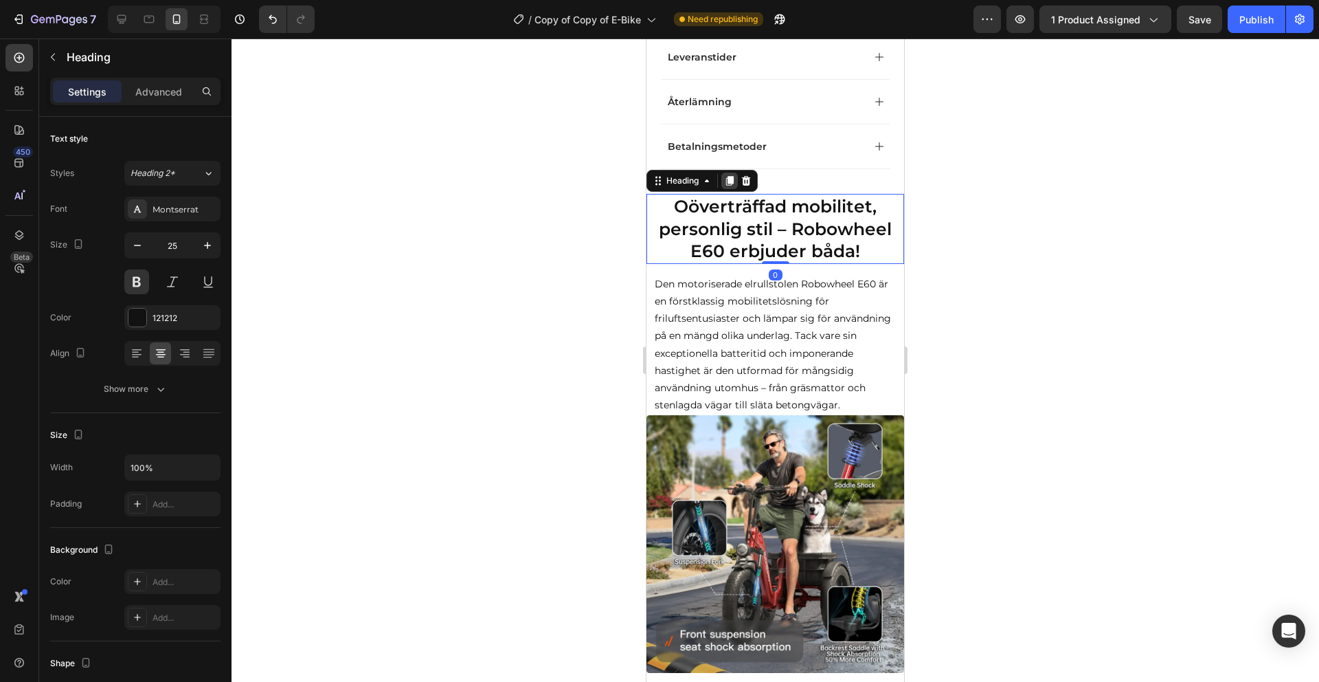
click at [728, 180] on icon at bounding box center [729, 180] width 11 height 11
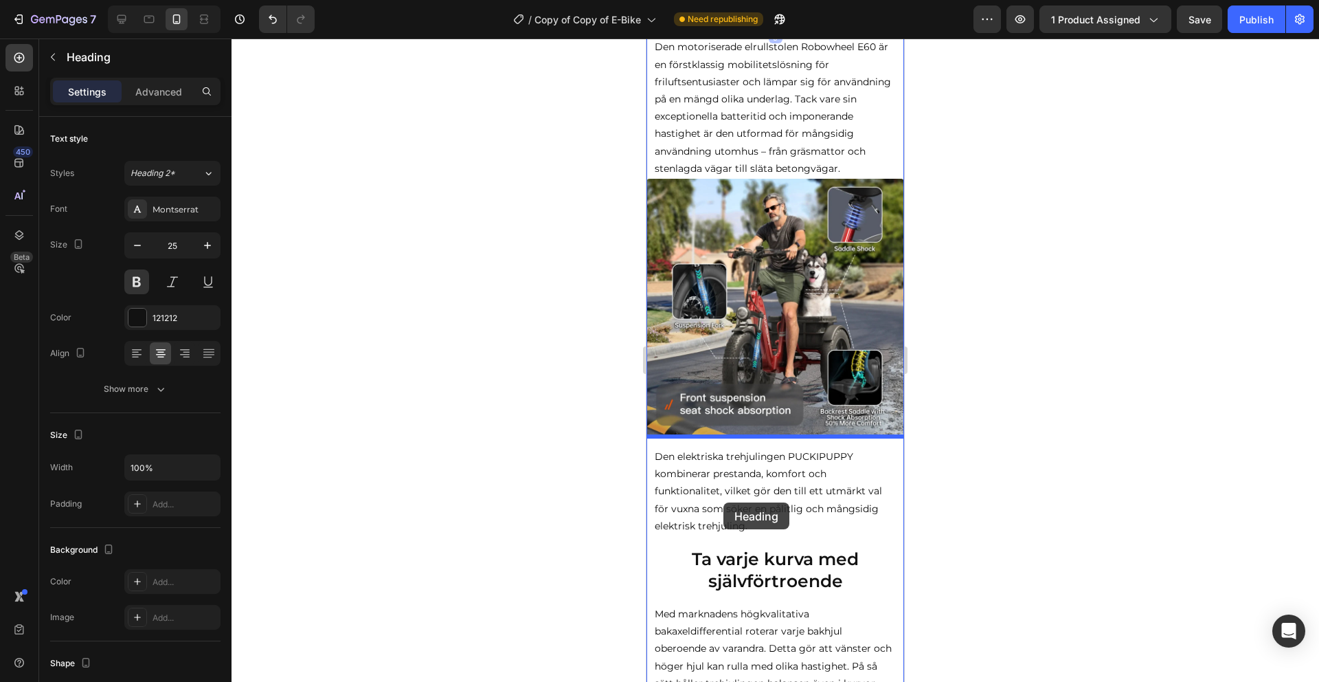
scroll to position [1042, 0]
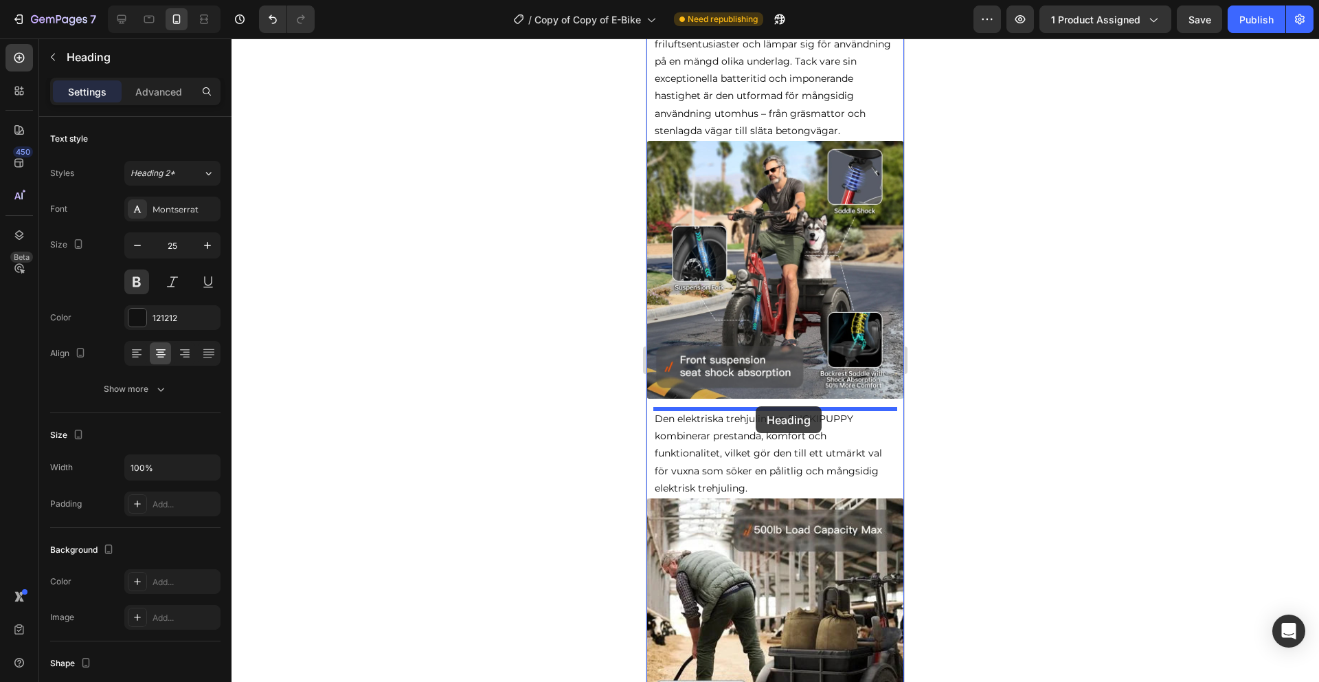
drag, startPoint x: 664, startPoint y: 261, endPoint x: 756, endPoint y: 406, distance: 171.7
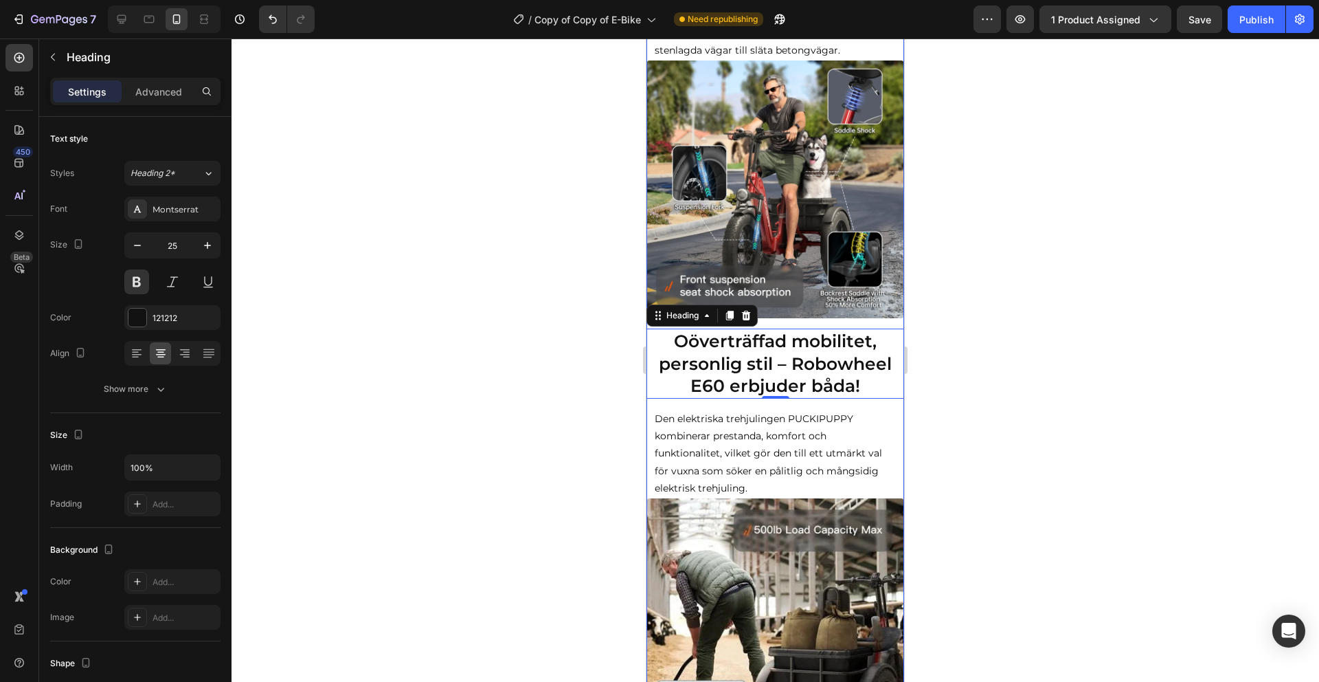
scroll to position [963, 0]
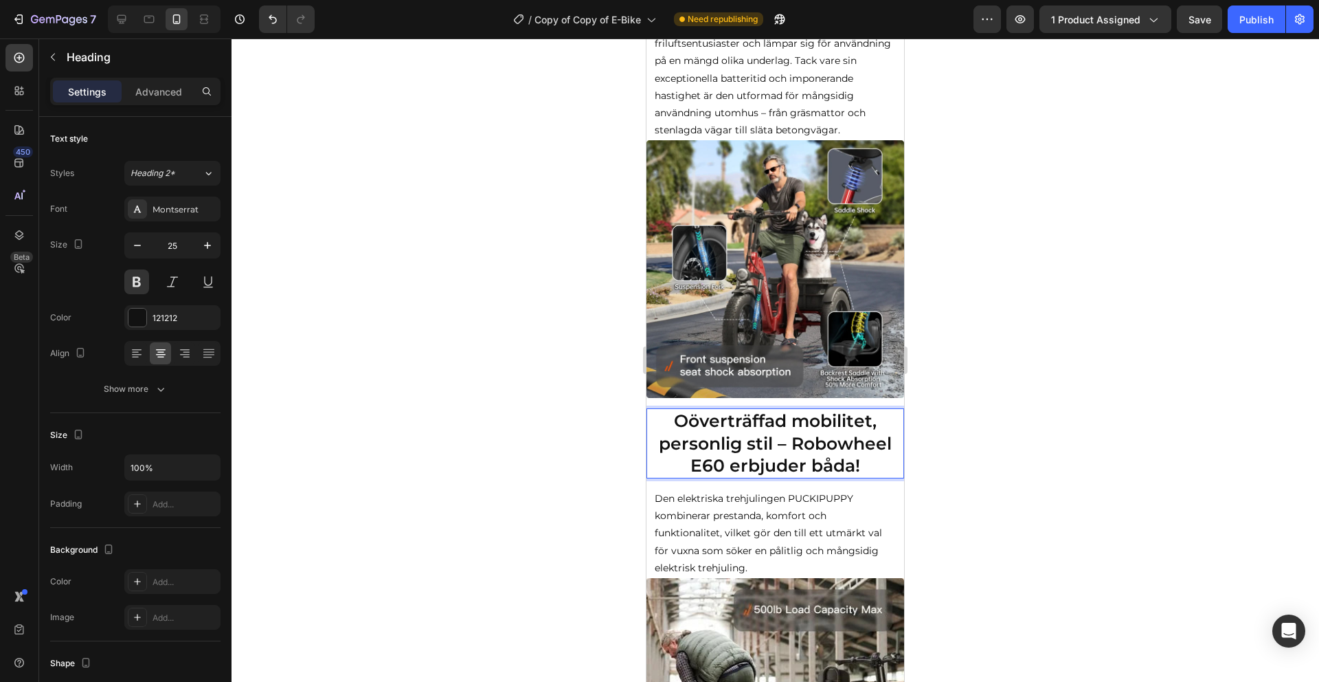
click at [757, 423] on strong "Oöverträffad mobilitet, personlig stil – Robowheel E60 erbjuder båda!" at bounding box center [775, 442] width 233 height 65
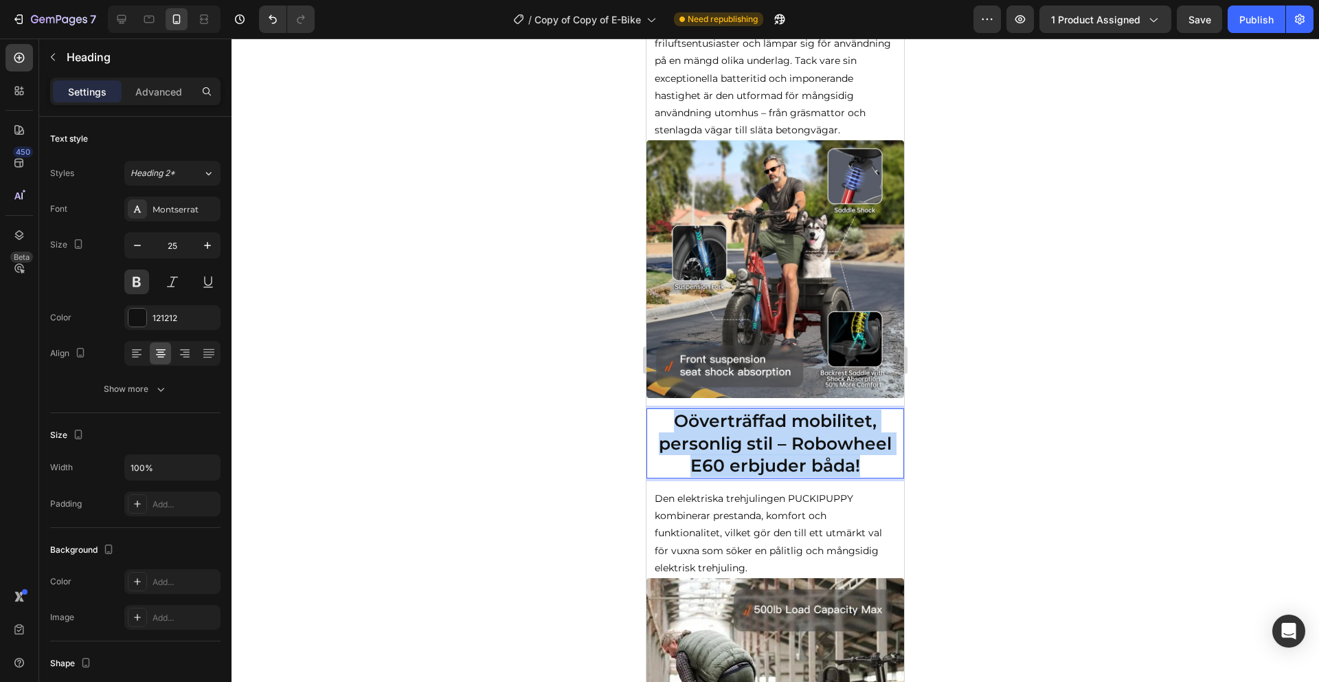
click at [757, 423] on strong "Oöverträffad mobilitet, personlig stil – Robowheel E60 erbjuder båda!" at bounding box center [775, 442] width 233 height 65
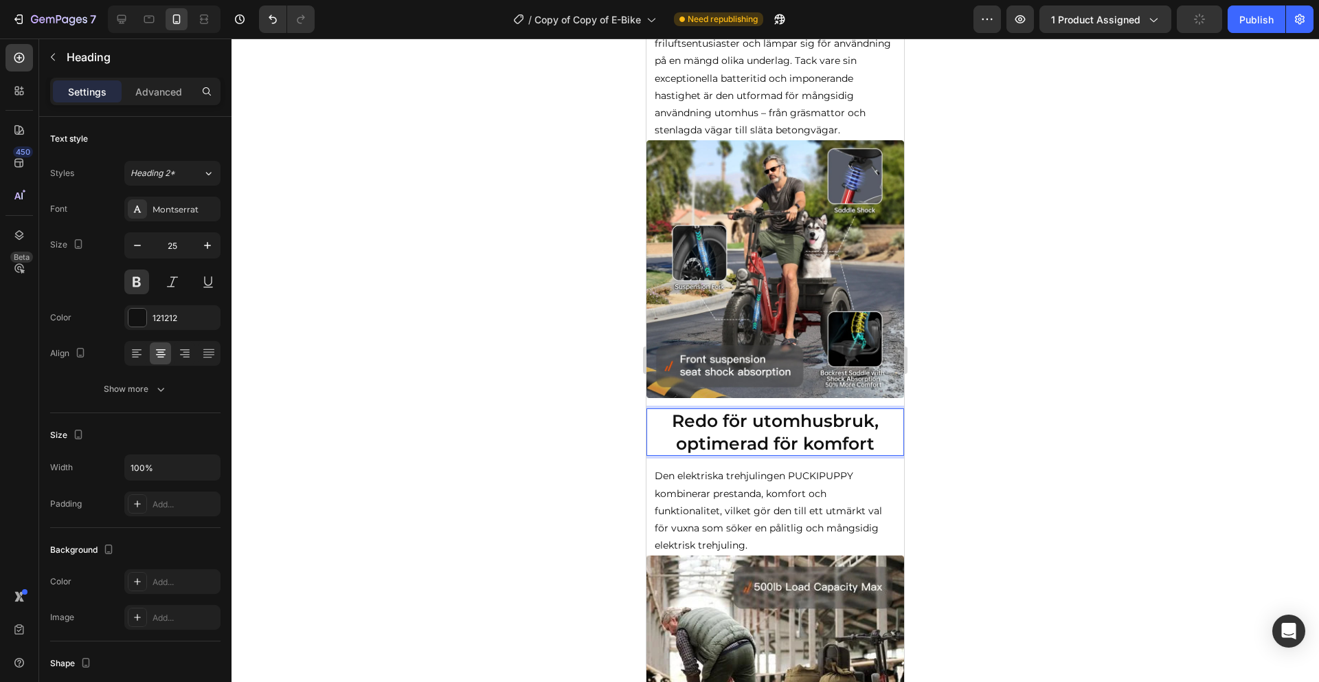
click at [781, 517] on p "Den elektriska trehjulingen PUCKIPUPPY kombinerar prestanda, komfort och funkti…" at bounding box center [775, 510] width 241 height 87
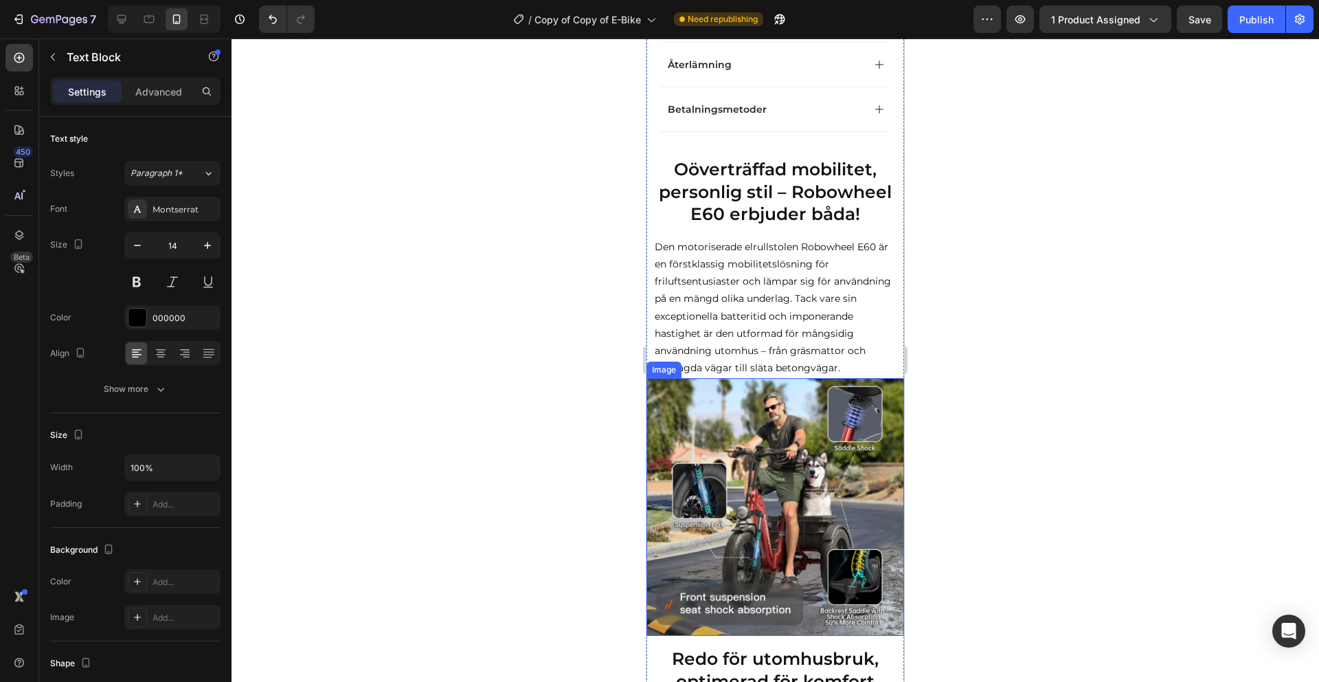
scroll to position [701, 0]
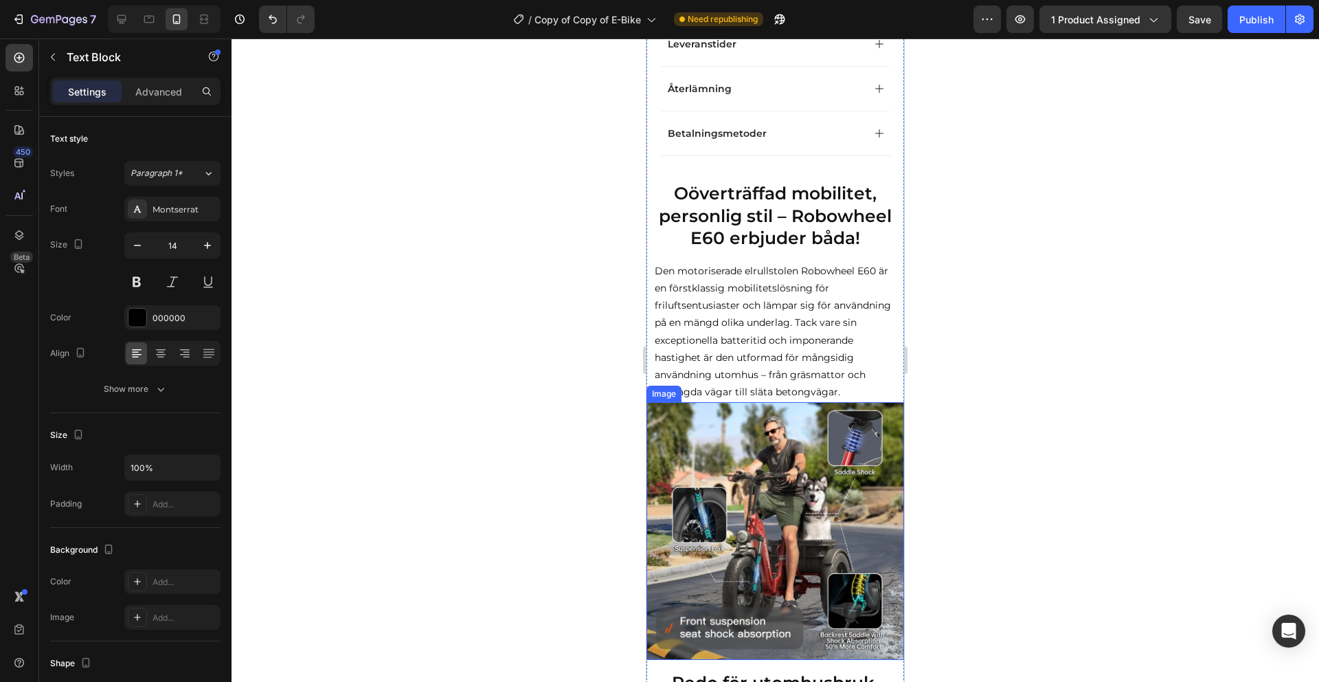
click at [754, 522] on img at bounding box center [776, 531] width 258 height 258
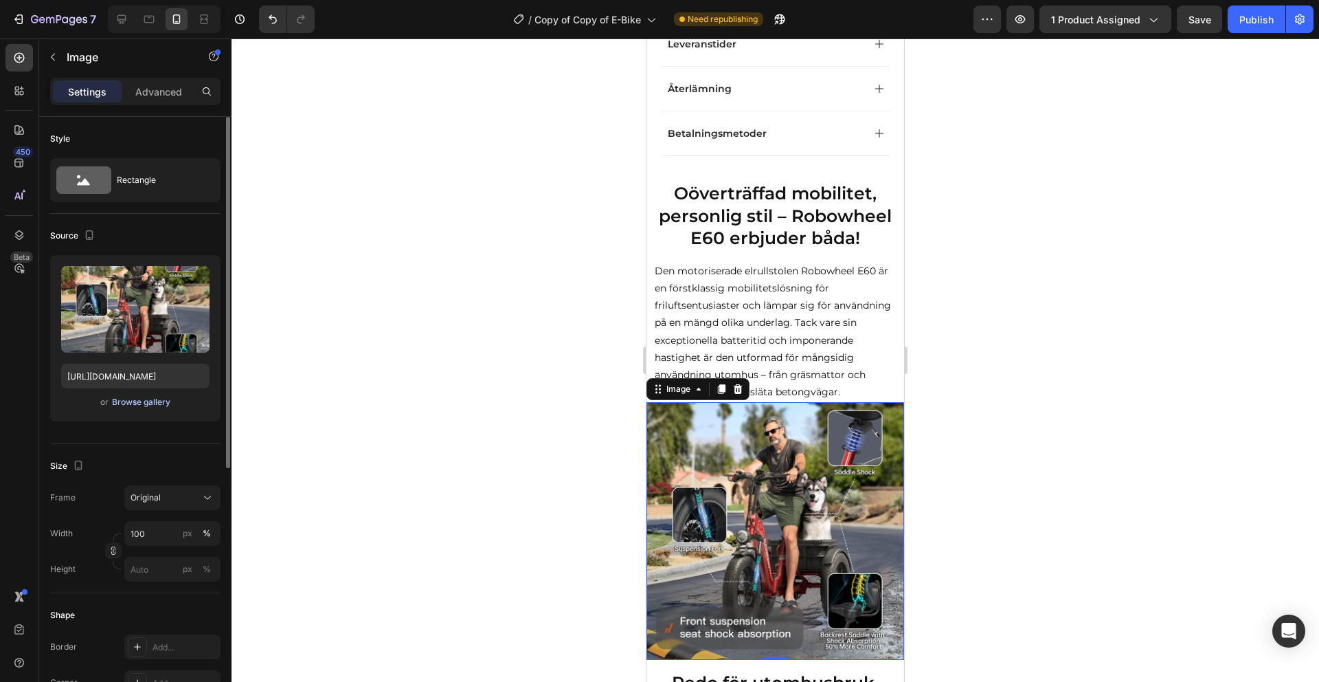
click at [159, 404] on div "Browse gallery" at bounding box center [141, 402] width 58 height 12
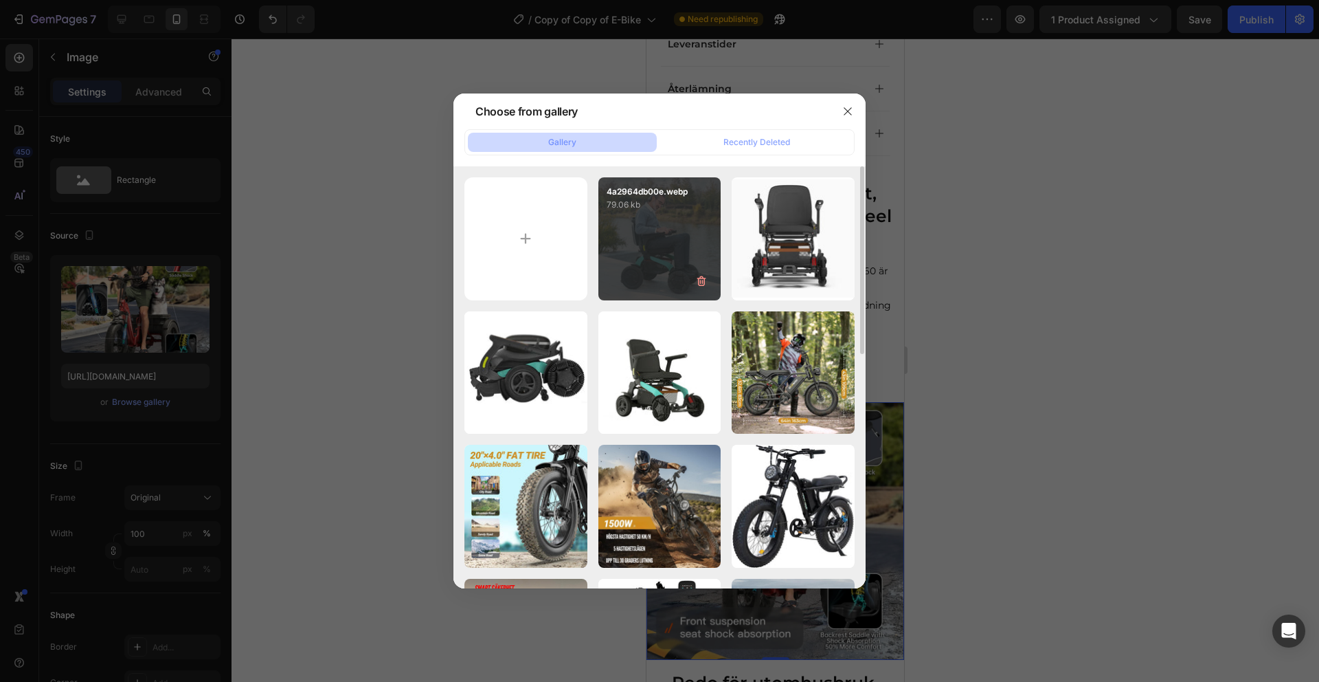
click at [640, 265] on div "4a2964db00e.webp 79.06 kb" at bounding box center [659, 238] width 123 height 123
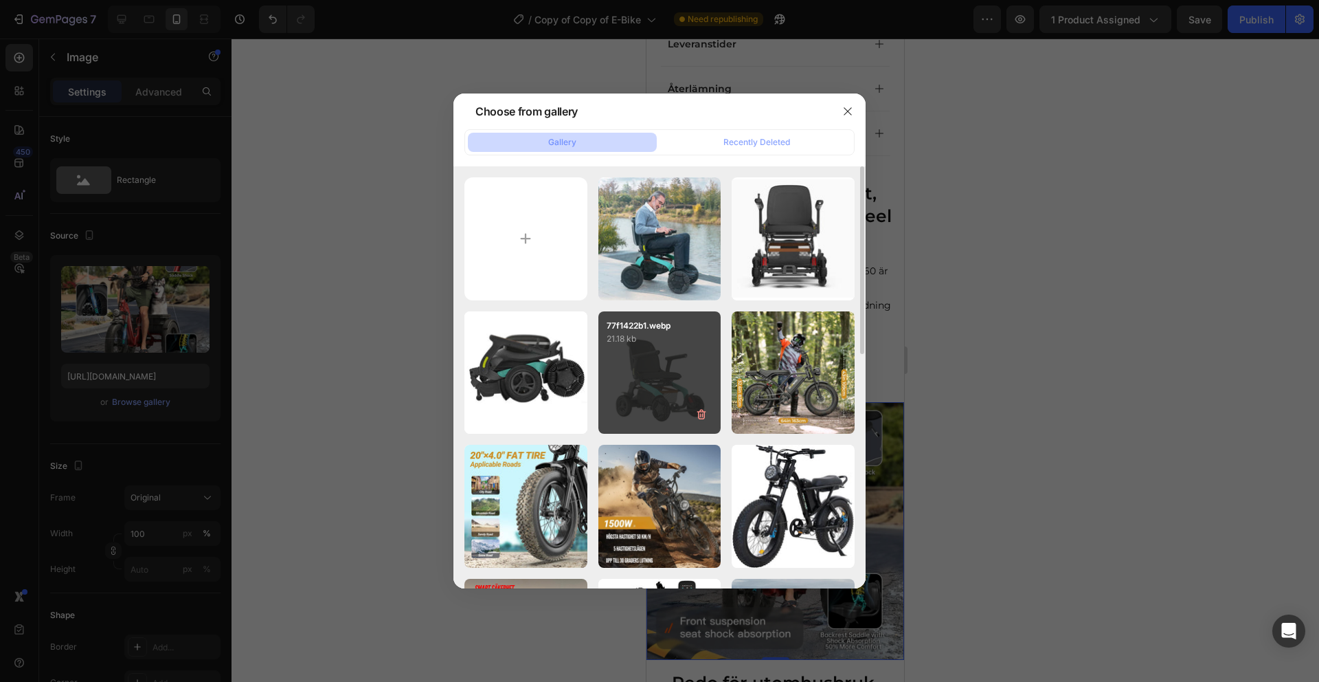
type input "[URL][DOMAIN_NAME]"
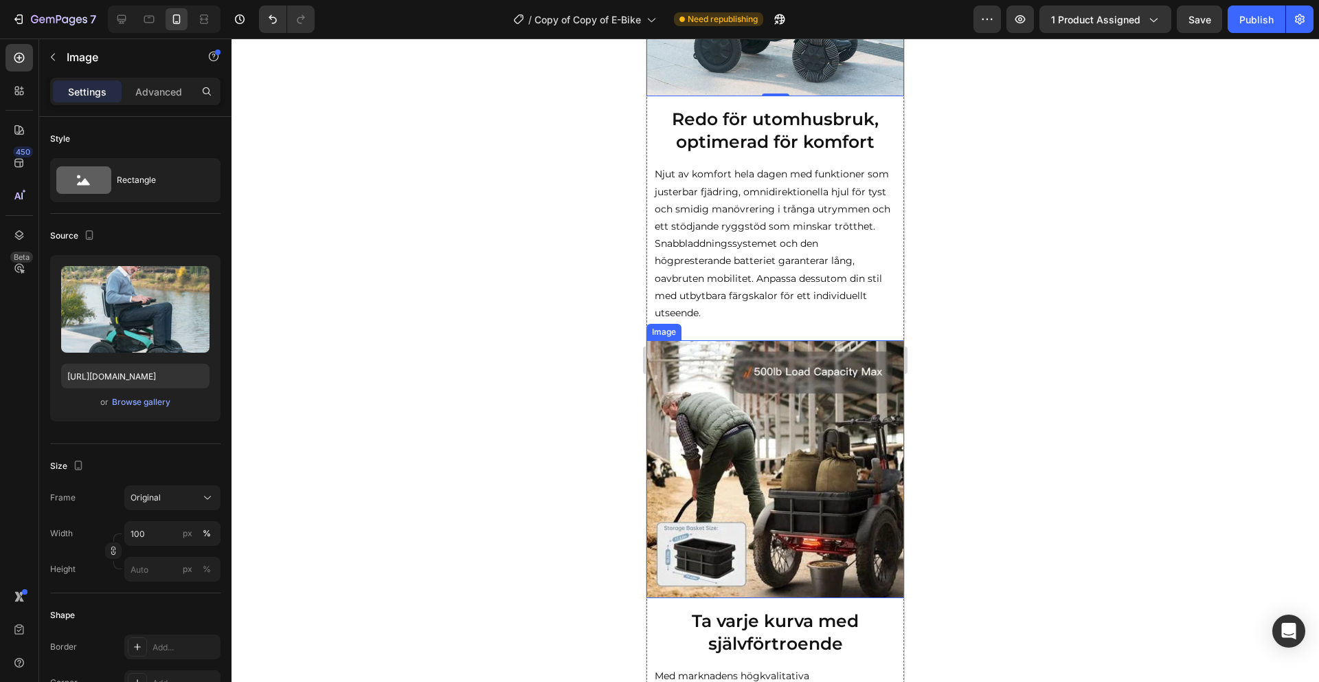
scroll to position [1316, 0]
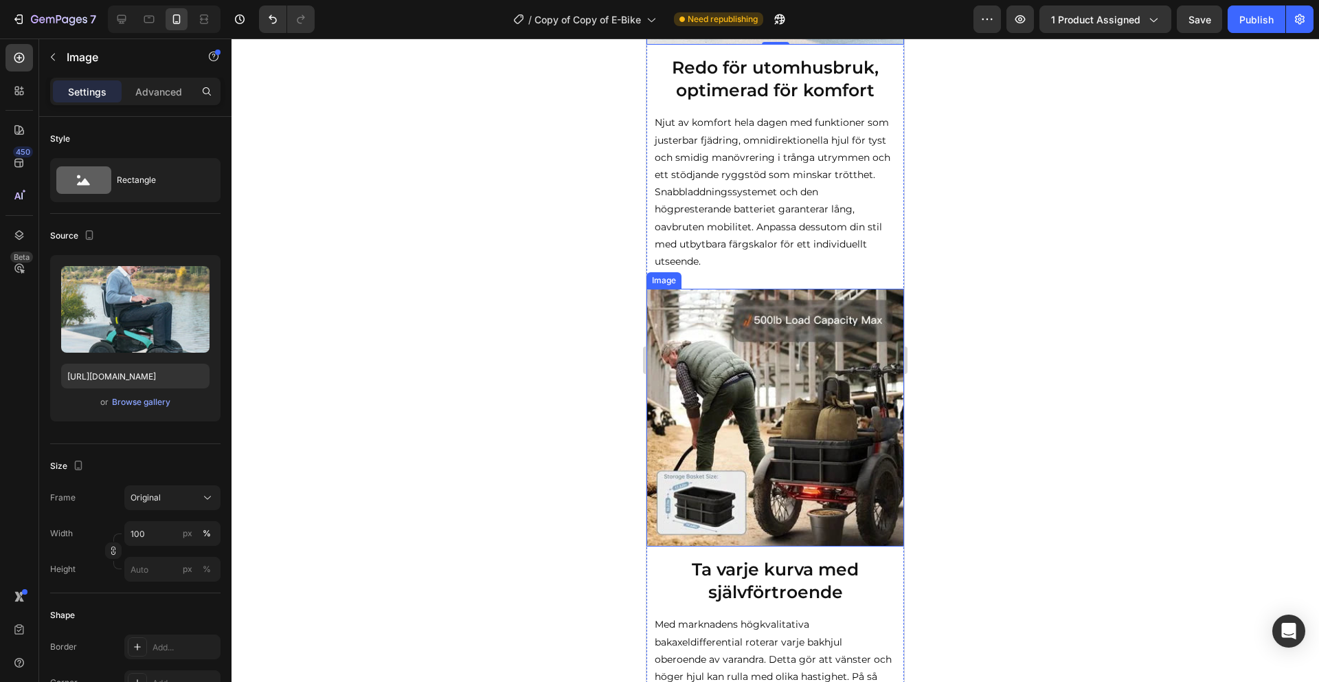
click at [796, 442] on img at bounding box center [776, 418] width 258 height 258
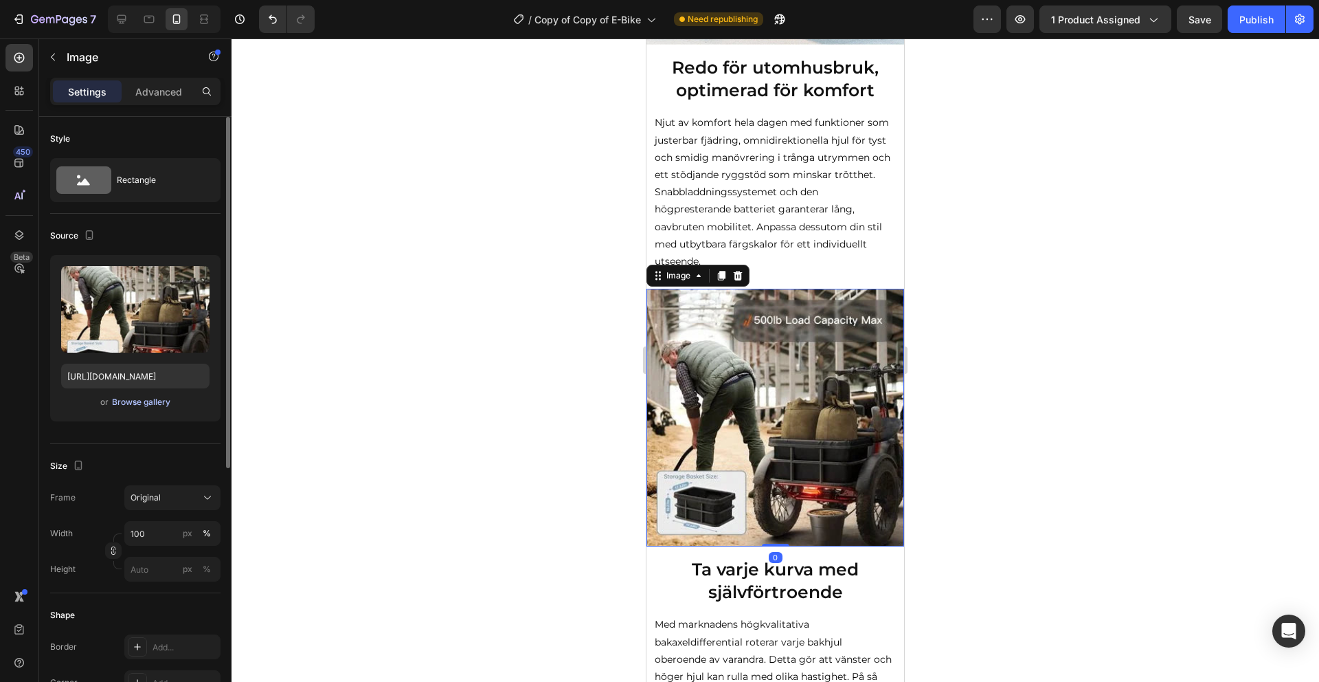
click at [153, 399] on div "Browse gallery" at bounding box center [141, 402] width 58 height 12
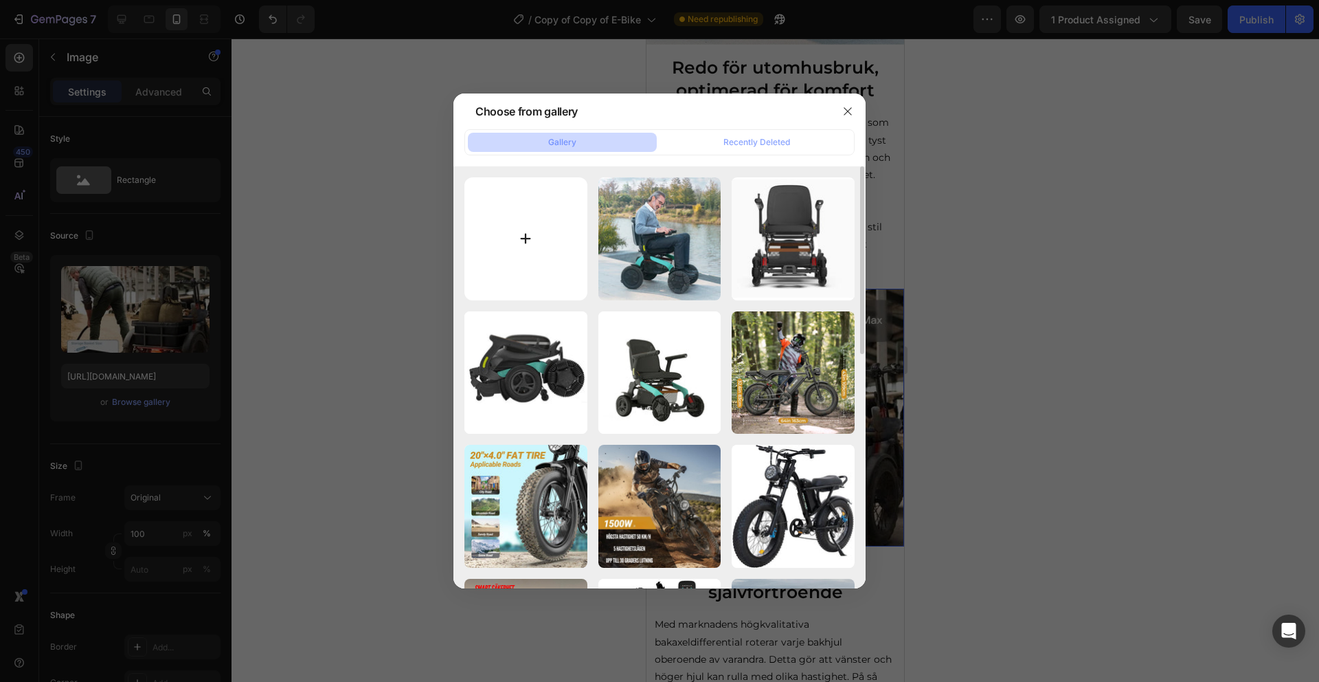
type input "C:\fakepath\E60PROFEATURE3.webp"
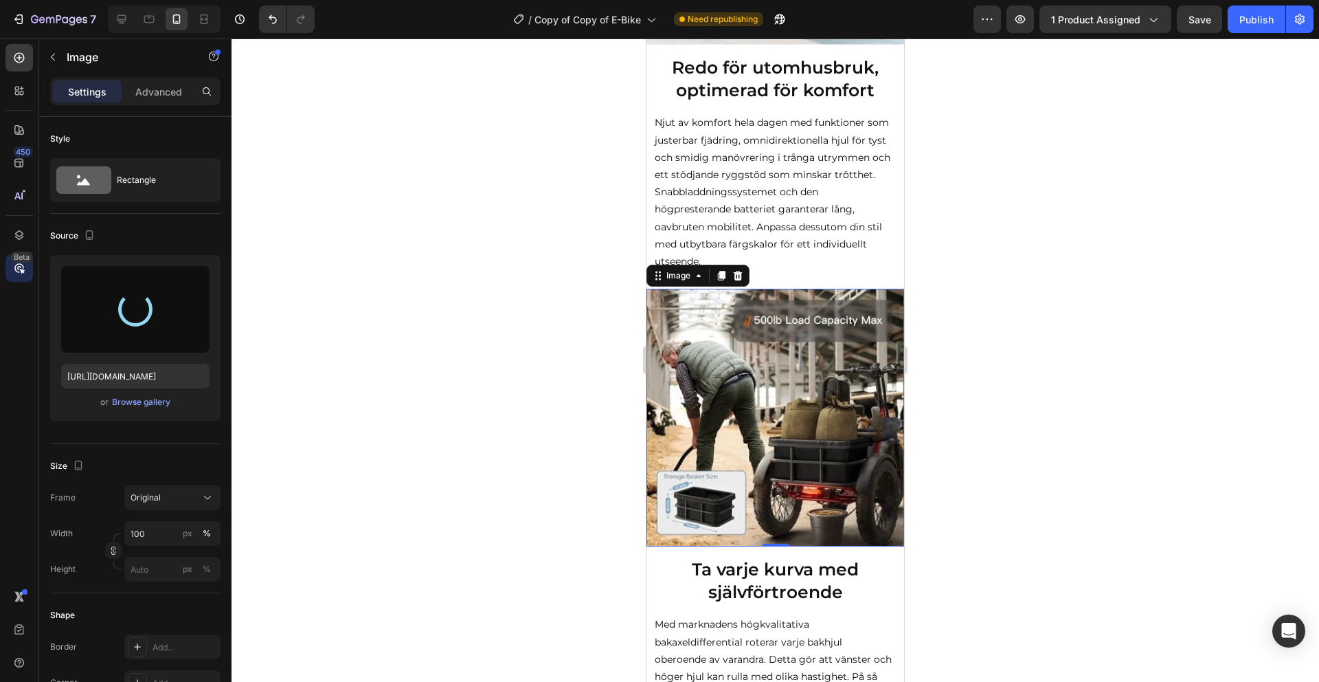
type input "[URL][DOMAIN_NAME]"
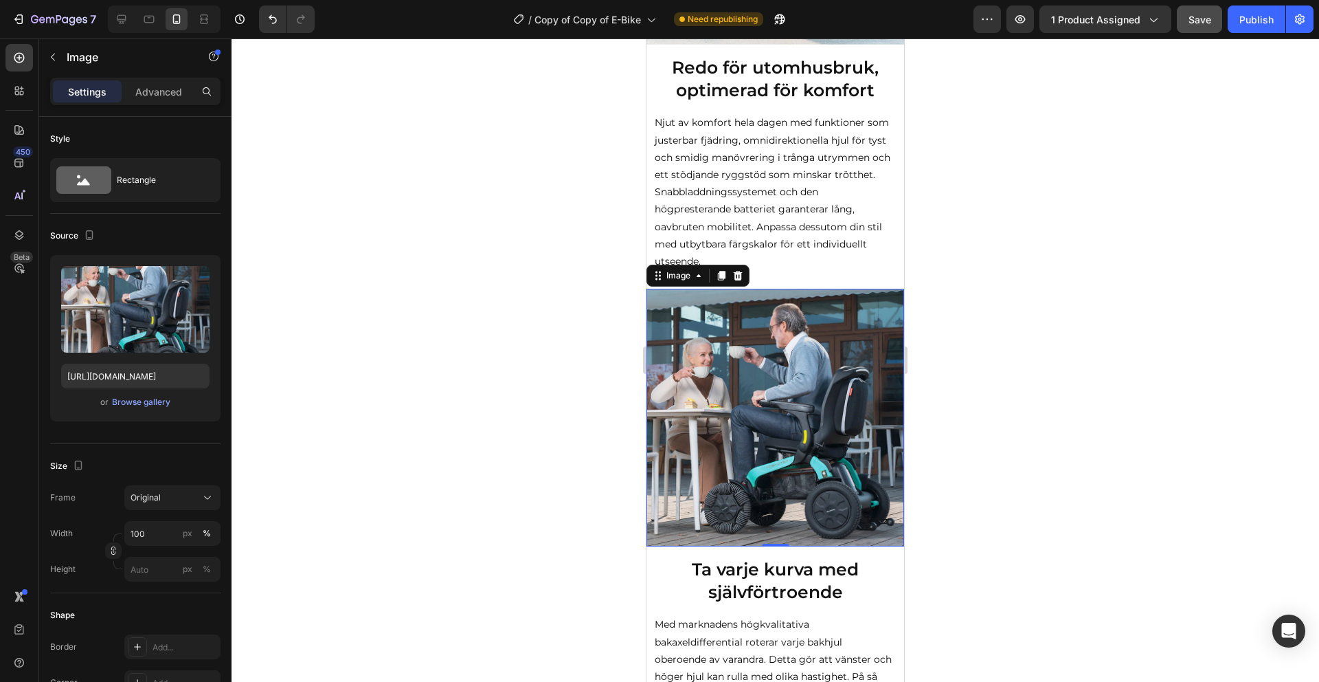
click at [1193, 16] on span "Save" at bounding box center [1200, 20] width 23 height 12
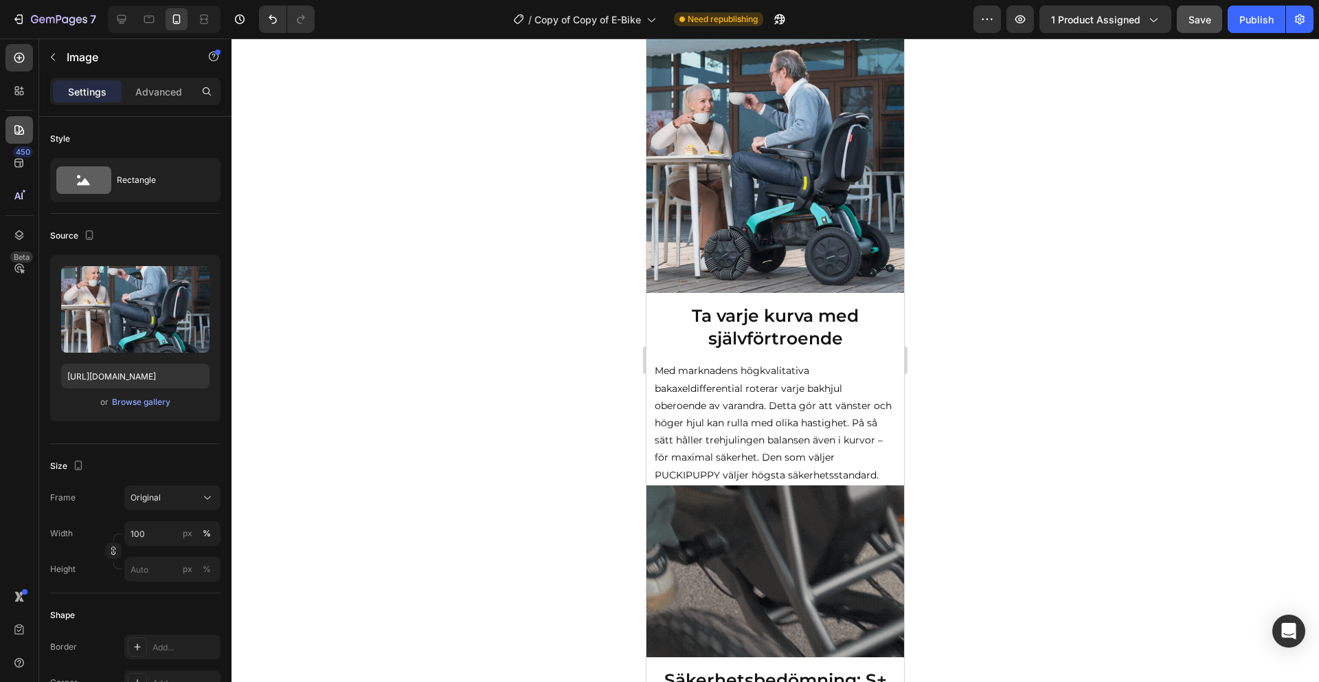
scroll to position [1577, 0]
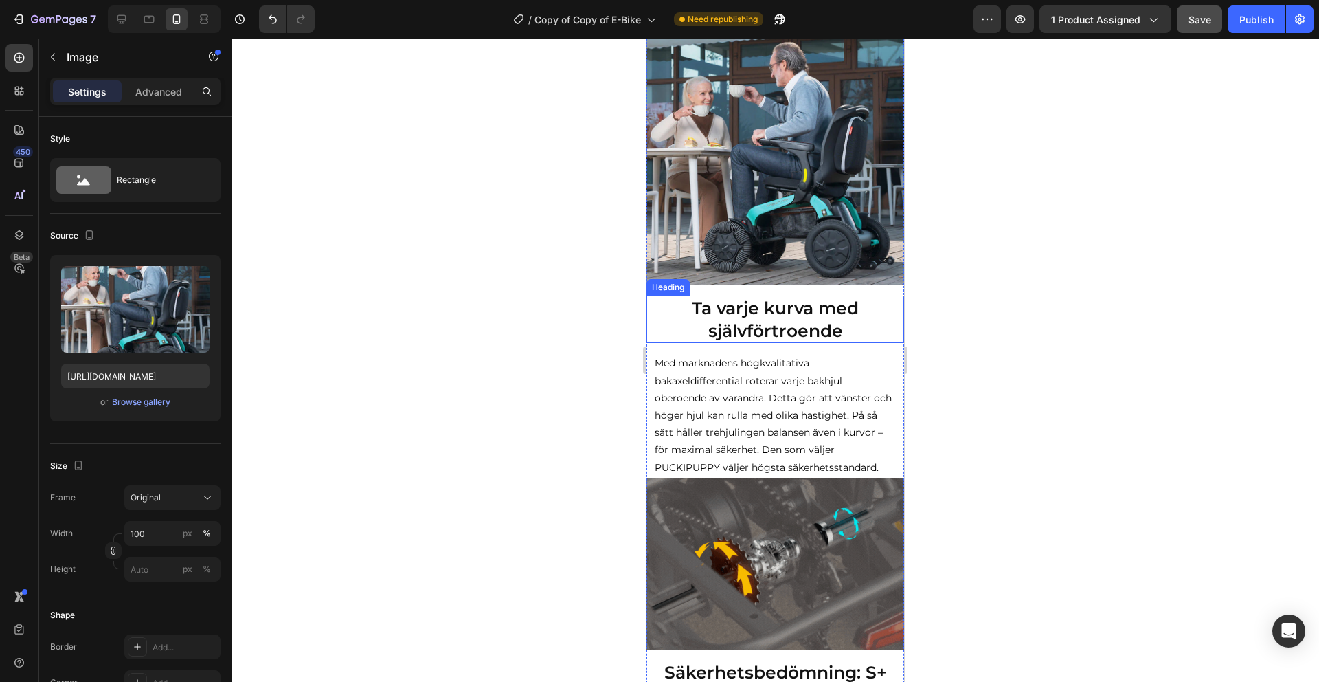
click at [792, 323] on strong "Ta varje kurva med självförtroende" at bounding box center [775, 318] width 167 height 43
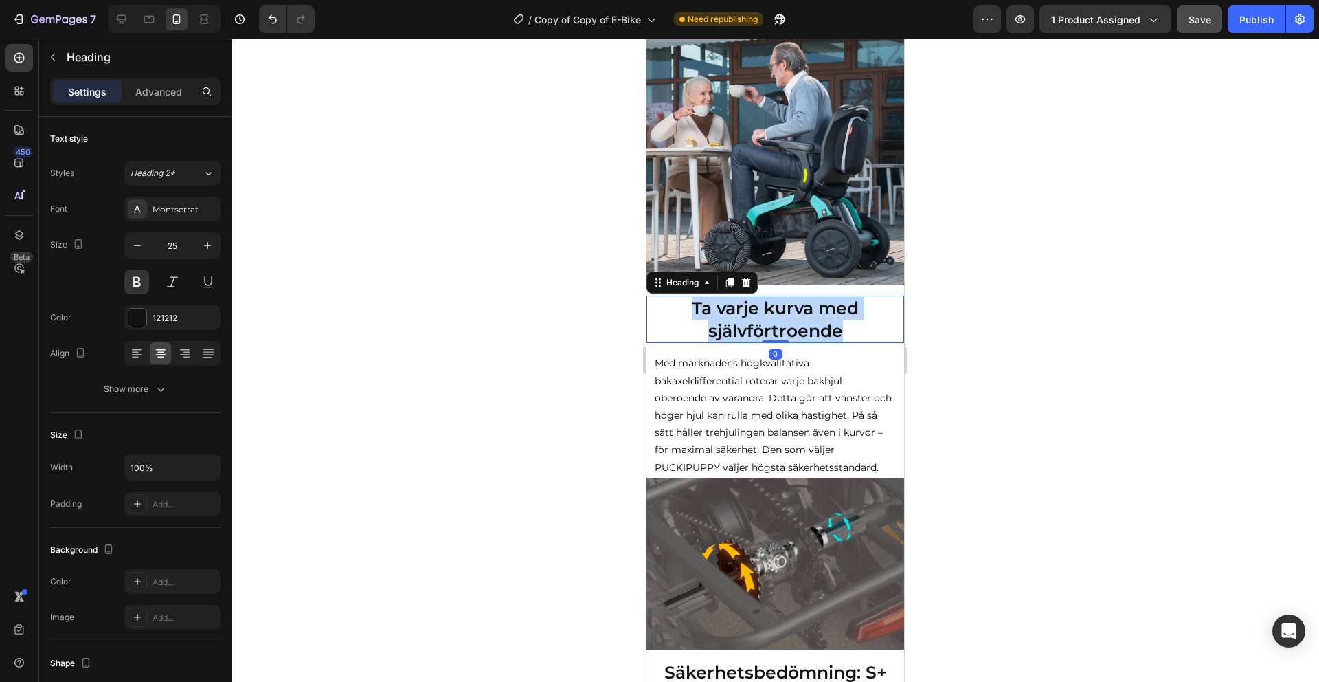
click at [792, 323] on strong "Ta varje kurva med självförtroende" at bounding box center [775, 318] width 167 height 43
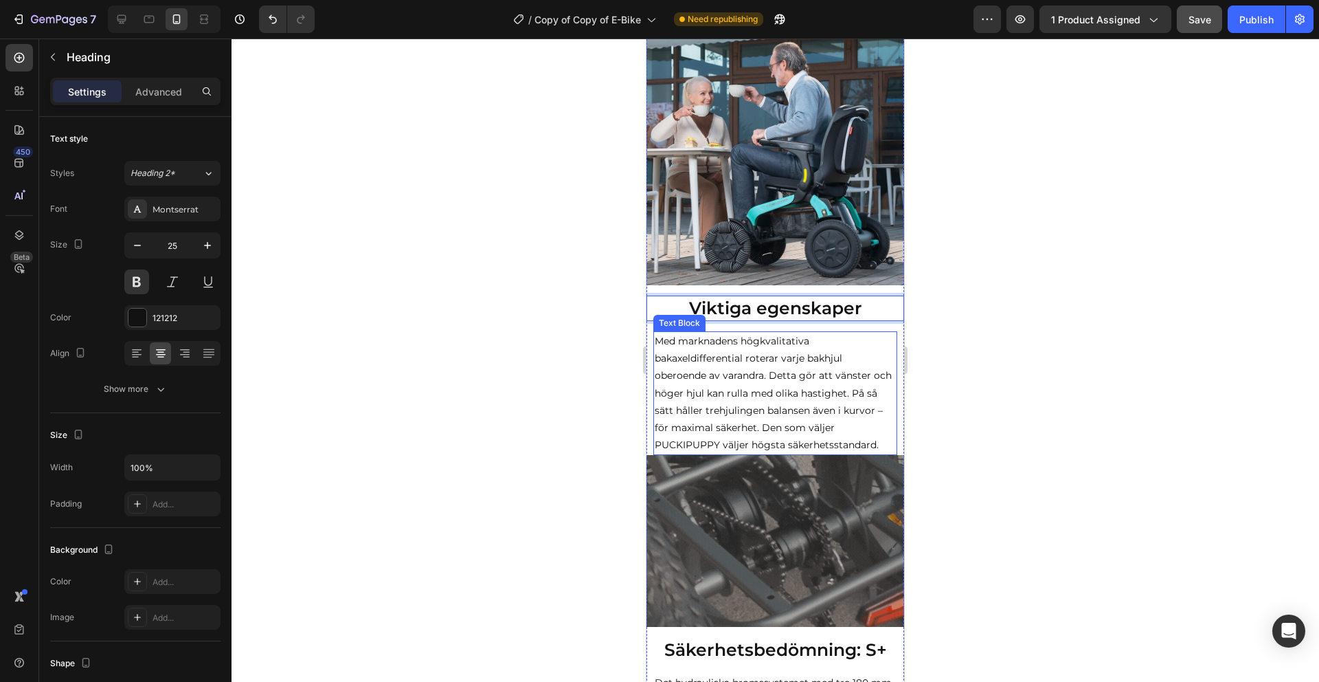
click at [726, 352] on p "Med marknadens högkvalitativa bakaxeldifferential roterar varje bakhjul oberoen…" at bounding box center [775, 393] width 241 height 121
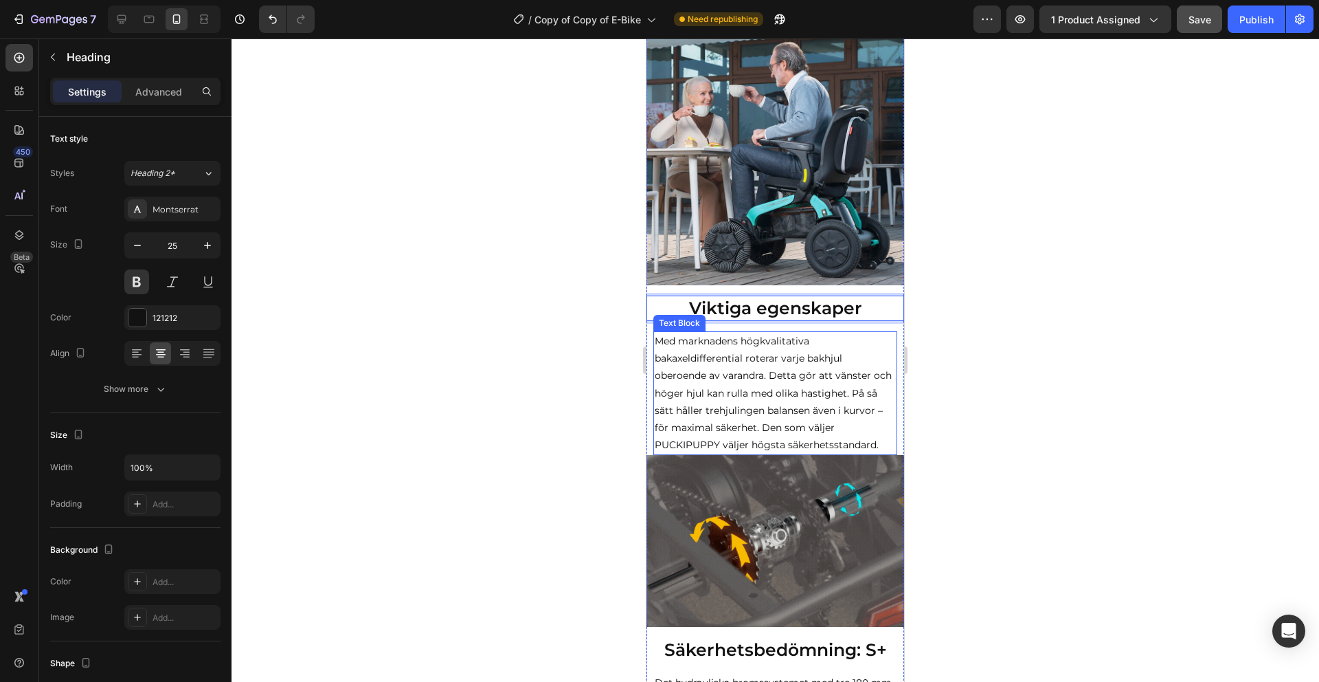
click at [726, 352] on p "Med marknadens högkvalitativa bakaxeldifferential roterar varje bakhjul oberoen…" at bounding box center [775, 393] width 241 height 121
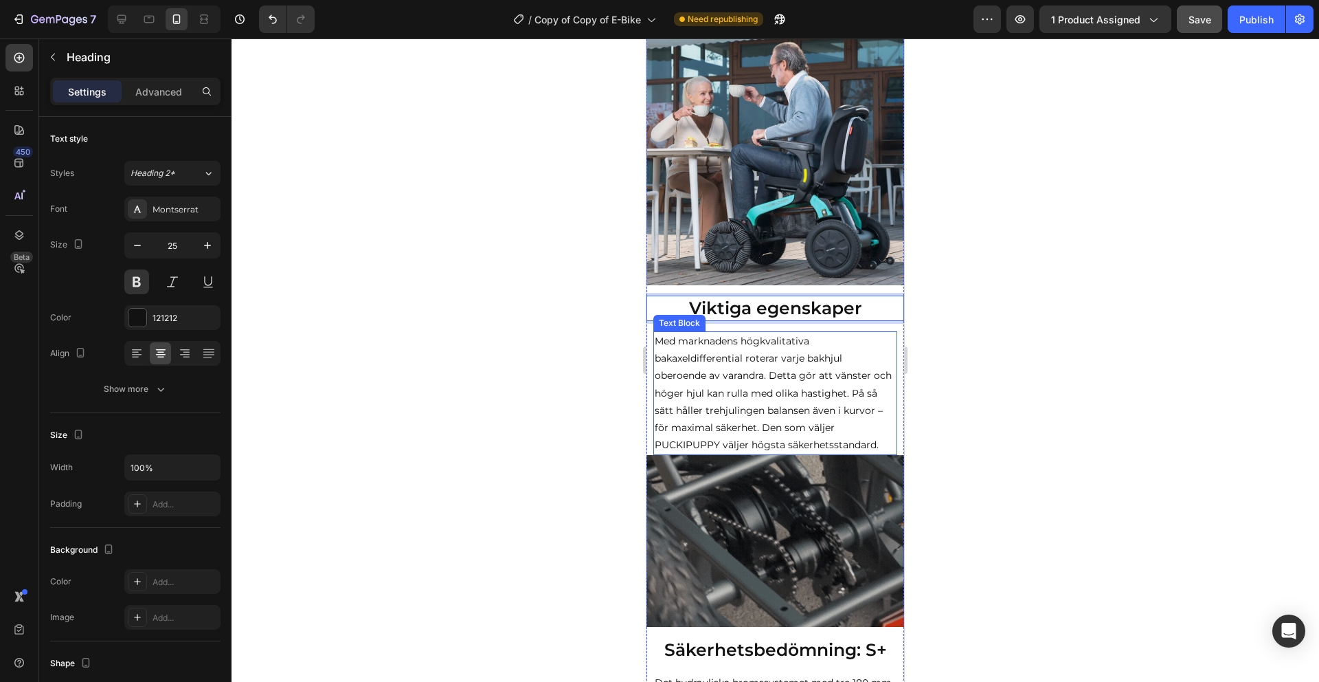
click at [726, 352] on p "Med marknadens högkvalitativa bakaxeldifferential roterar varje bakhjul oberoen…" at bounding box center [775, 393] width 241 height 121
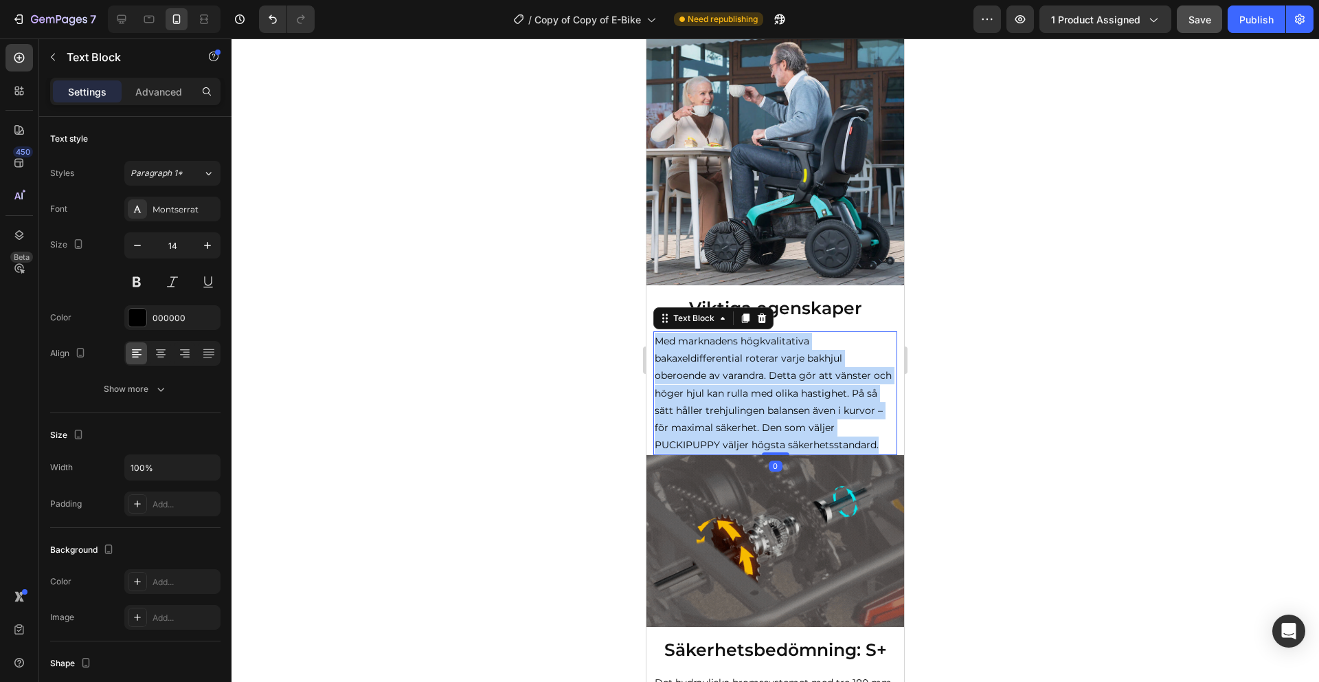
click at [726, 352] on p "Med marknadens högkvalitativa bakaxeldifferential roterar varje bakhjul oberoen…" at bounding box center [775, 393] width 241 height 121
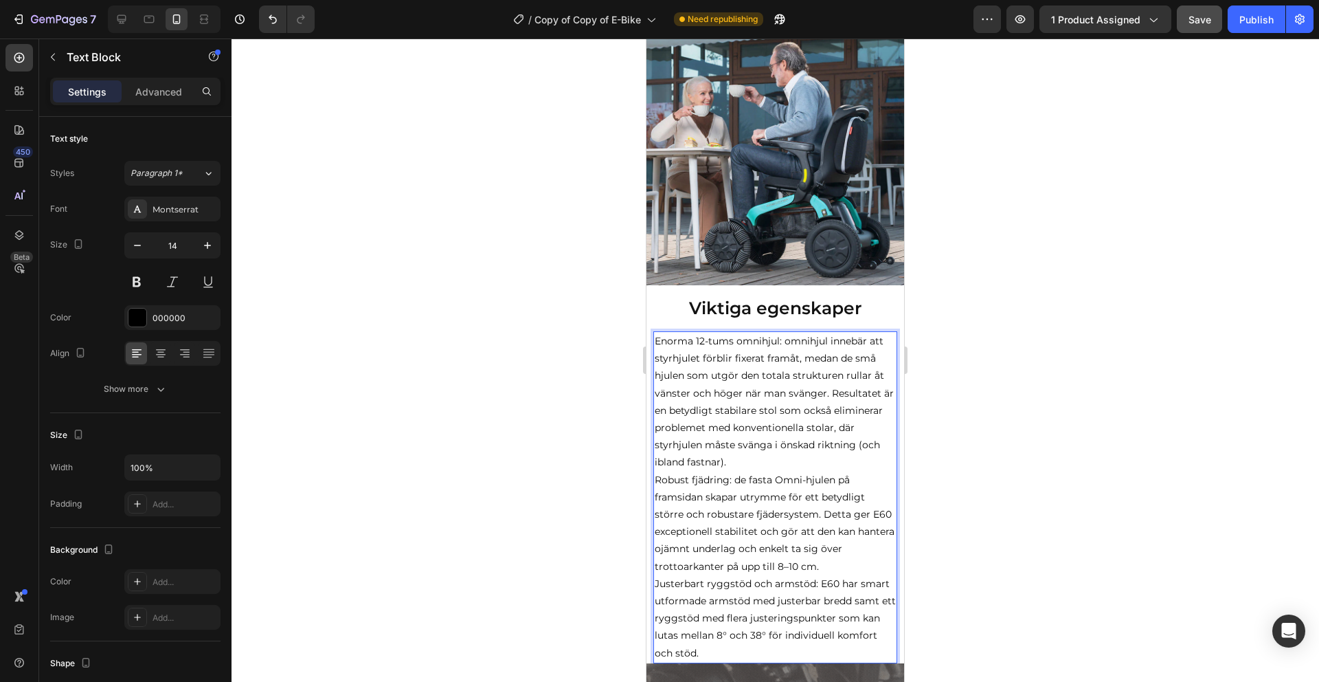
click at [756, 458] on p "Enorma 12-tums omnihjul: omnihjul innebär att styrhjulet förblir fixerat framåt…" at bounding box center [775, 402] width 241 height 139
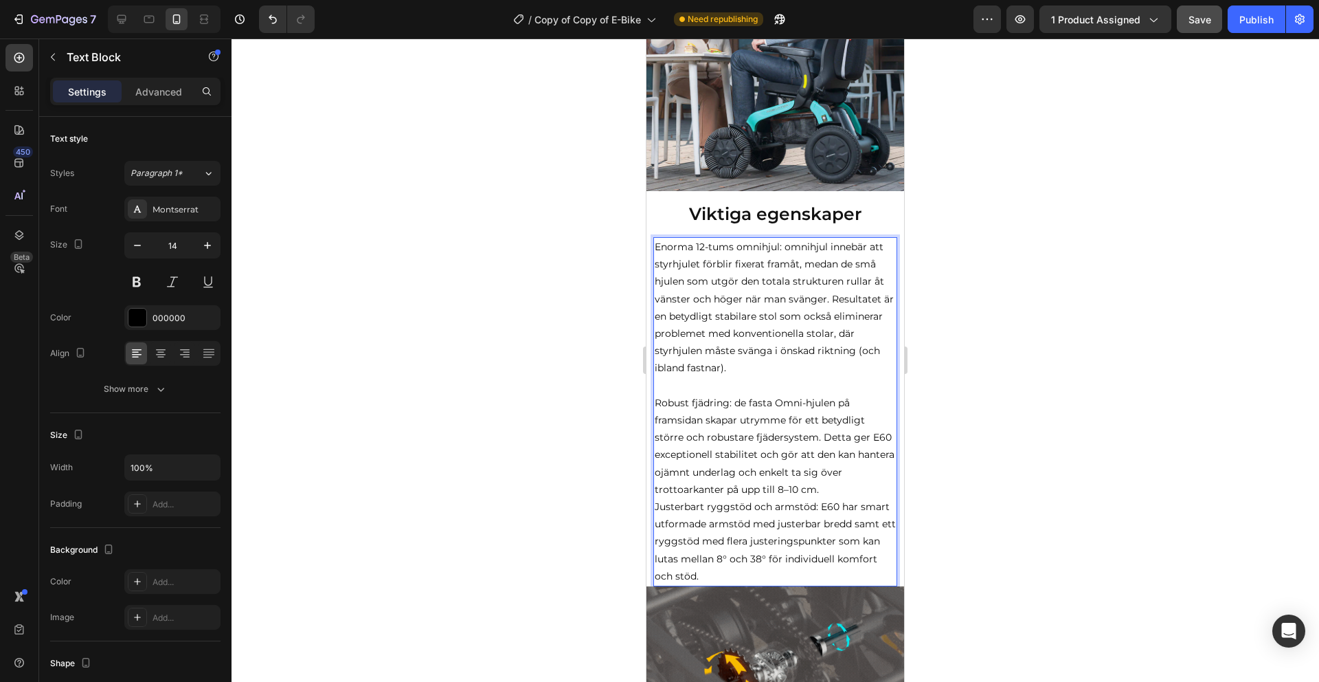
scroll to position [1786, 0]
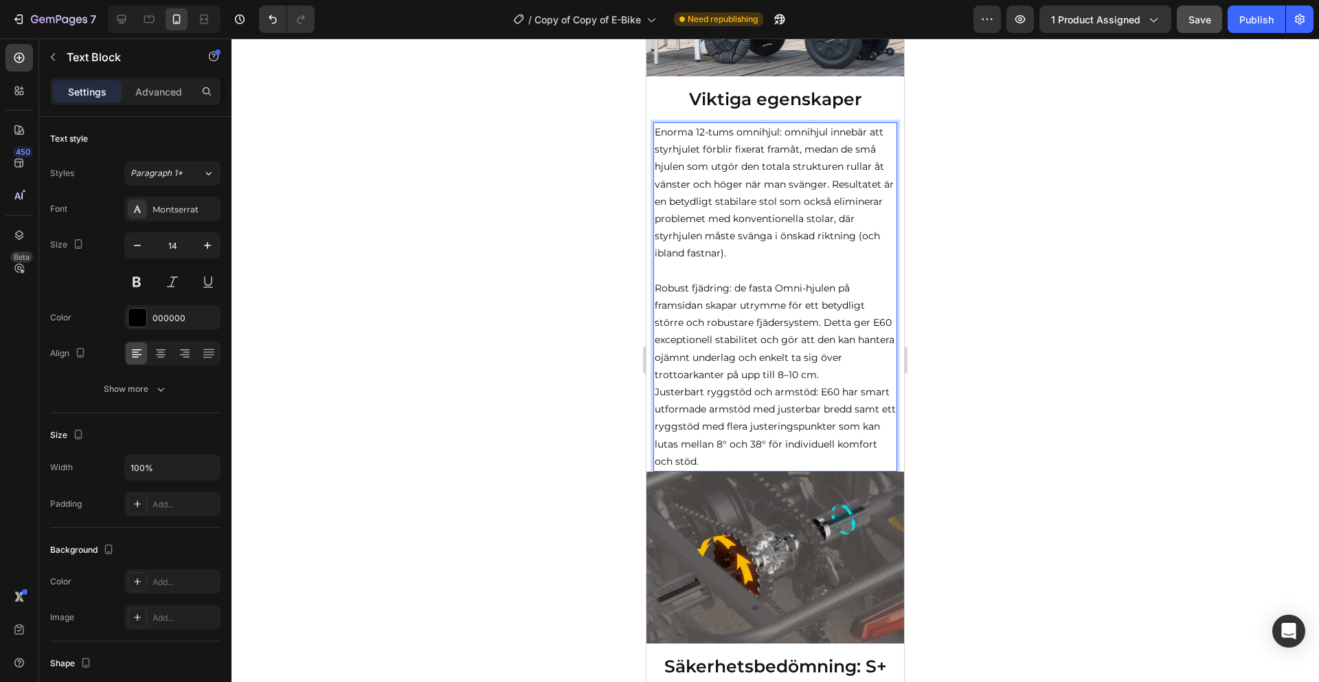
click at [837, 377] on p "Robust fjädring: de fasta Omni-hjulen på framsidan skapar utrymme för ett betyd…" at bounding box center [775, 332] width 241 height 104
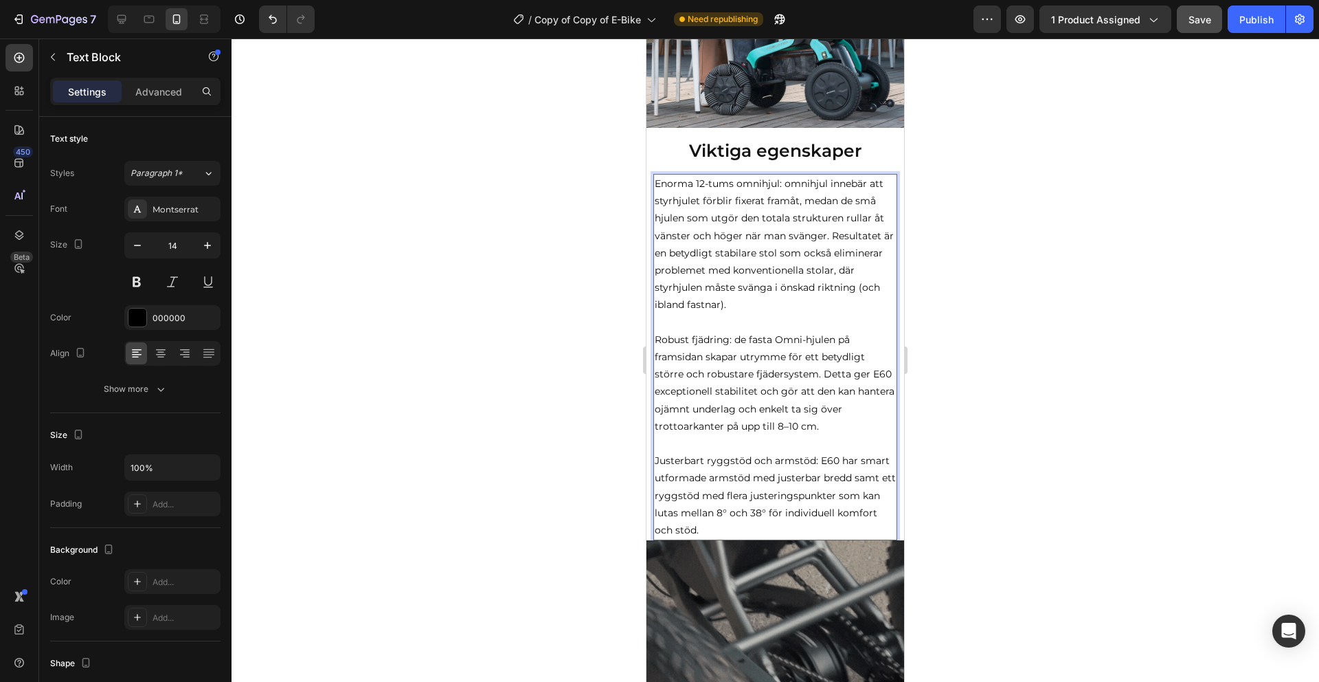
scroll to position [1971, 0]
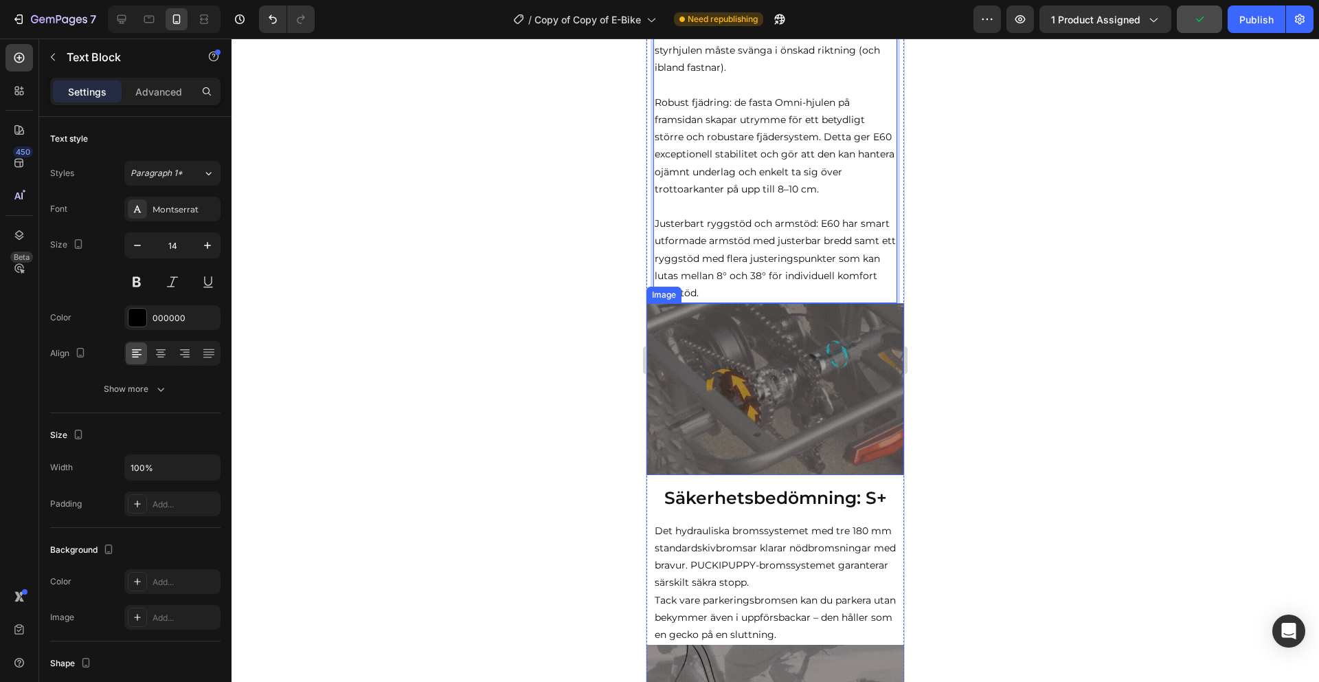
click at [772, 426] on img at bounding box center [776, 389] width 258 height 172
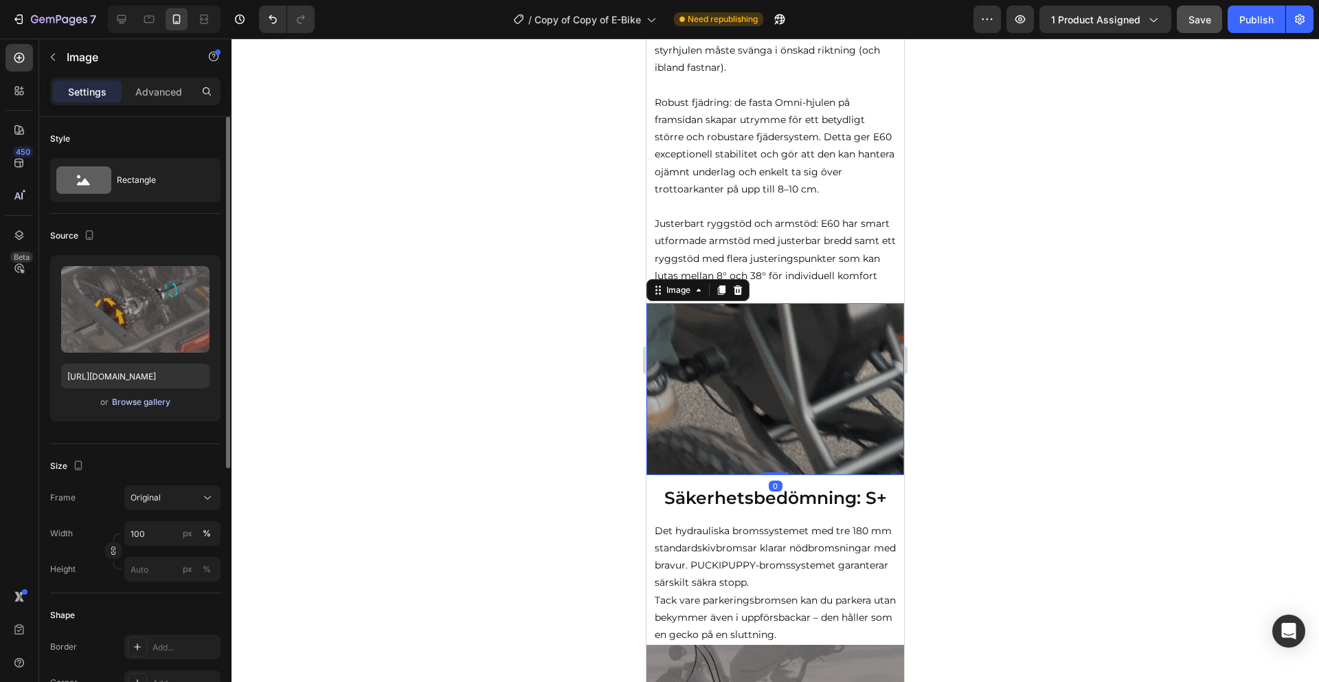
click at [154, 398] on div "Browse gallery" at bounding box center [141, 402] width 58 height 12
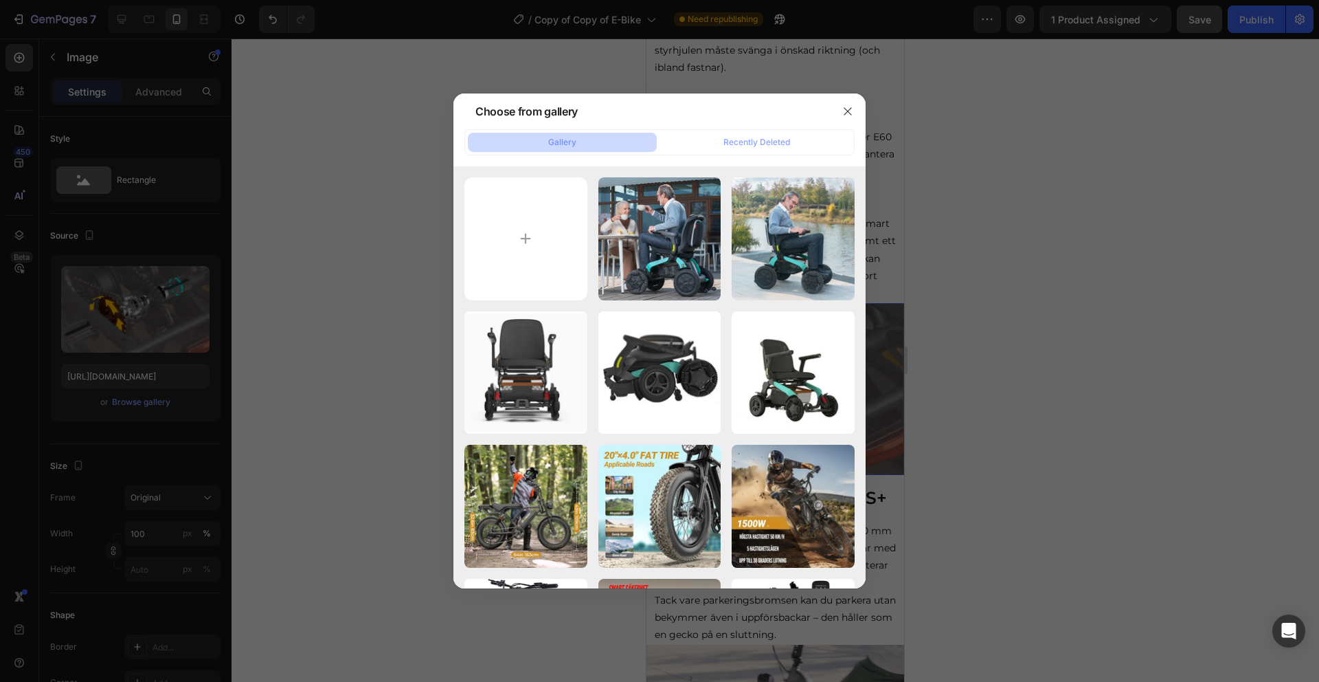
type input "C:\fakepath\E60FEATURES-ADJUSTABLE.webp"
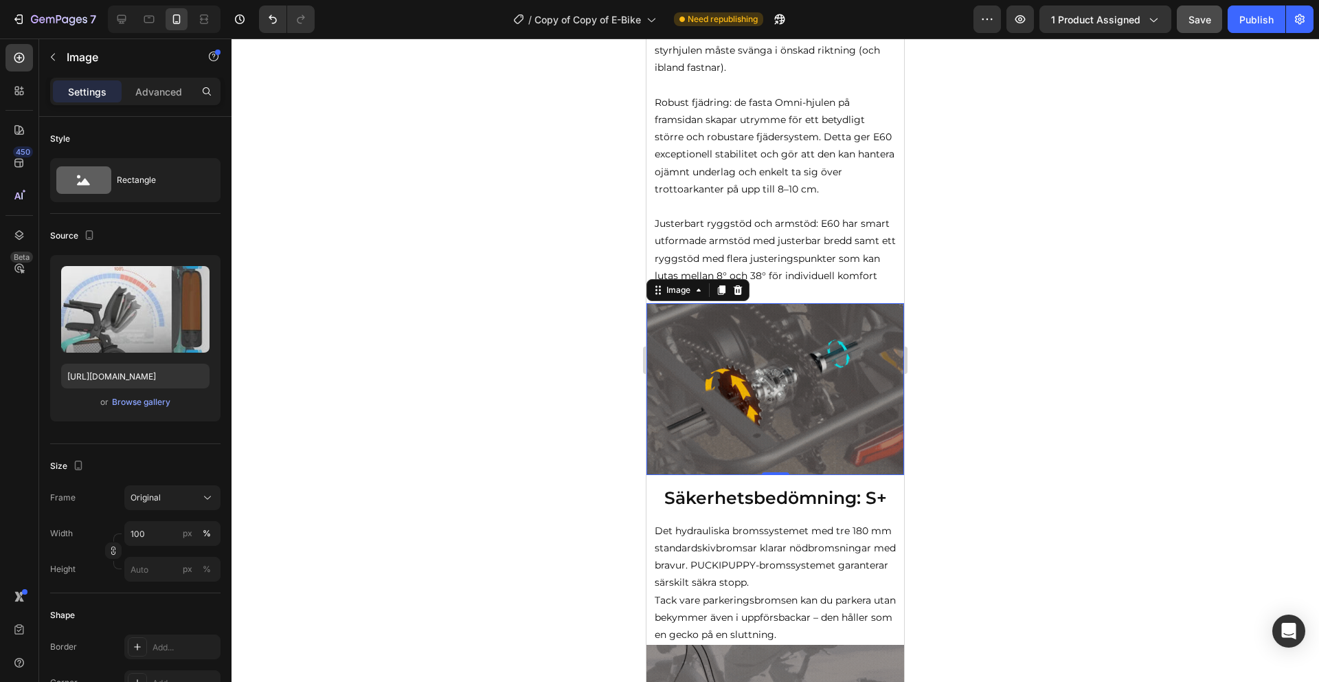
type input "[URL][DOMAIN_NAME]"
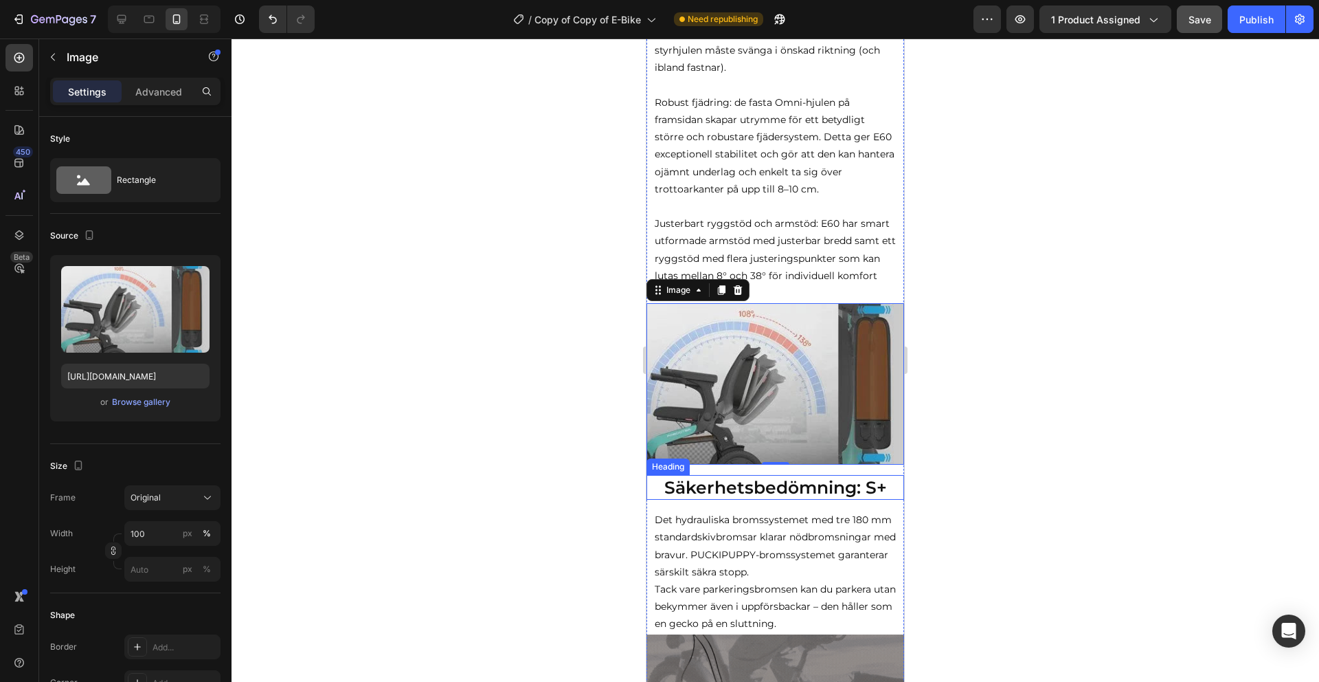
click at [770, 482] on strong "Säkerhetsbedömning: S+" at bounding box center [775, 487] width 223 height 21
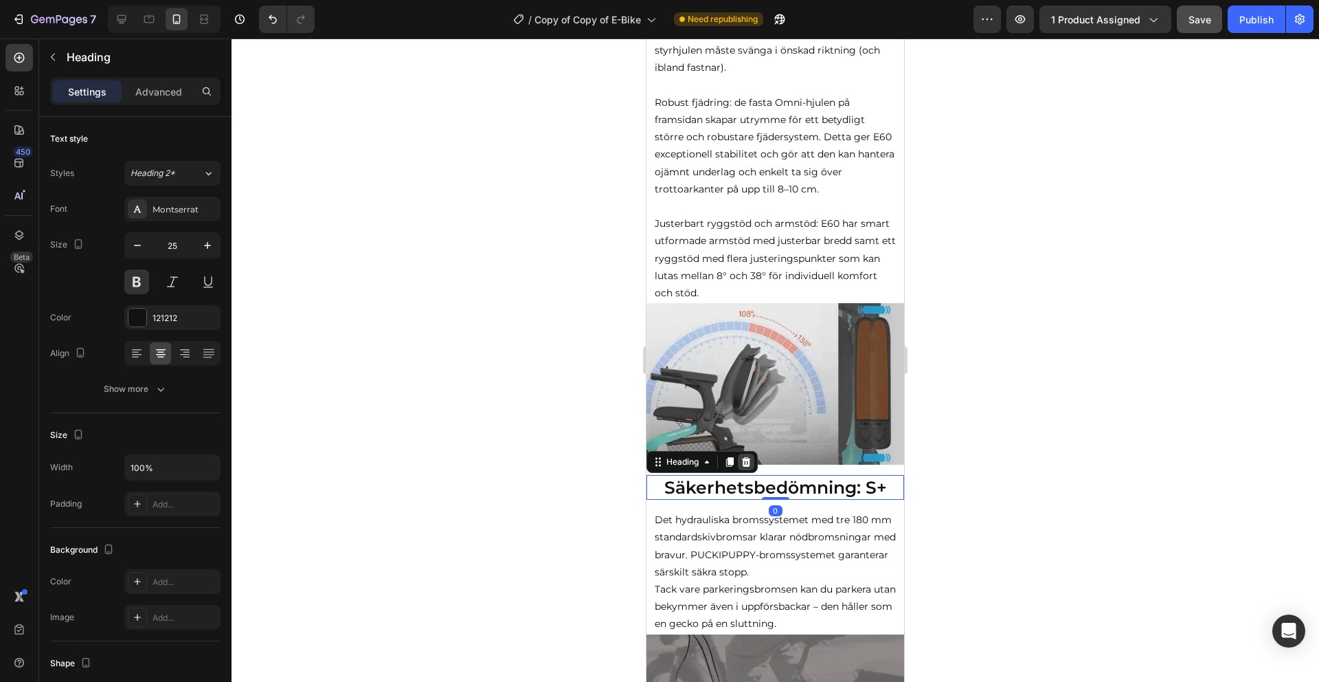
click at [750, 463] on icon at bounding box center [746, 461] width 9 height 10
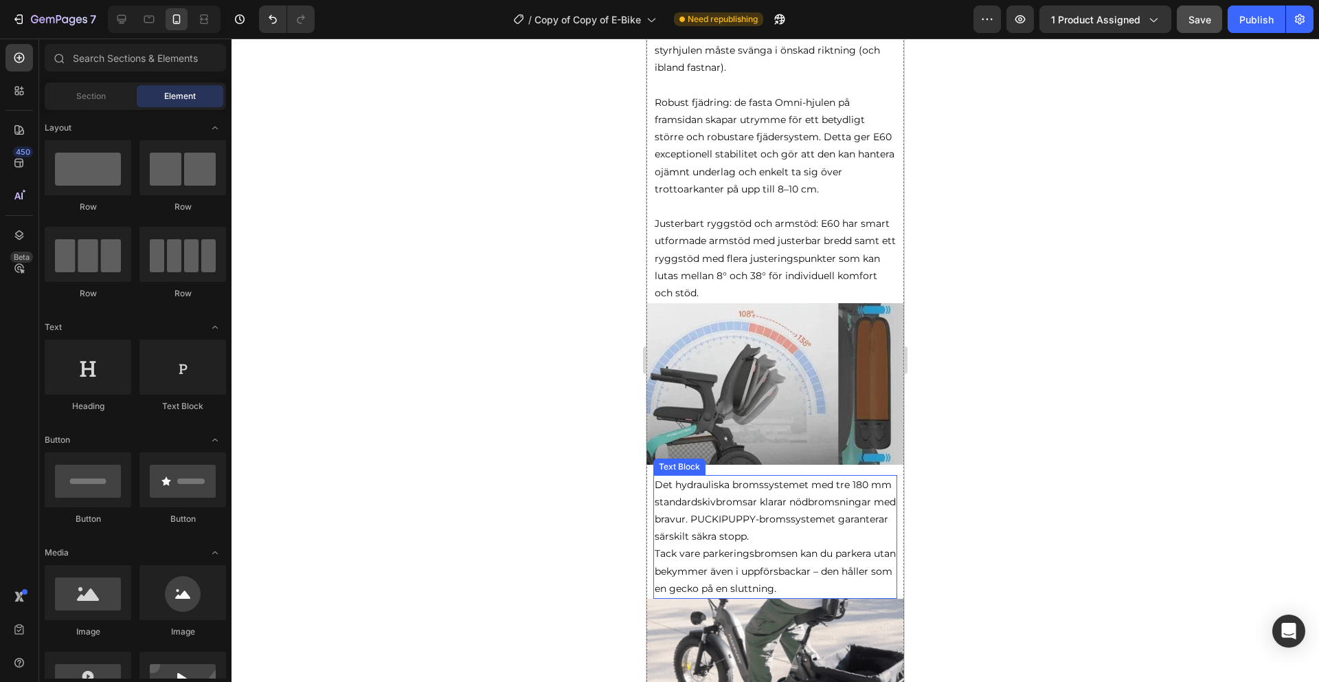
click at [761, 541] on p "Det hydrauliska bromssystemet med tre 180 mm standardskivbromsar klarar nödbrom…" at bounding box center [775, 510] width 241 height 69
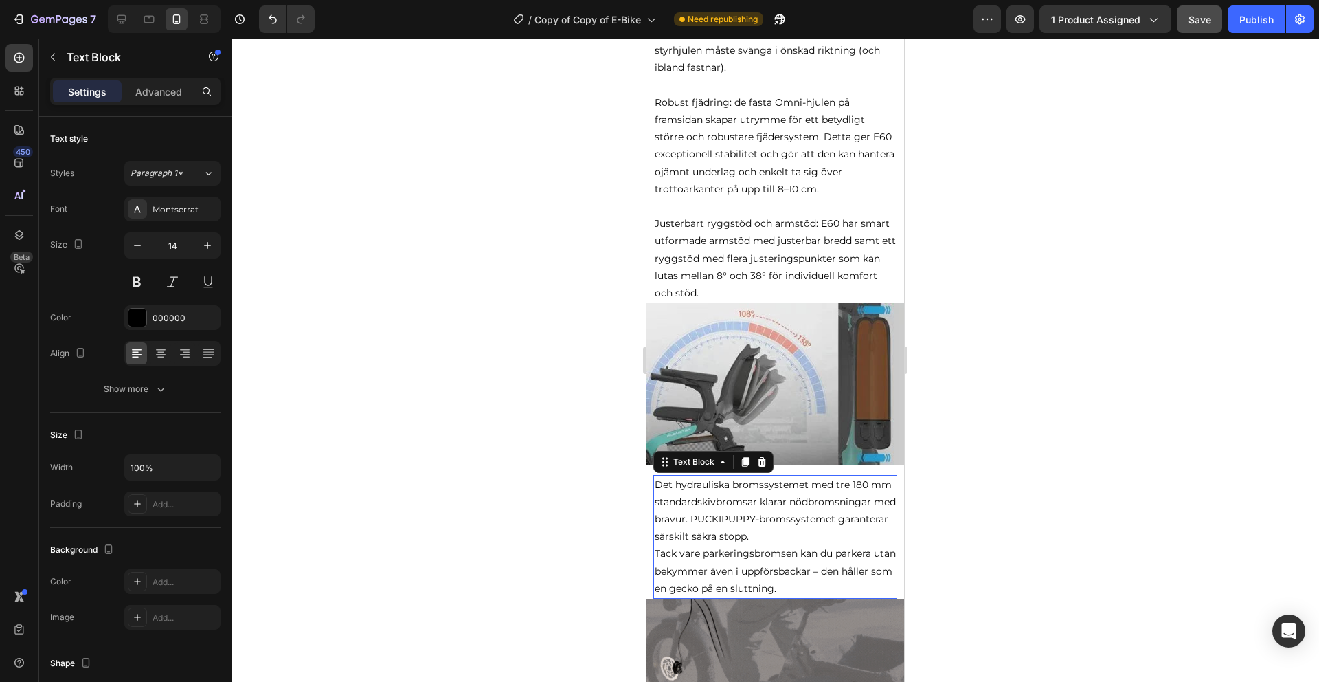
click at [761, 541] on p "Det hydrauliska bromssystemet med tre 180 mm standardskivbromsar klarar nödbrom…" at bounding box center [775, 510] width 241 height 69
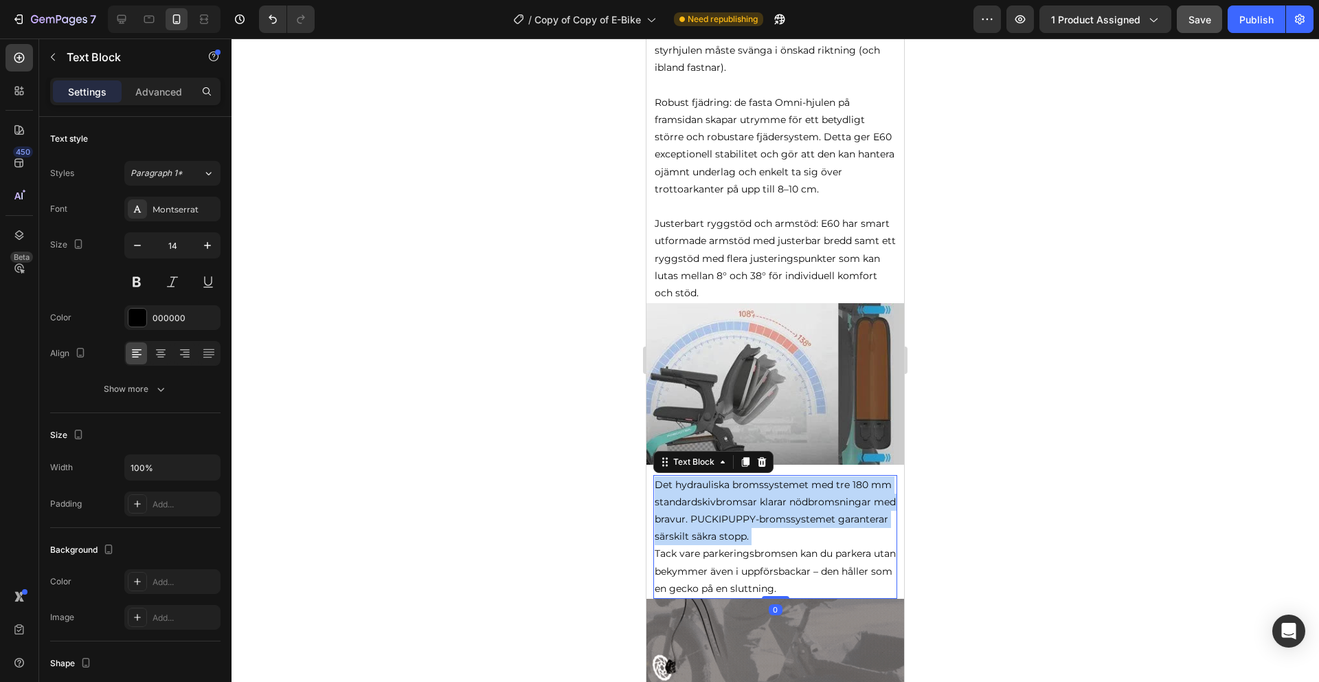
click at [761, 541] on p "Det hydrauliska bromssystemet med tre 180 mm standardskivbromsar klarar nödbrom…" at bounding box center [775, 510] width 241 height 69
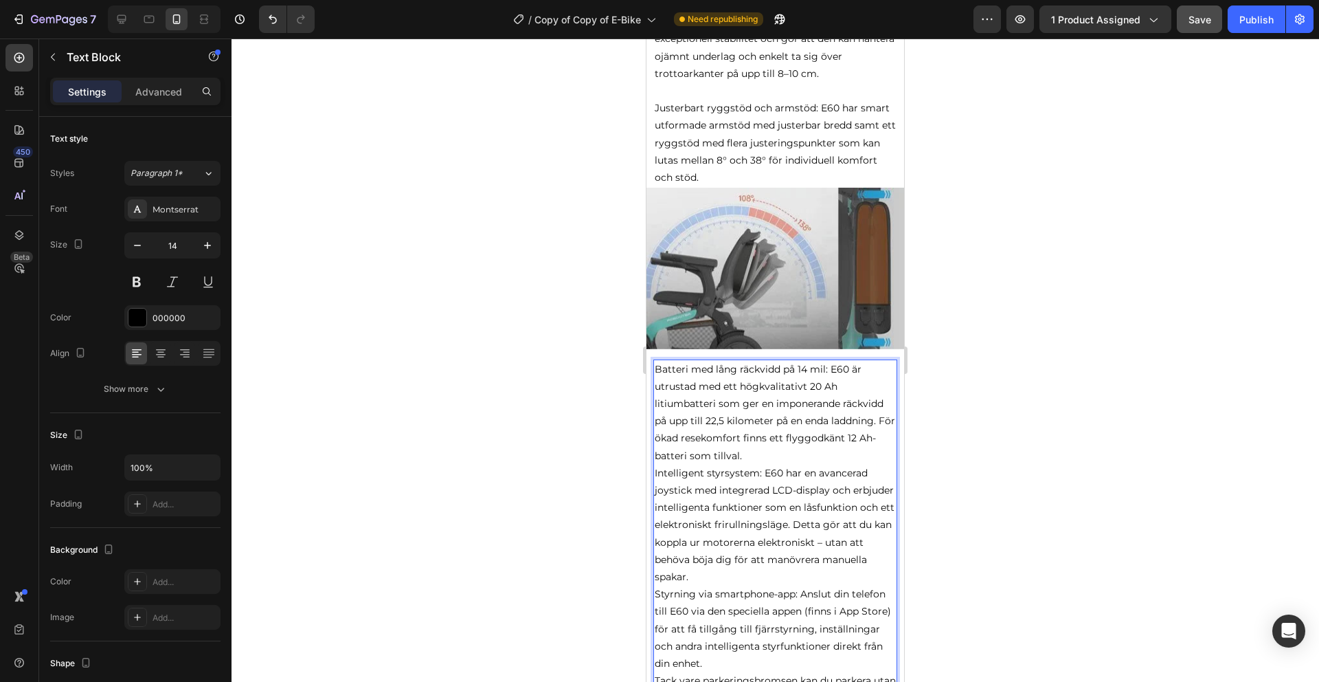
scroll to position [2088, 0]
click at [783, 451] on p "Batteri med lång räckvidd på 14 mil: E60 är utrustad med ett högkvalitativt 20 …" at bounding box center [775, 411] width 241 height 104
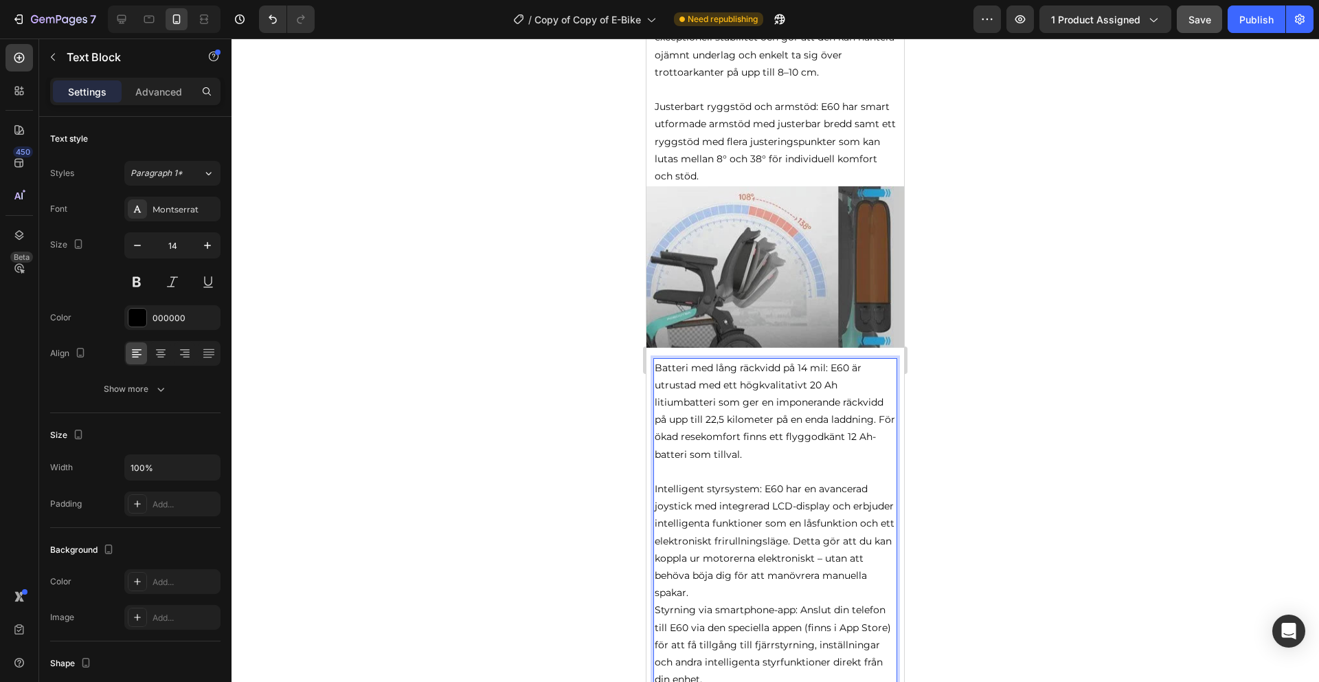
click at [729, 590] on p "Intelligent styrsystem: E60 har en avancerad joystick med integrerad LCD-displa…" at bounding box center [775, 540] width 241 height 121
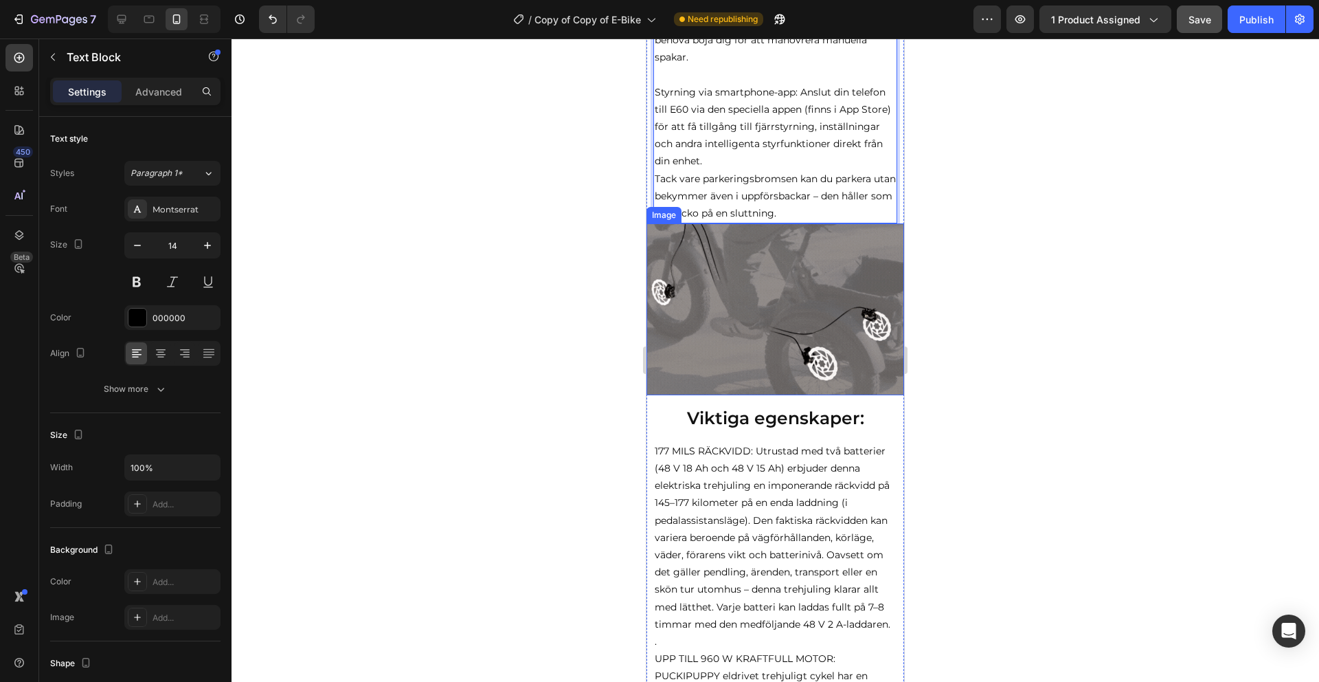
scroll to position [2791, 0]
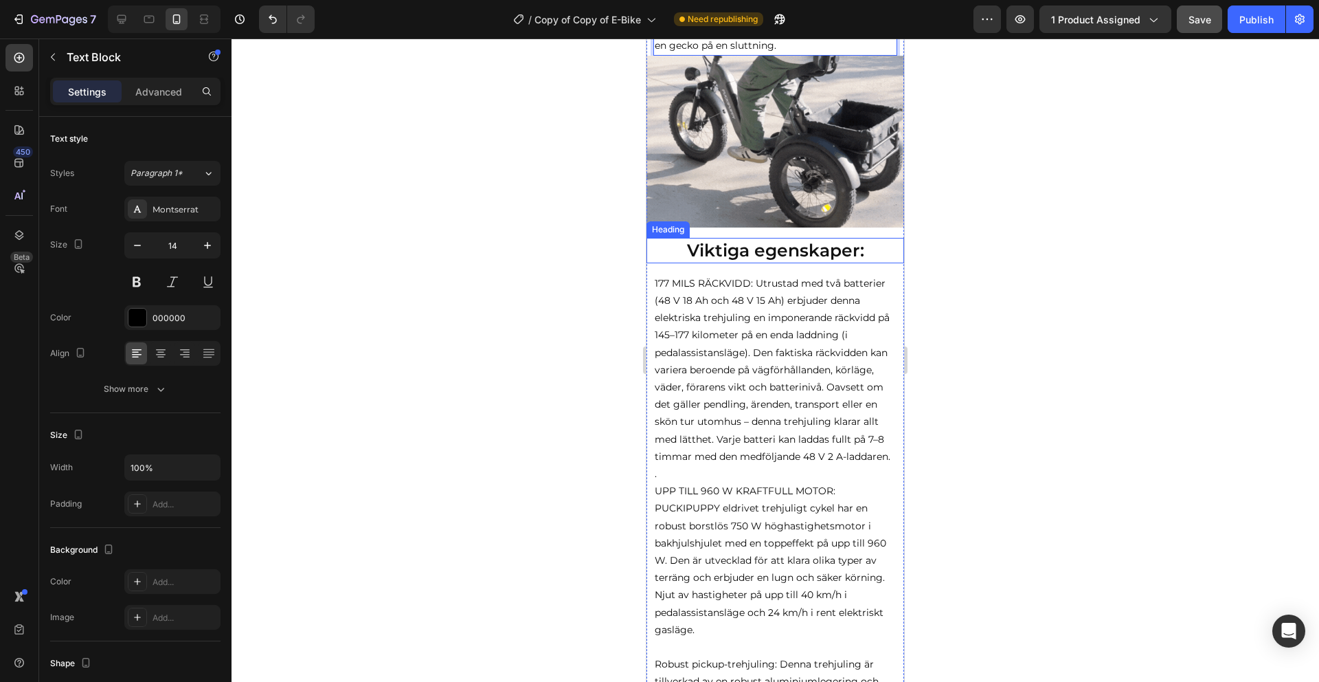
click at [844, 246] on strong "Viktiga egenskaper:" at bounding box center [775, 250] width 177 height 21
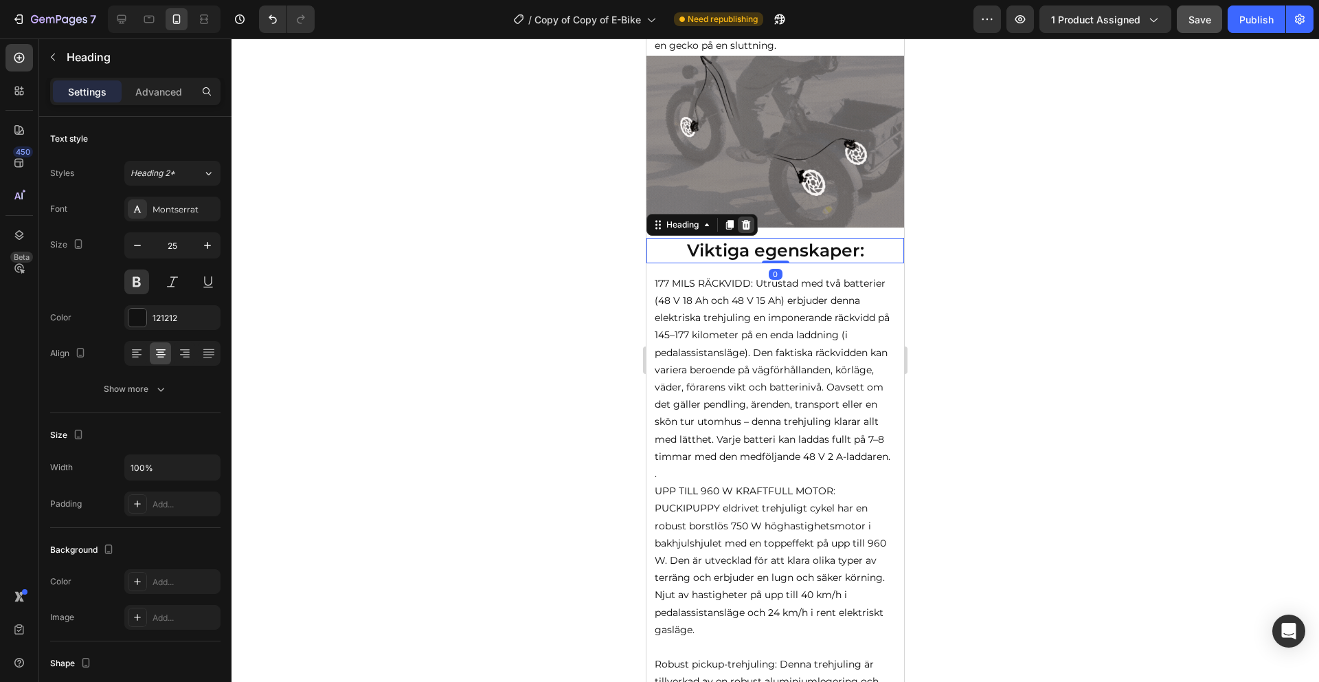
click at [748, 229] on icon at bounding box center [746, 225] width 9 height 10
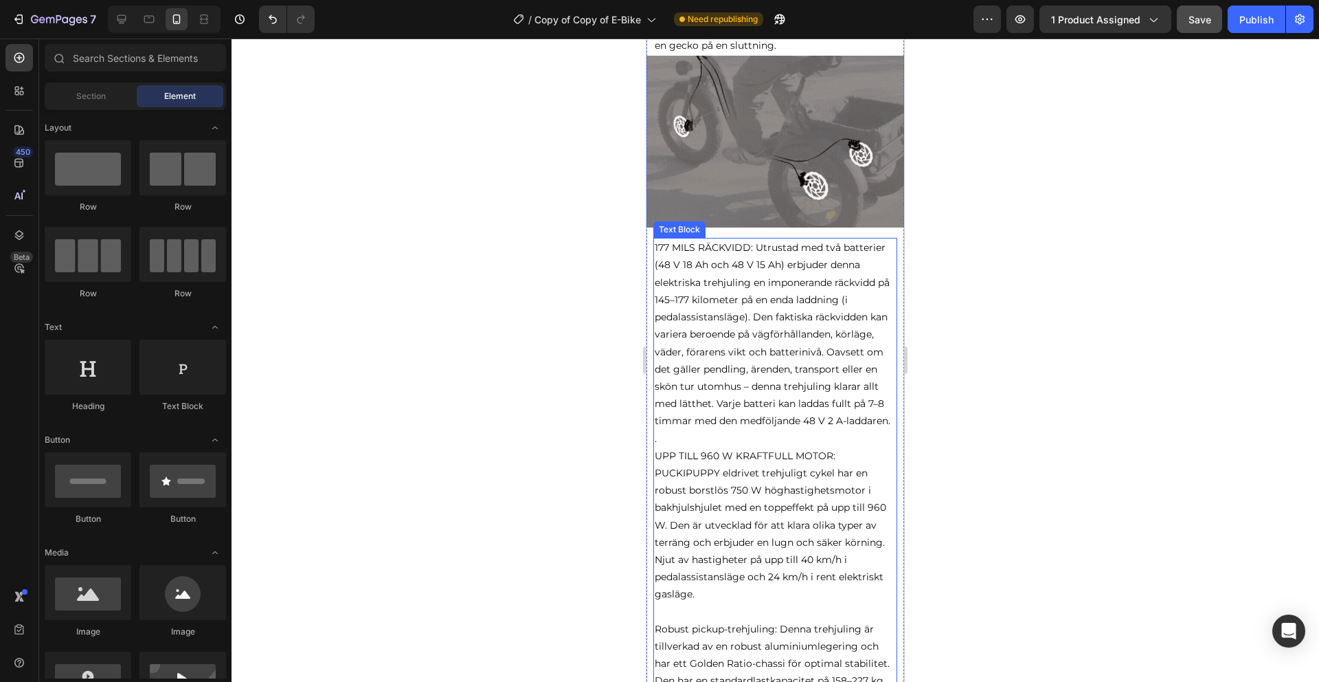
click at [785, 271] on p "177 MILS RÄCKVIDD: Utrustad med två batterier (48 V 18 Ah och 48 V 15 Ah) erbju…" at bounding box center [775, 334] width 241 height 190
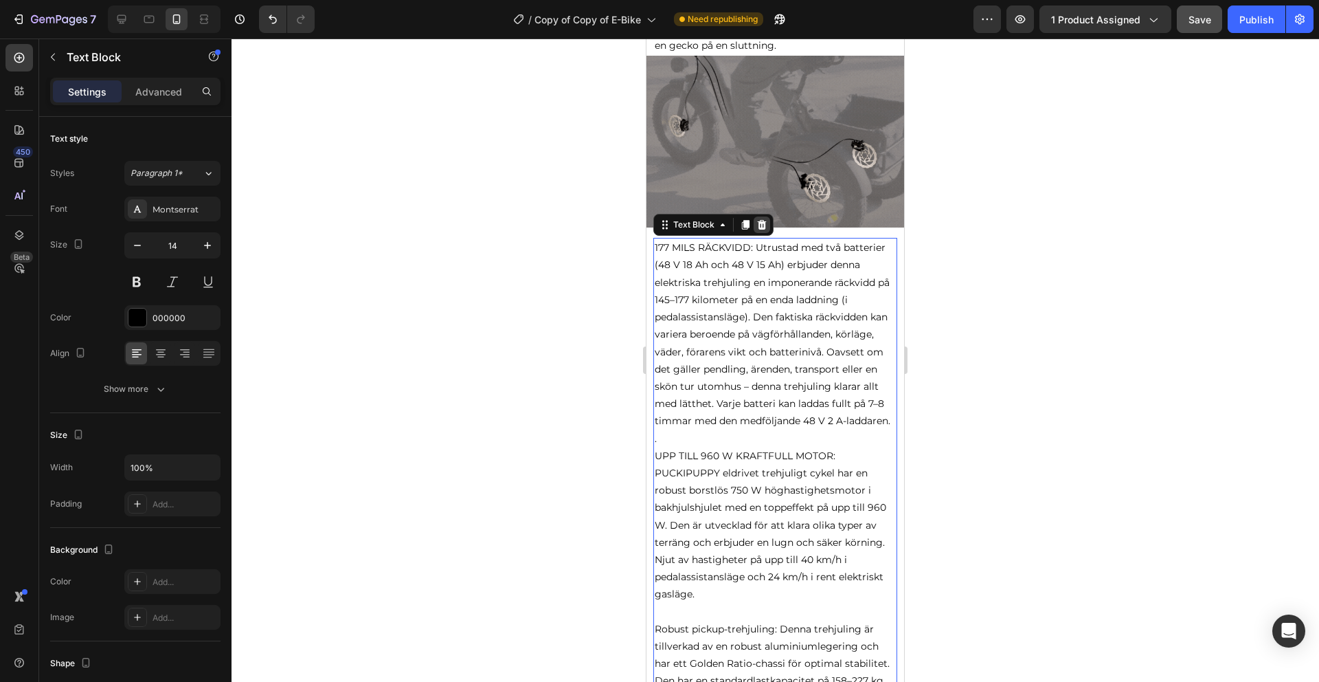
click at [765, 225] on icon at bounding box center [761, 224] width 11 height 11
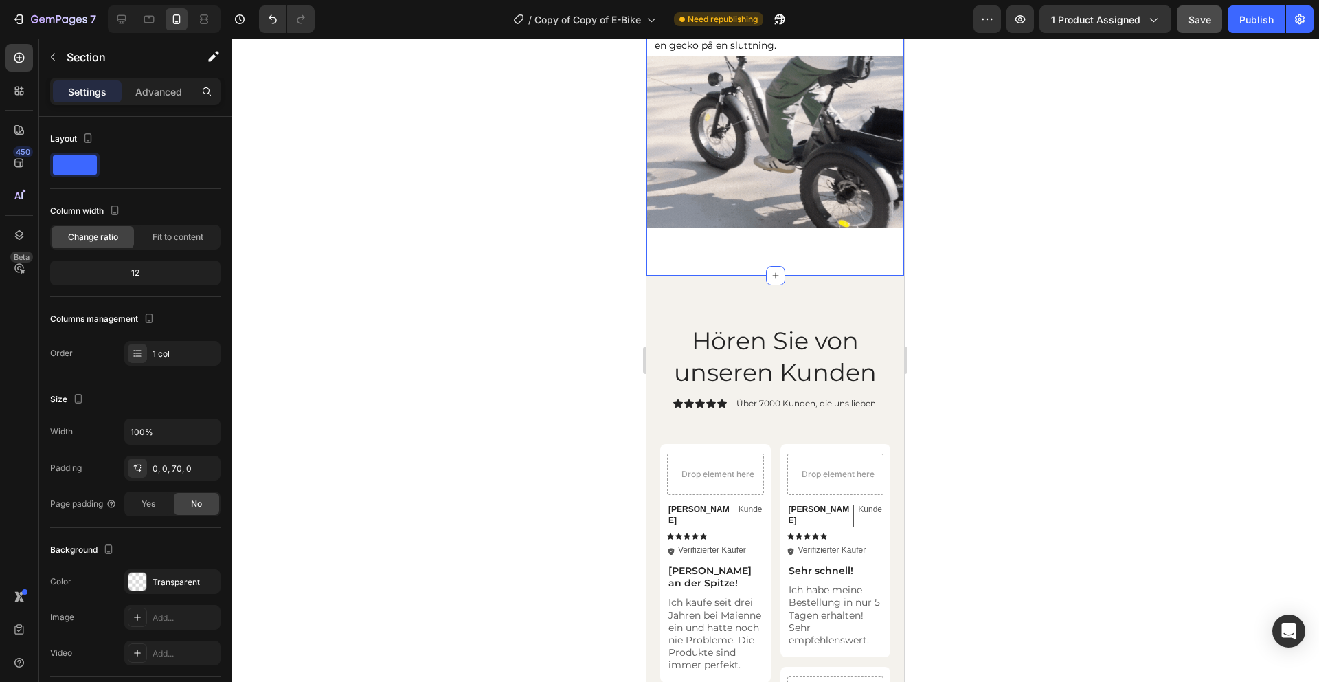
scroll to position [2619, 0]
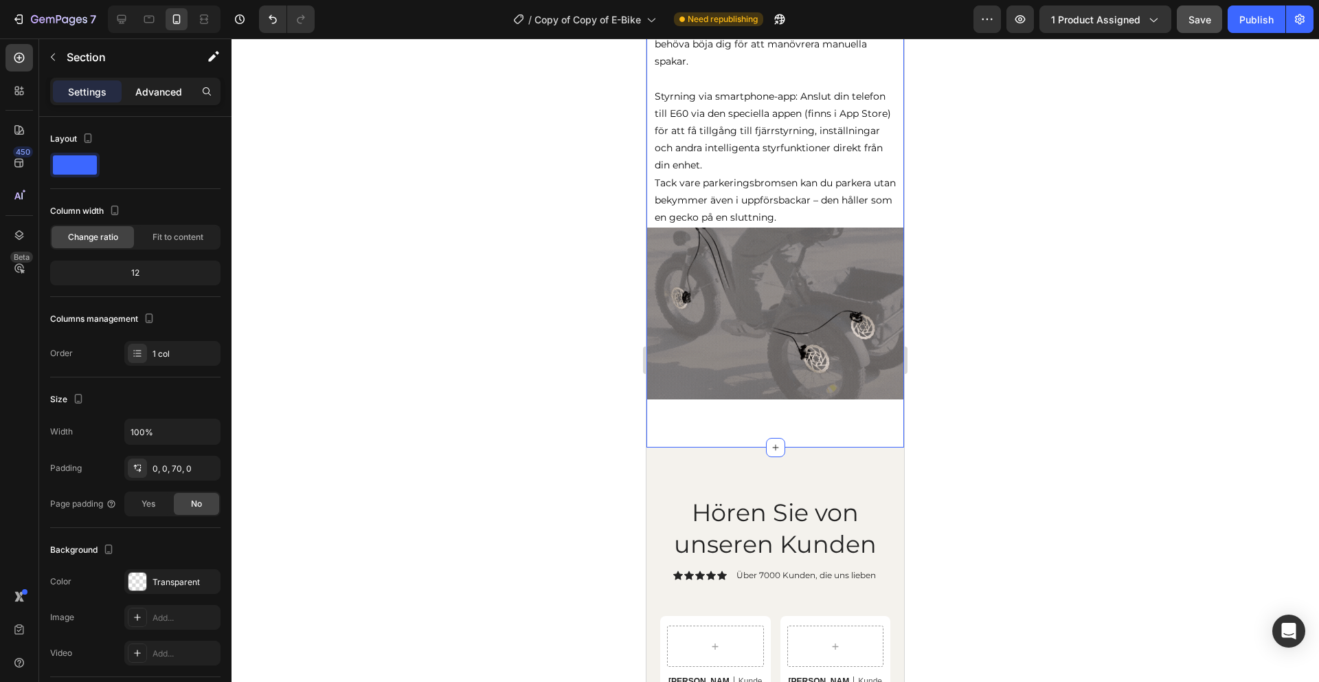
click at [162, 98] on p "Advanced" at bounding box center [158, 92] width 47 height 14
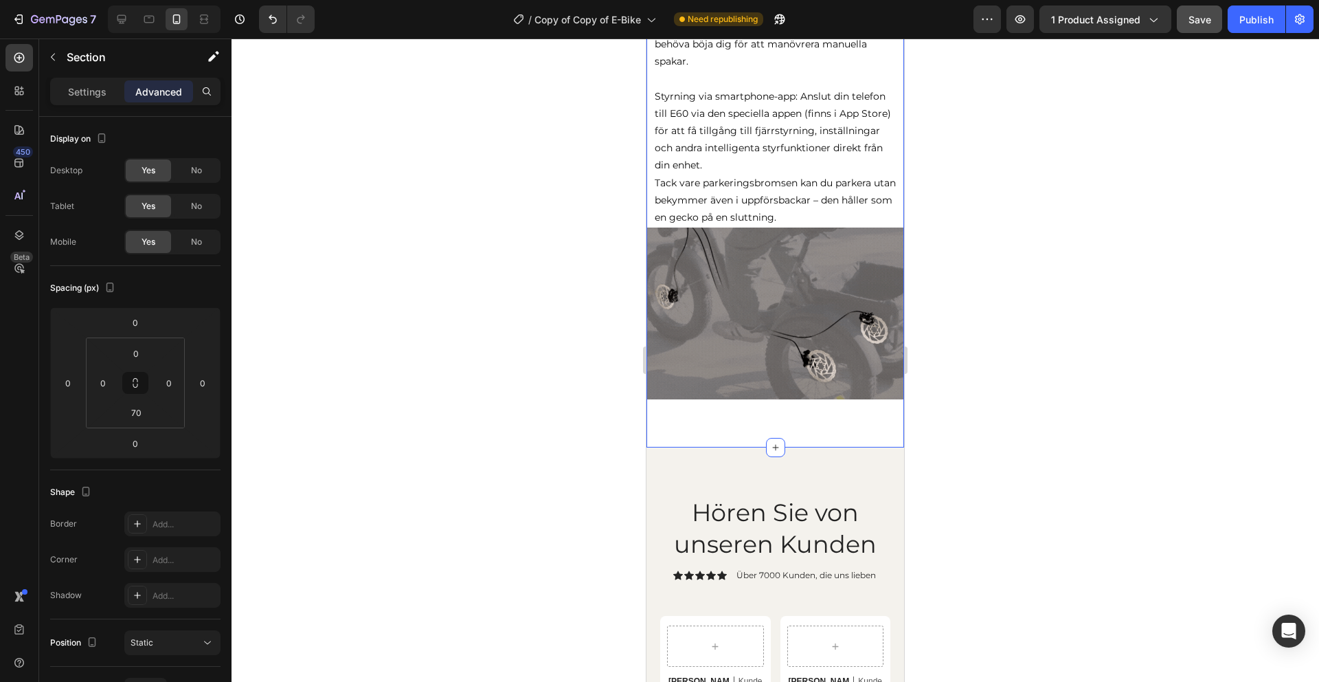
click at [822, 348] on img at bounding box center [776, 313] width 258 height 172
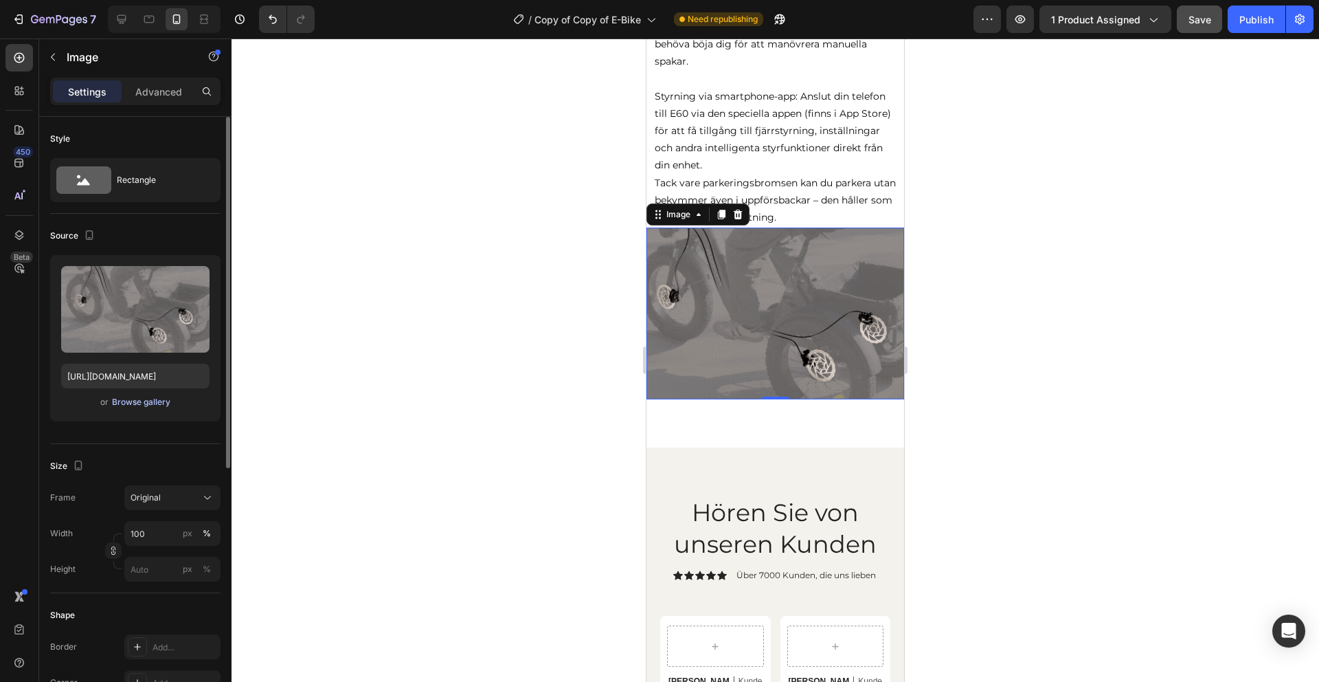
click at [139, 403] on div "Browse gallery" at bounding box center [141, 402] width 58 height 12
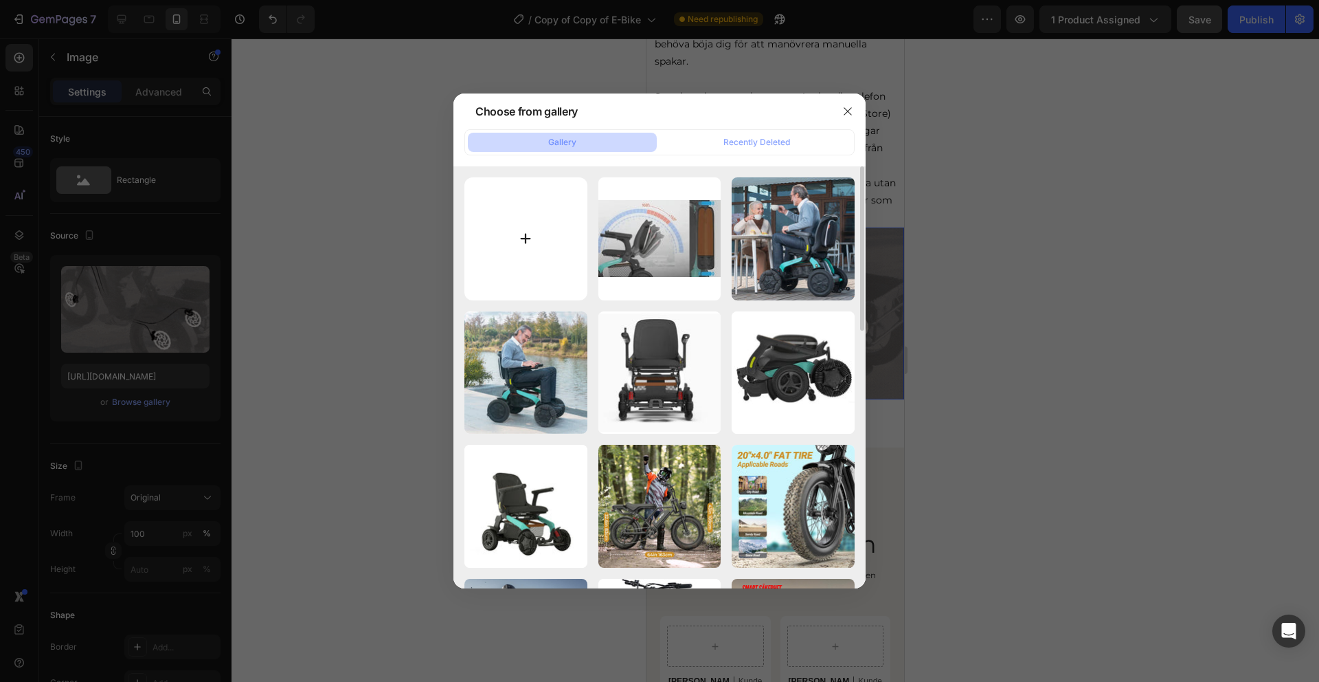
type input "C:\fakepath\29a39de34b.webp"
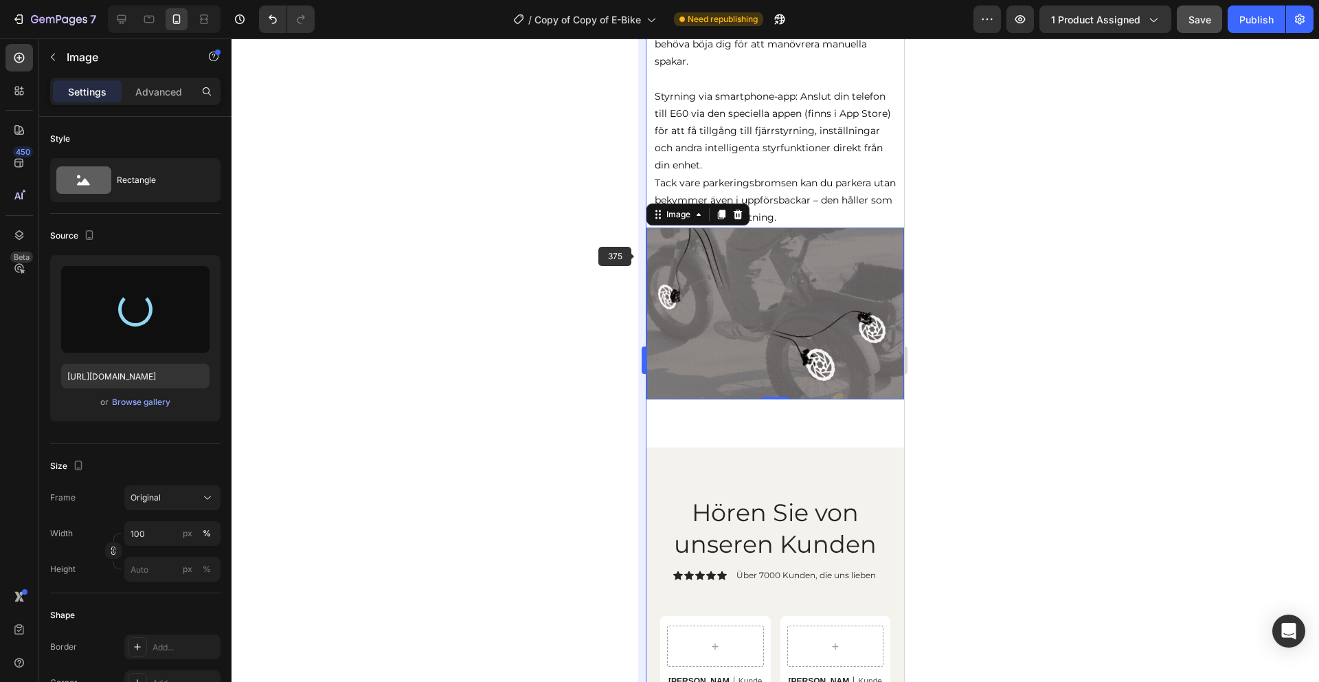
type input "[URL][DOMAIN_NAME]"
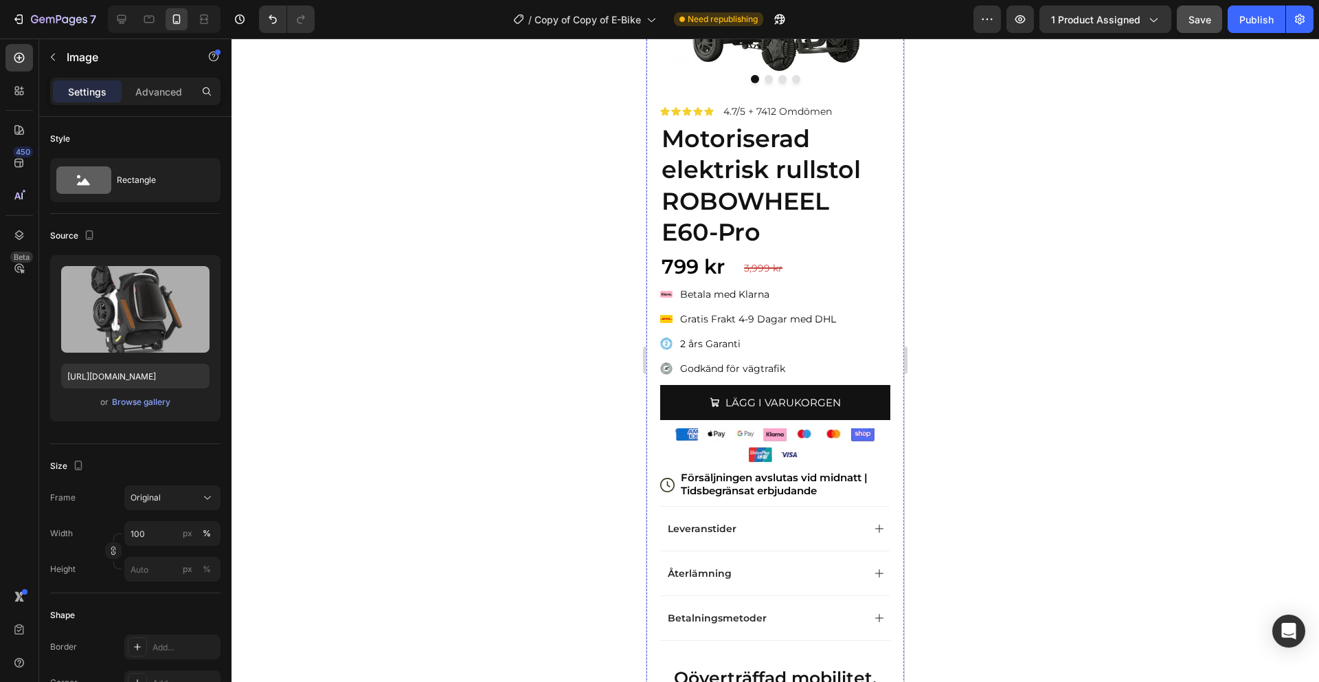
scroll to position [306, 0]
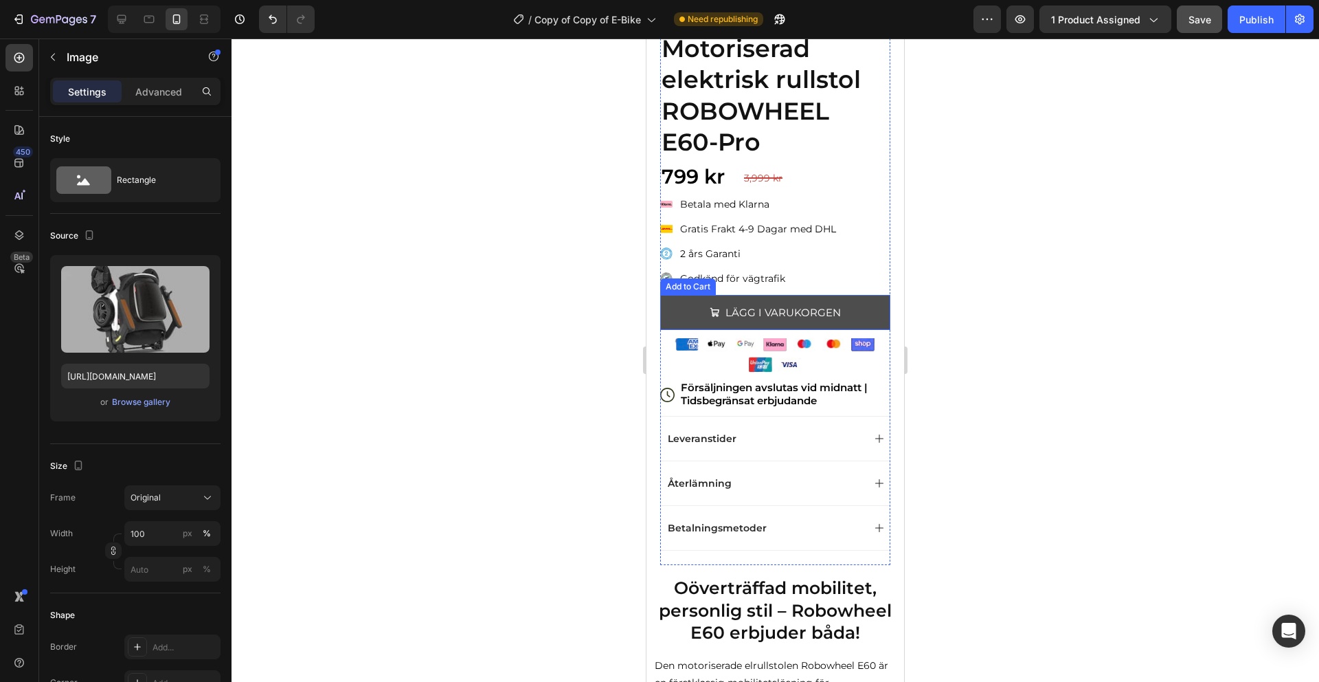
click at [862, 304] on button "LÄGG I VARUKORGEN" at bounding box center [775, 312] width 230 height 35
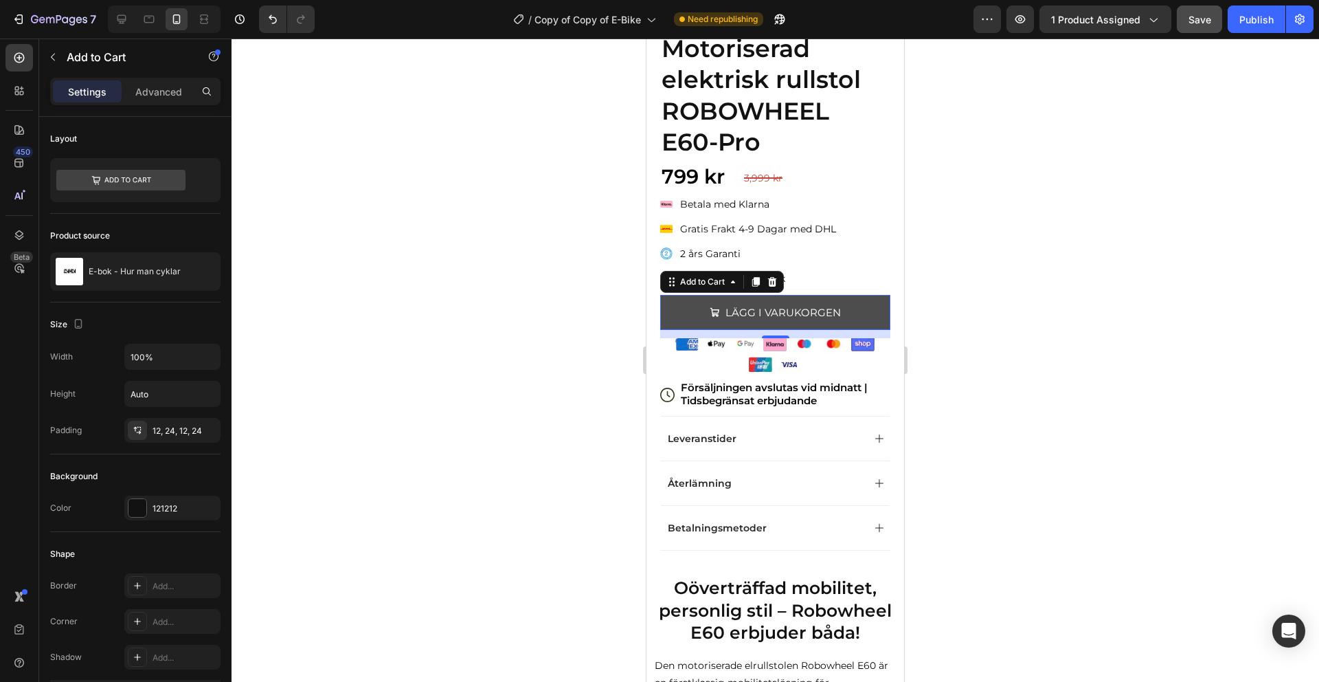
click at [869, 308] on button "LÄGG I VARUKORGEN" at bounding box center [775, 312] width 230 height 35
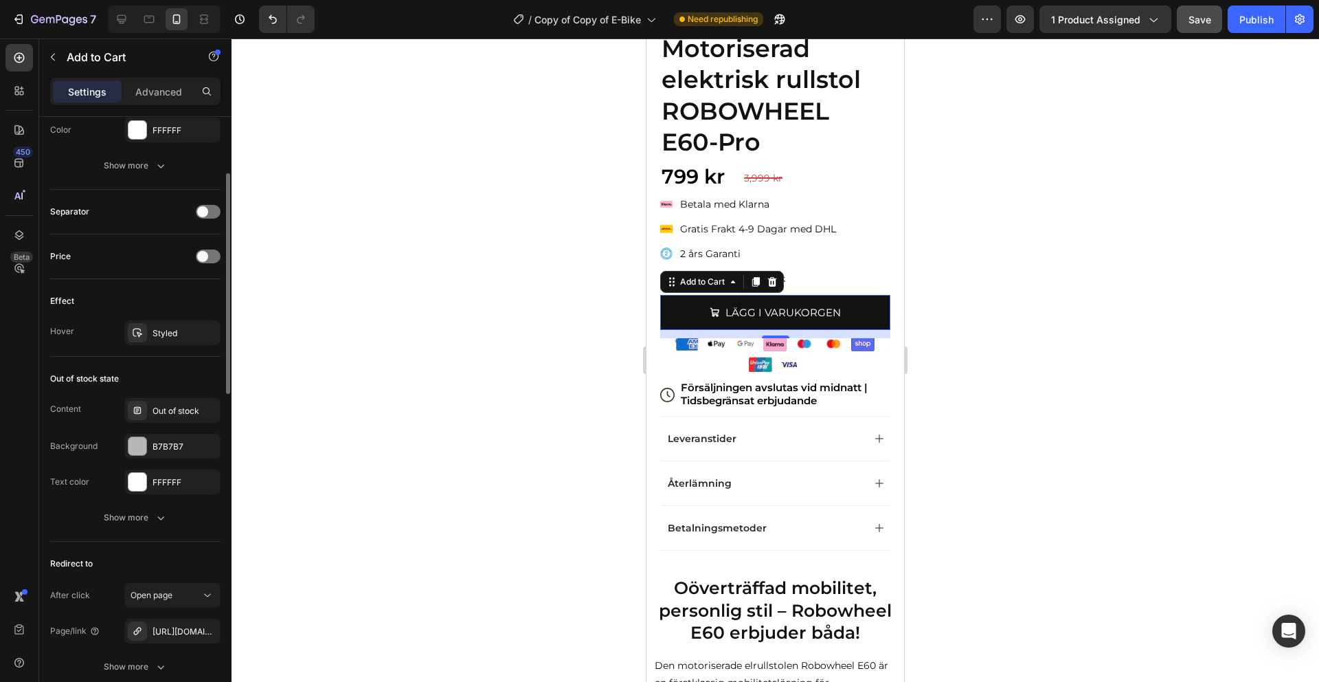
scroll to position [1048, 0]
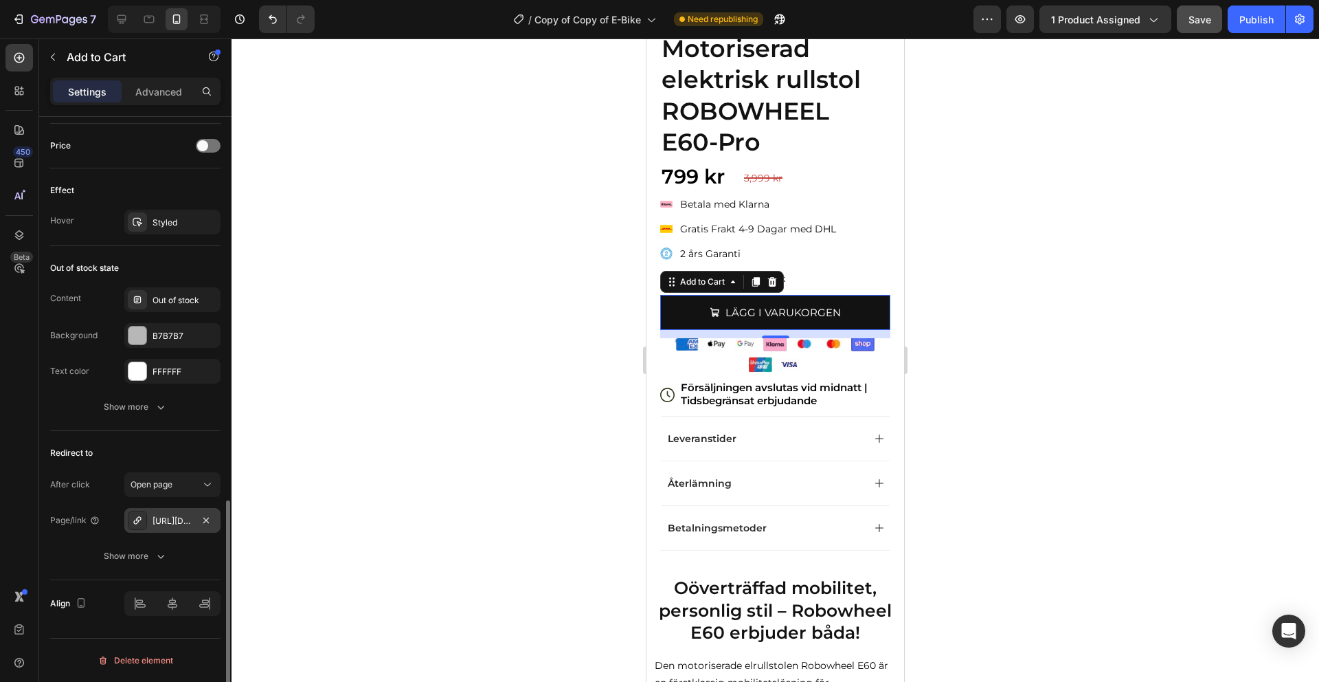
click at [180, 526] on div "[URL][DOMAIN_NAME]" at bounding box center [173, 521] width 40 height 12
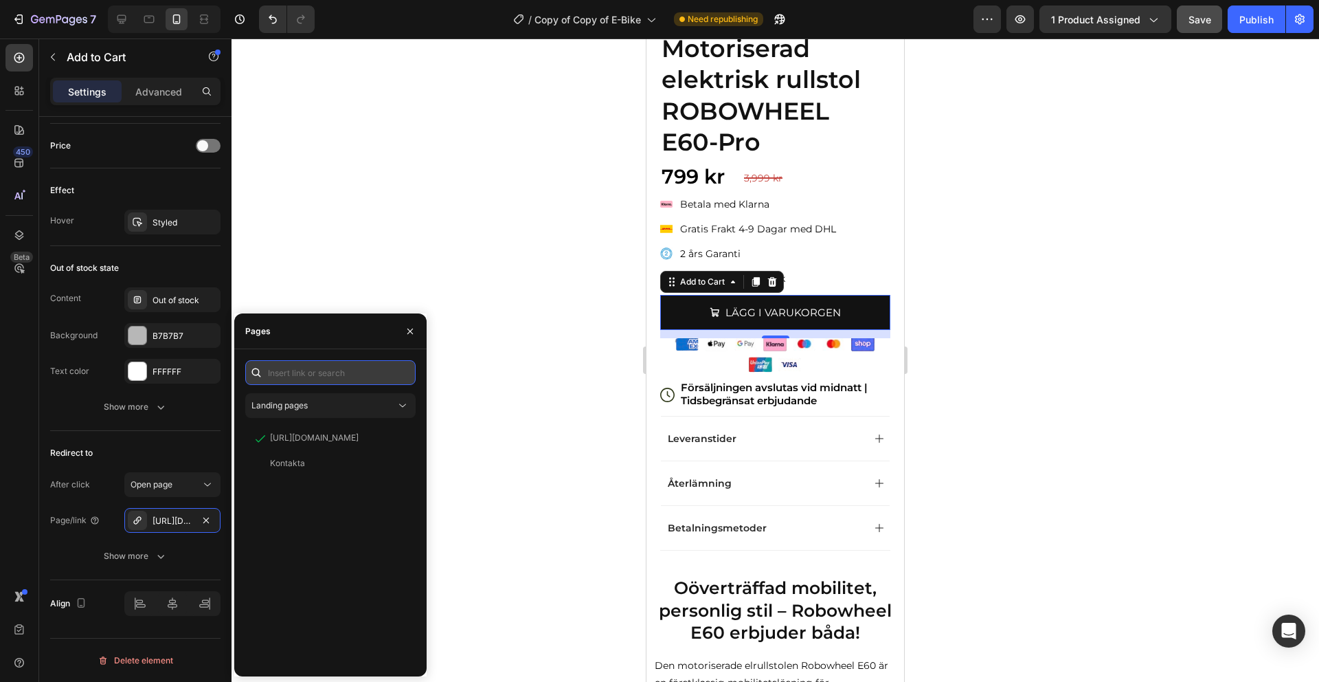
click at [318, 367] on input "text" at bounding box center [330, 372] width 170 height 25
paste input "[URL][DOMAIN_NAME]"
type input "[URL][DOMAIN_NAME]"
click at [316, 410] on div "[URL][DOMAIN_NAME]" at bounding box center [314, 405] width 89 height 12
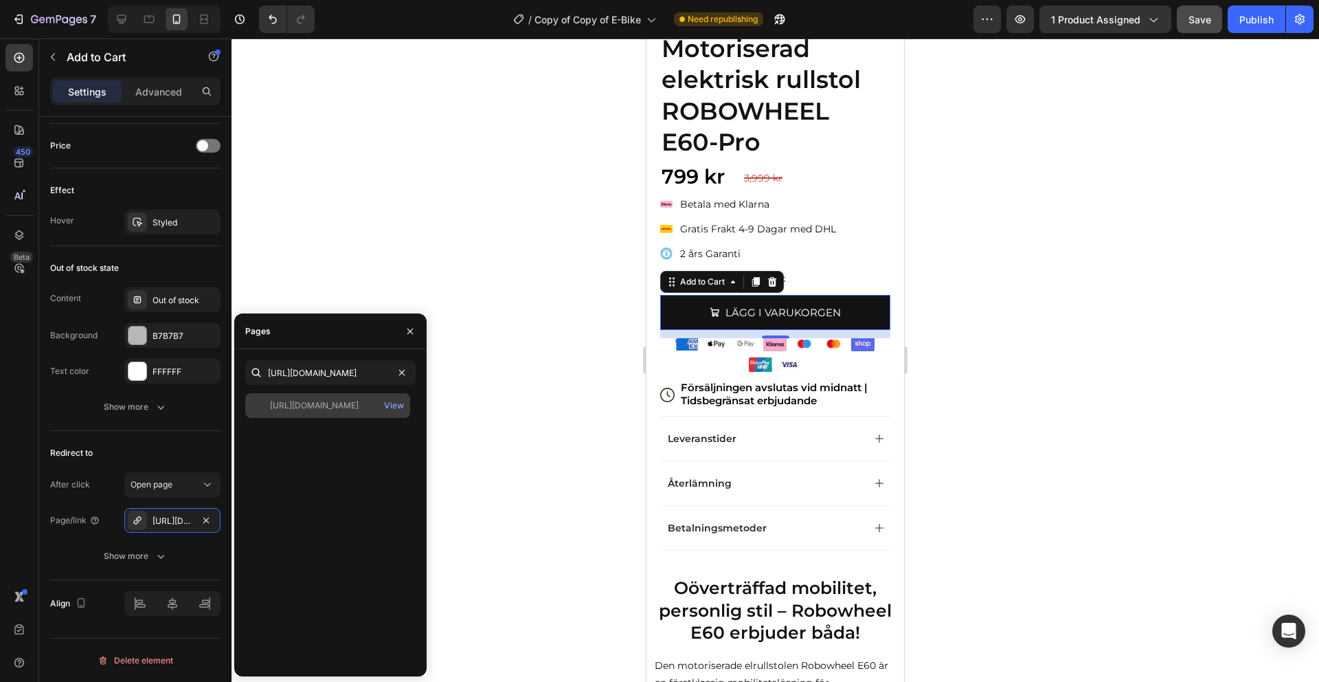
scroll to position [0, 0]
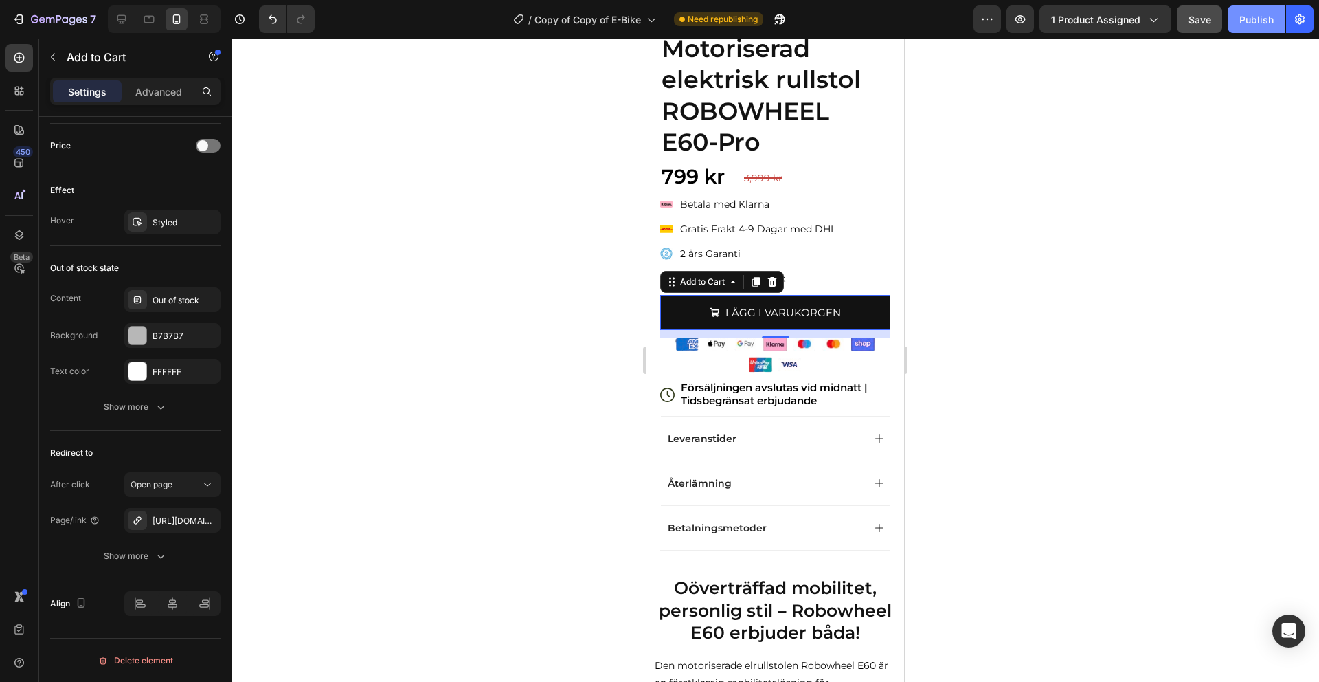
click at [1237, 24] on button "Publish" at bounding box center [1257, 18] width 58 height 27
